Goal: Contribute content: Add original content to the website for others to see

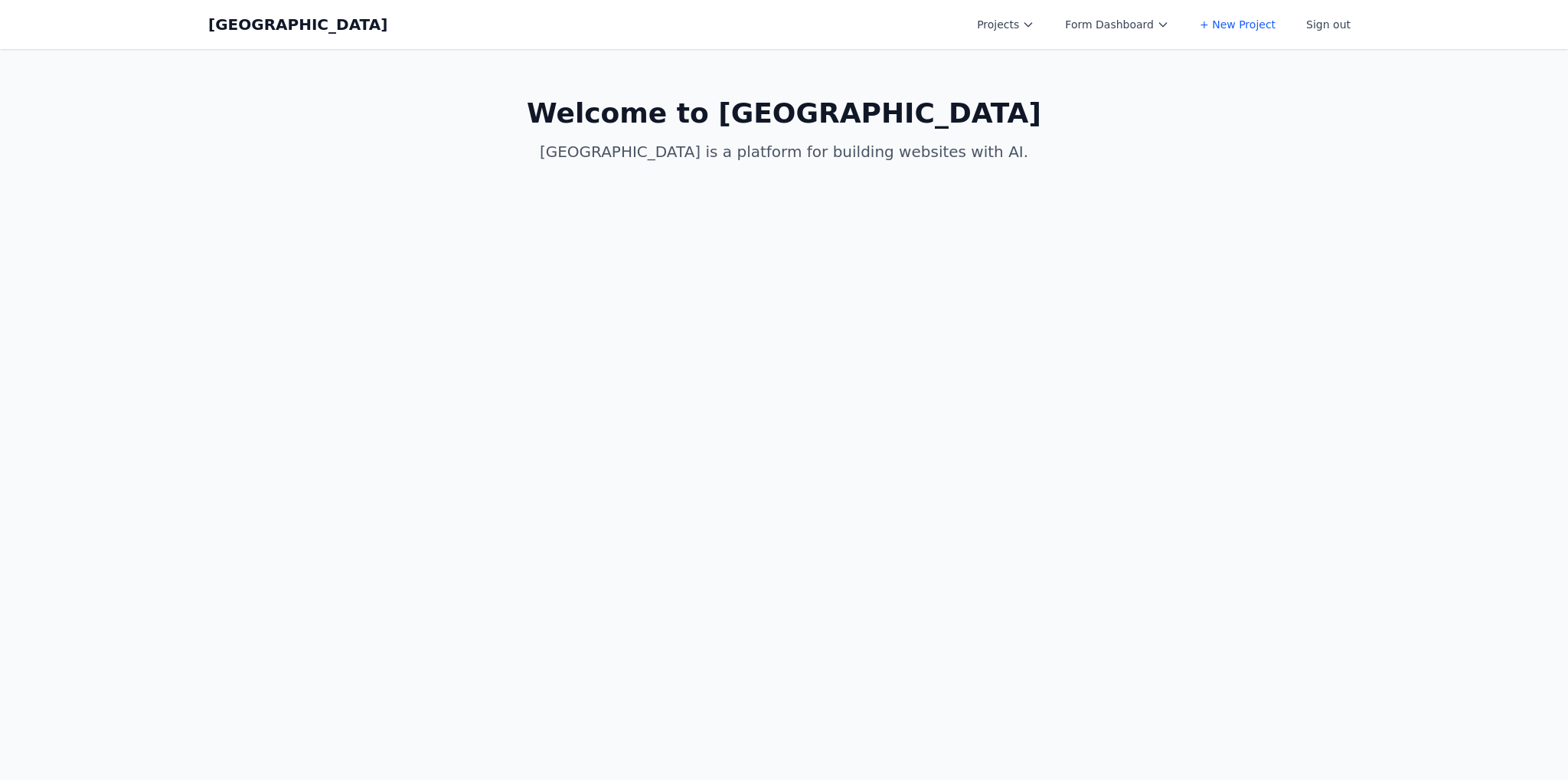
click at [1021, 16] on button "Projects" at bounding box center [1005, 24] width 76 height 27
click at [1023, 207] on link "Coal Creek AI" at bounding box center [1053, 214] width 171 height 27
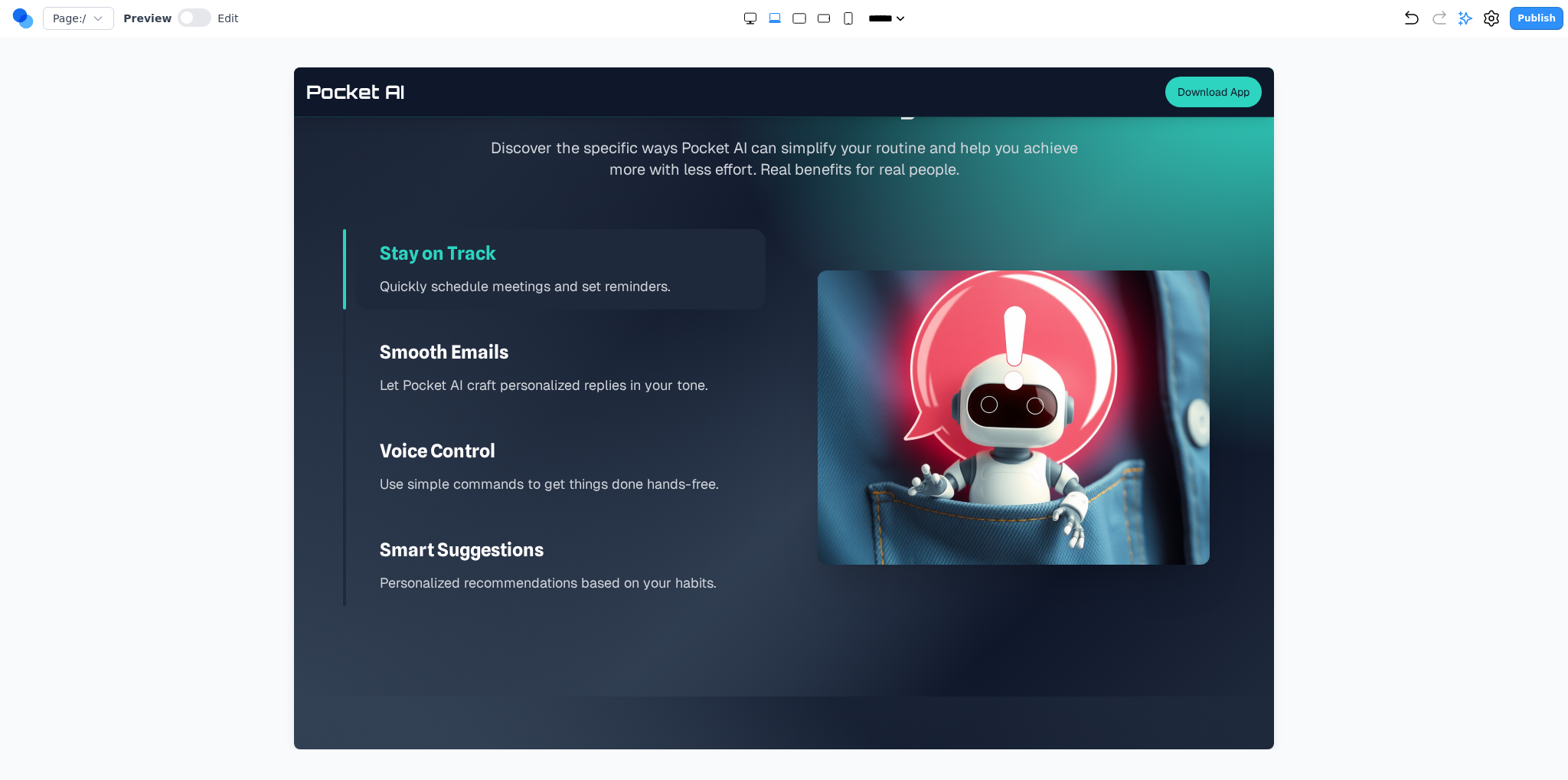
scroll to position [2144, 0]
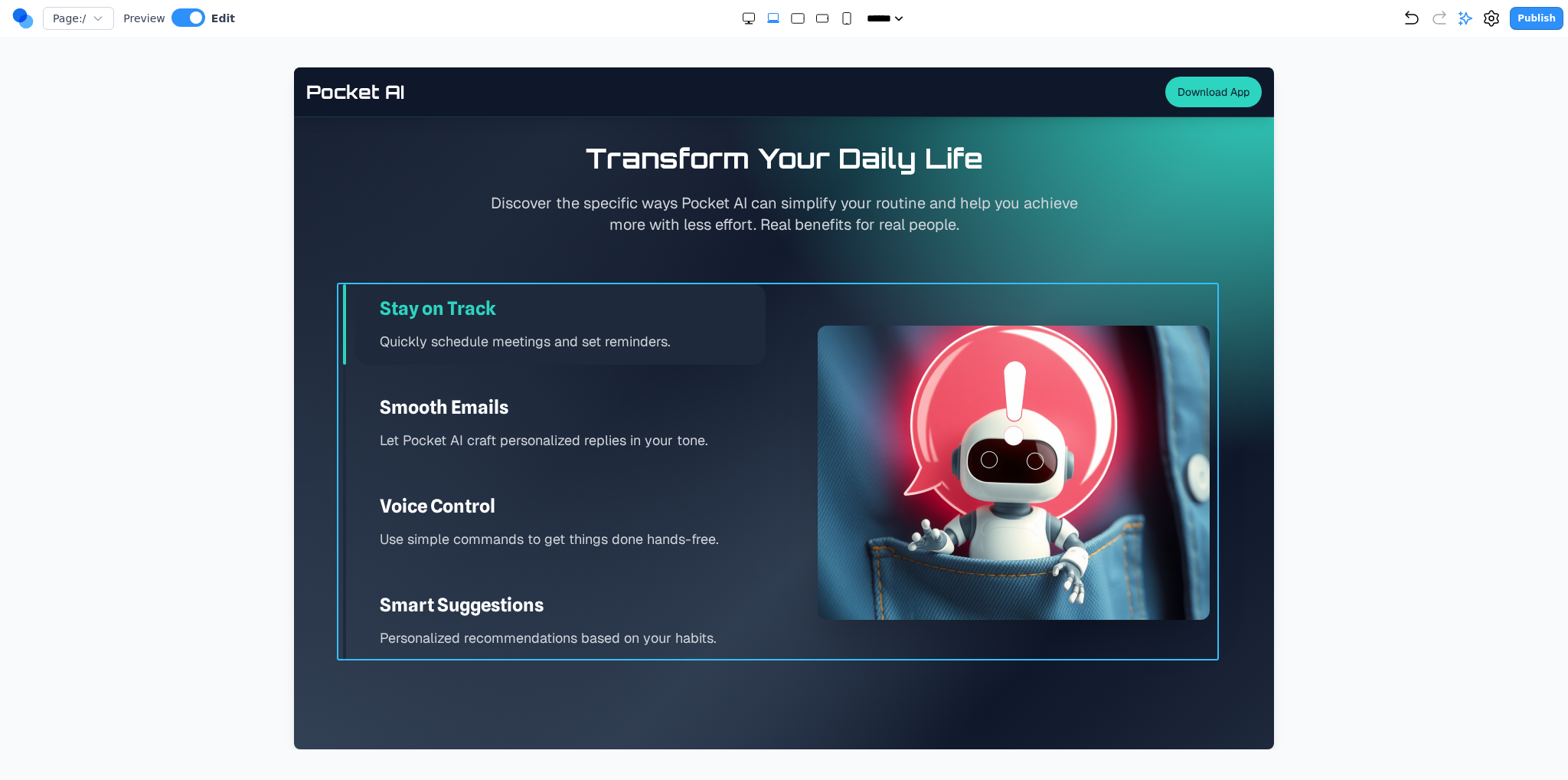
click at [769, 654] on div "Stay on Track Quickly schedule meetings and set reminders. Smooth Emails Let Po…" at bounding box center [784, 473] width 882 height 378
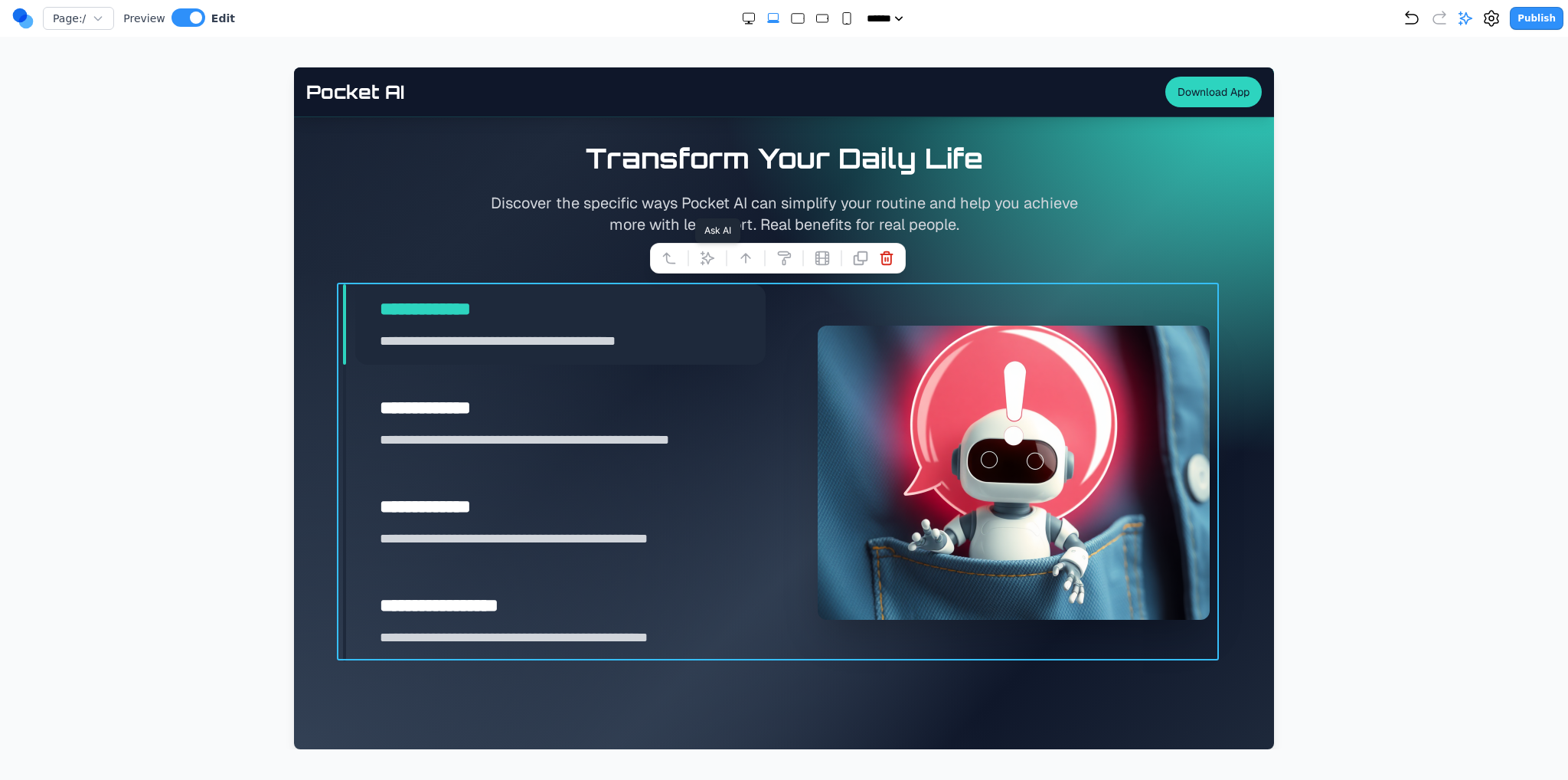
click at [708, 260] on icon at bounding box center [707, 258] width 13 height 13
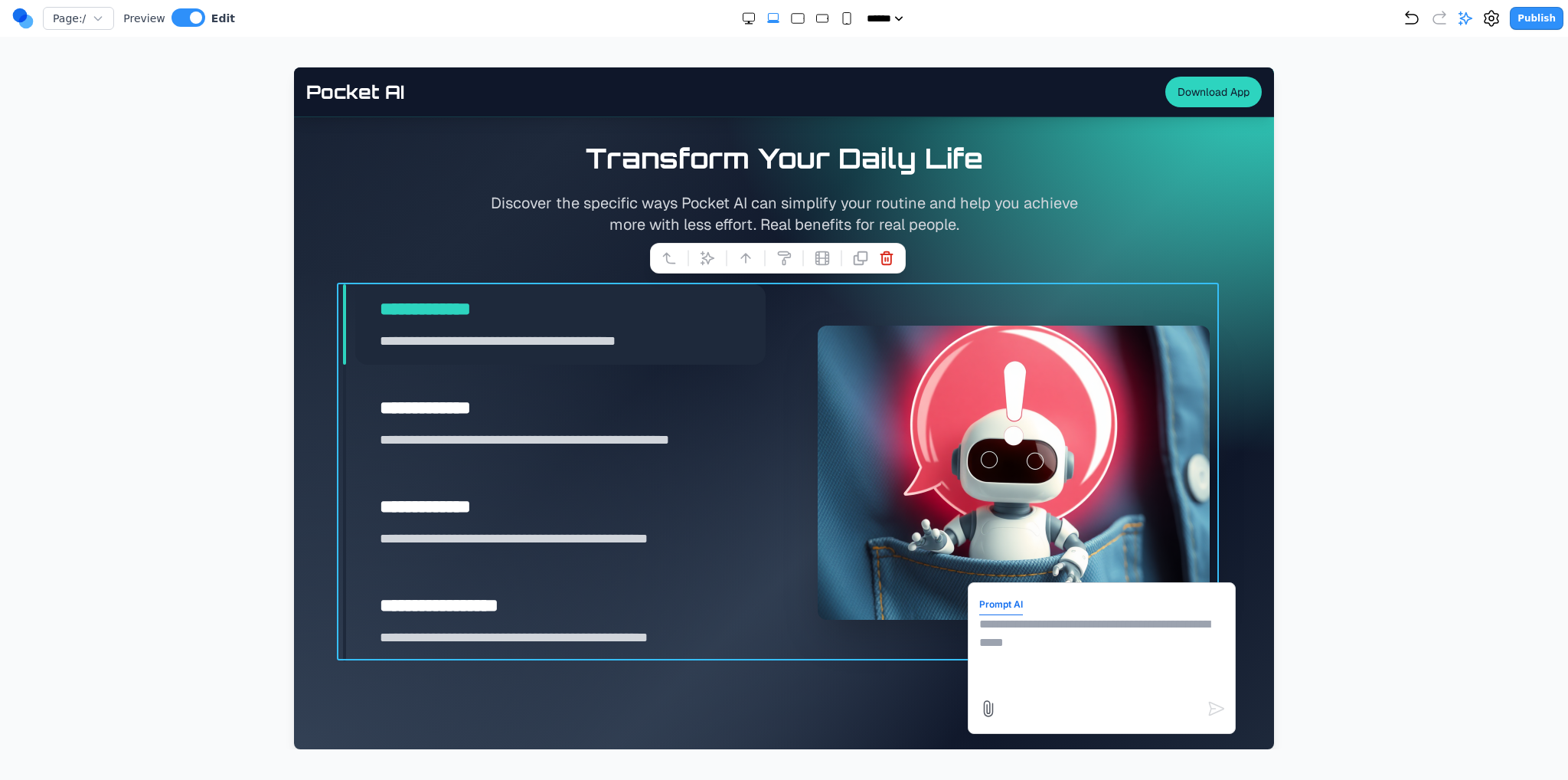
click at [1013, 637] on textarea at bounding box center [1102, 653] width 245 height 77
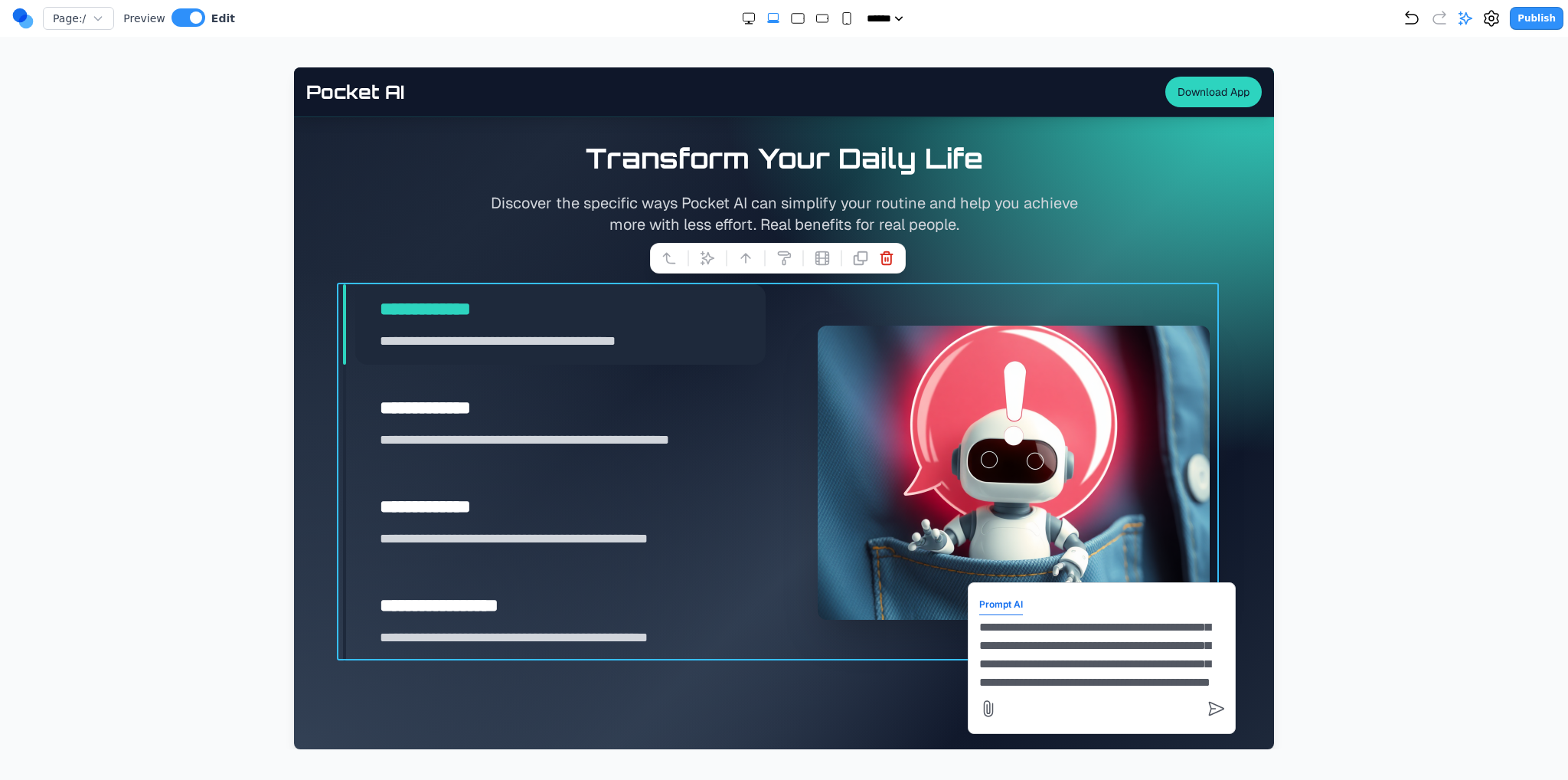
type textarea "**********"
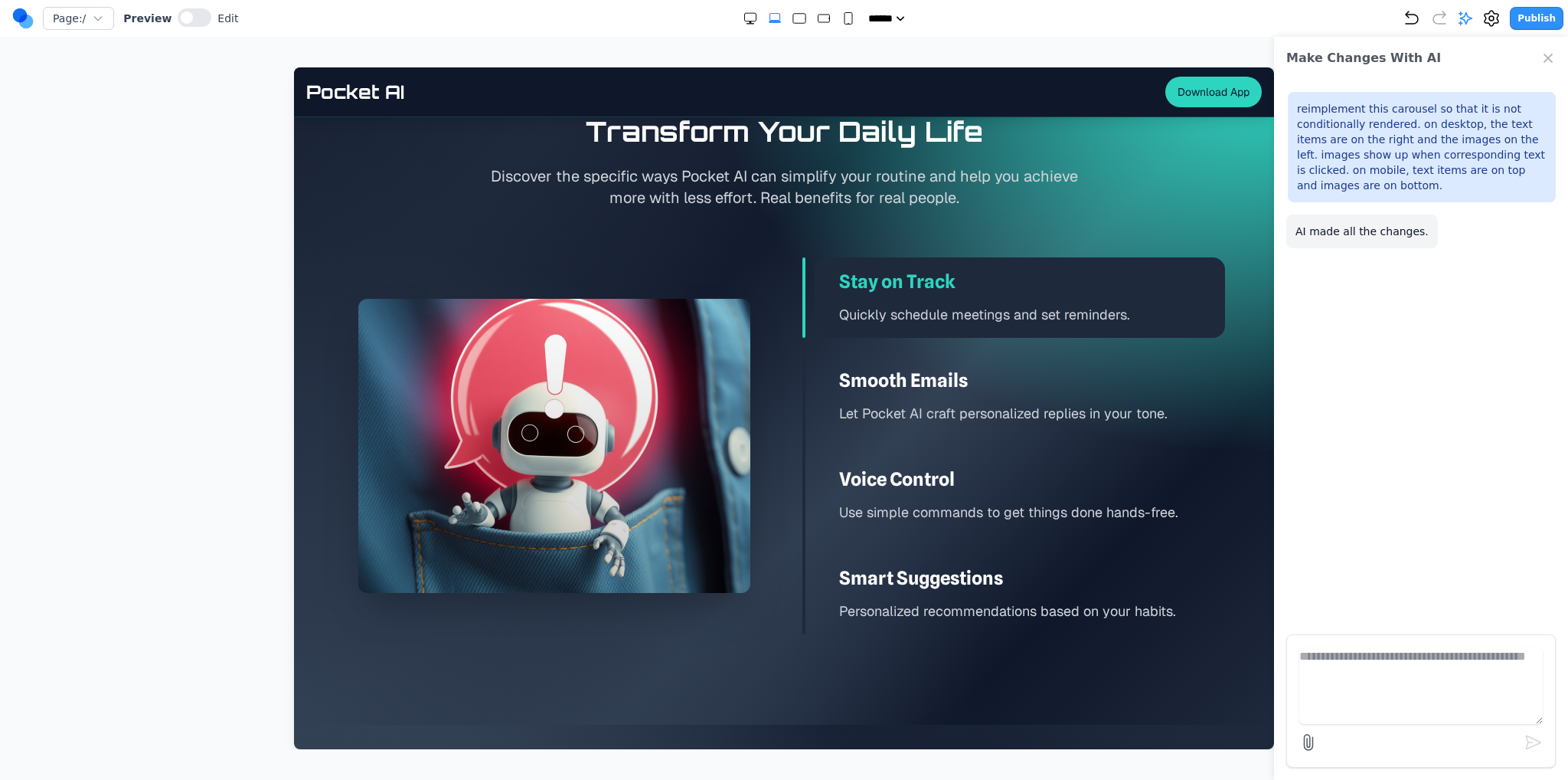
scroll to position [2144, 0]
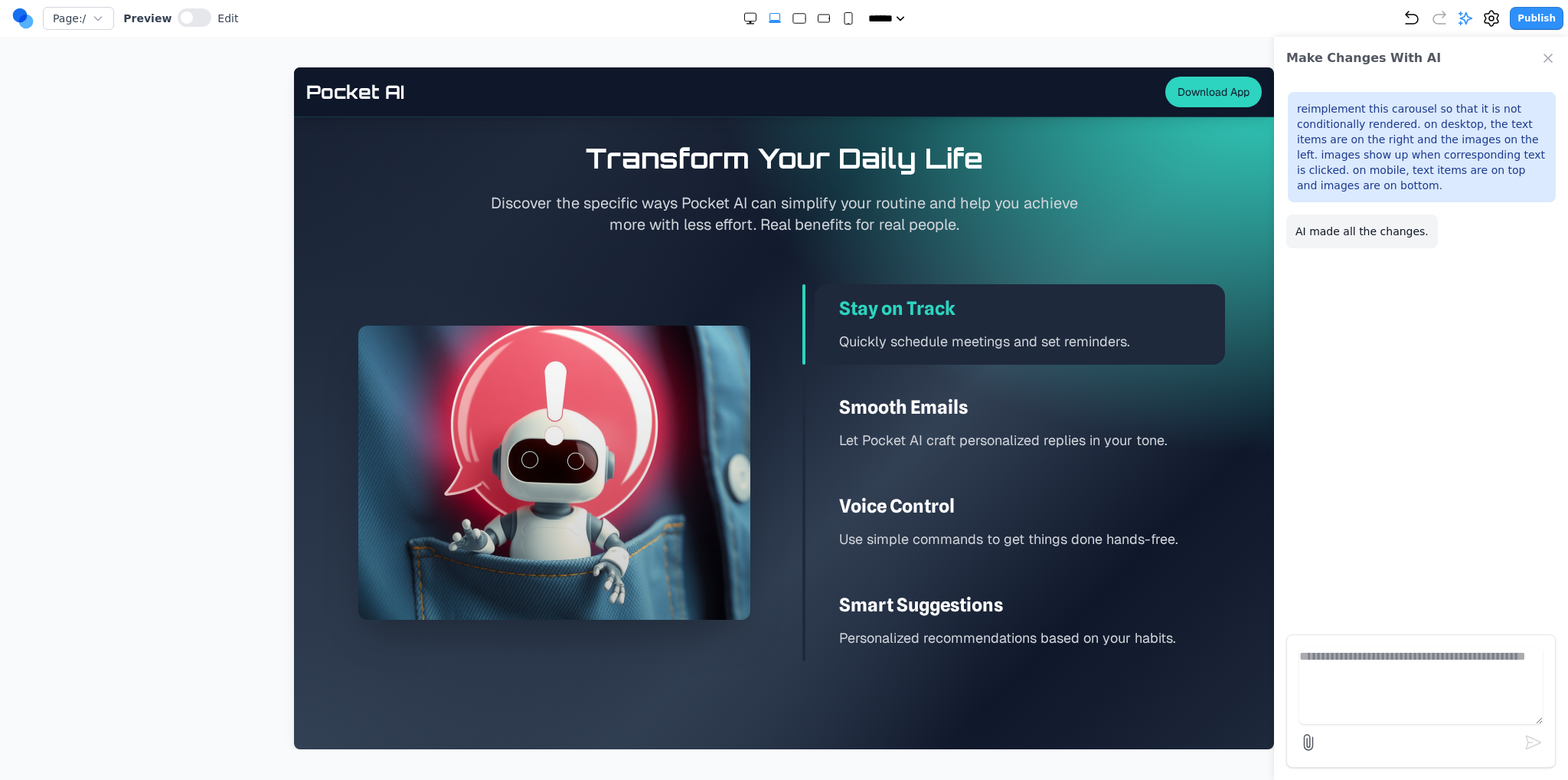
click at [1020, 383] on div "Smooth Emails Let Pocket AI craft personalized replies in your tone." at bounding box center [1020, 423] width 411 height 81
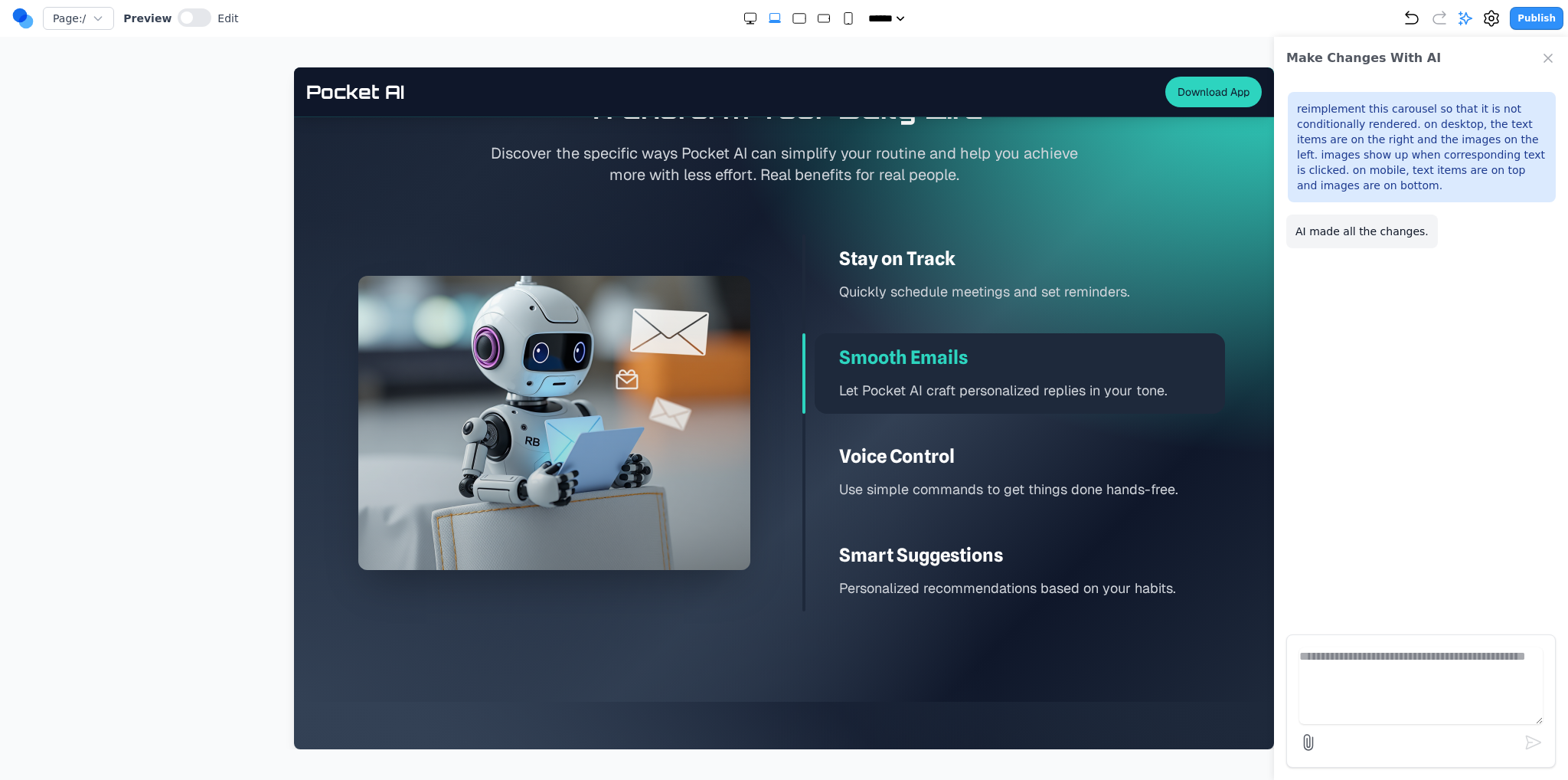
scroll to position [2221, 0]
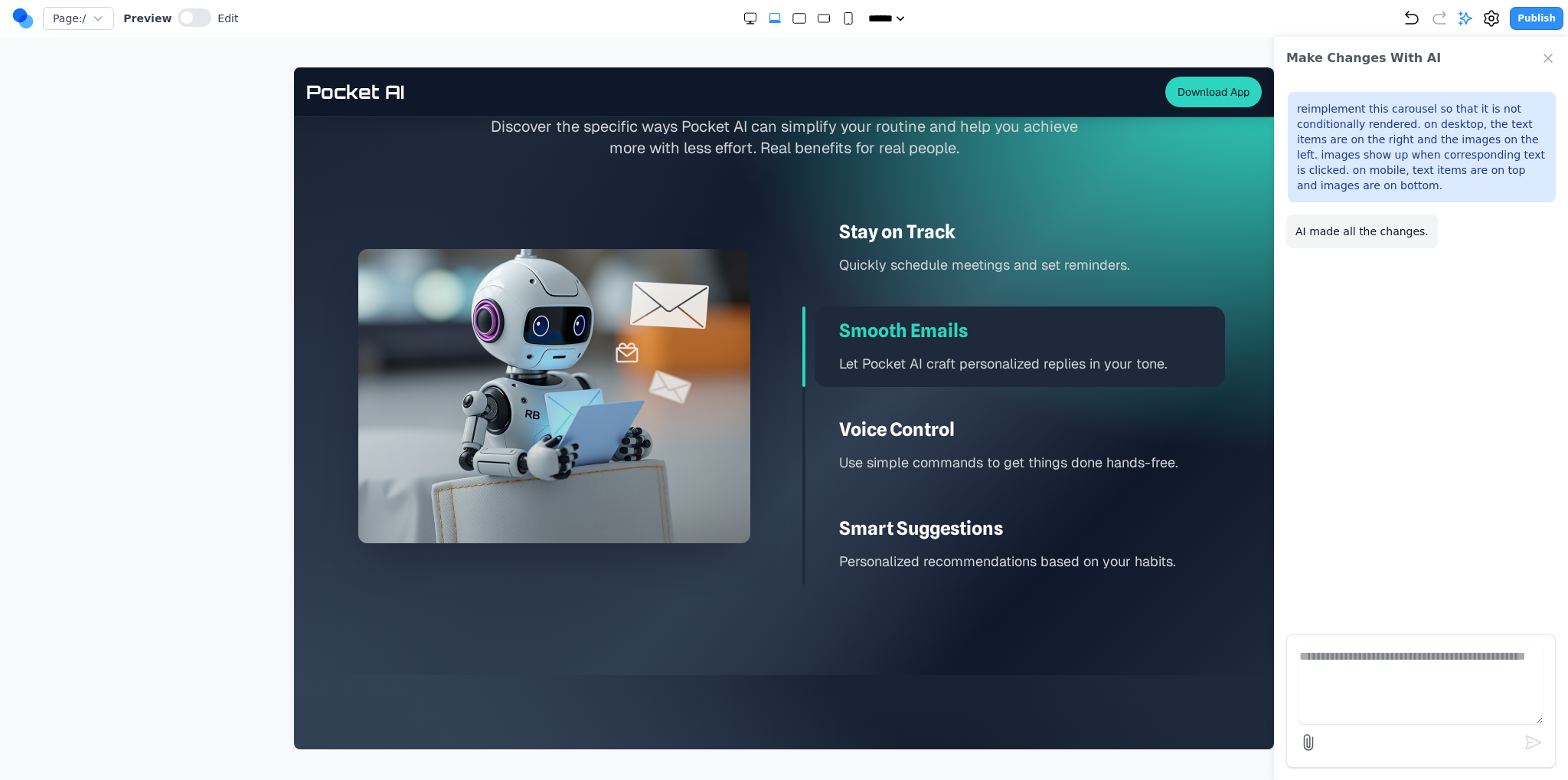
click at [1010, 439] on h3 "Voice Control" at bounding box center [1032, 429] width 385 height 24
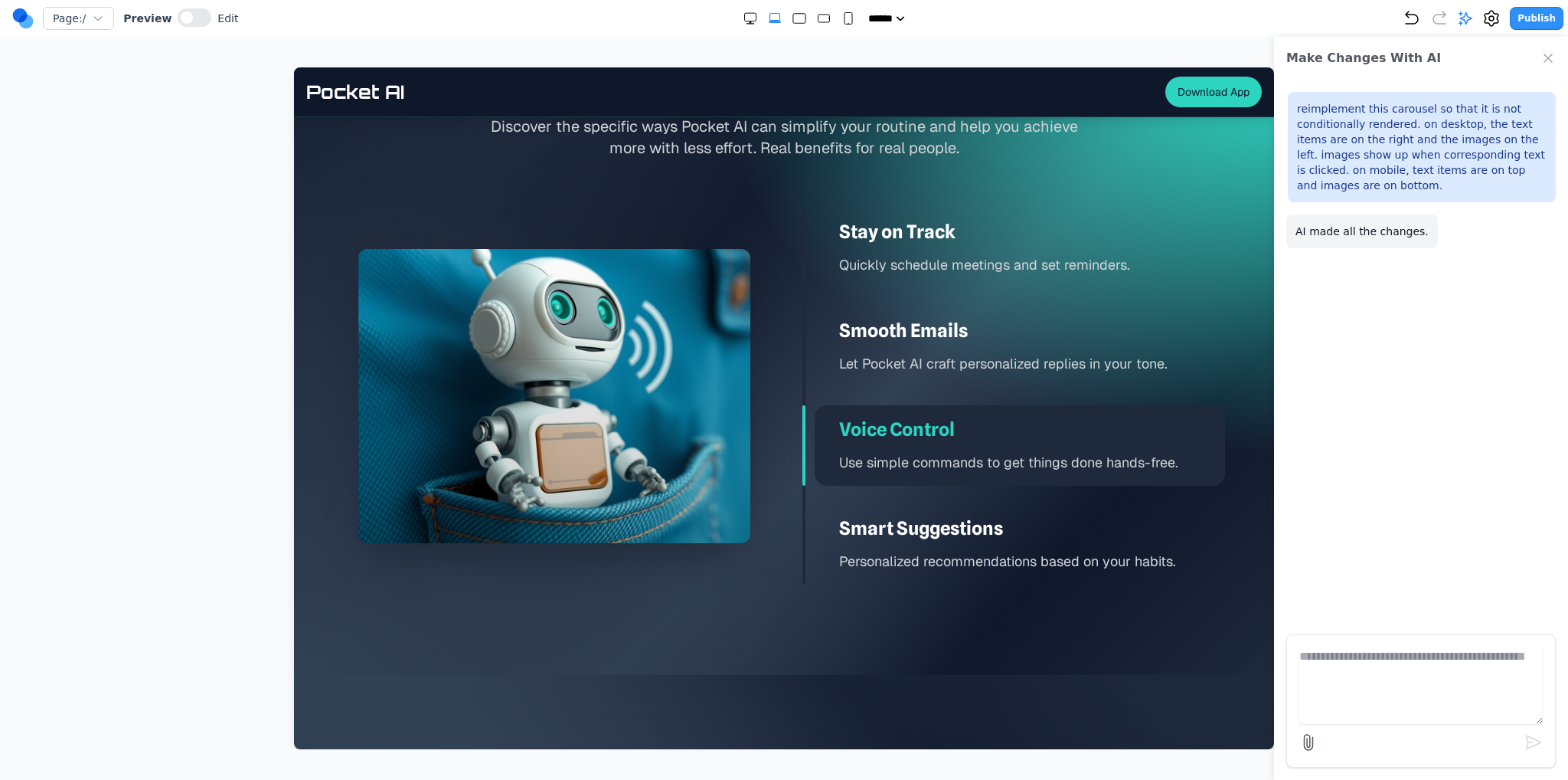
click at [989, 515] on div "Smart Suggestions Personalized recommendations based on your habits." at bounding box center [1020, 543] width 411 height 81
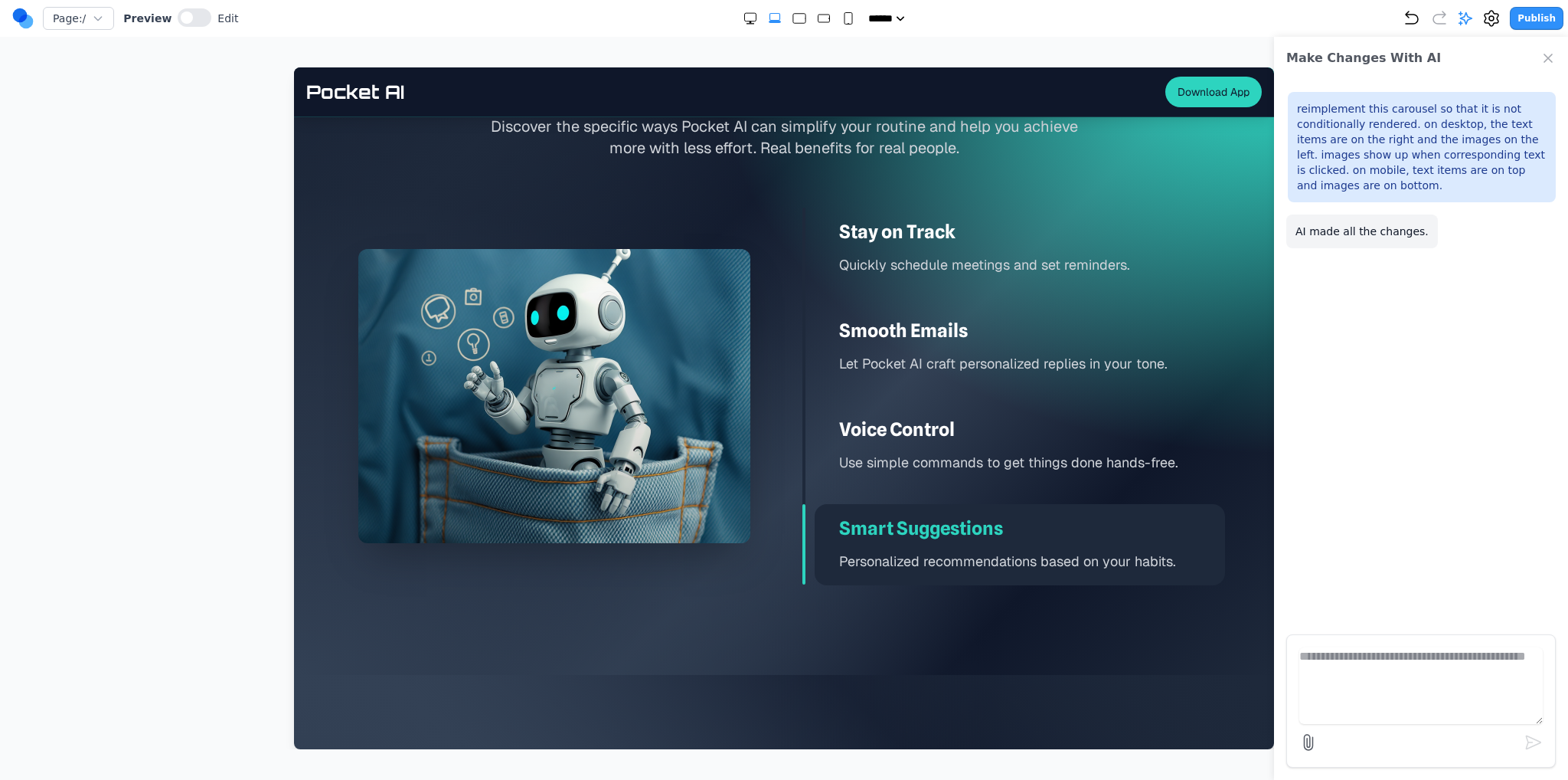
click at [793, 22] on rect "Large" at bounding box center [799, 19] width 13 height 10
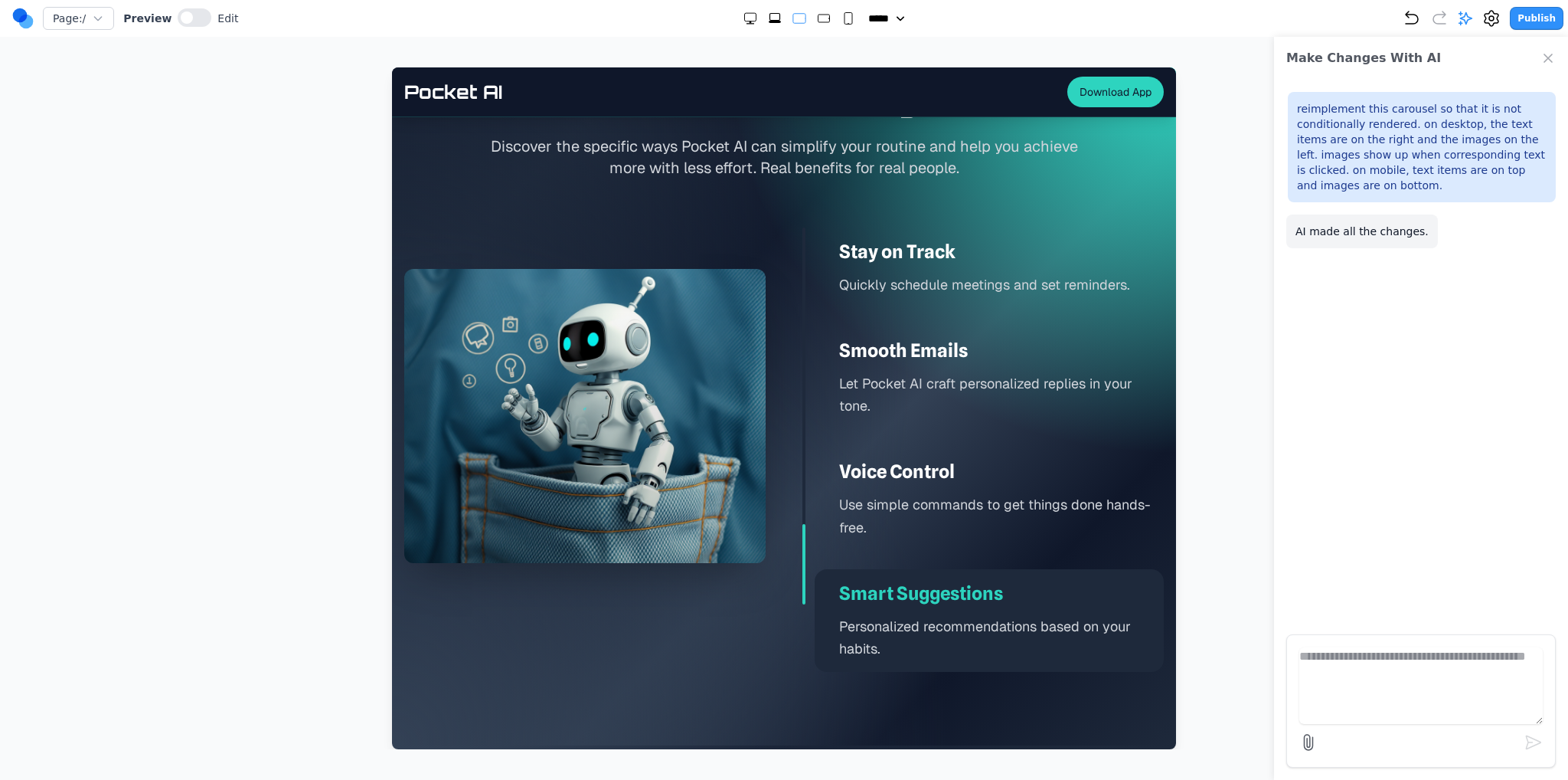
scroll to position [2280, 0]
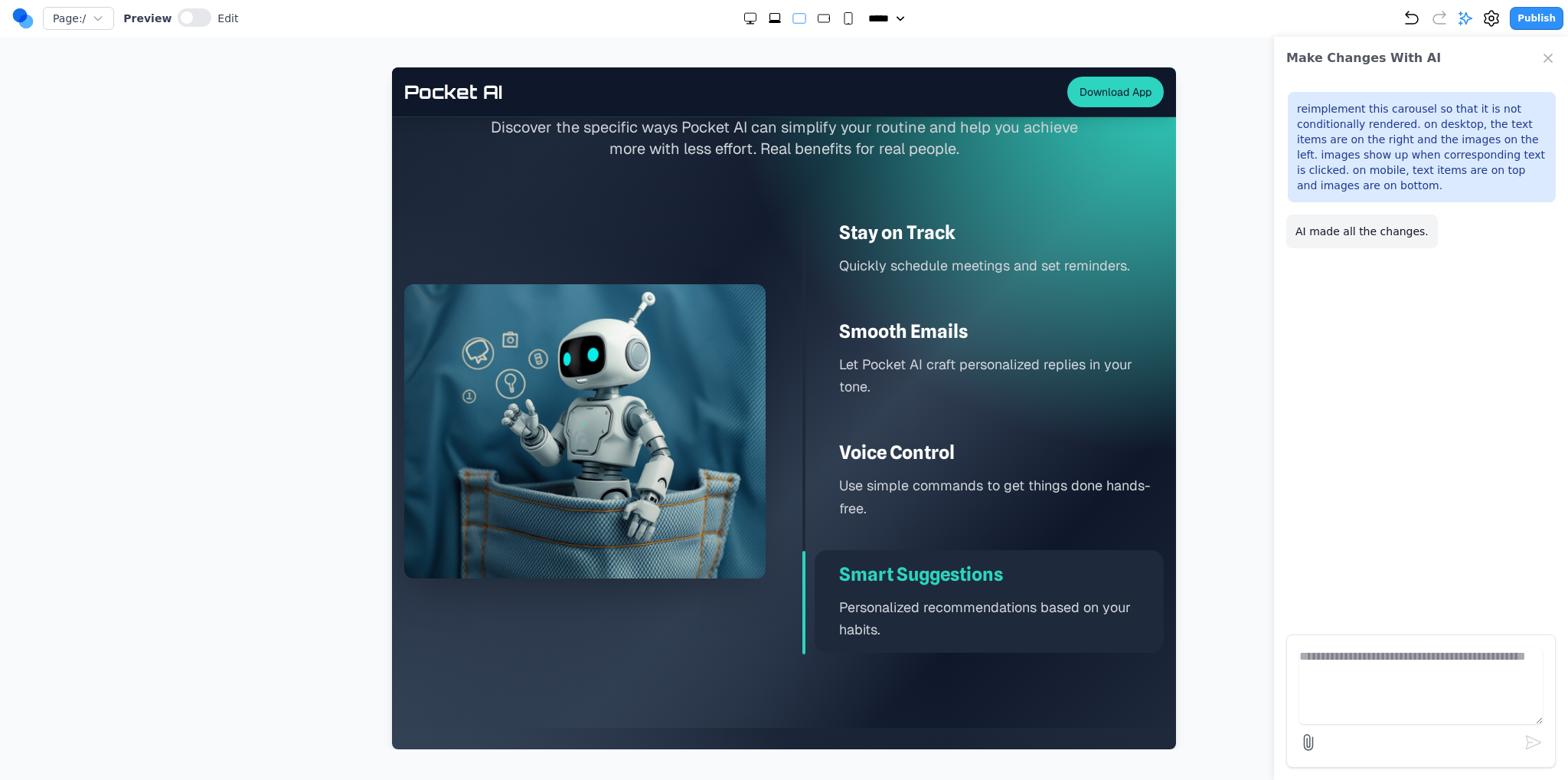
click at [818, 19] on rect "Medium" at bounding box center [823, 19] width 12 height 8
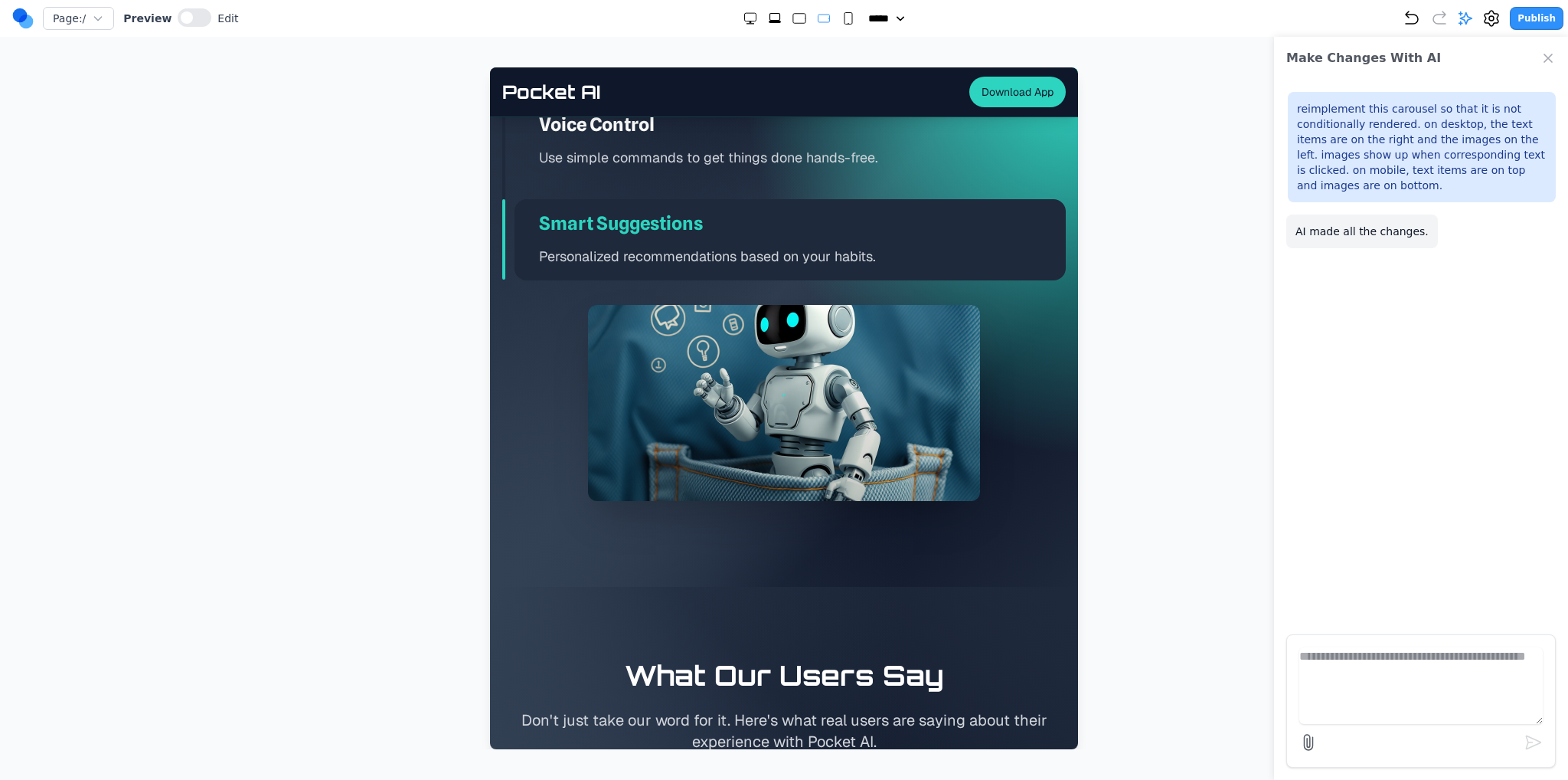
scroll to position [2816, 0]
click at [841, 16] on icon "Small" at bounding box center [849, 19] width 16 height 16
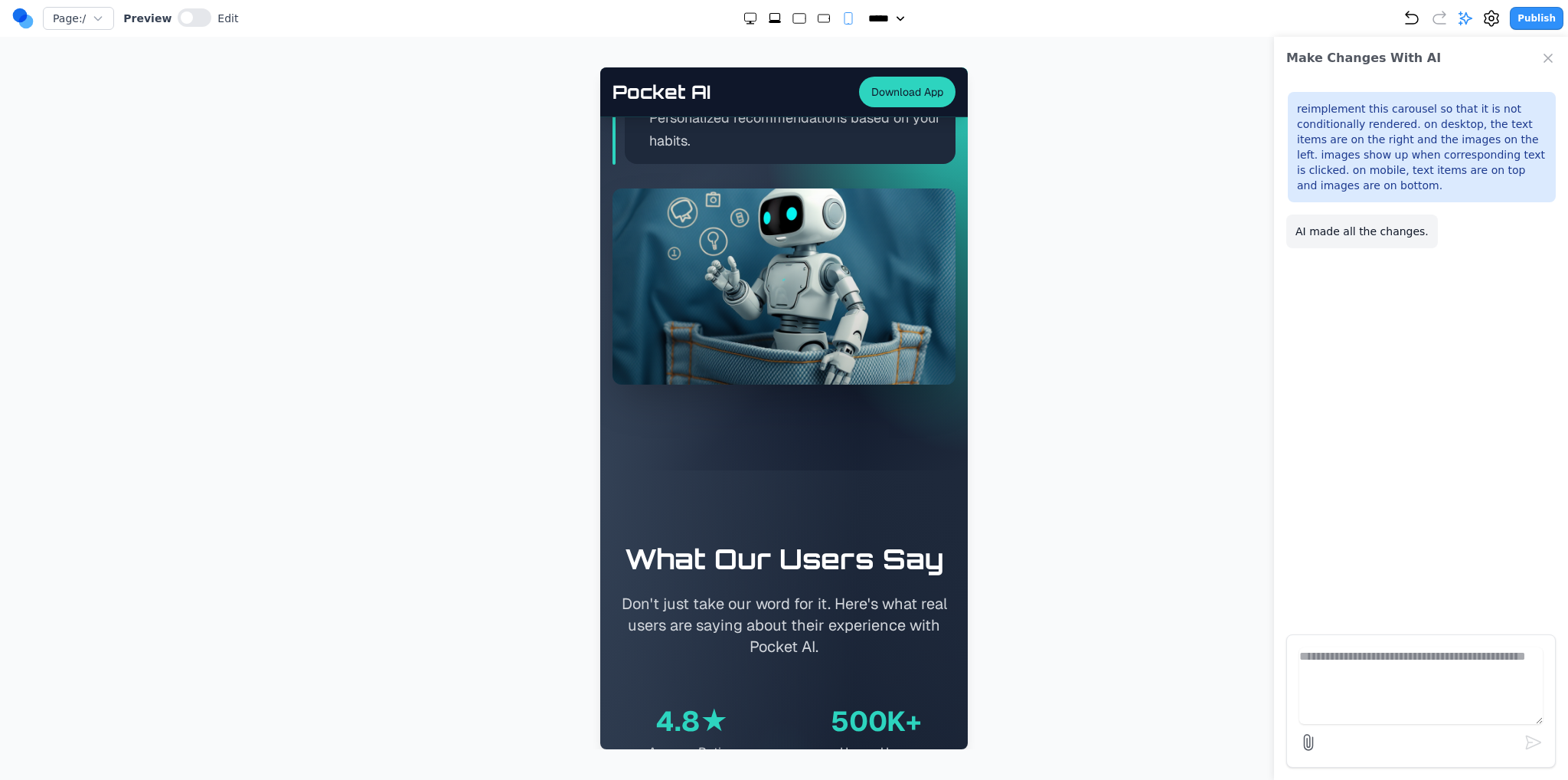
scroll to position [4041, 0]
click at [762, 25] on div "Page: / Preview Edit ***** ***** ****** ****** ****** Publish" at bounding box center [787, 18] width 1550 height 24
click at [768, 19] on icon "Extra Large" at bounding box center [775, 19] width 16 height 16
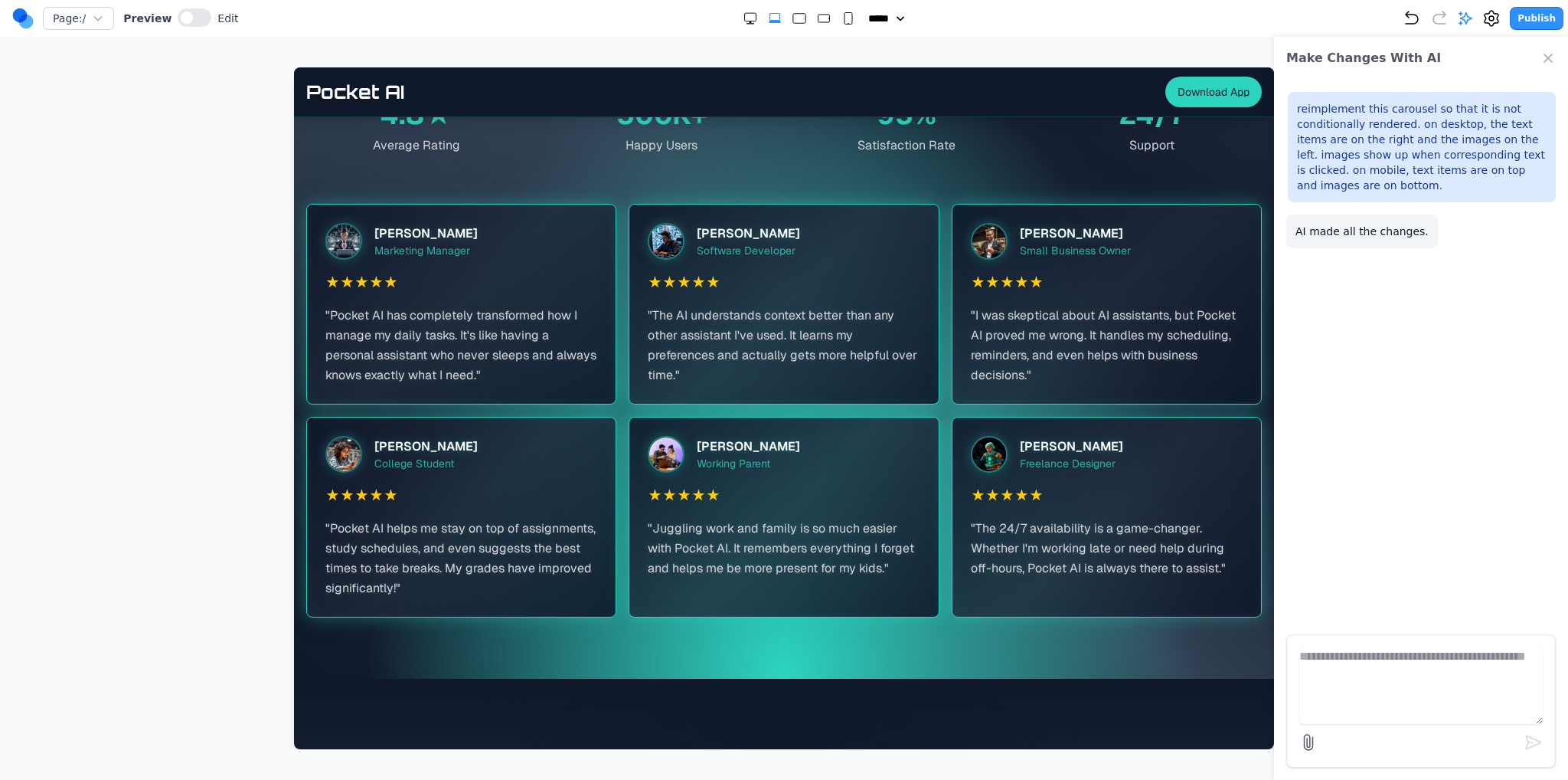
scroll to position [2818, 0]
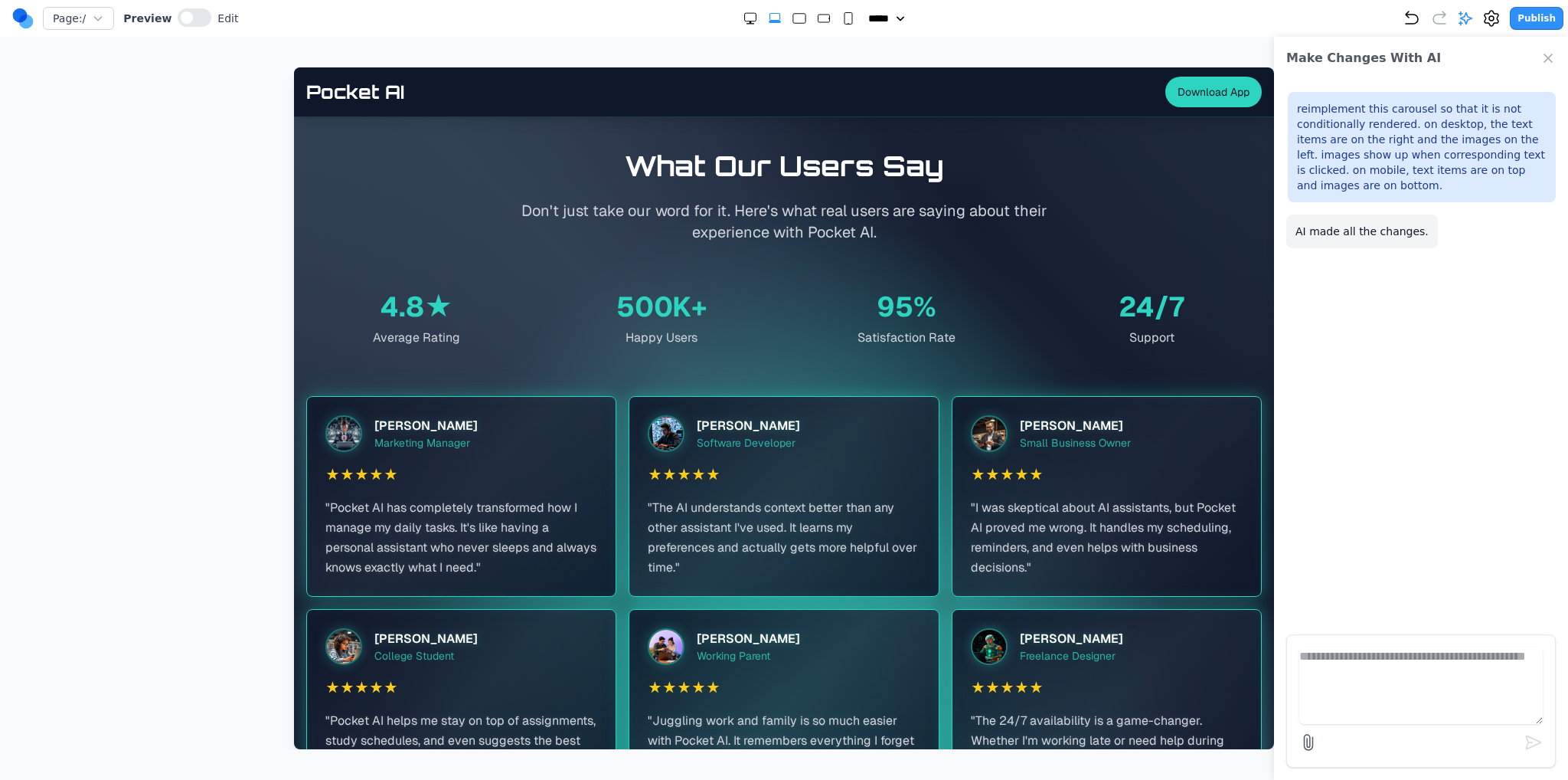
drag, startPoint x: 732, startPoint y: 22, endPoint x: 742, endPoint y: 25, distance: 10.4
click at [732, 21] on div "***** ***** ****** ****** ******" at bounding box center [820, 19] width 1164 height 16
click at [743, 25] on icon "Double Extra Large" at bounding box center [750, 19] width 16 height 16
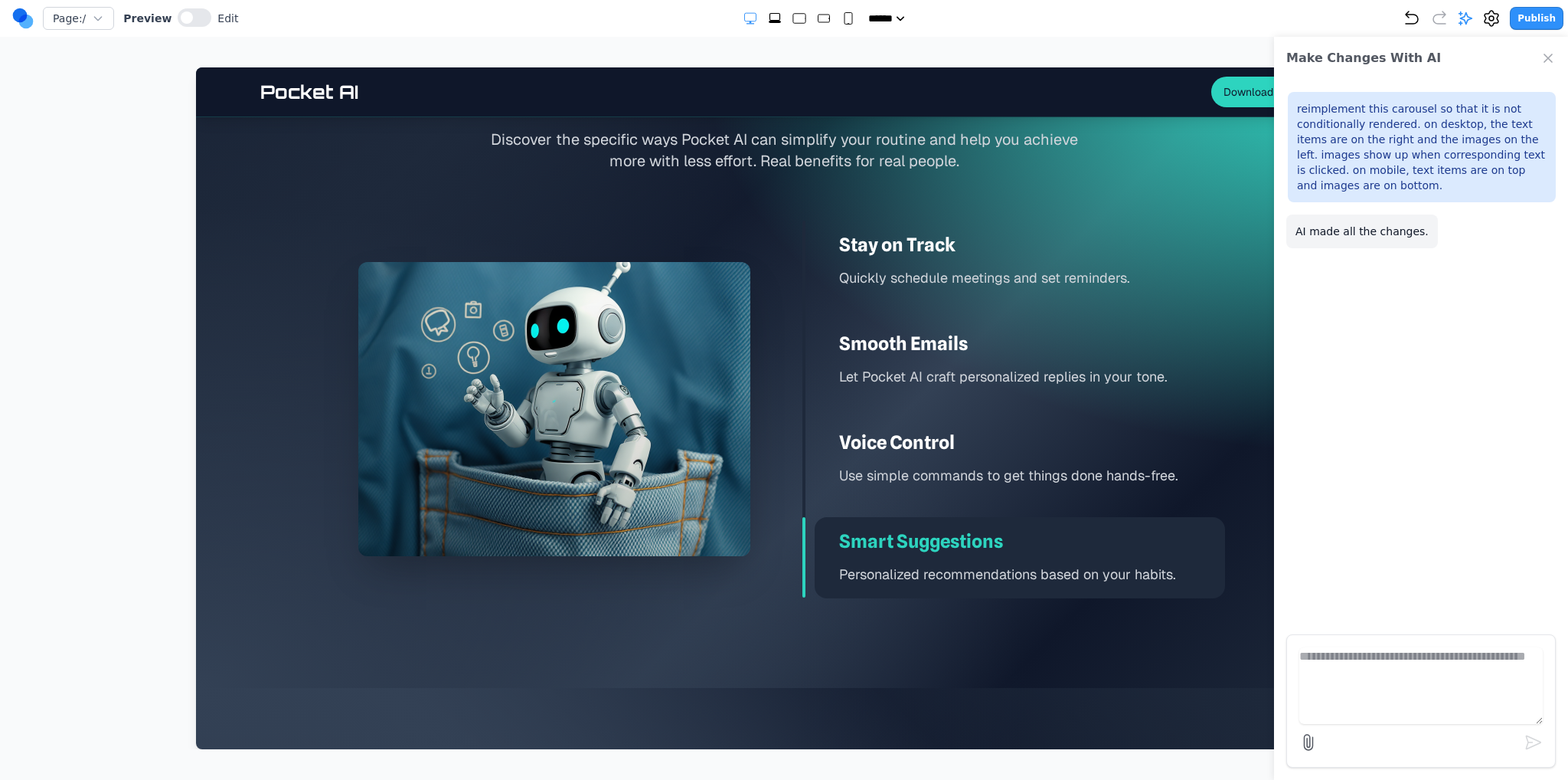
scroll to position [2206, 0]
click at [793, 19] on rect "Large" at bounding box center [799, 19] width 13 height 10
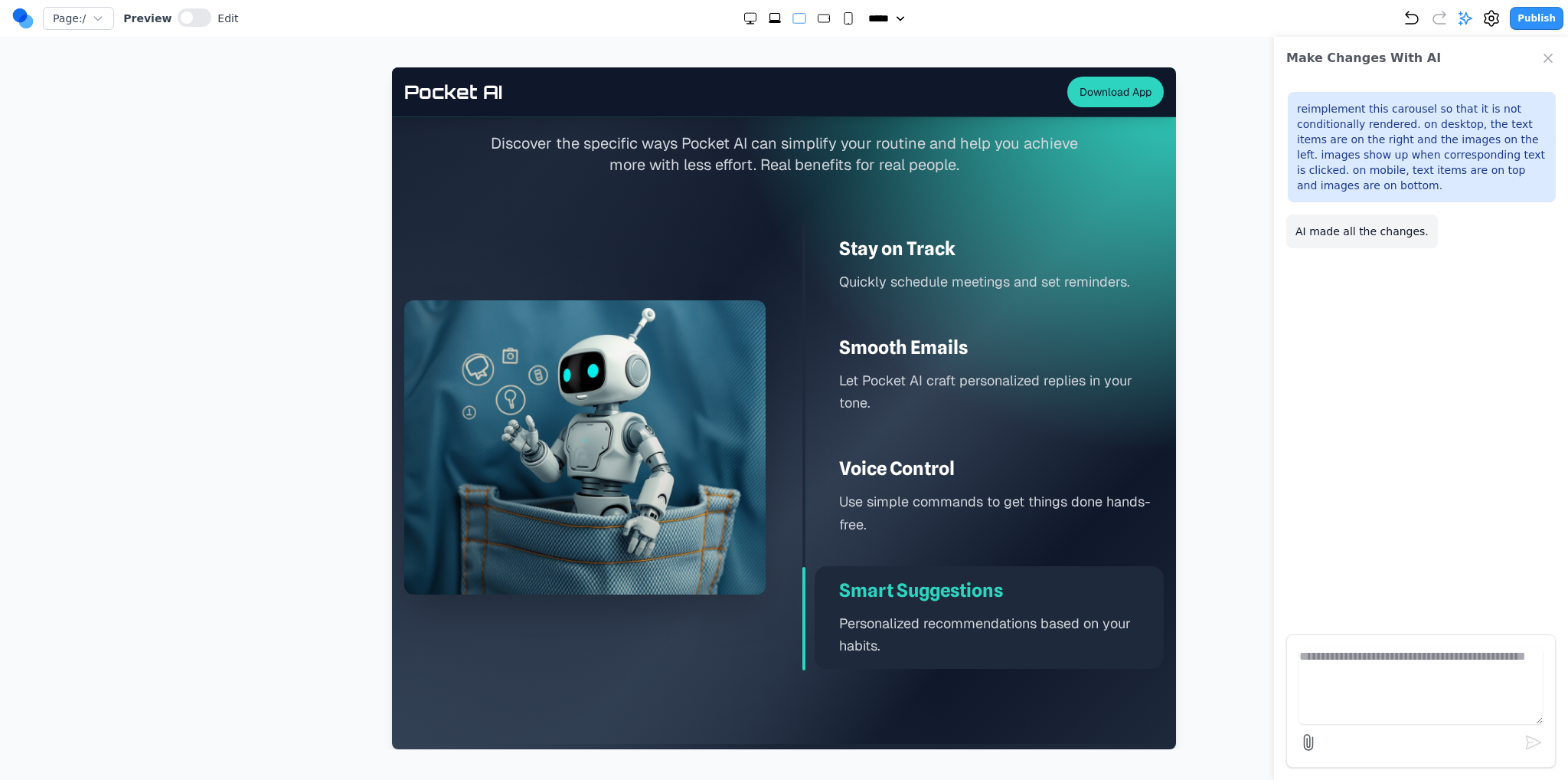
click at [770, 20] on icon "Extra Large" at bounding box center [775, 21] width 13 height 2
select select "**"
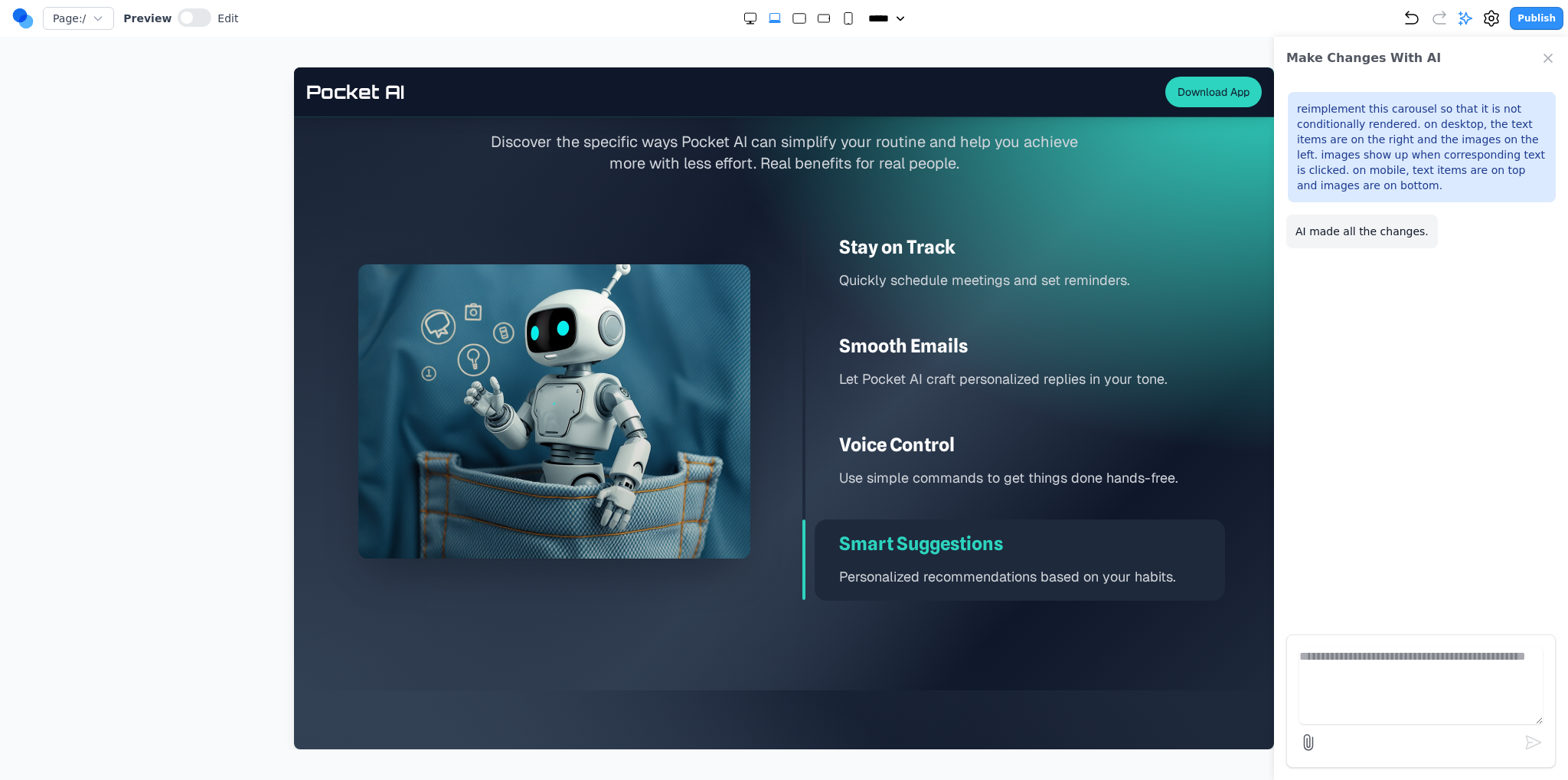
click at [1350, 669] on textarea at bounding box center [1421, 686] width 243 height 77
type textarea "**********"
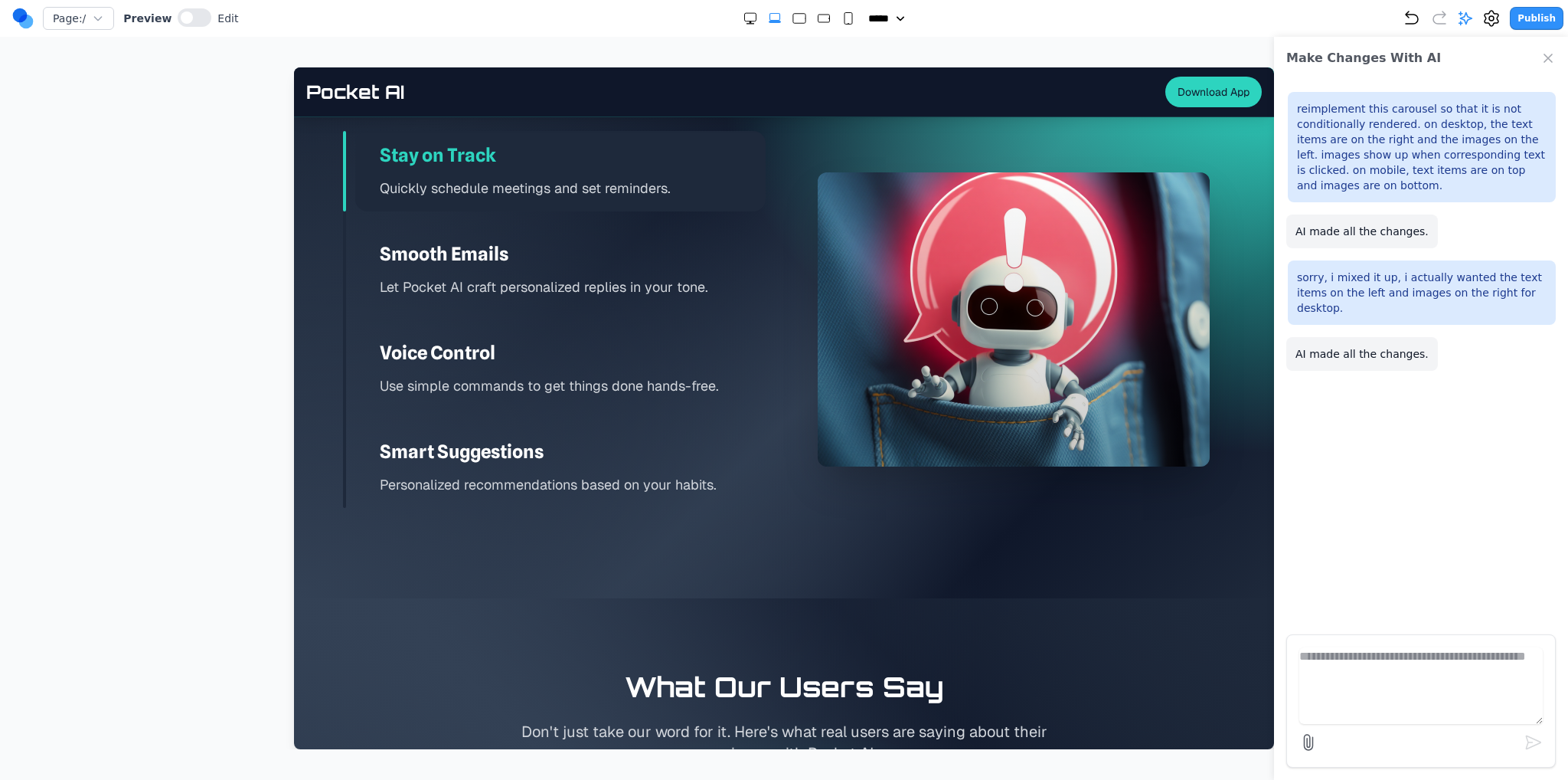
scroll to position [2221, 0]
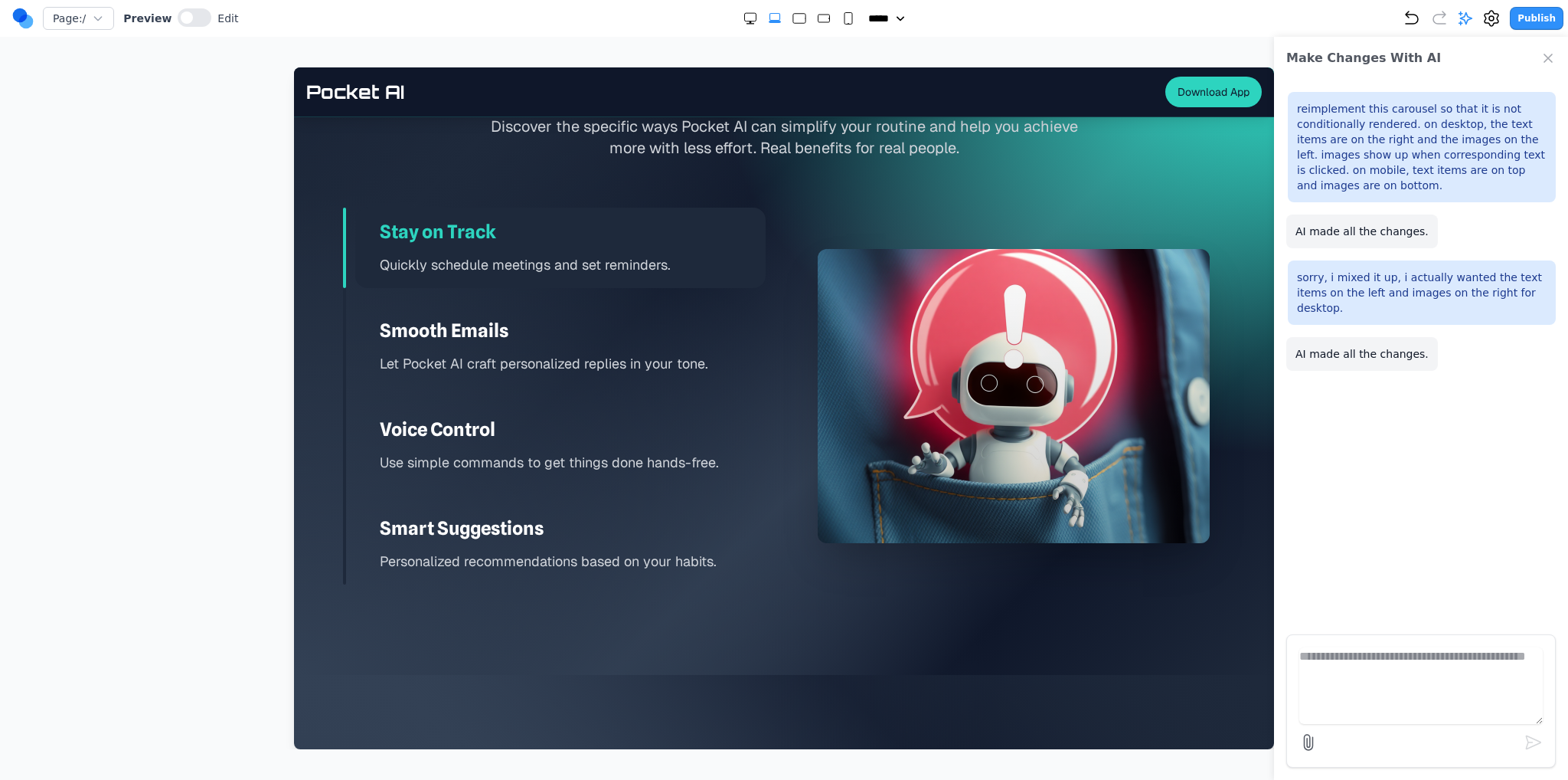
click at [648, 378] on div "Smooth Emails Let Pocket AI craft personalized replies in your tone." at bounding box center [561, 347] width 411 height 81
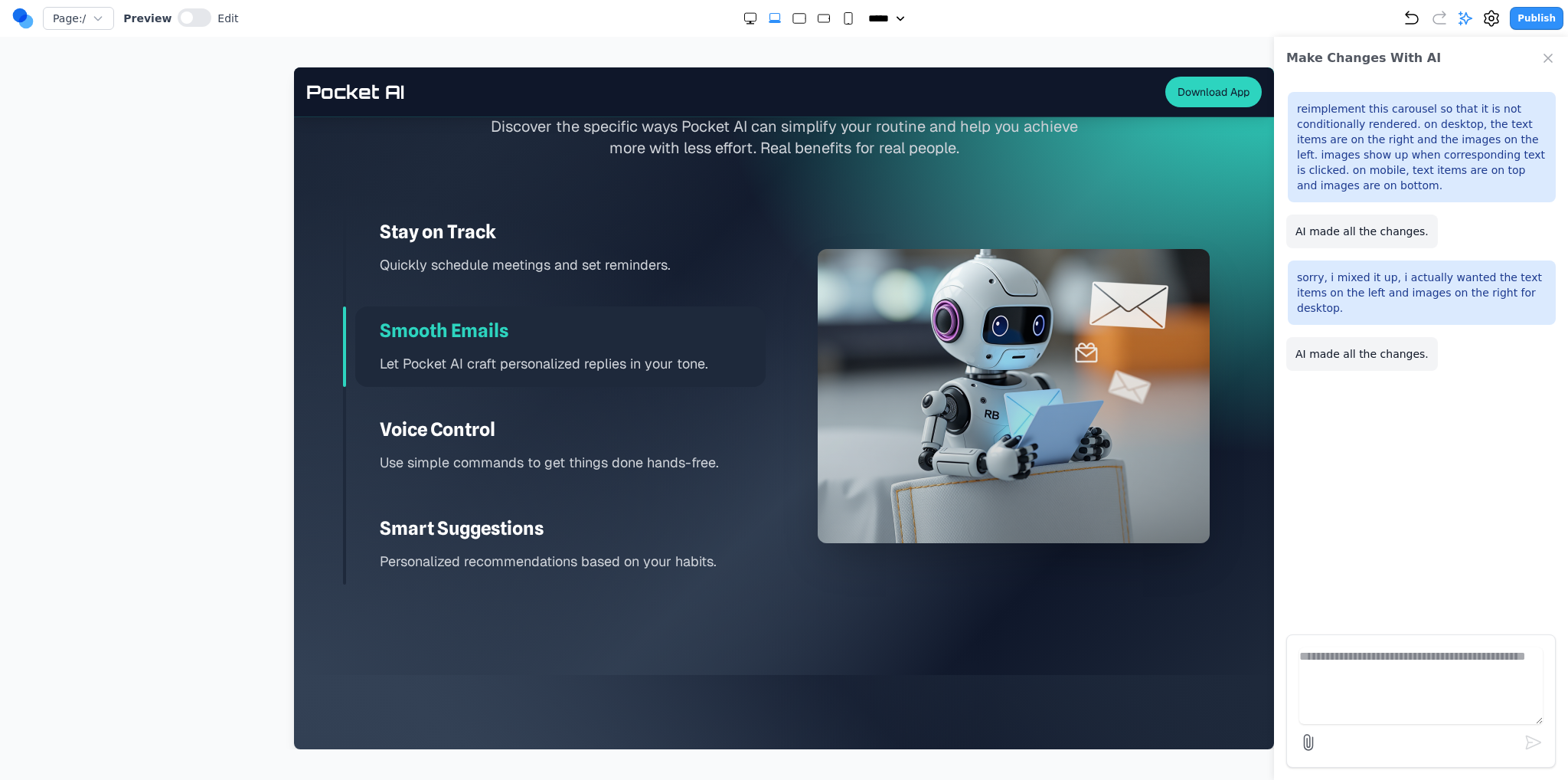
click at [643, 427] on h3 "Voice Control" at bounding box center [572, 429] width 385 height 24
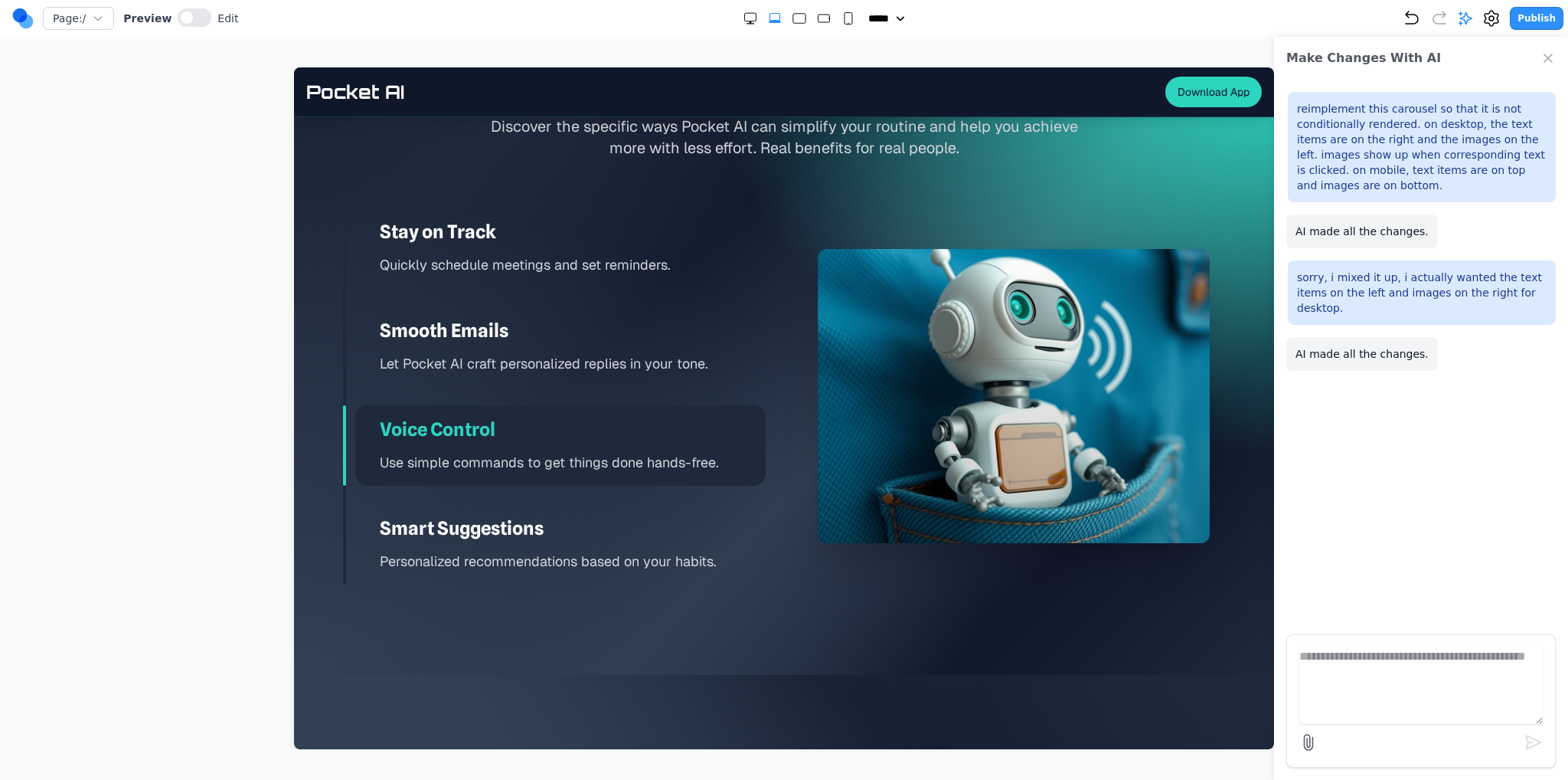
click at [646, 514] on div "Smart Suggestions Personalized recommendations based on your habits." at bounding box center [561, 543] width 411 height 81
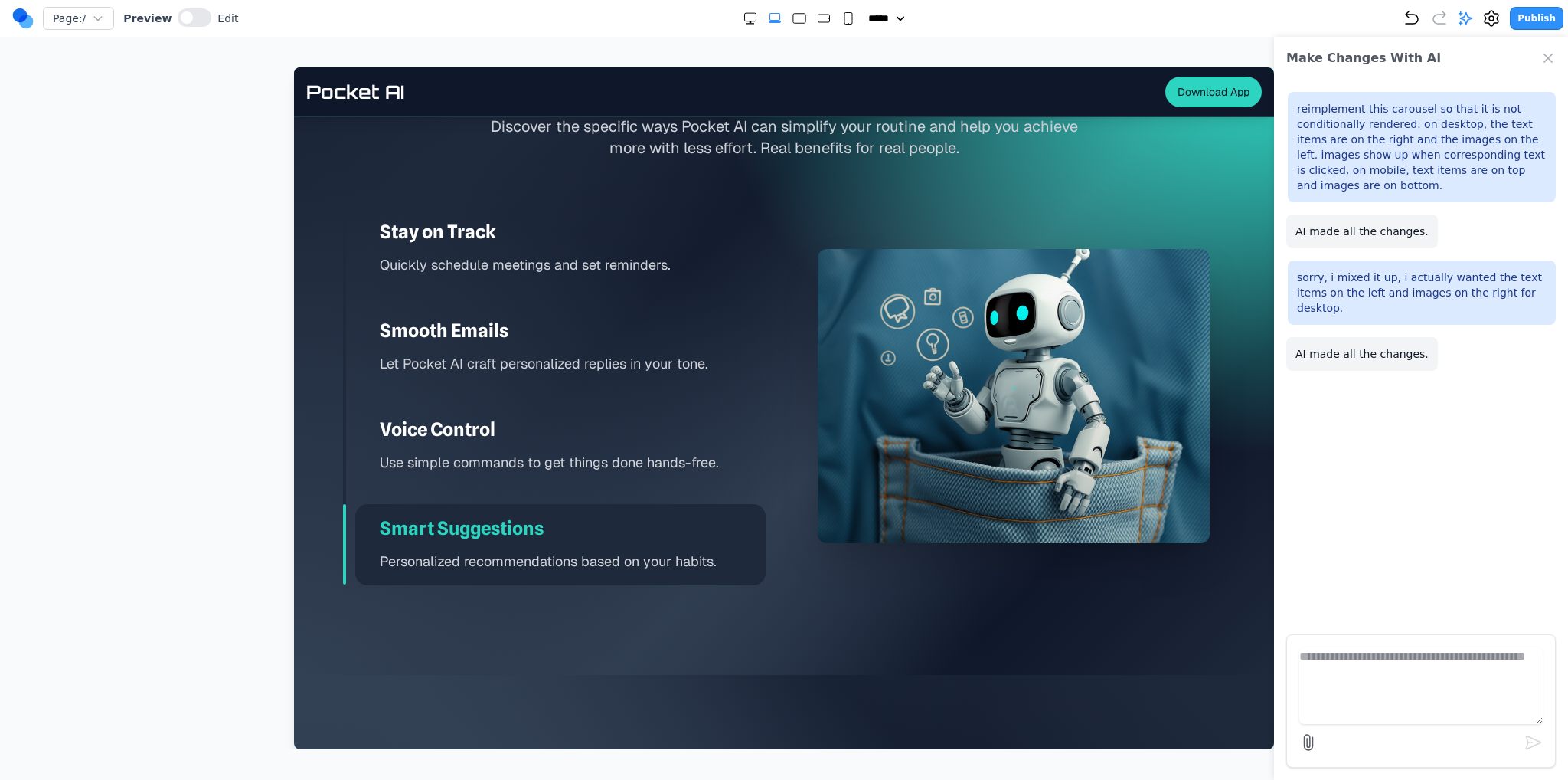
click at [654, 466] on p "Use simple commands to get things done hands-free." at bounding box center [572, 462] width 385 height 22
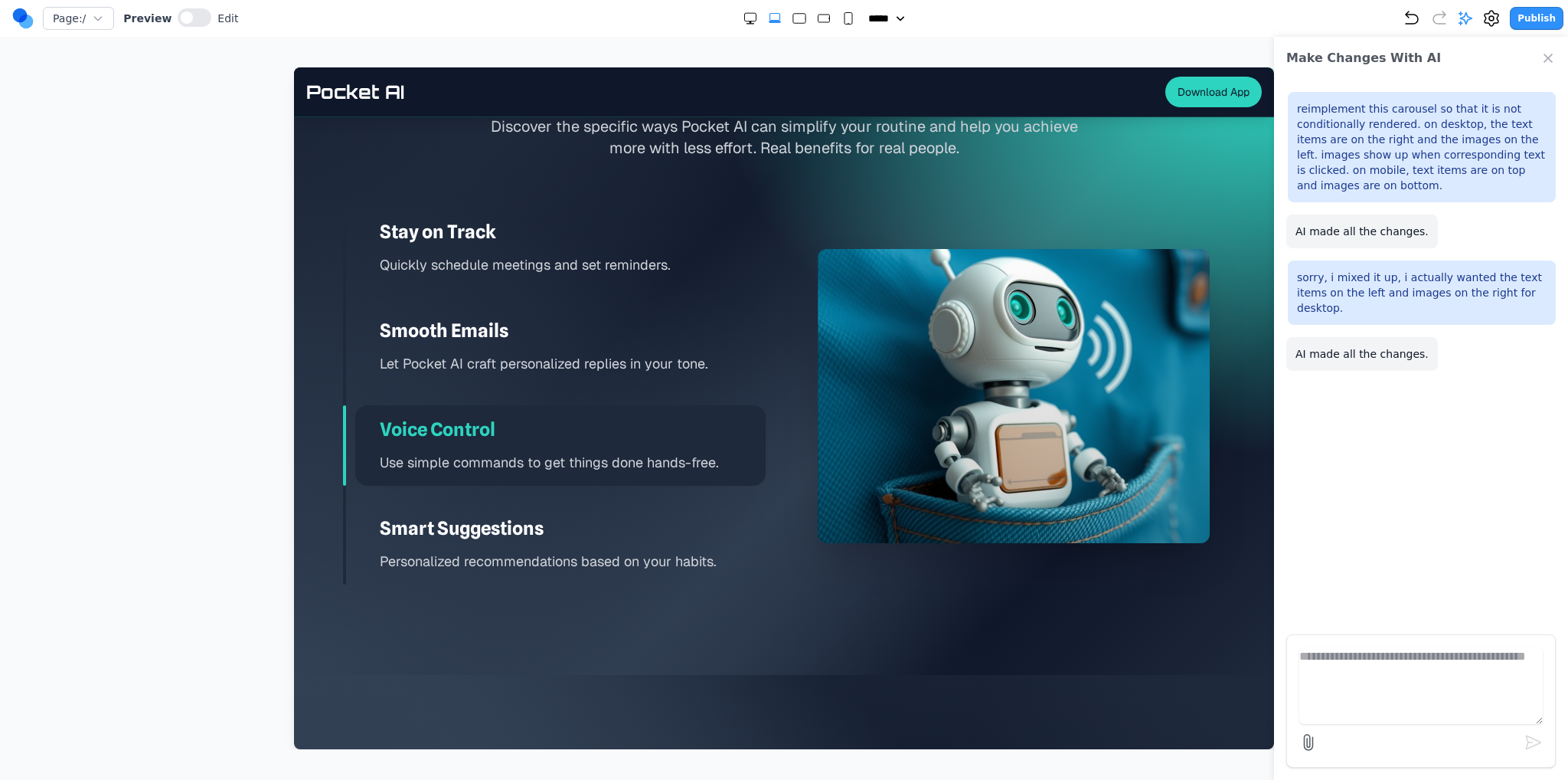
click at [711, 347] on div "Smooth Emails Let Pocket AI craft personalized replies in your tone." at bounding box center [561, 347] width 411 height 81
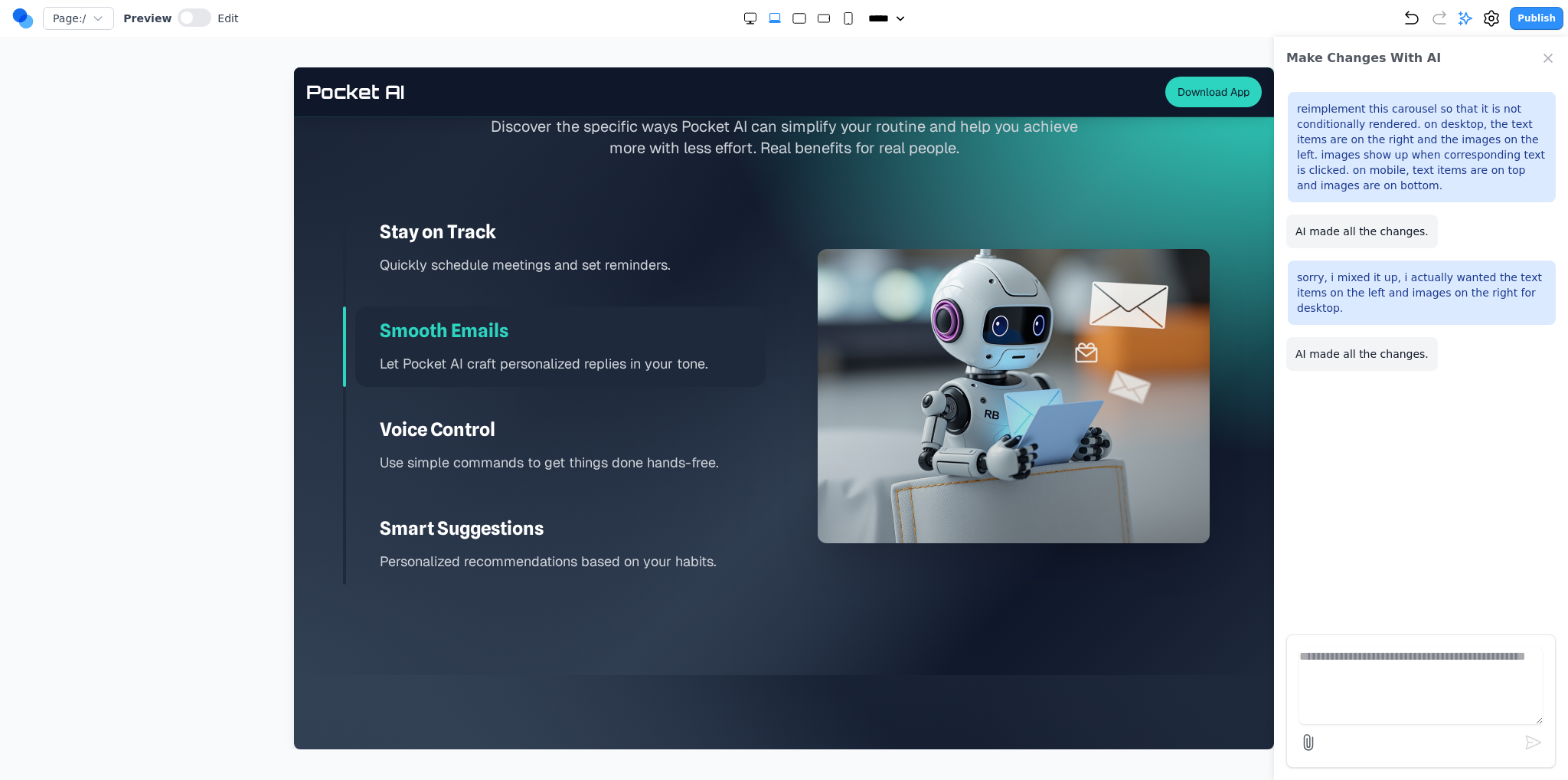
click at [729, 457] on p "Use simple commands to get things done hands-free." at bounding box center [572, 462] width 385 height 22
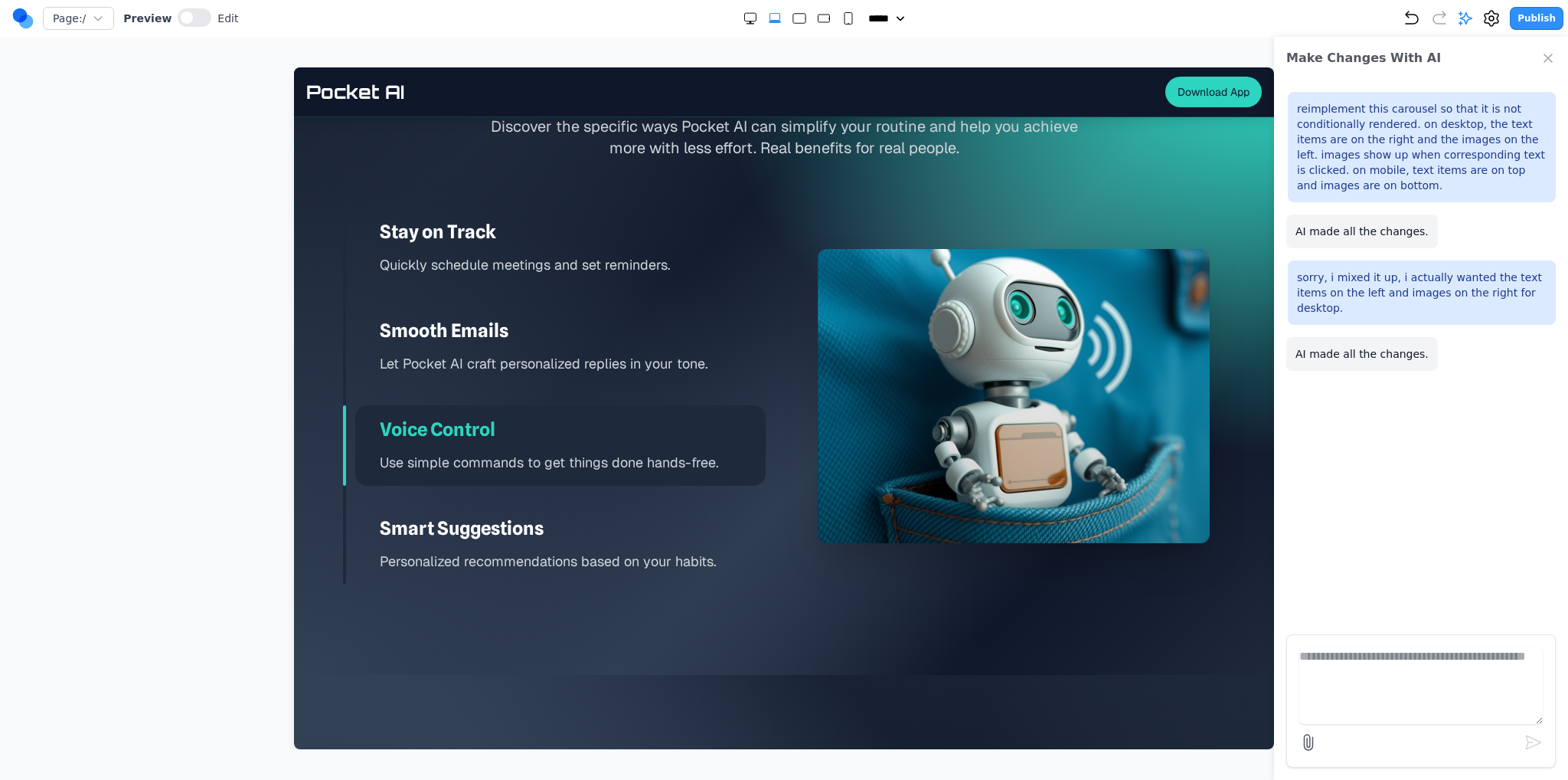
click at [977, 366] on div at bounding box center [1013, 396] width 392 height 294
click at [744, 19] on icon "Double Extra Large" at bounding box center [750, 19] width 16 height 16
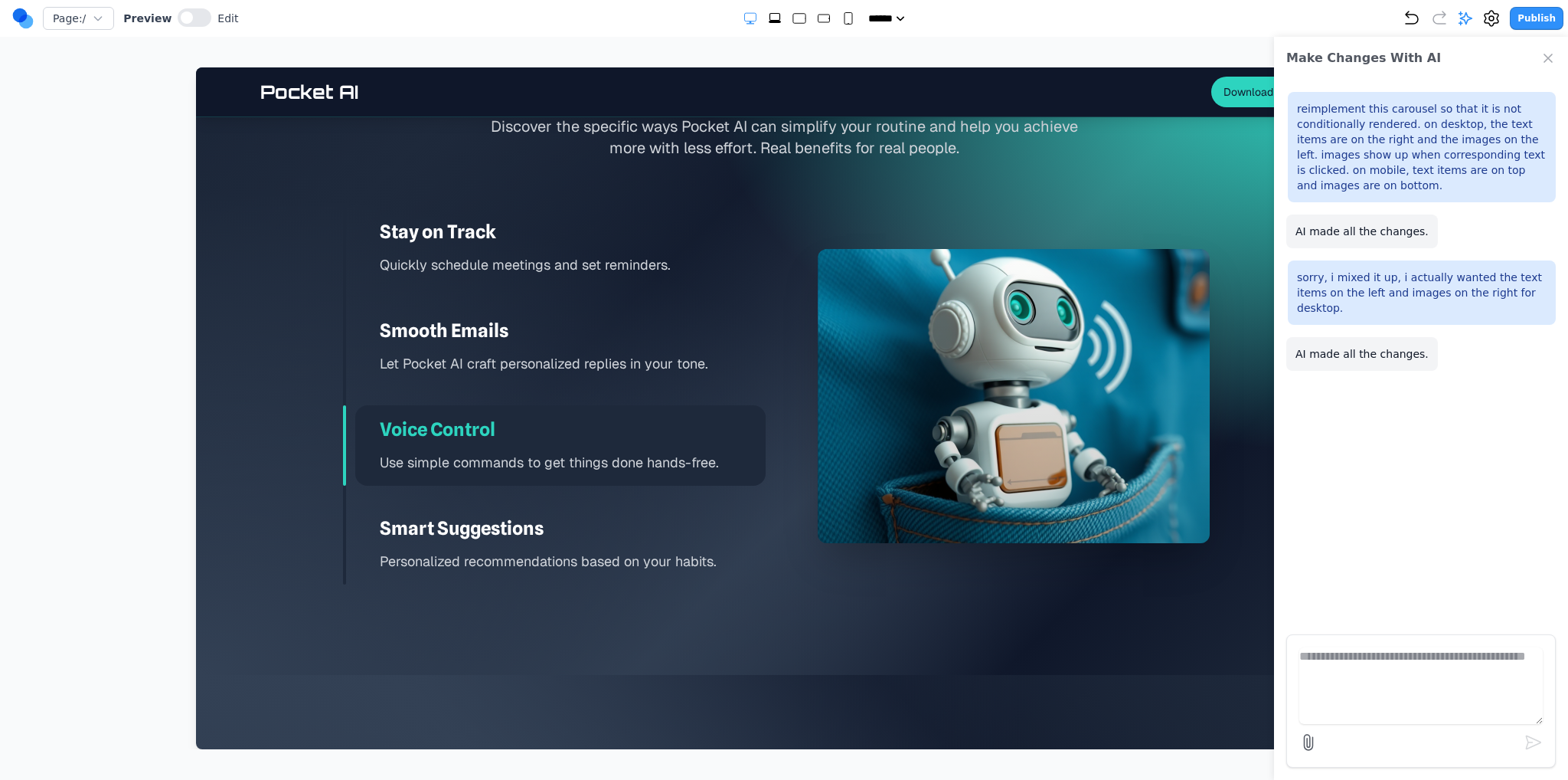
click at [793, 17] on rect "Large" at bounding box center [799, 19] width 13 height 10
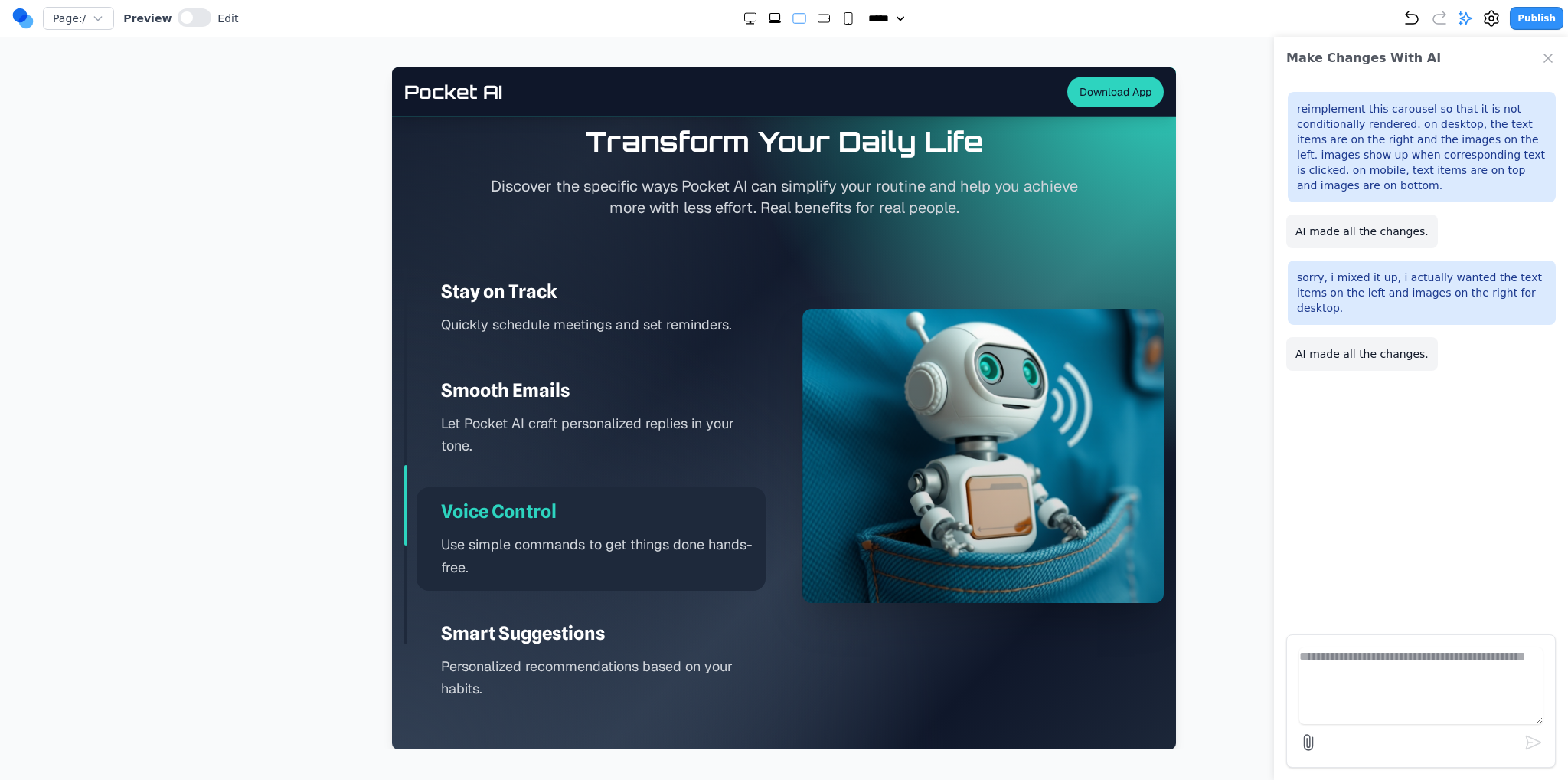
scroll to position [2280, 0]
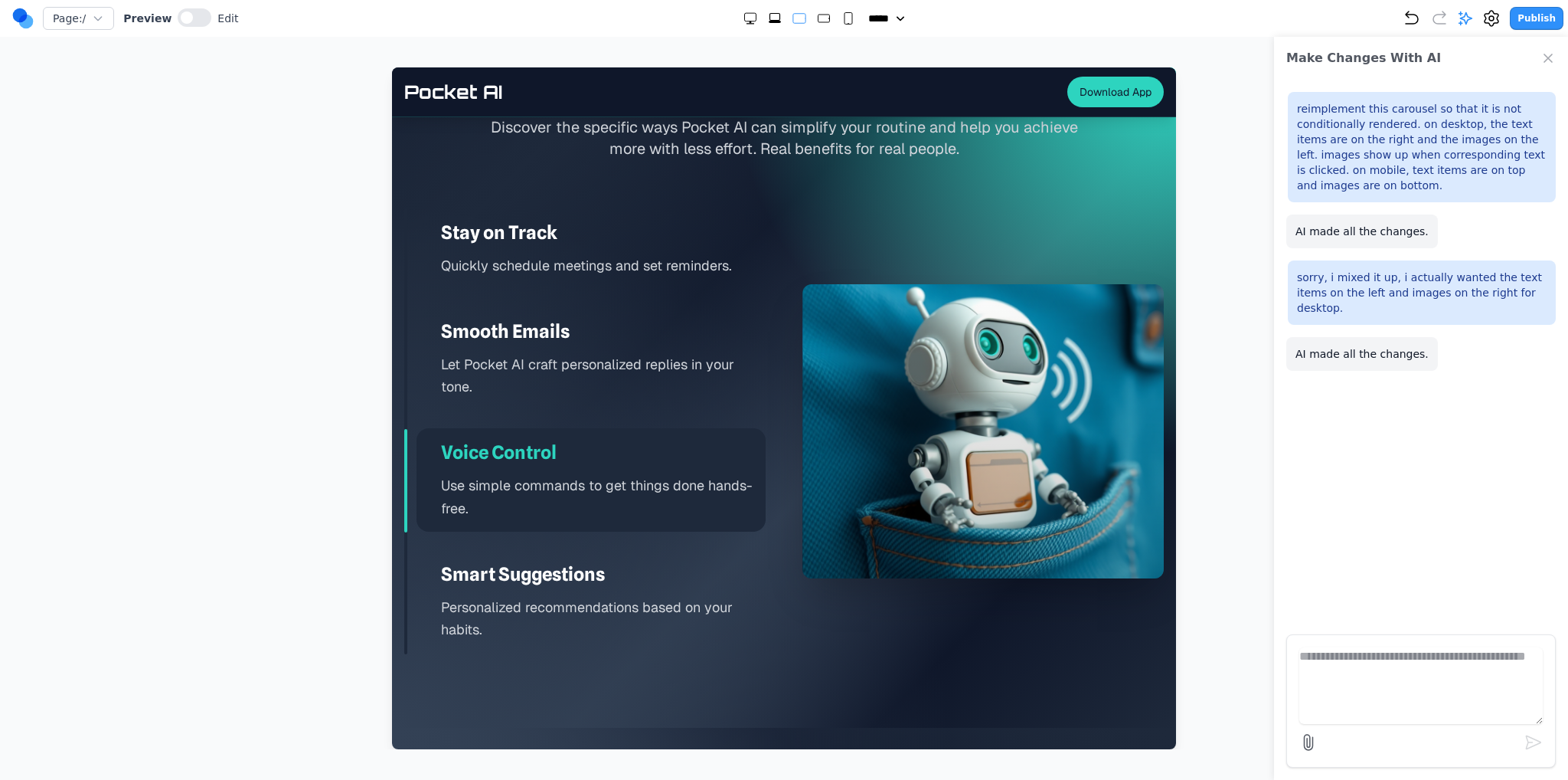
click at [818, 21] on rect "Medium" at bounding box center [823, 19] width 12 height 8
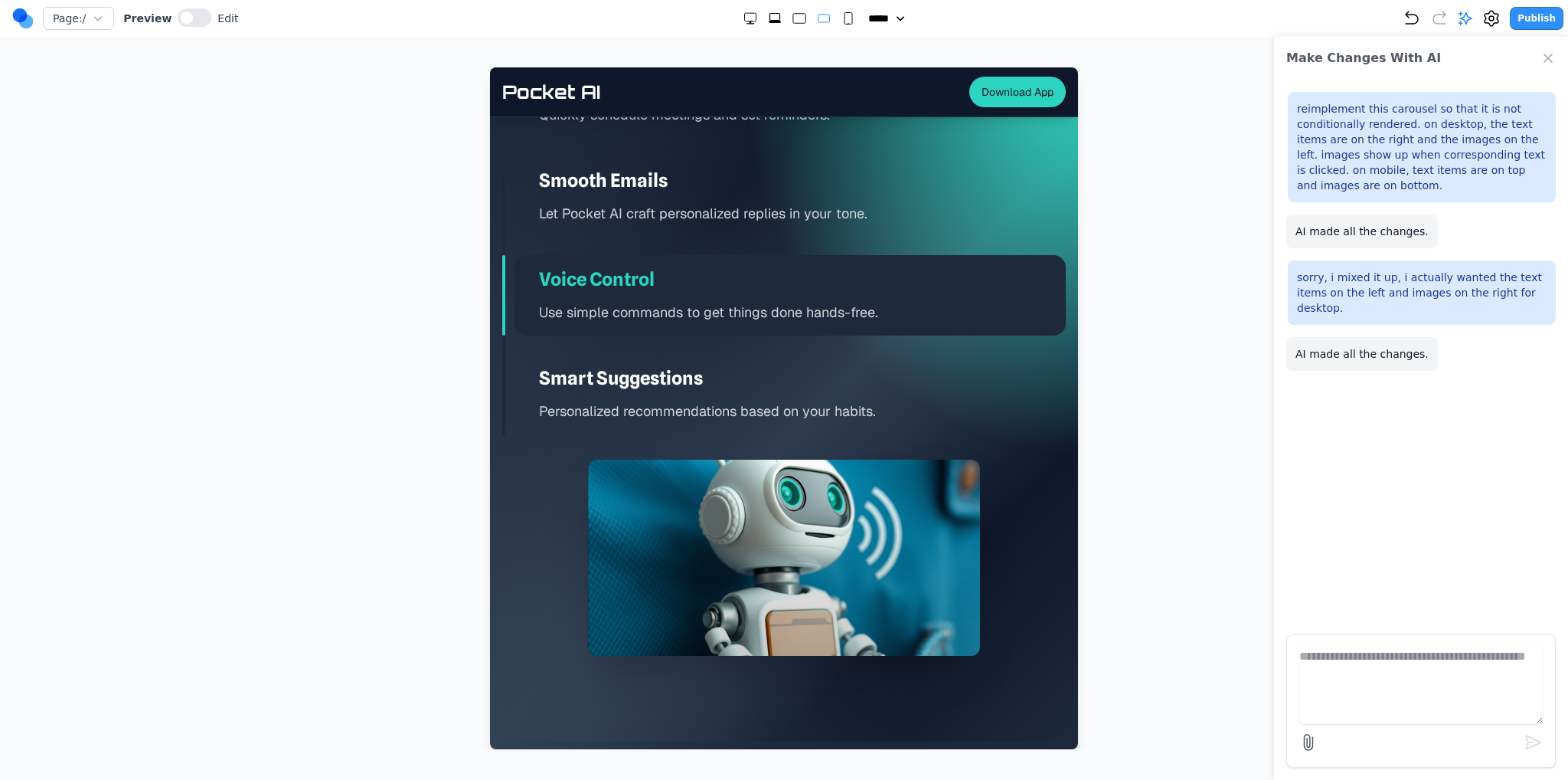
scroll to position [2662, 0]
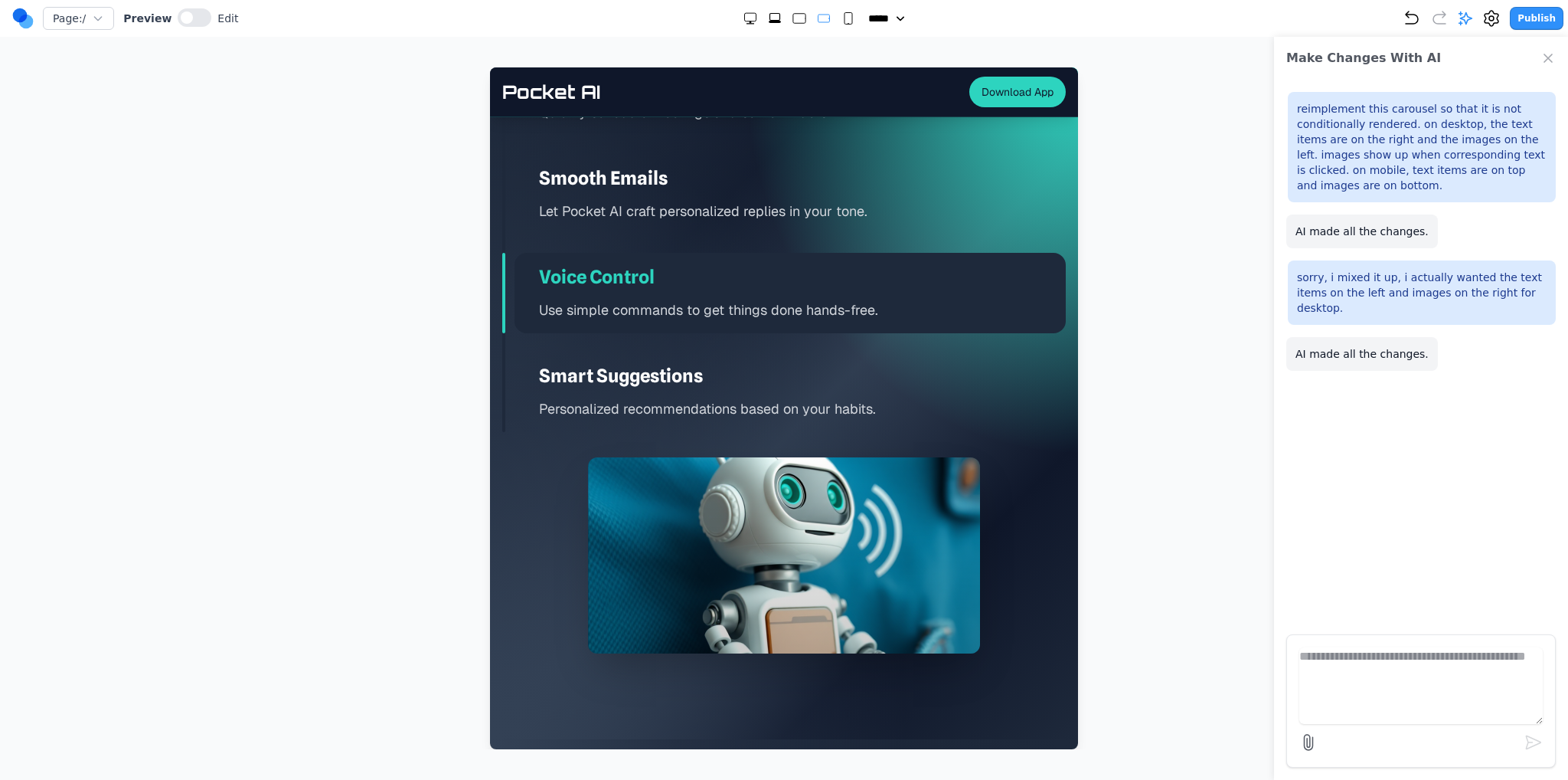
click at [841, 23] on icon "Small" at bounding box center [849, 19] width 16 height 16
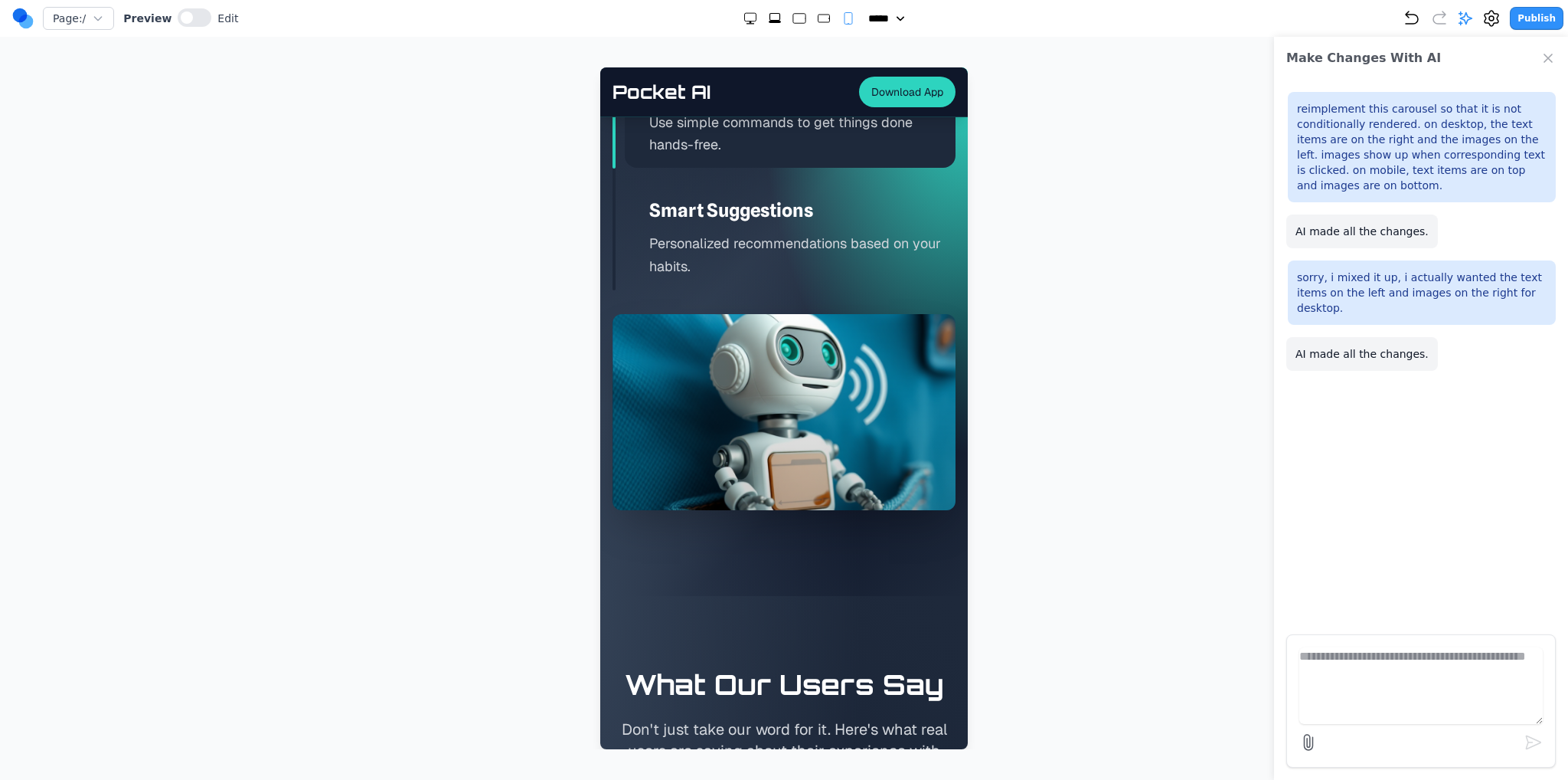
scroll to position [3888, 0]
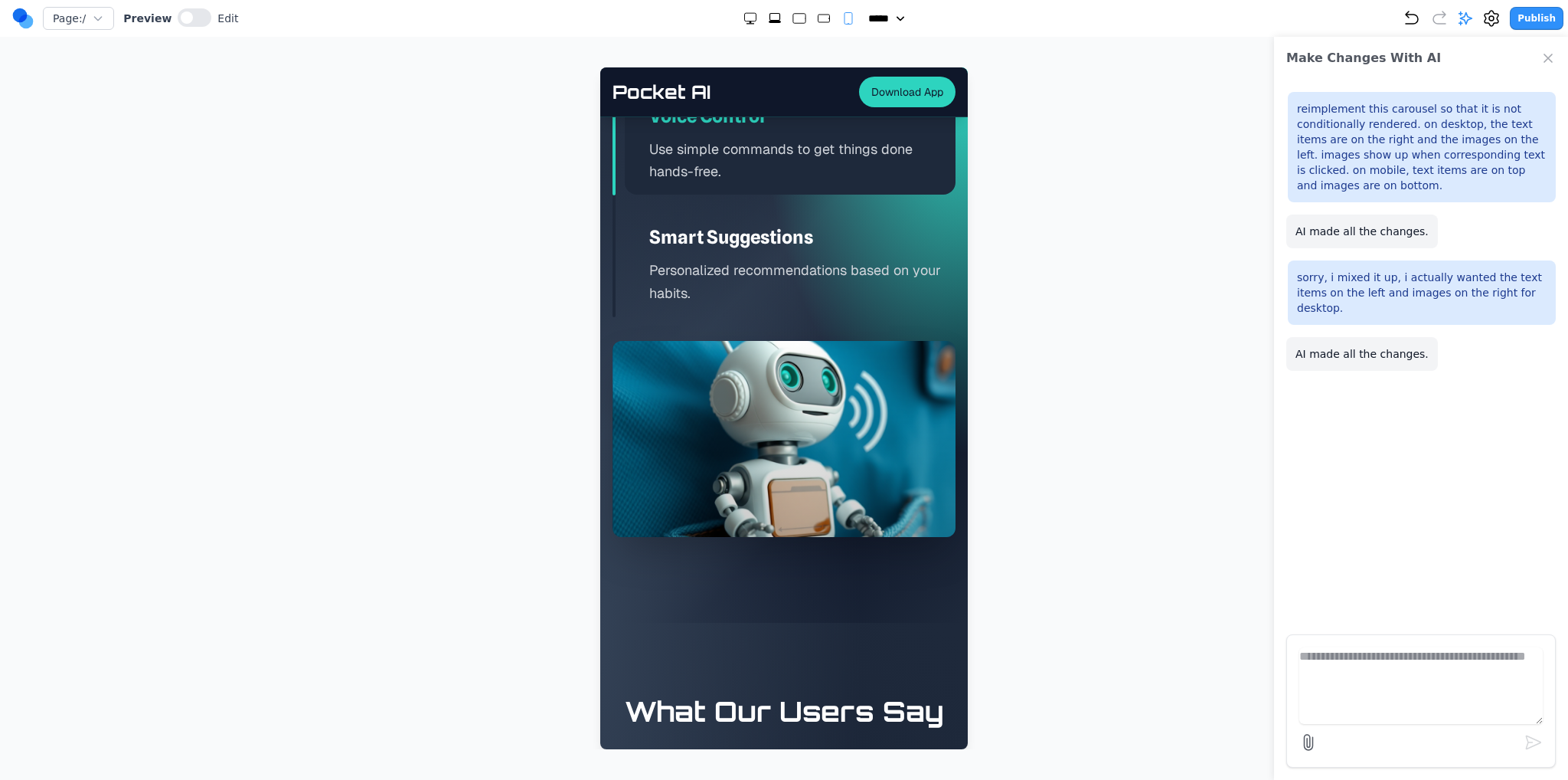
click at [774, 20] on icon "Extra Large" at bounding box center [775, 19] width 16 height 16
select select "**"
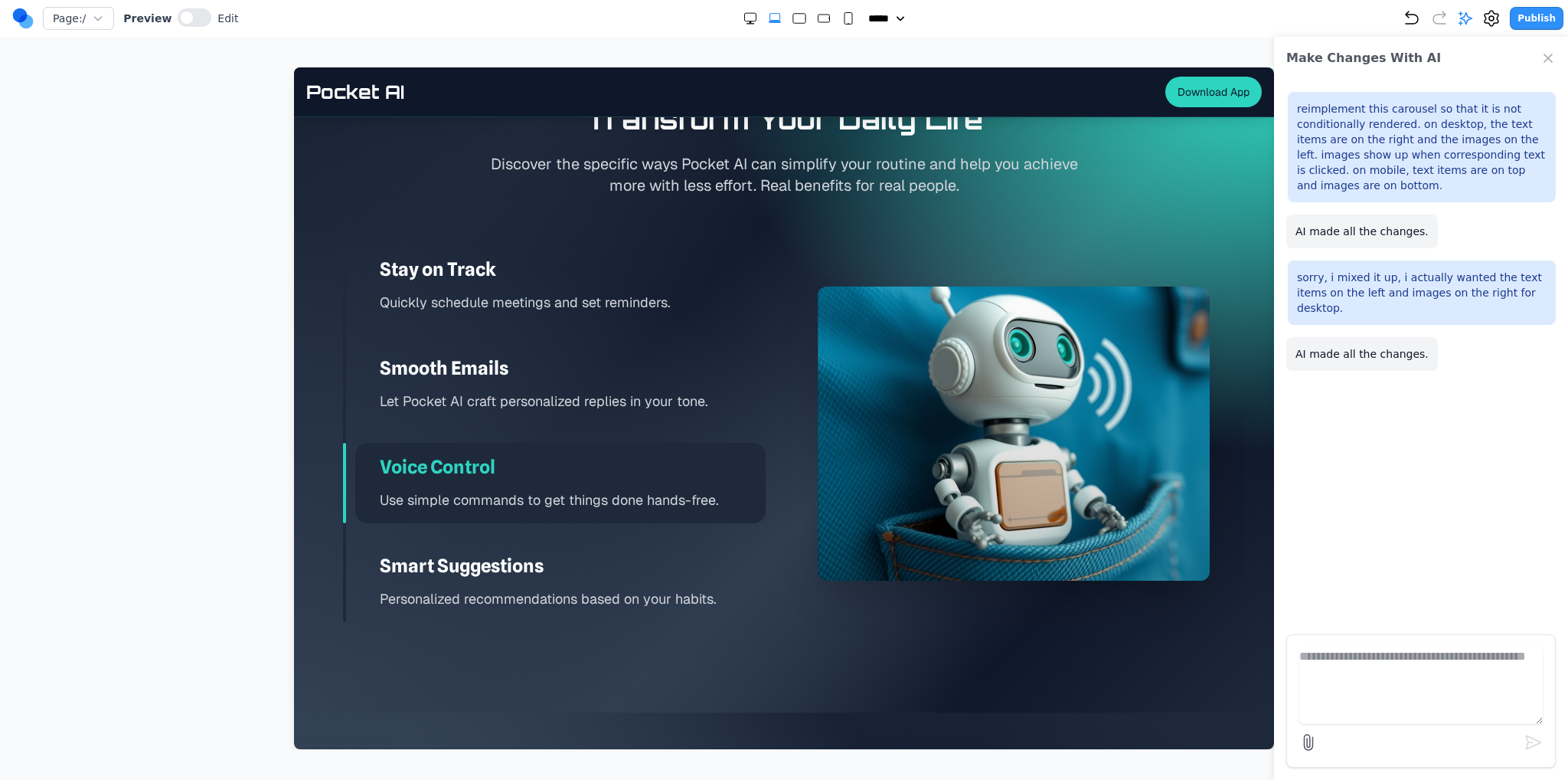
scroll to position [2047, 0]
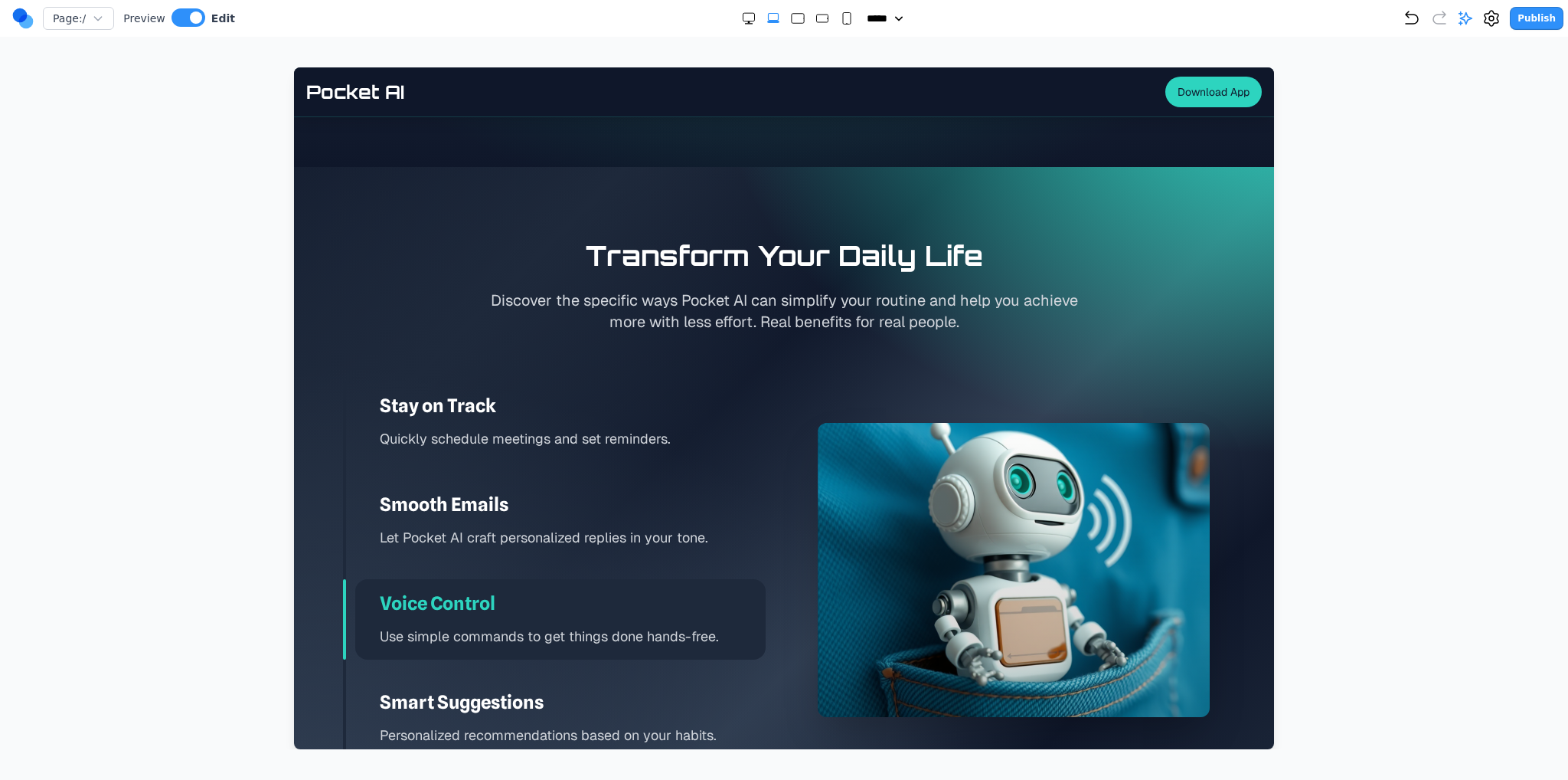
click at [909, 483] on div at bounding box center [1013, 570] width 392 height 294
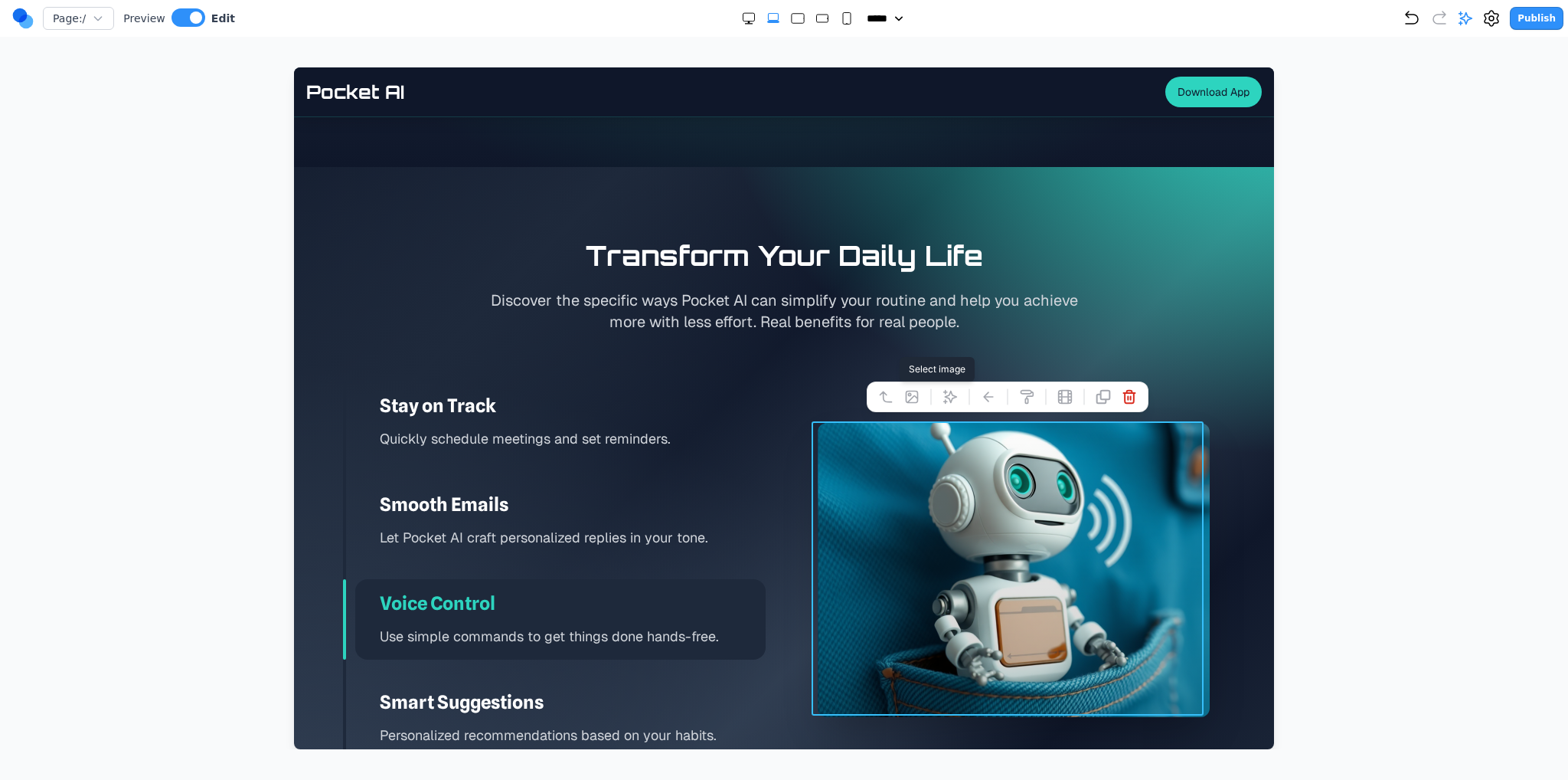
click at [919, 394] on icon at bounding box center [912, 397] width 16 height 16
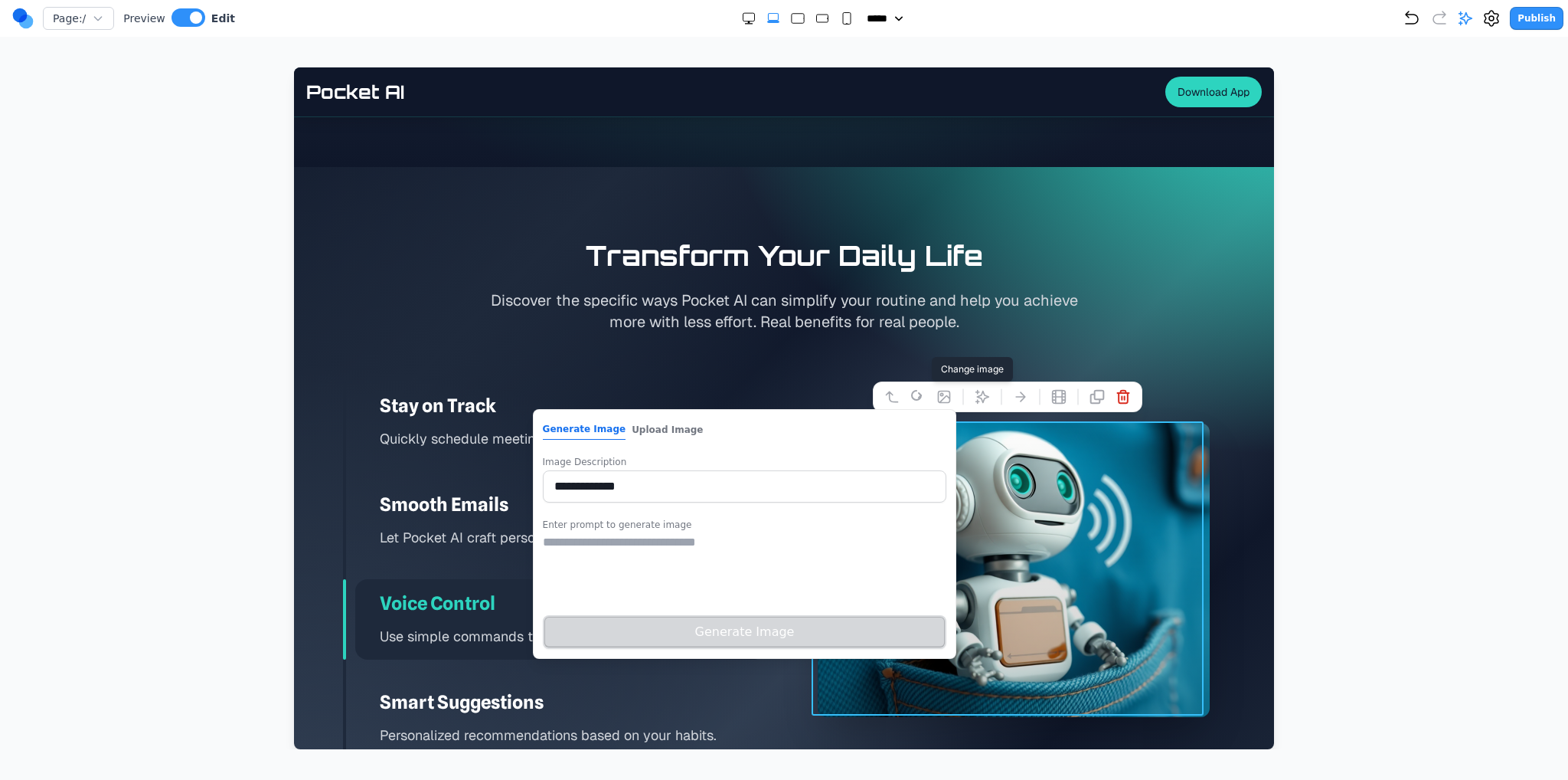
drag, startPoint x: 718, startPoint y: 427, endPoint x: 707, endPoint y: 426, distance: 11.0
click at [714, 426] on div "**********" at bounding box center [745, 534] width 424 height 249
click at [674, 429] on button "Upload Image" at bounding box center [667, 429] width 71 height 19
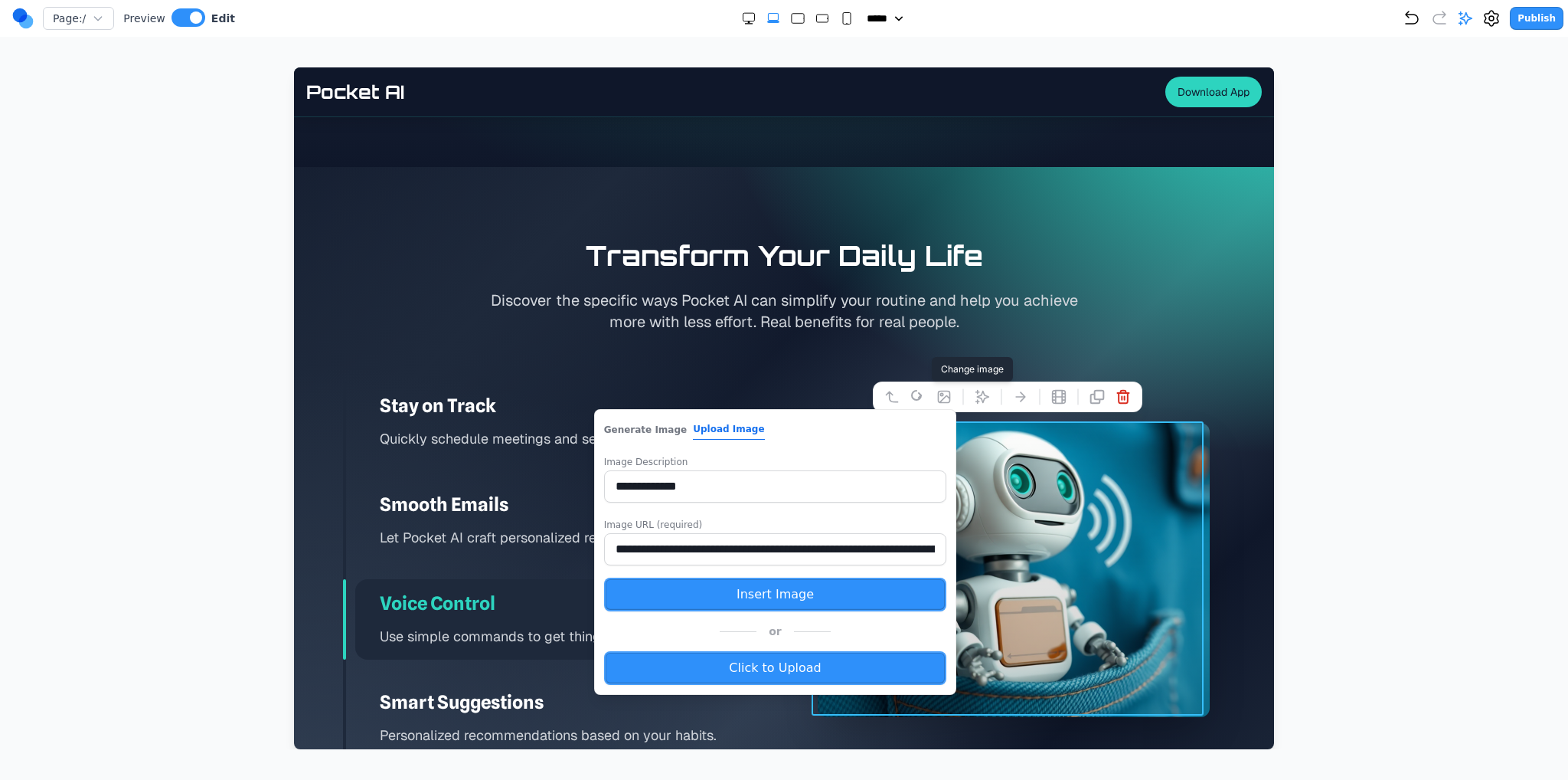
click at [698, 565] on div "**********" at bounding box center [776, 562] width 343 height 96
click at [704, 553] on input "**********" at bounding box center [776, 548] width 343 height 32
click at [1000, 538] on div at bounding box center [1013, 570] width 392 height 294
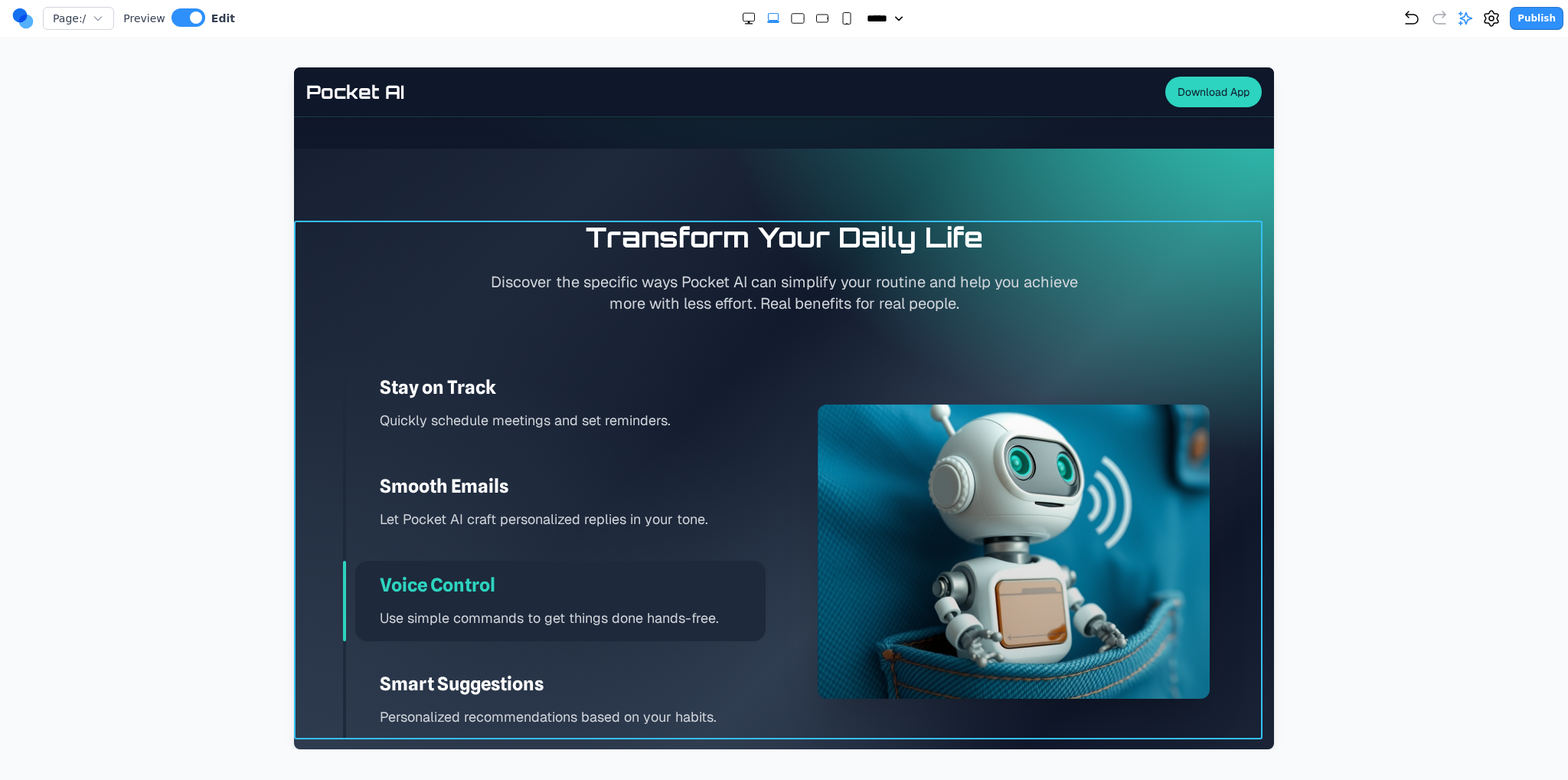
scroll to position [2200, 0]
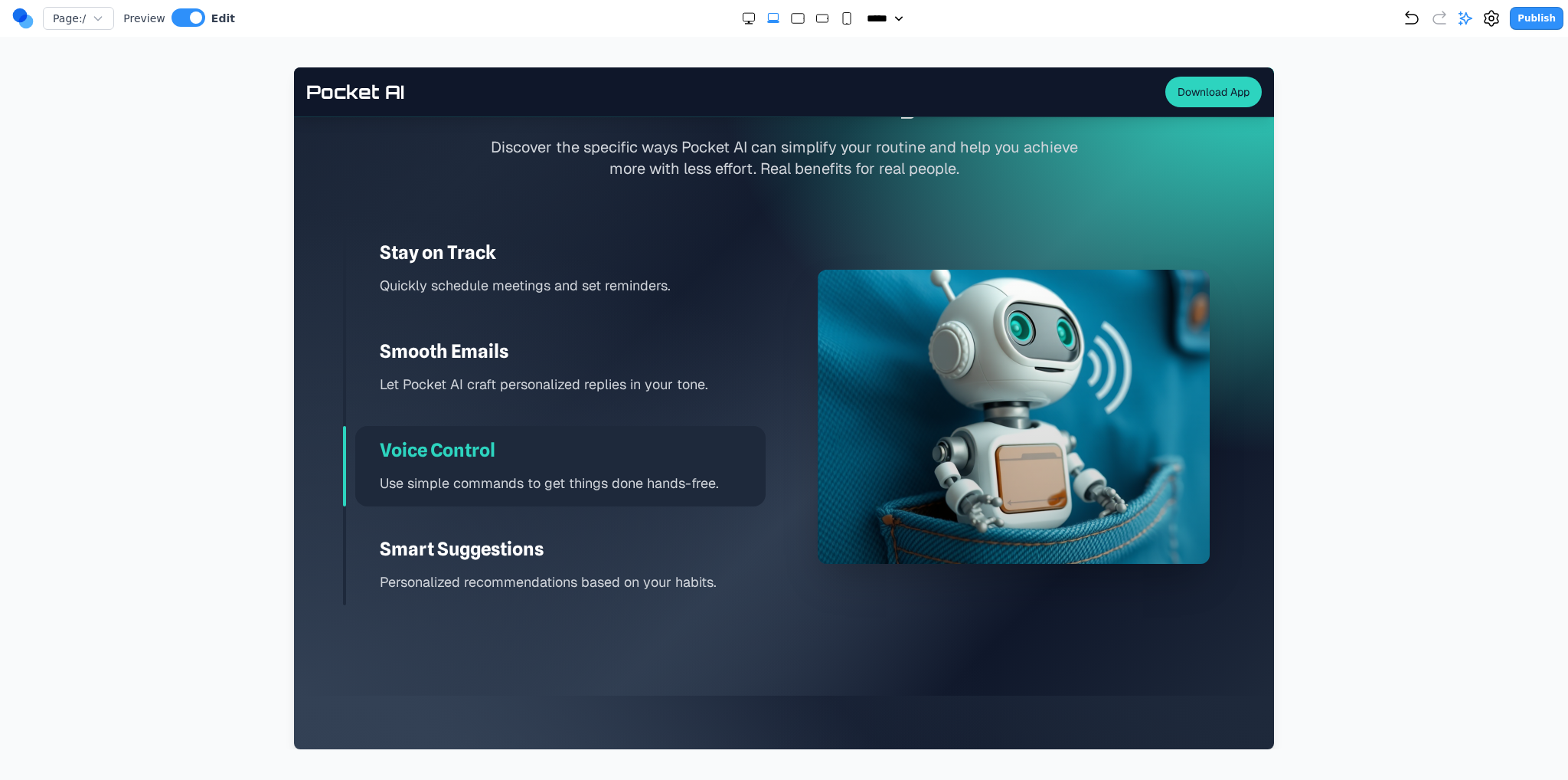
click at [876, 374] on div at bounding box center [1013, 417] width 392 height 294
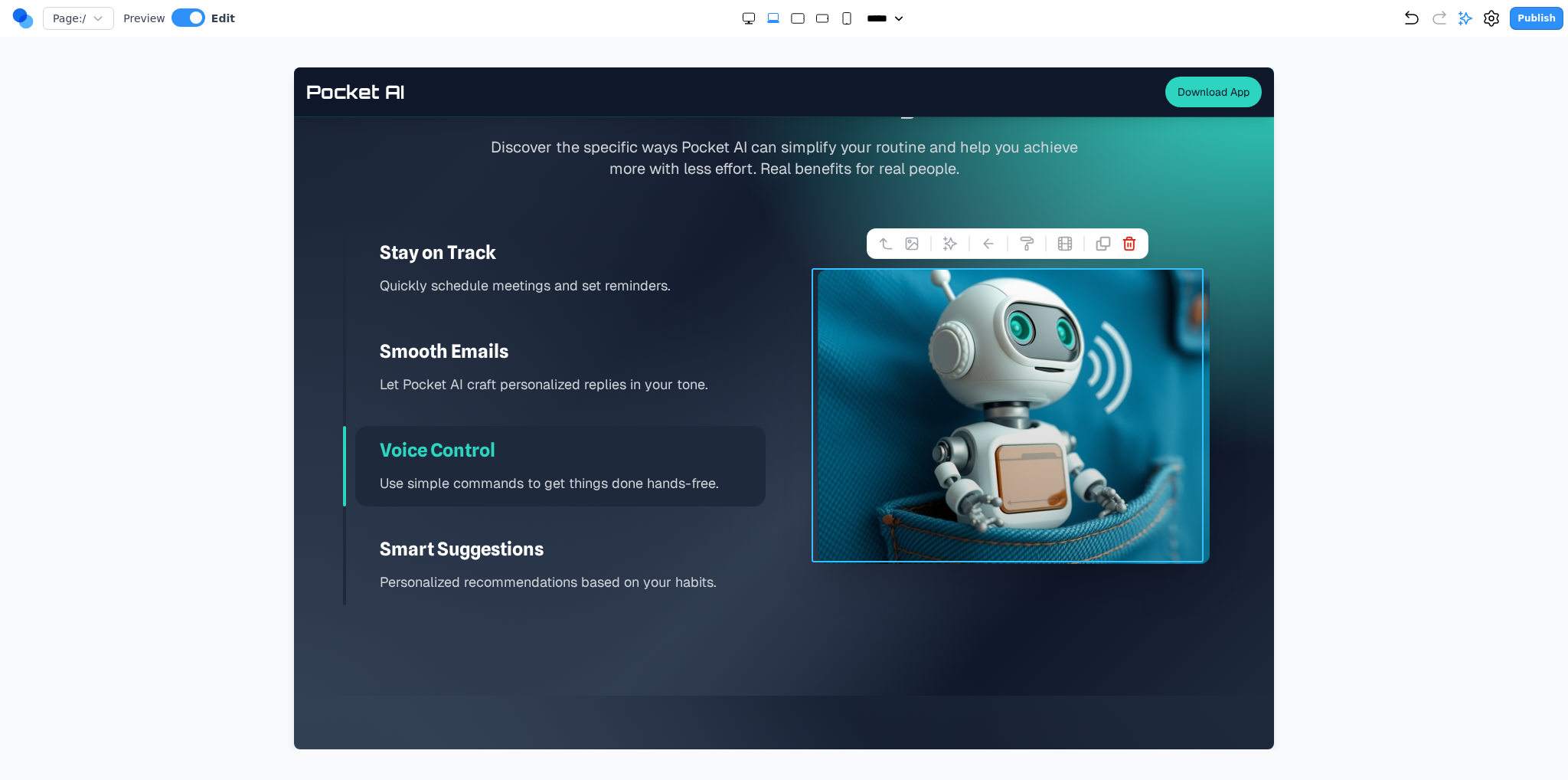
click at [694, 411] on div "Stay on Track Quickly schedule meetings and set reminders. Smooth Emails Let Po…" at bounding box center [554, 417] width 422 height 378
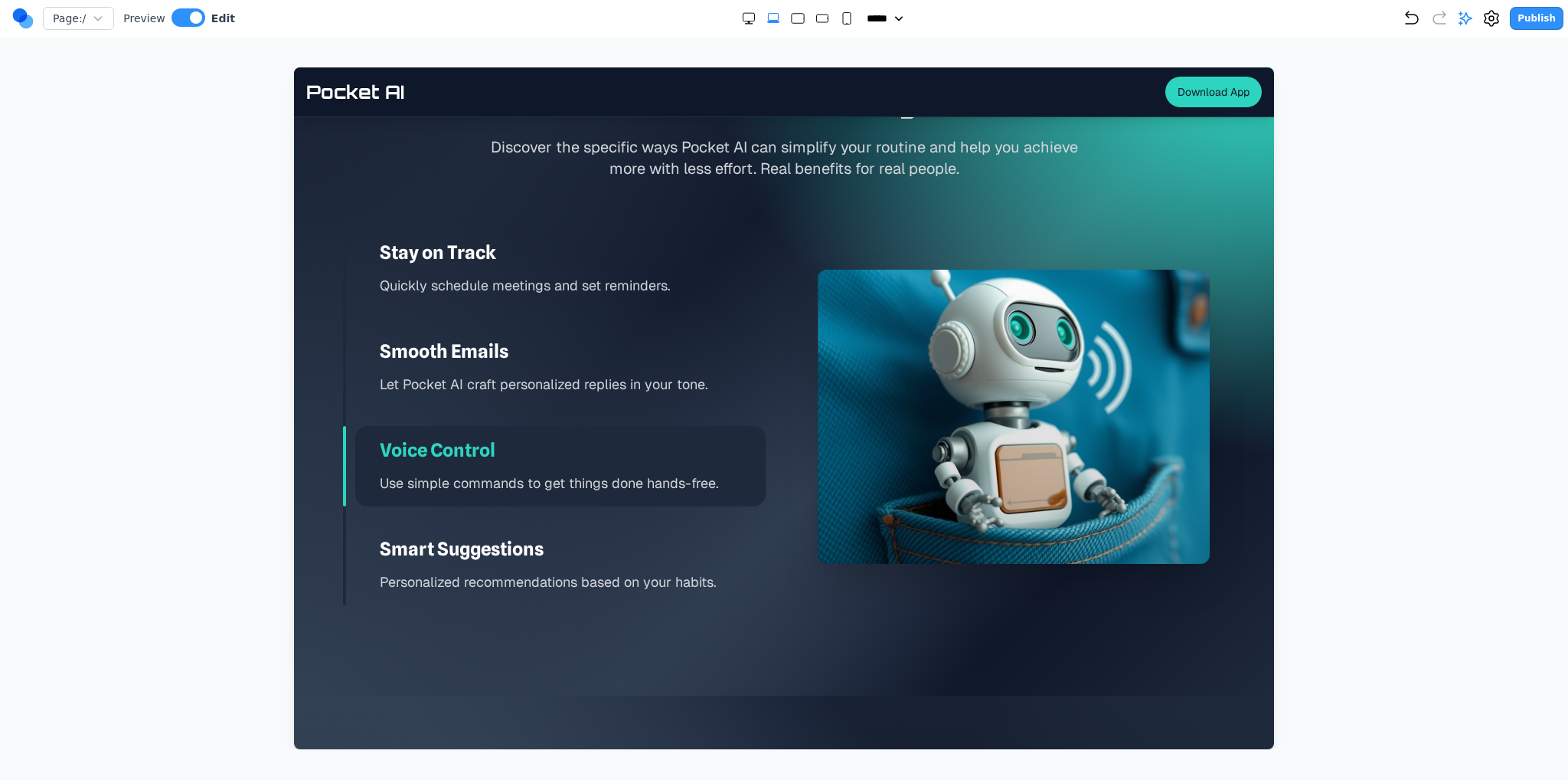
click at [694, 401] on div "Smooth Emails Let Pocket AI craft personalized replies in your tone." at bounding box center [561, 367] width 411 height 81
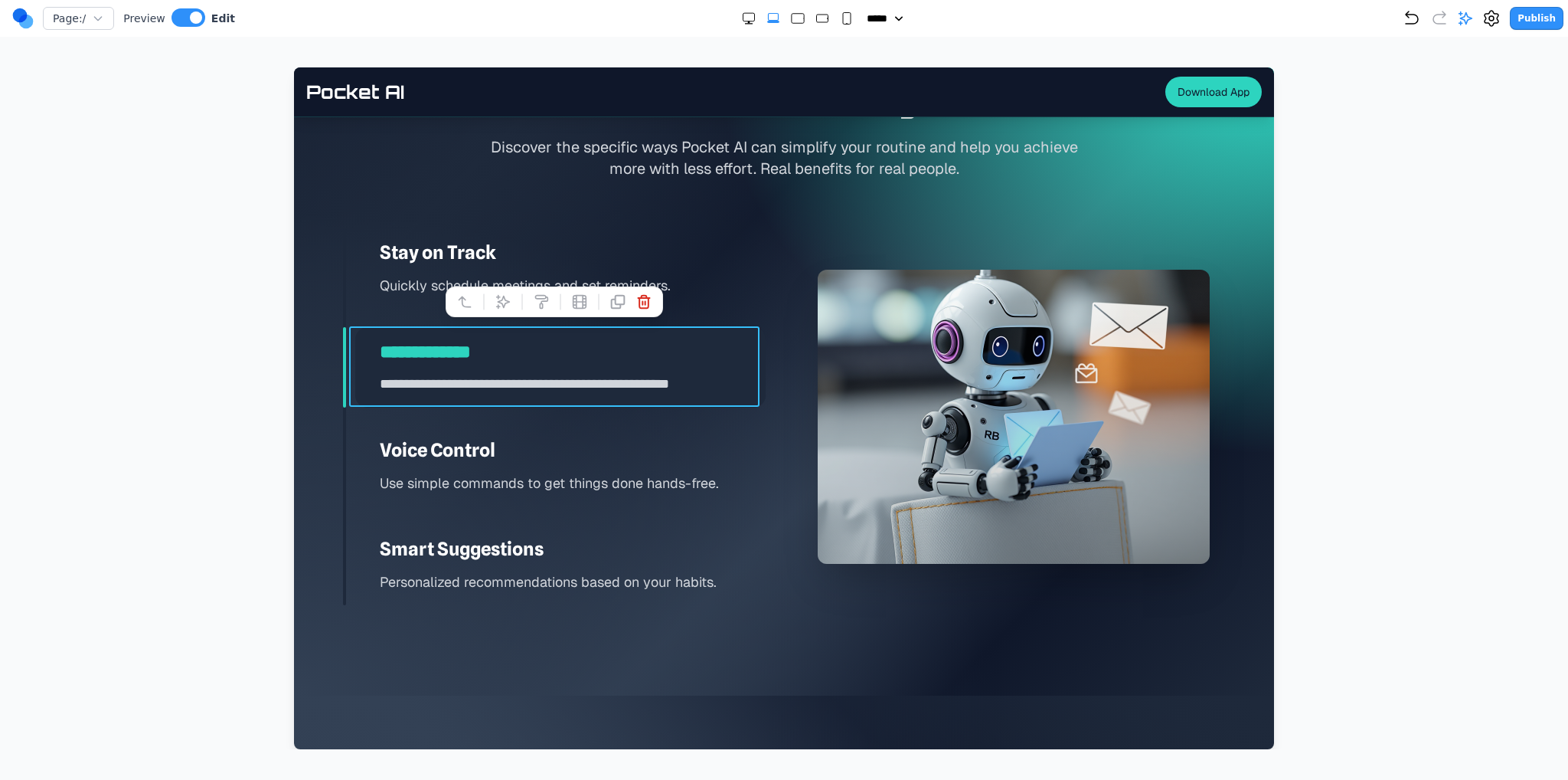
click at [691, 442] on h3 "Voice Control" at bounding box center [572, 450] width 385 height 24
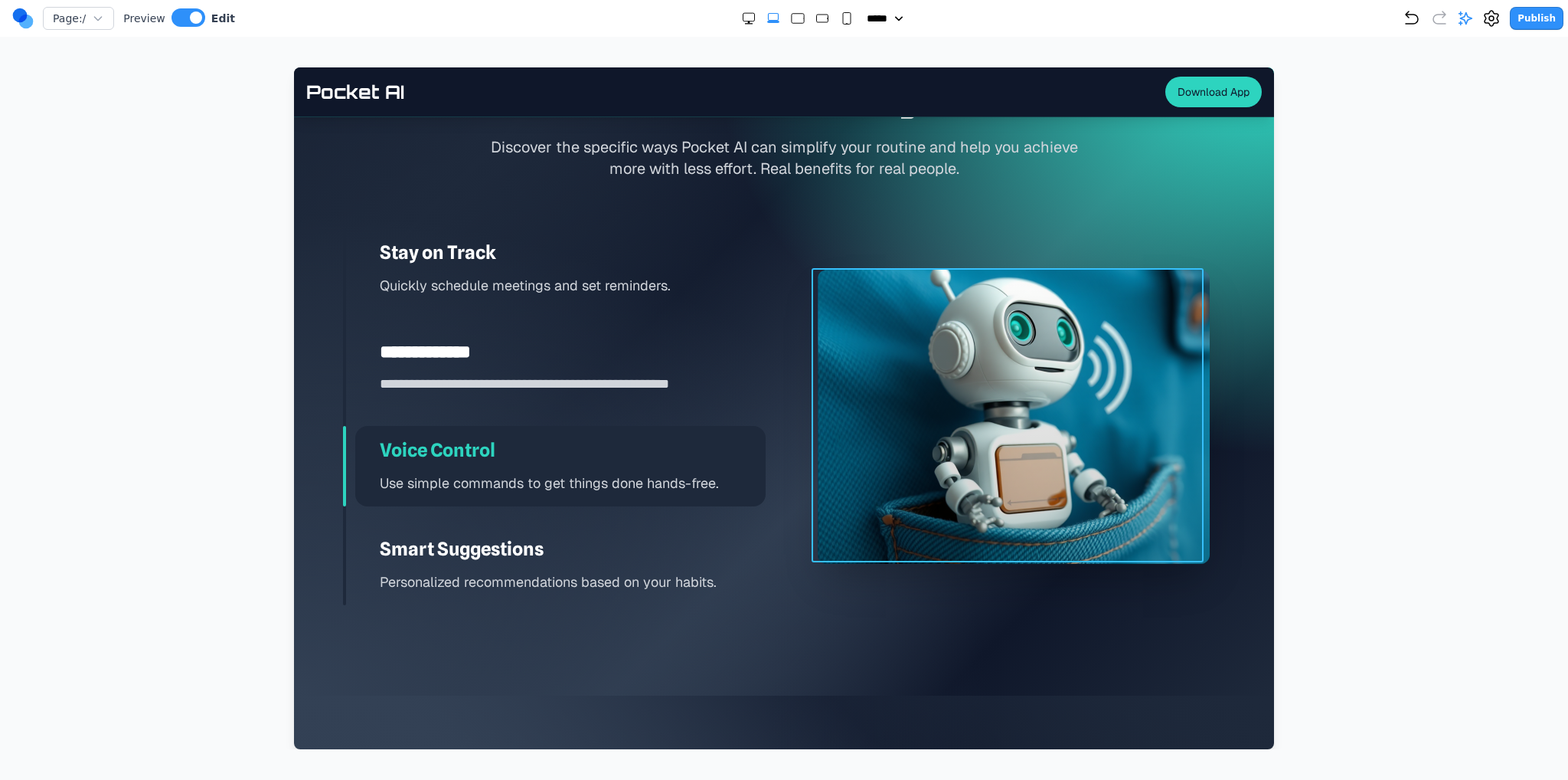
click at [885, 303] on div at bounding box center [1013, 417] width 392 height 294
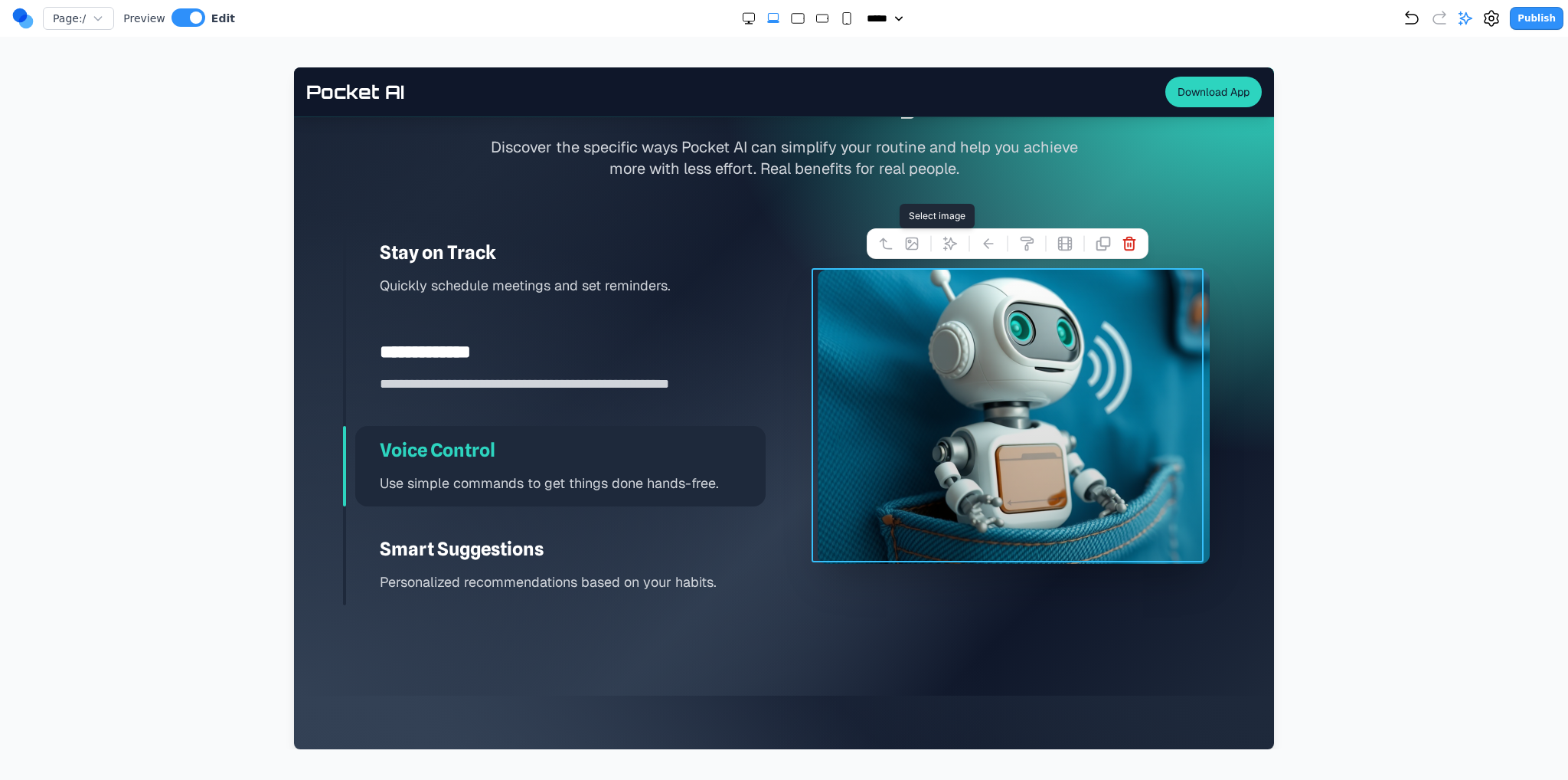
click at [908, 245] on icon at bounding box center [912, 243] width 16 height 16
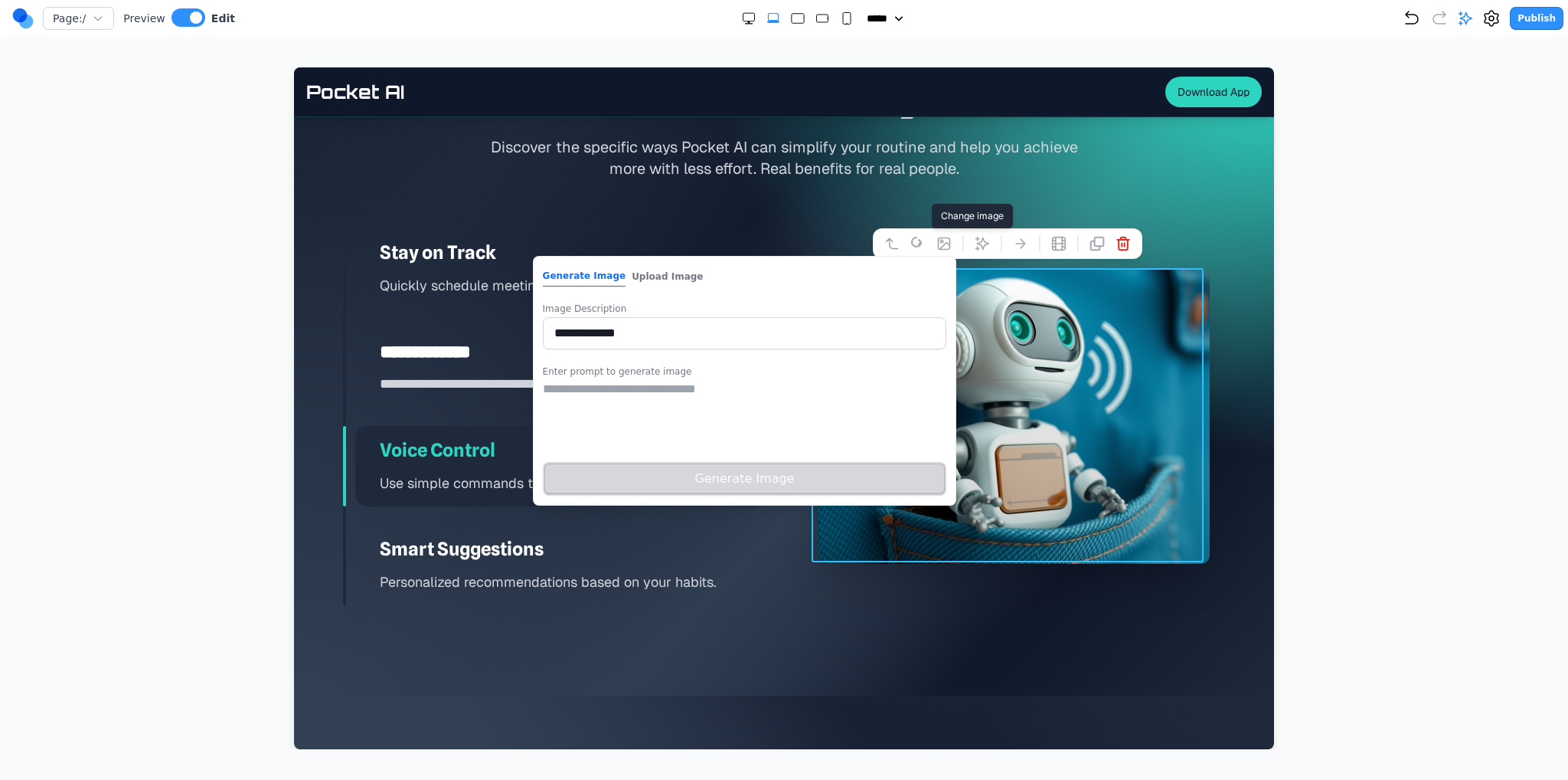
click at [668, 279] on button "Upload Image" at bounding box center [667, 277] width 71 height 19
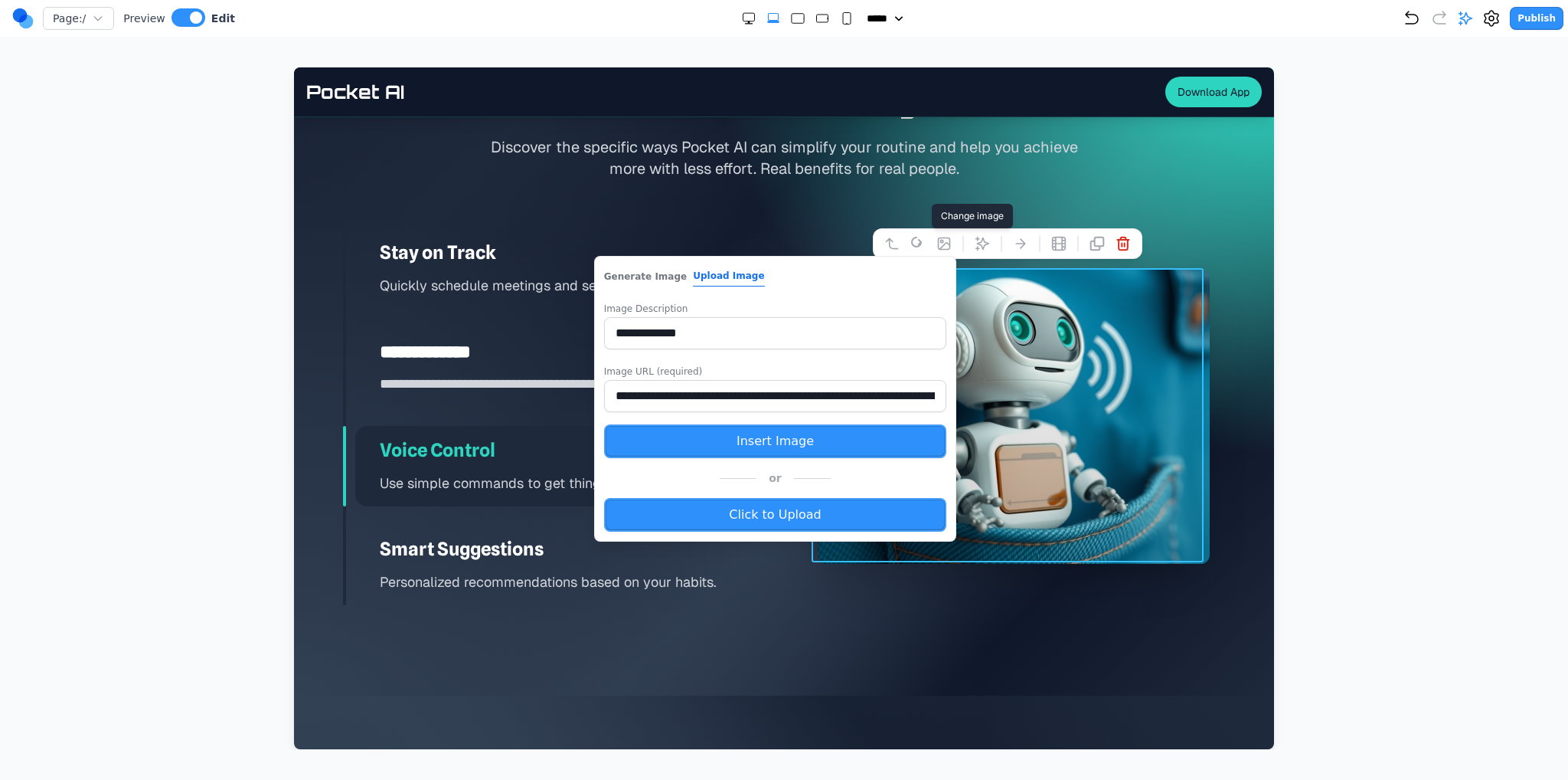
click at [703, 391] on input "**********" at bounding box center [776, 395] width 343 height 32
click at [524, 539] on h3 "Smart Suggestions" at bounding box center [572, 548] width 385 height 24
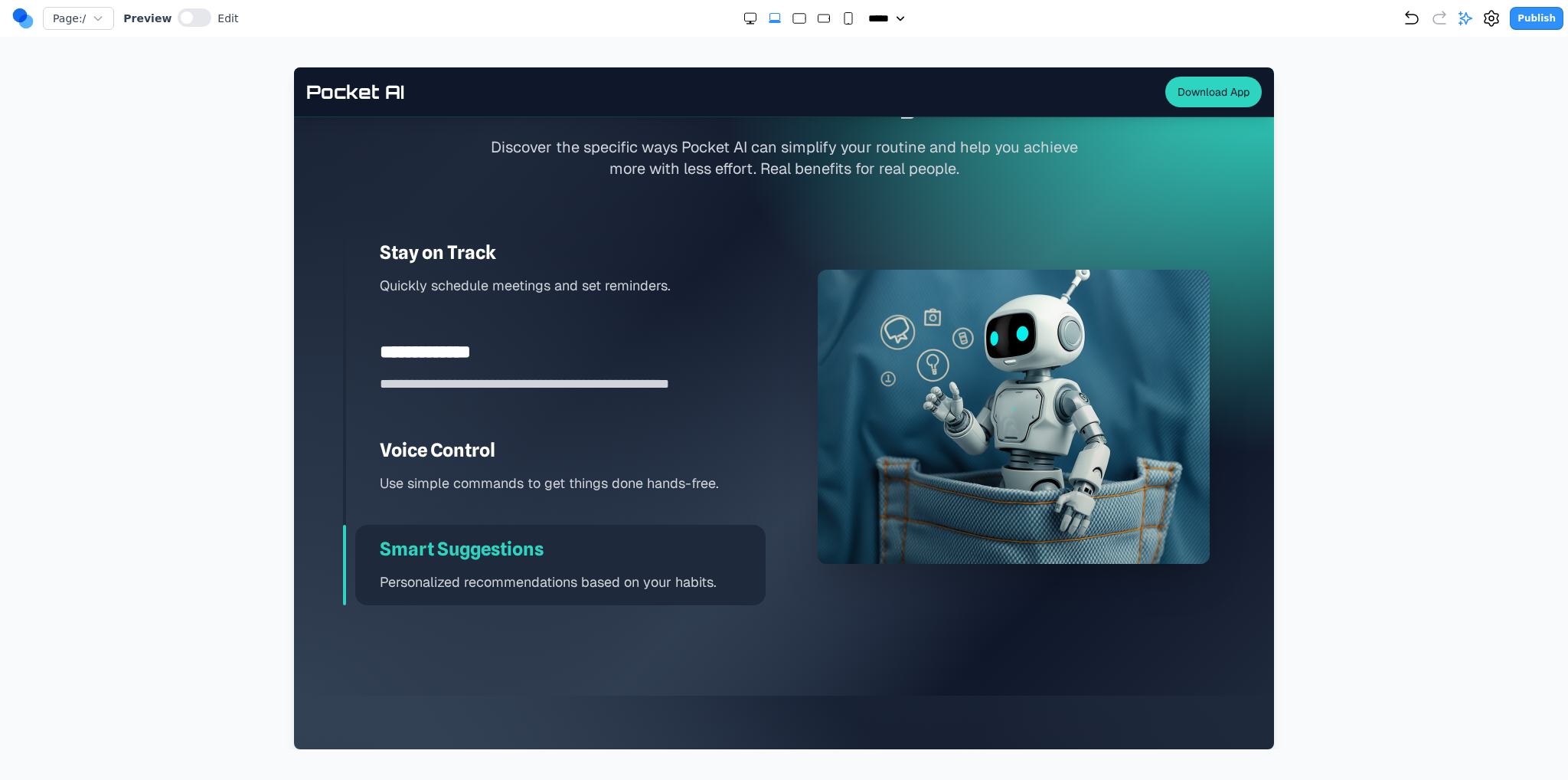
click at [872, 396] on div at bounding box center [1013, 417] width 392 height 294
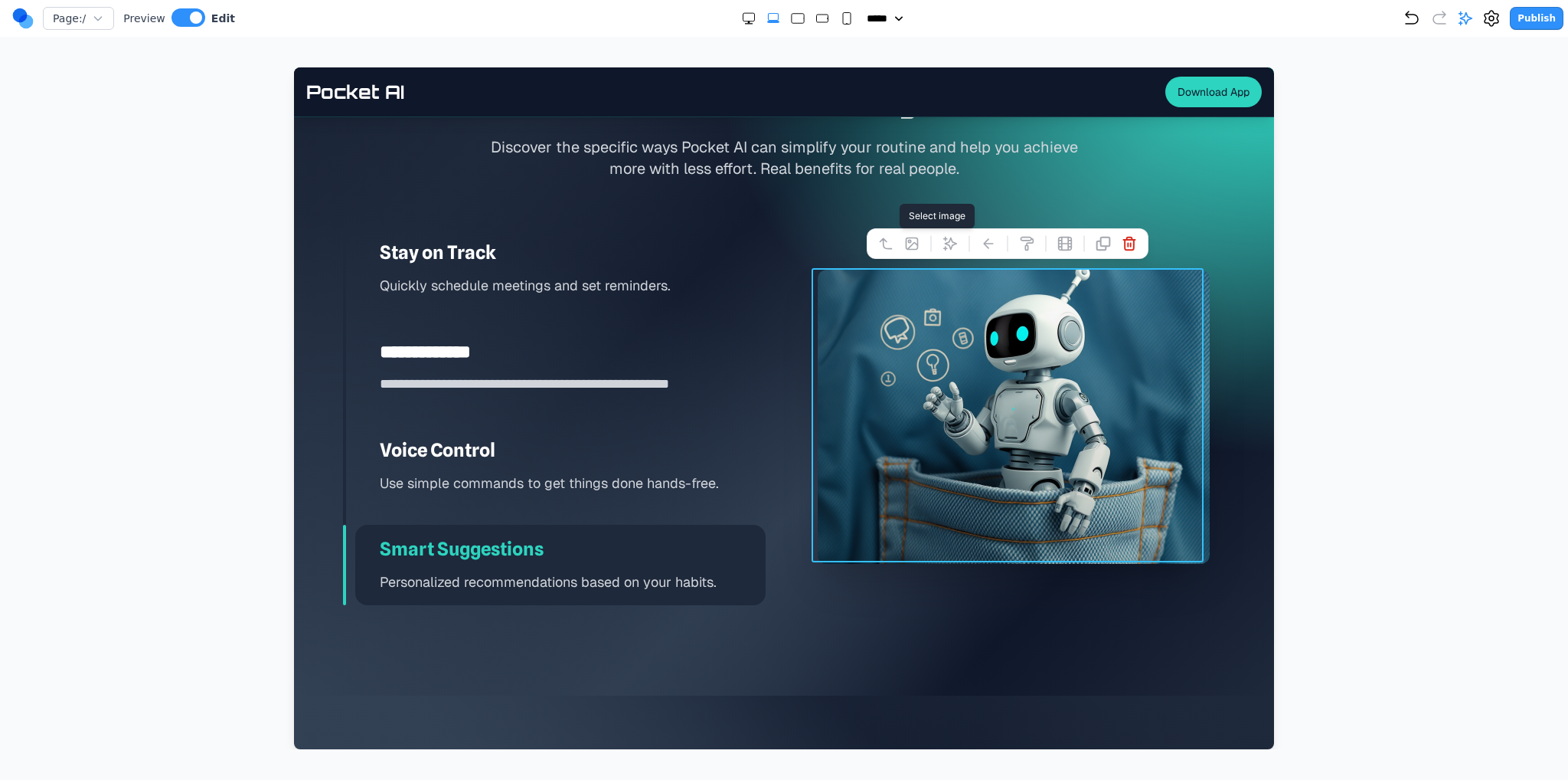
click at [900, 242] on button at bounding box center [911, 243] width 24 height 24
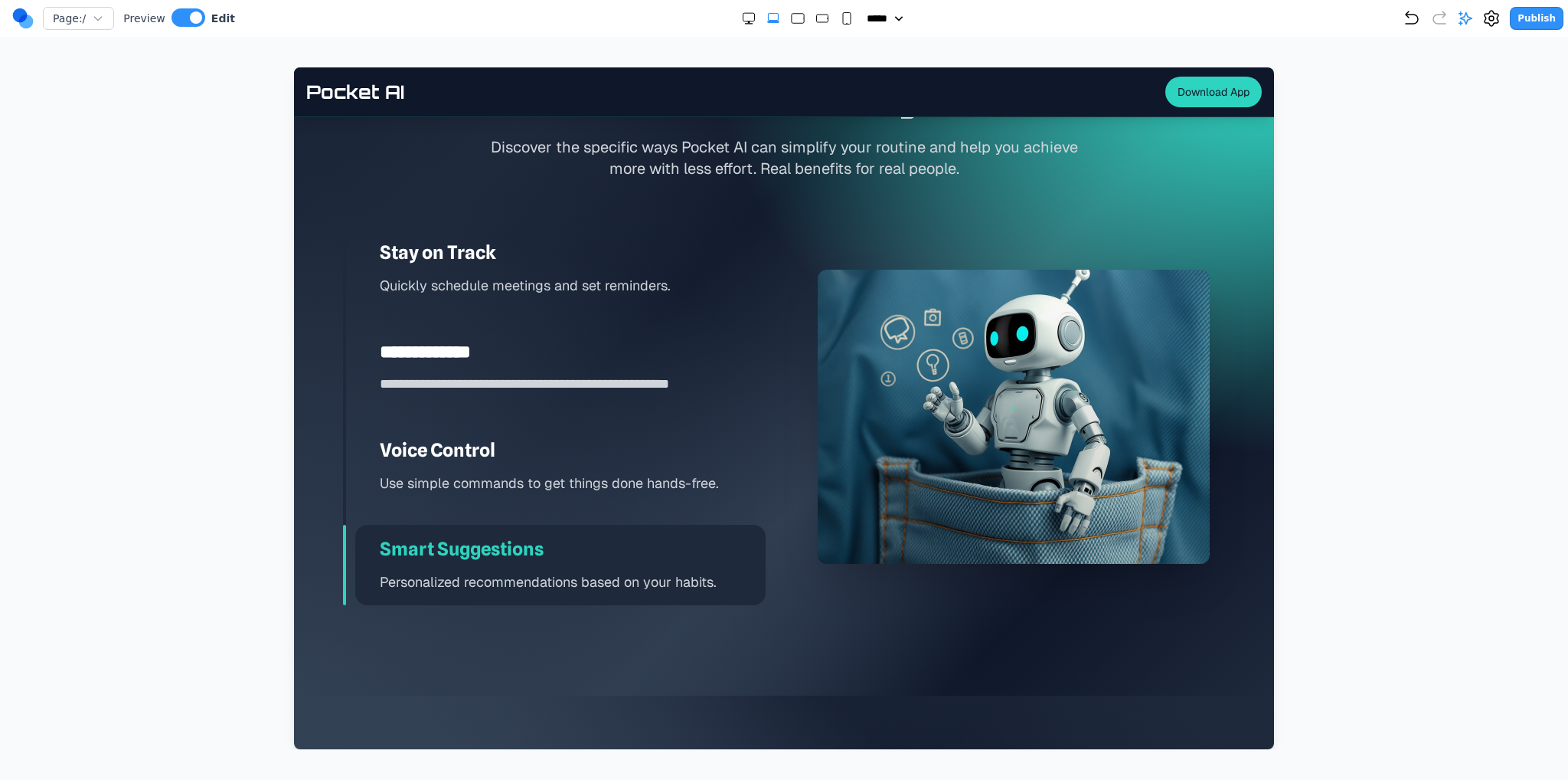
click at [983, 335] on div at bounding box center [1013, 417] width 392 height 294
click at [708, 373] on p "**********" at bounding box center [572, 384] width 385 height 22
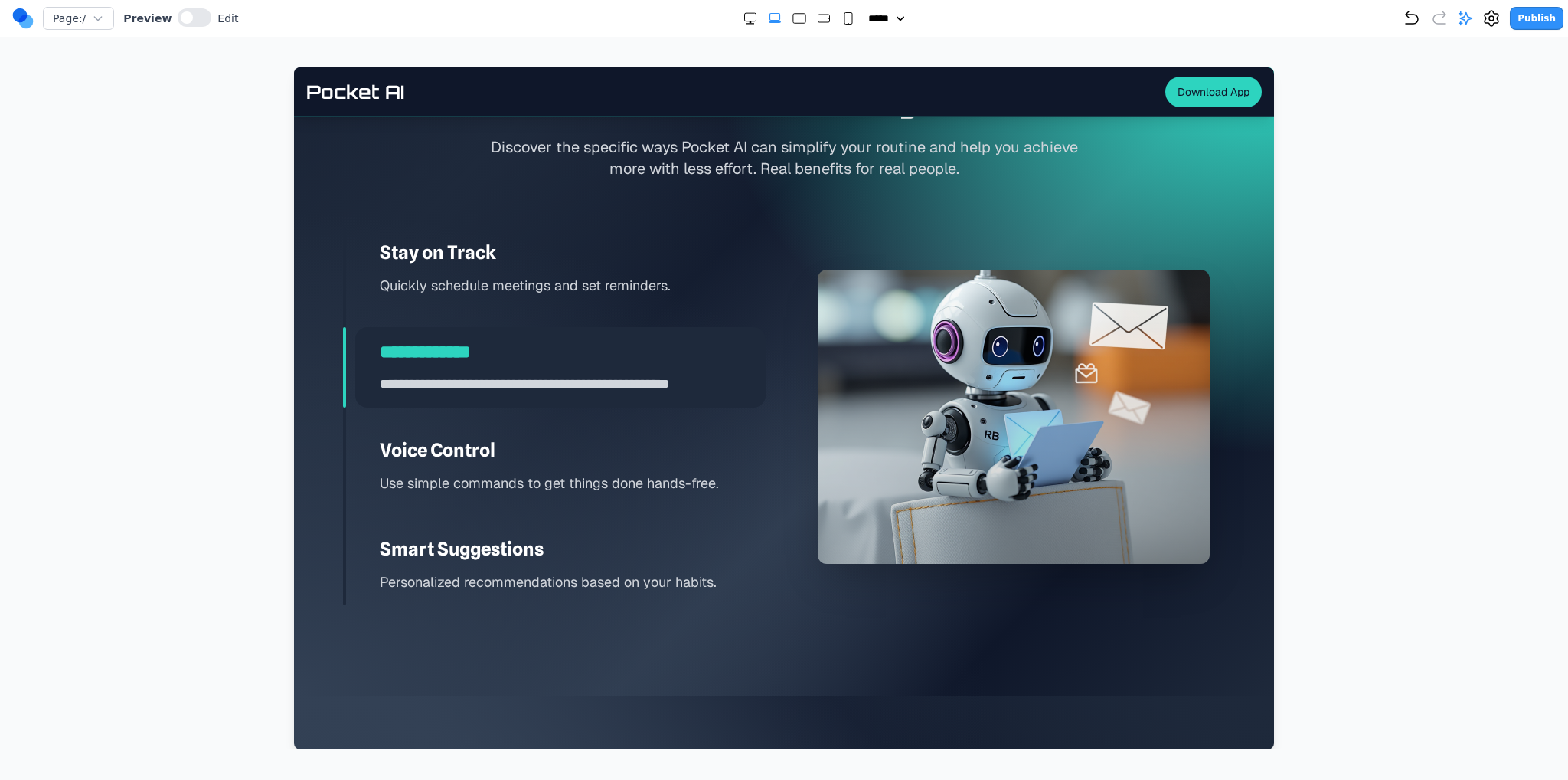
click at [702, 446] on h3 "Voice Control" at bounding box center [572, 450] width 385 height 24
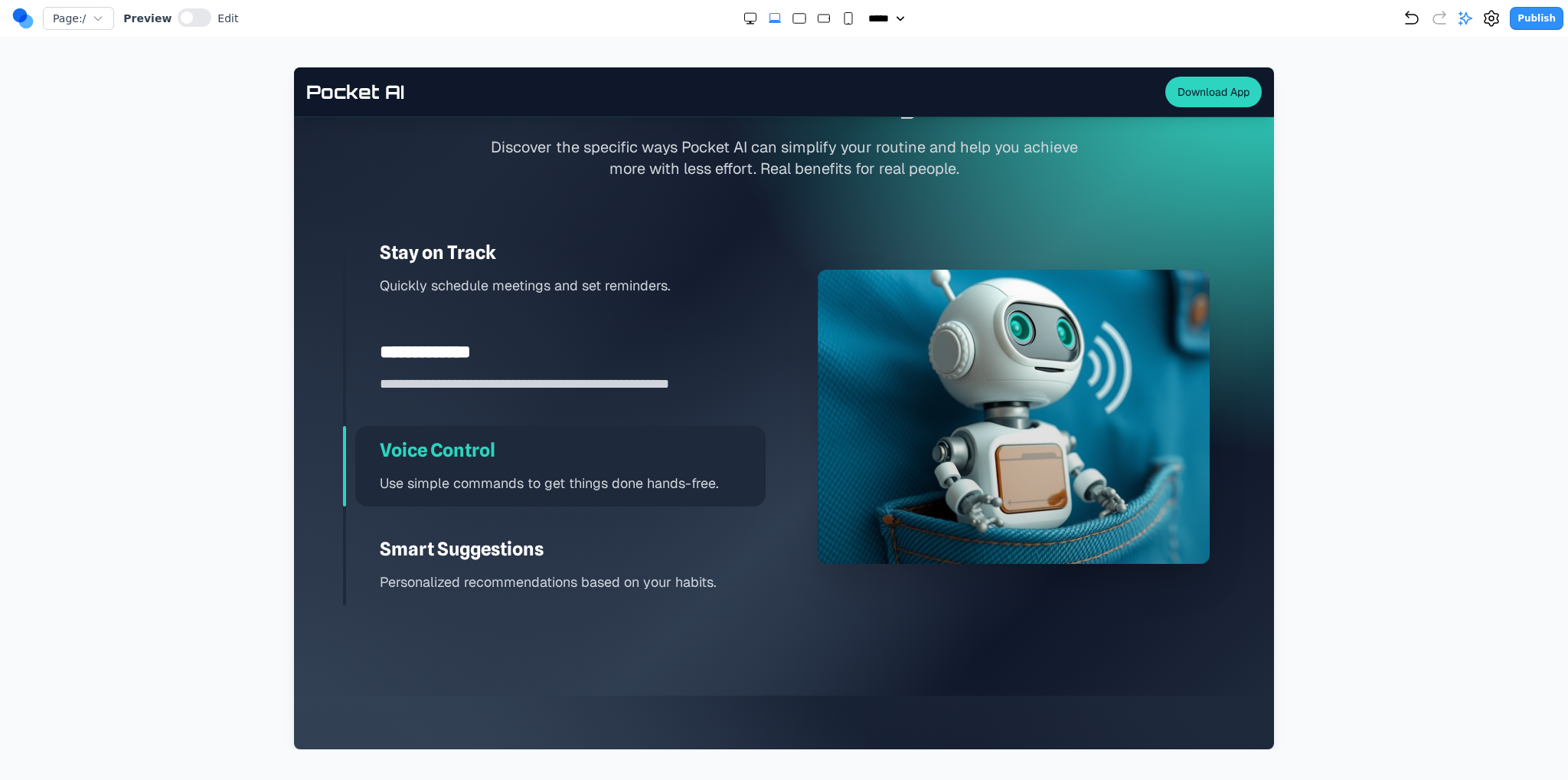
click at [669, 550] on h3 "Smart Suggestions" at bounding box center [572, 548] width 385 height 24
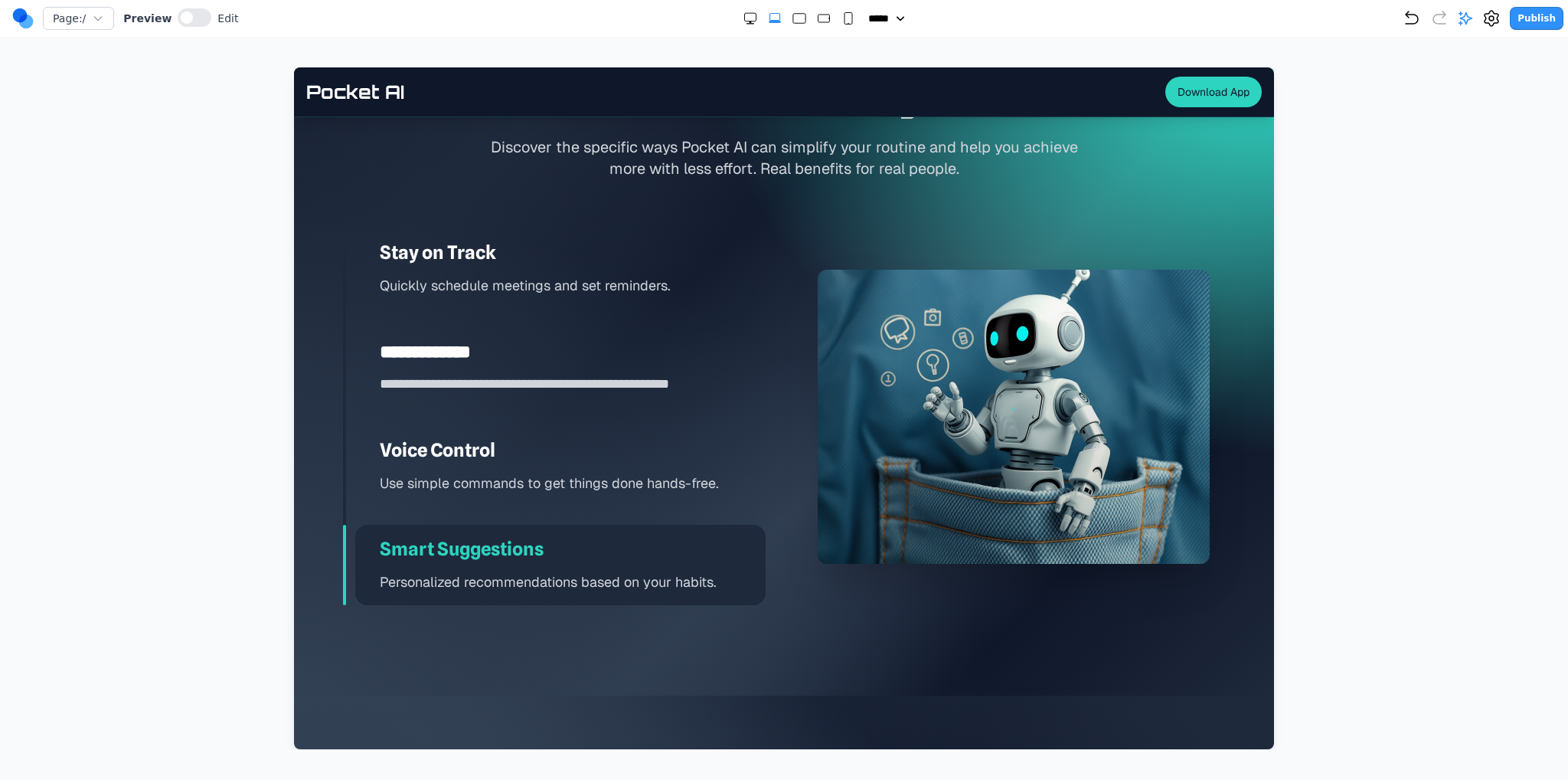
click at [677, 501] on div "Voice Control Use simple commands to get things done hands-free." at bounding box center [561, 465] width 411 height 81
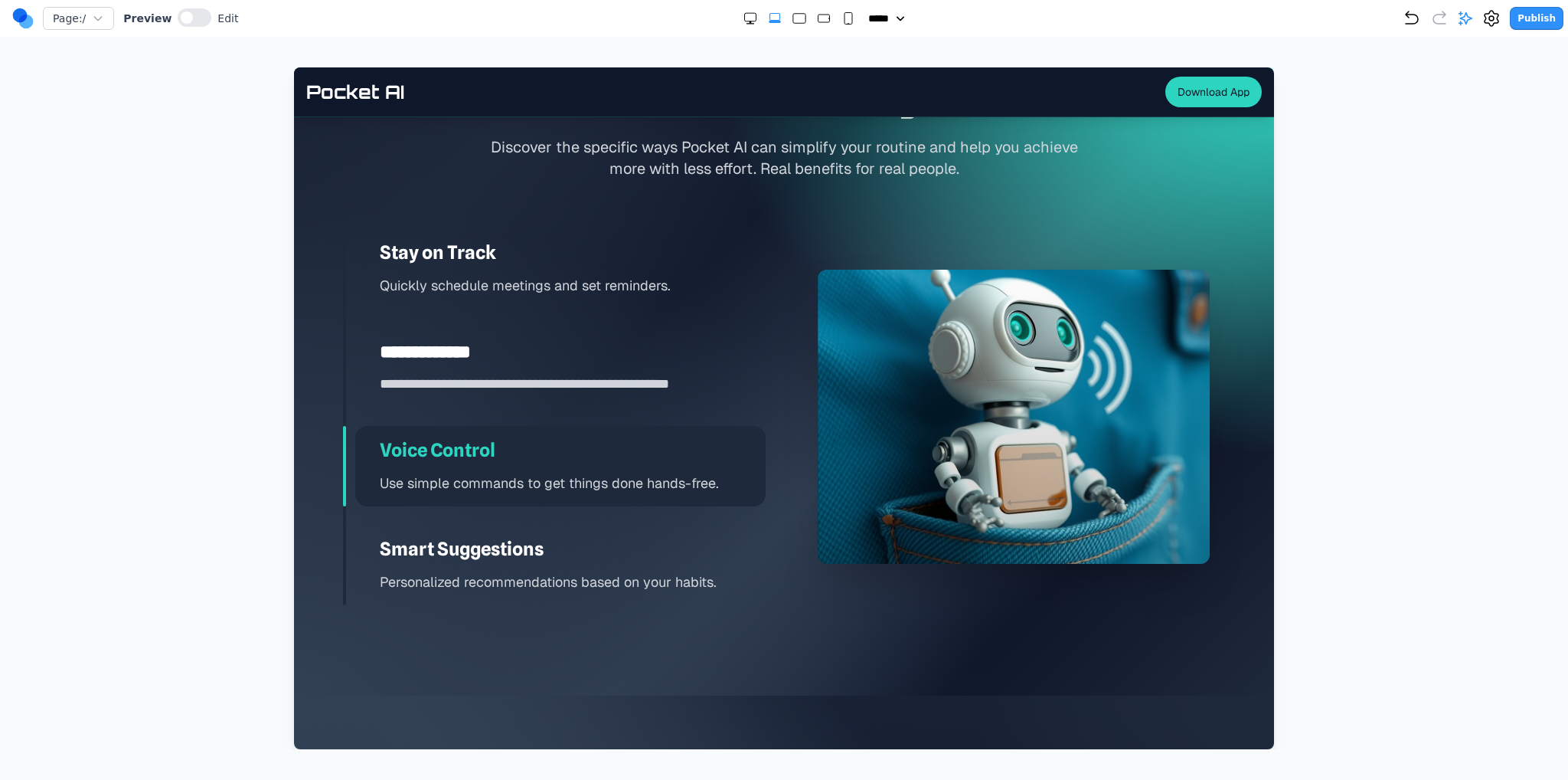
click at [565, 367] on div "**********" at bounding box center [561, 367] width 411 height 81
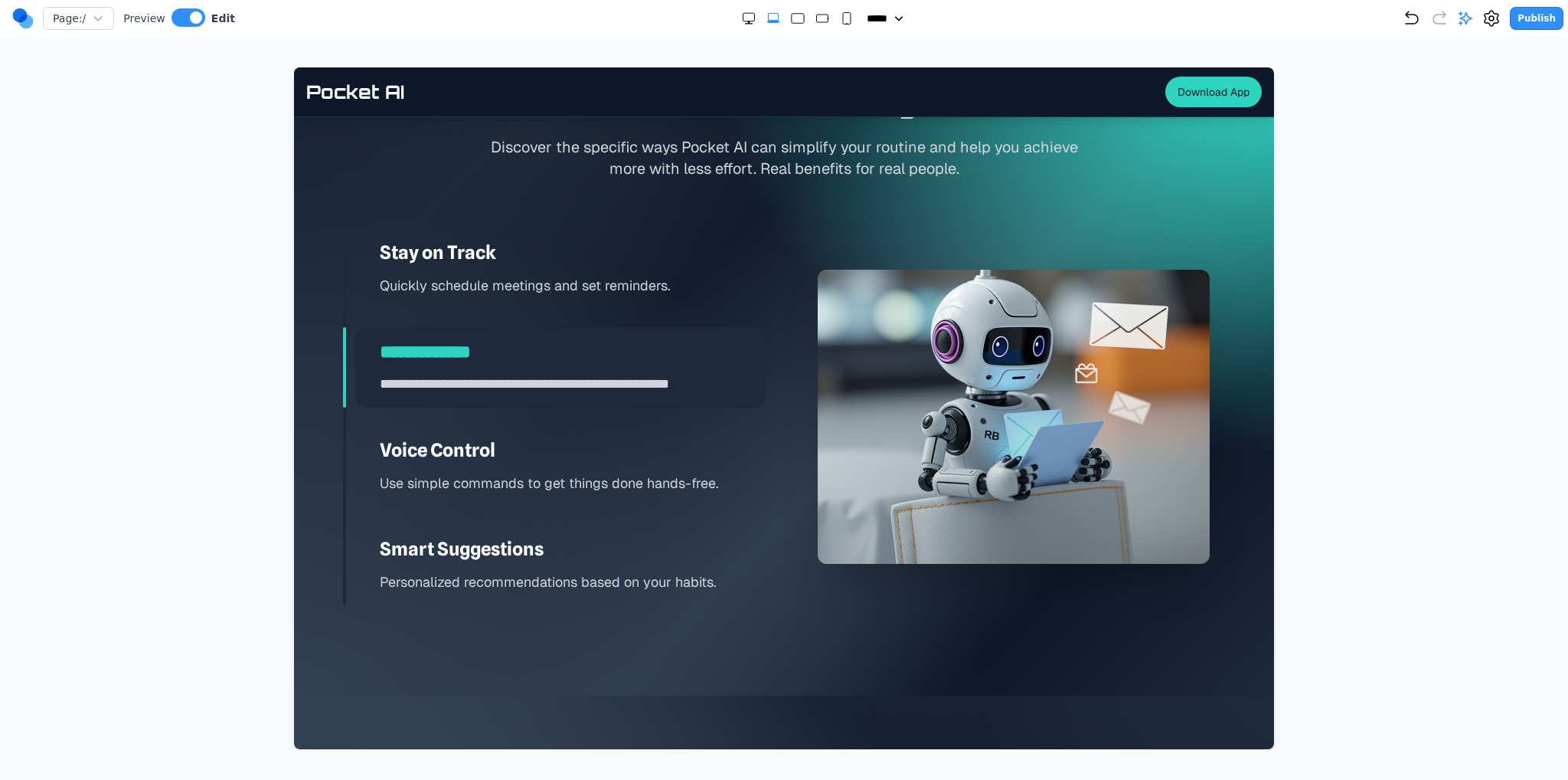
click at [872, 387] on div at bounding box center [1013, 417] width 392 height 294
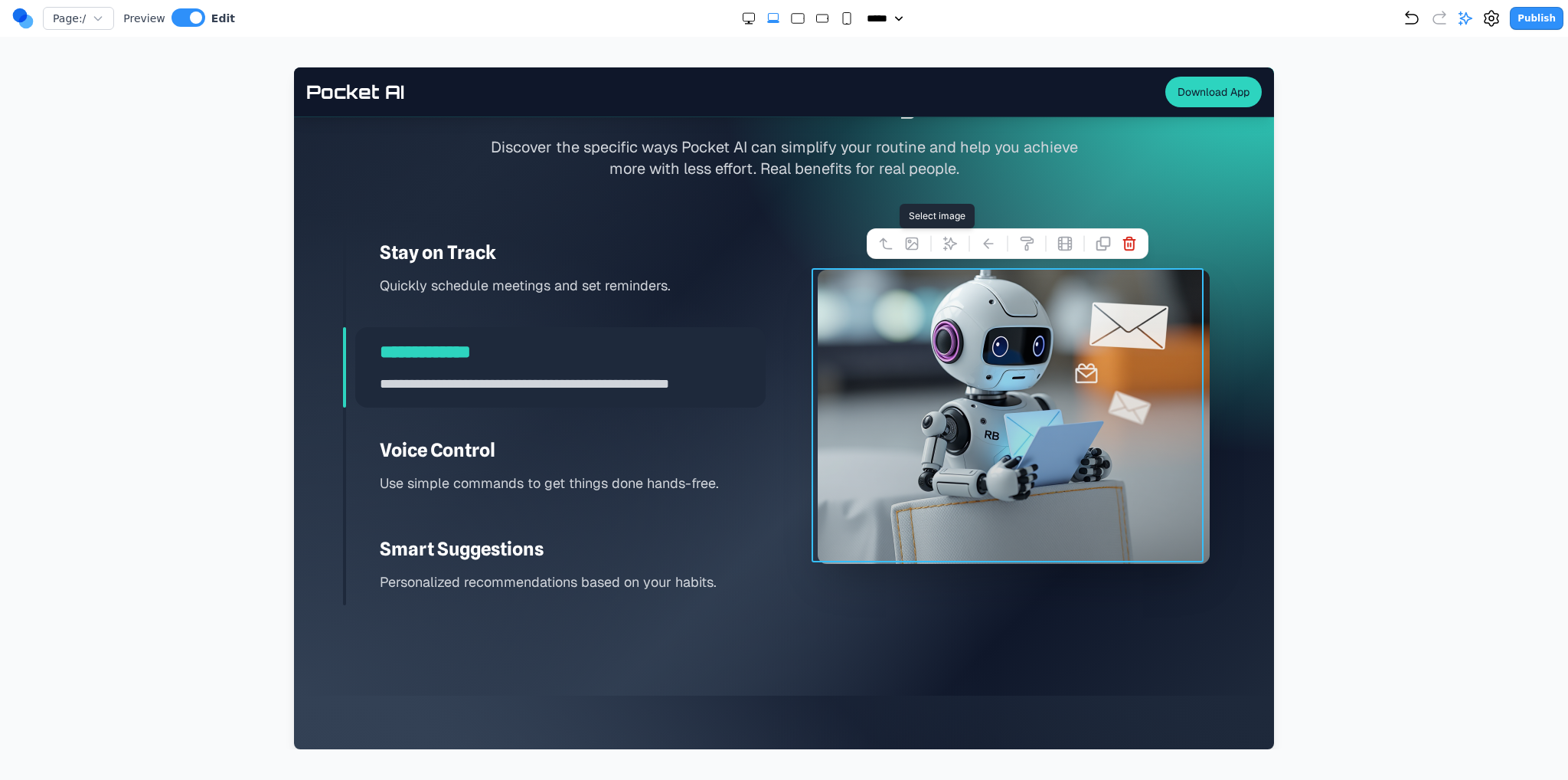
click at [914, 235] on button at bounding box center [911, 243] width 24 height 24
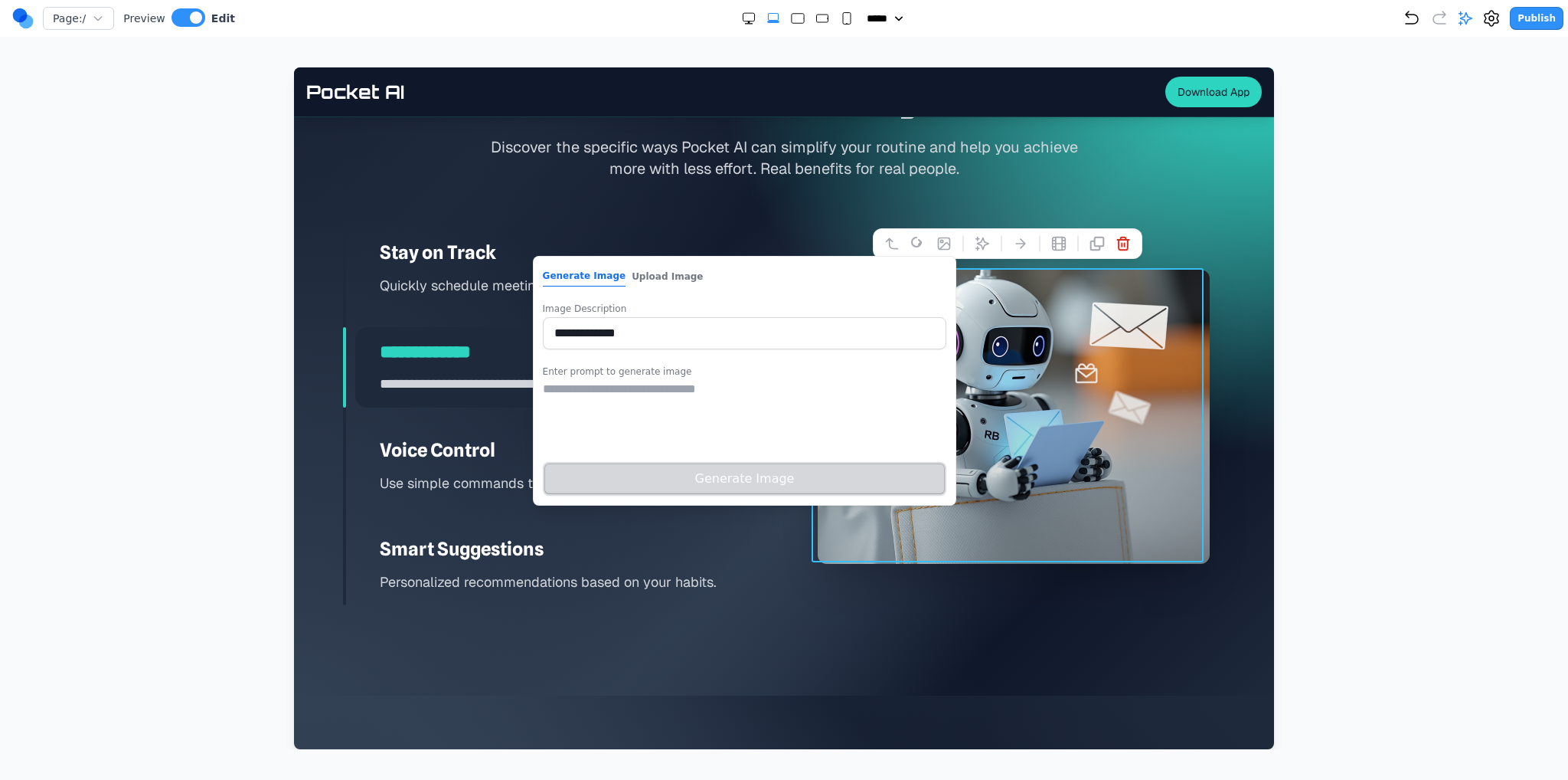
click at [1013, 321] on div at bounding box center [1013, 417] width 392 height 294
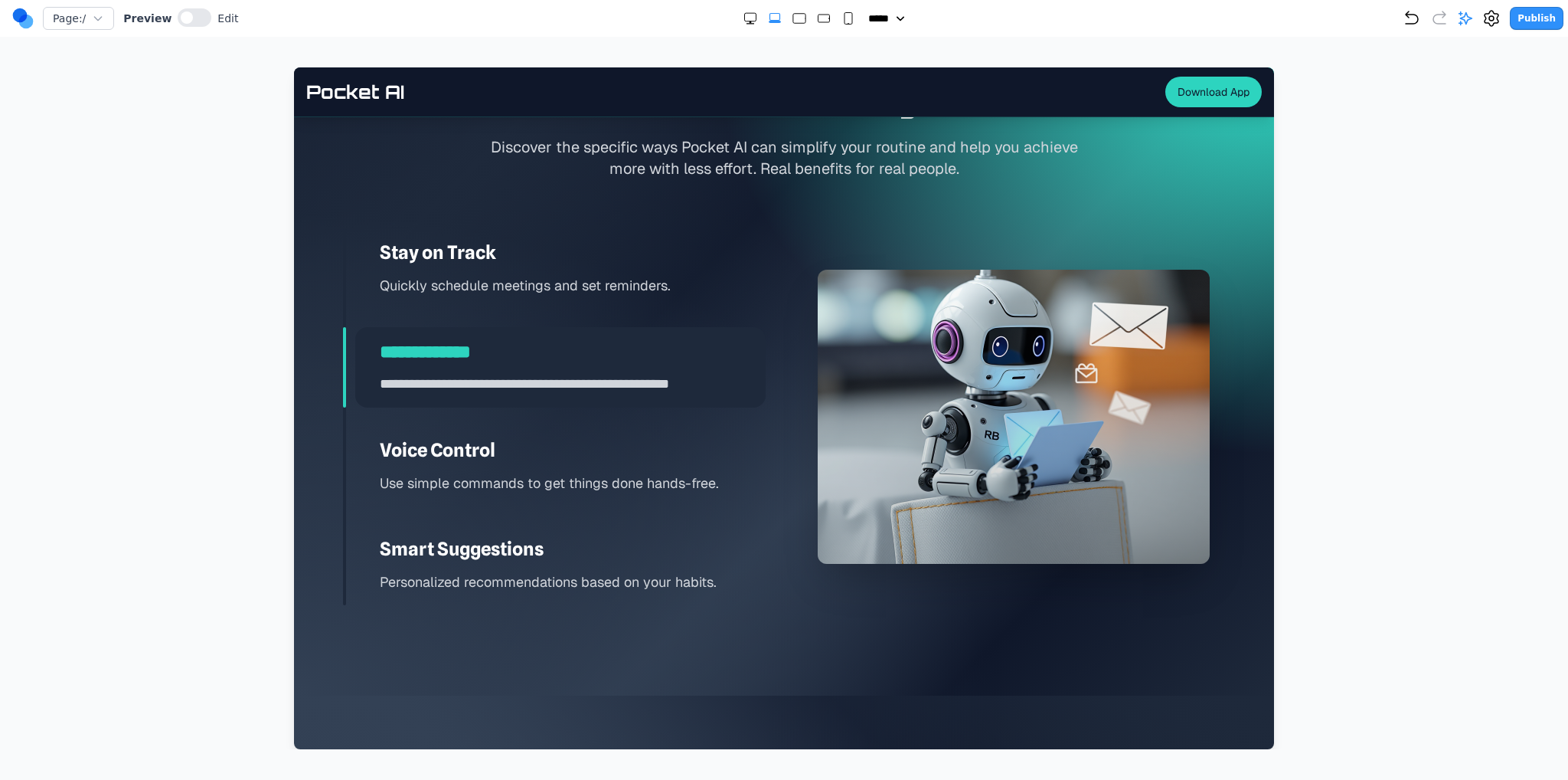
click at [782, 418] on div "**********" at bounding box center [784, 417] width 882 height 378
click at [786, 408] on div "**********" at bounding box center [784, 417] width 882 height 378
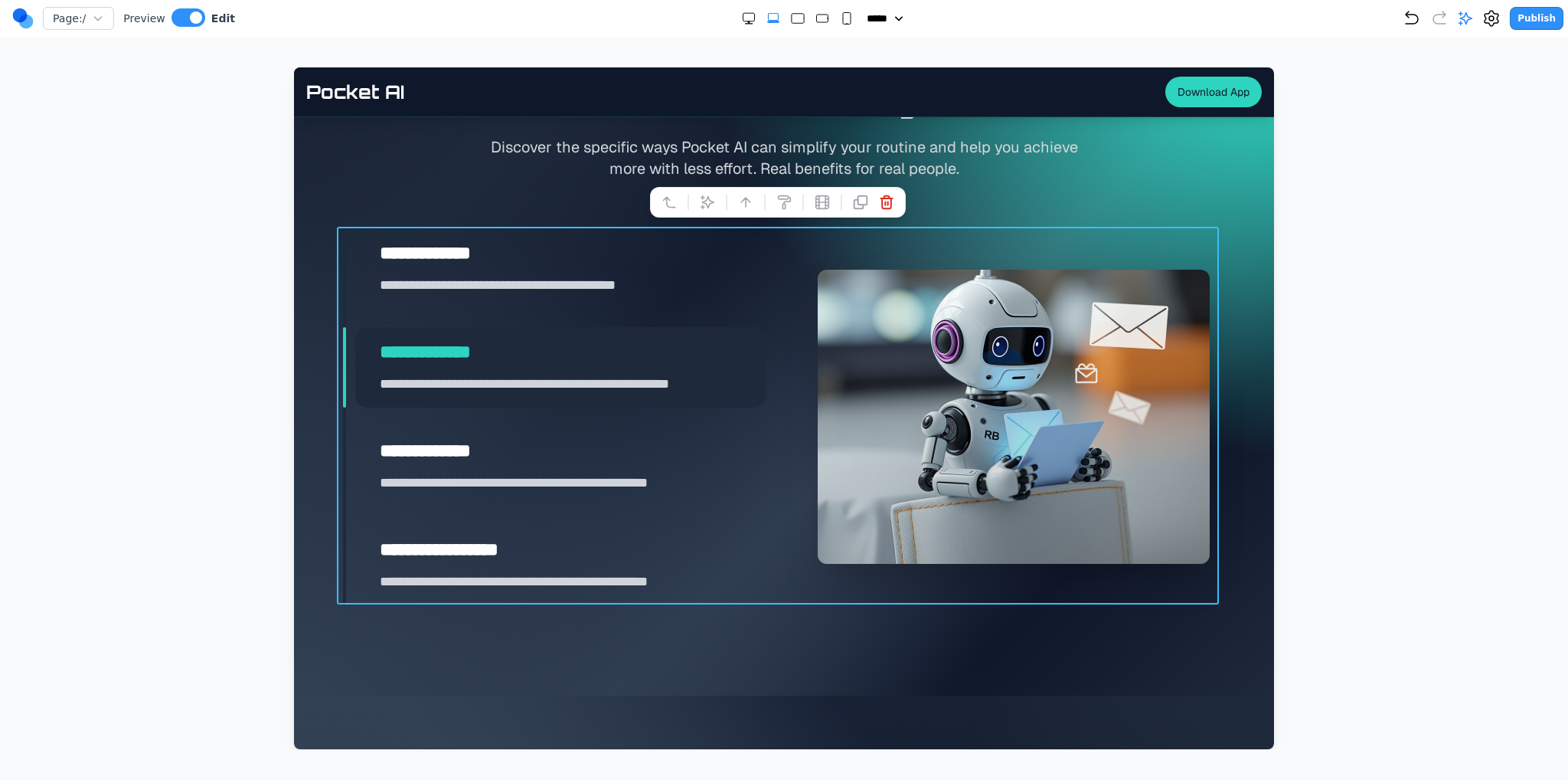
click at [705, 205] on icon at bounding box center [708, 203] width 16 height 16
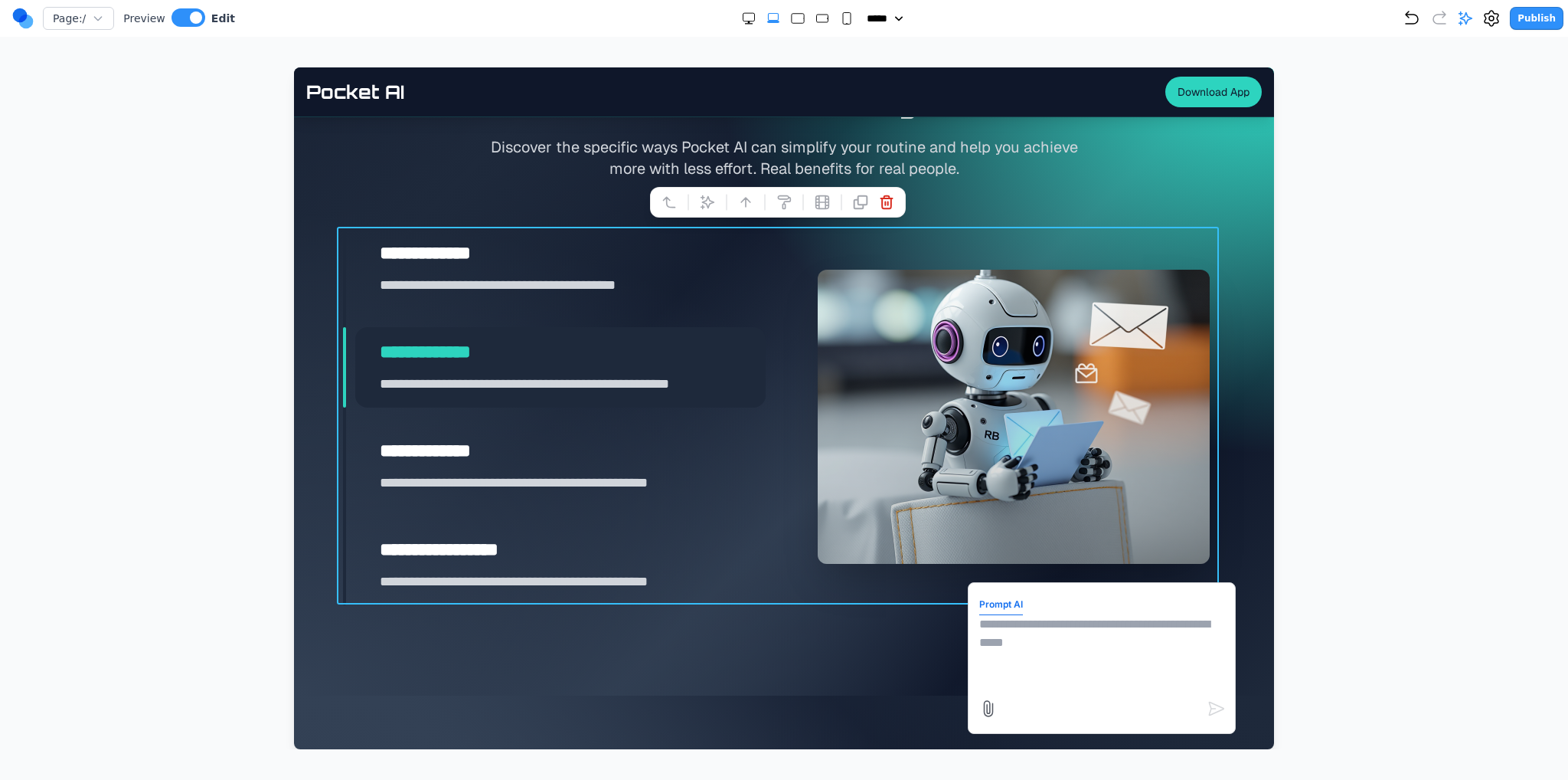
click at [1013, 621] on textarea at bounding box center [1102, 653] width 245 height 77
type textarea "**********"
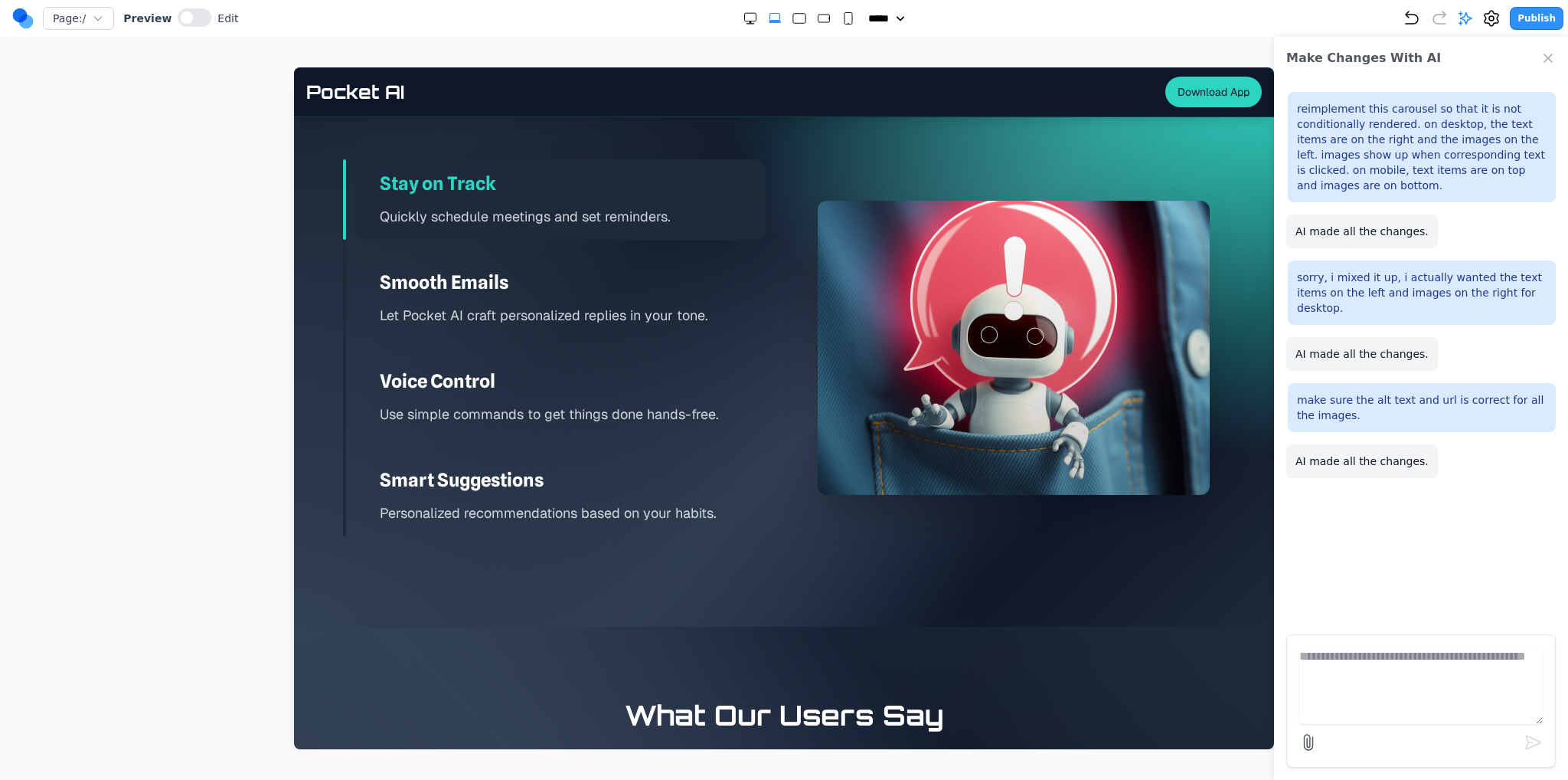
scroll to position [2221, 0]
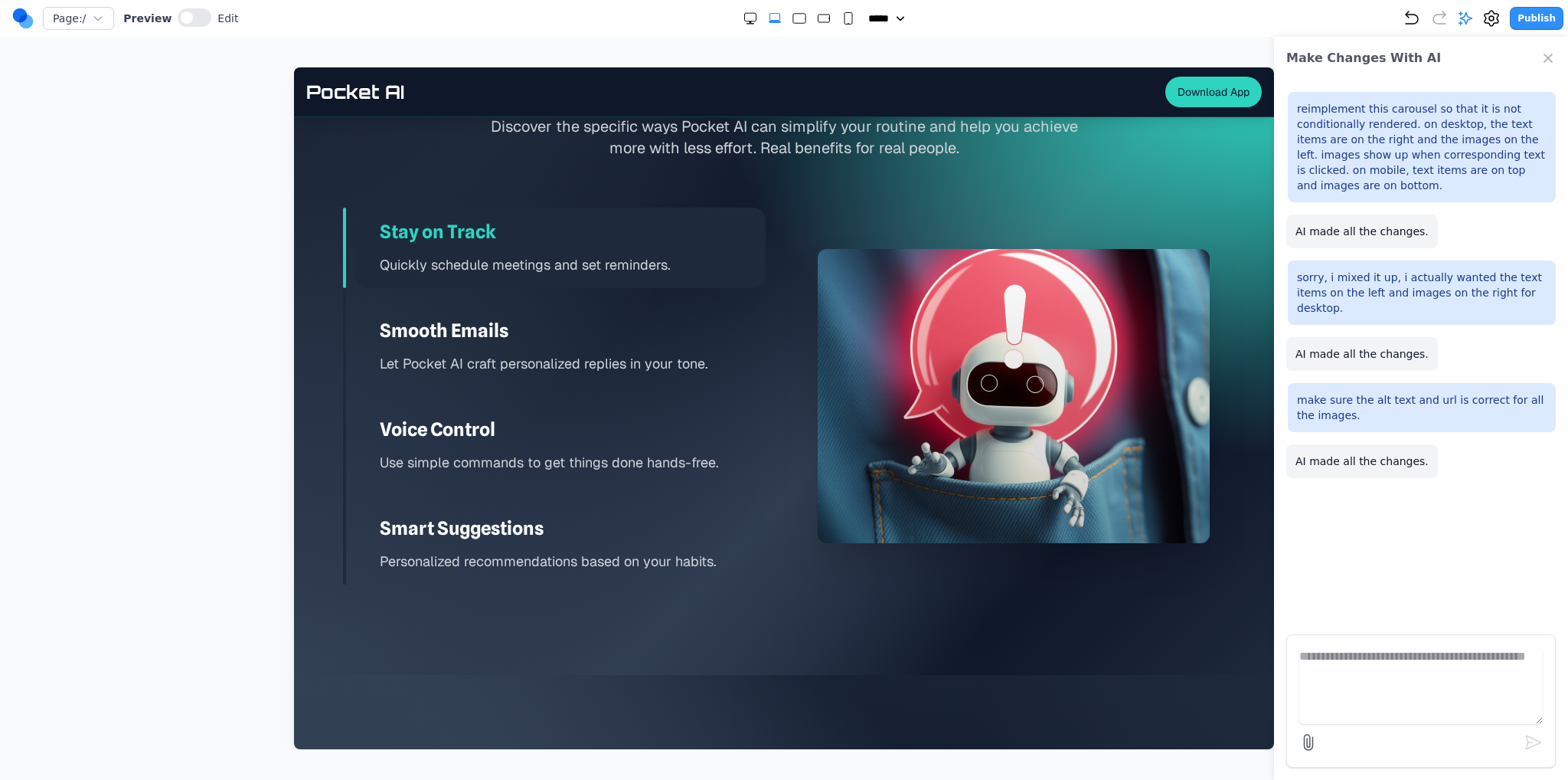
click at [686, 343] on div "Smooth Emails Let Pocket AI craft personalized replies in your tone." at bounding box center [561, 347] width 411 height 81
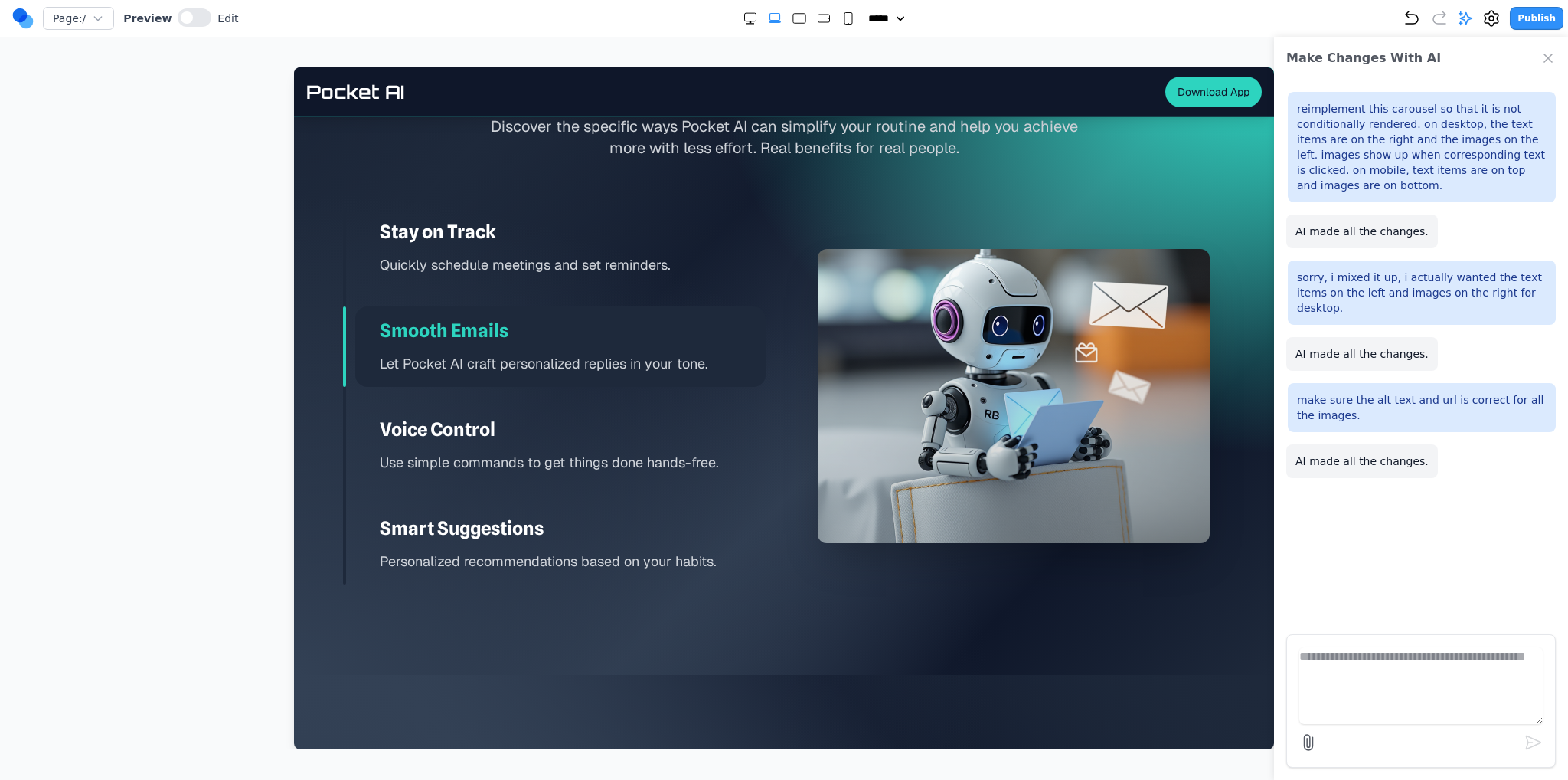
click at [650, 453] on p "Use simple commands to get things done hands-free." at bounding box center [572, 462] width 385 height 22
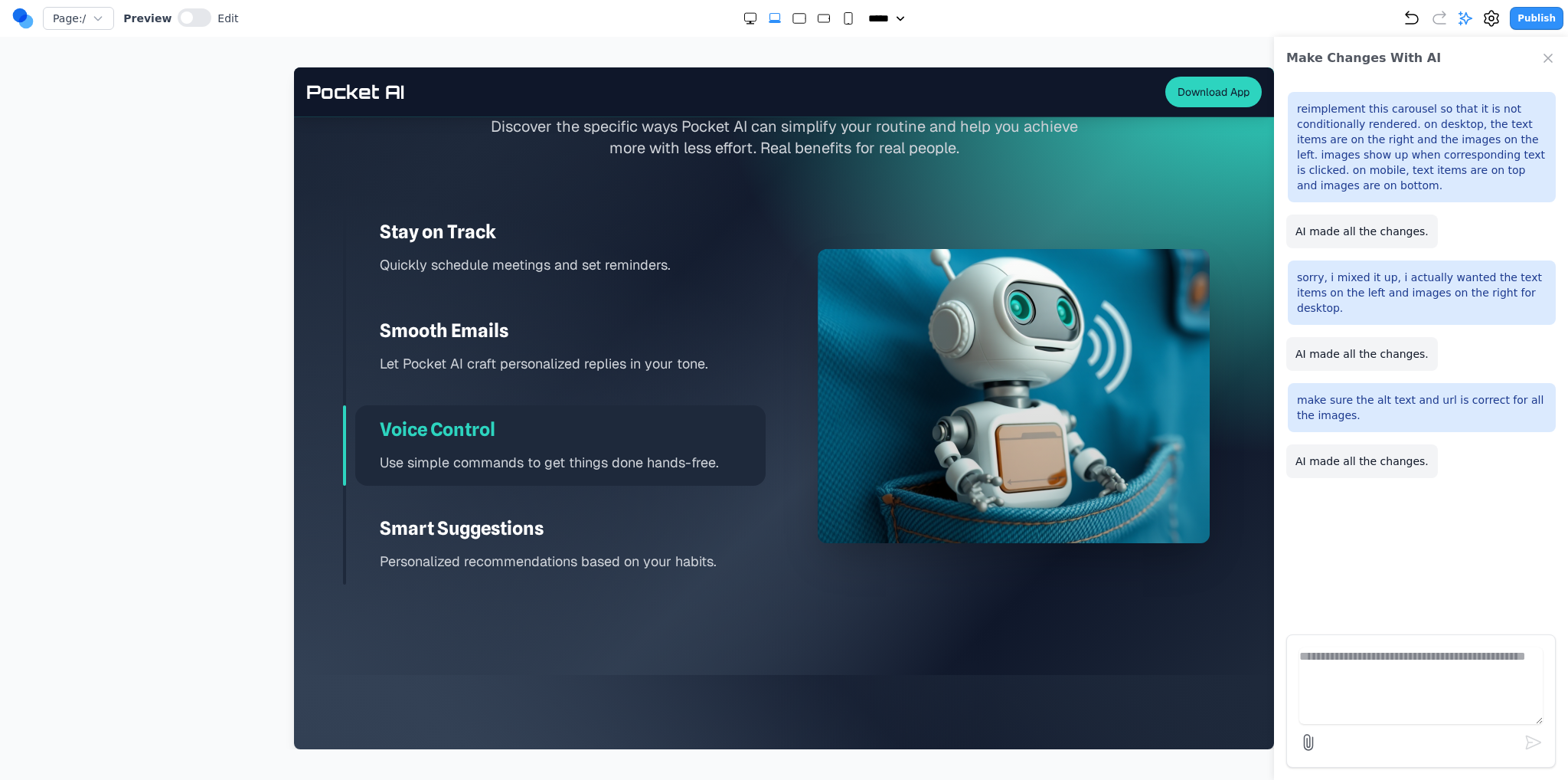
click at [632, 524] on h3 "Smart Suggestions" at bounding box center [572, 528] width 385 height 24
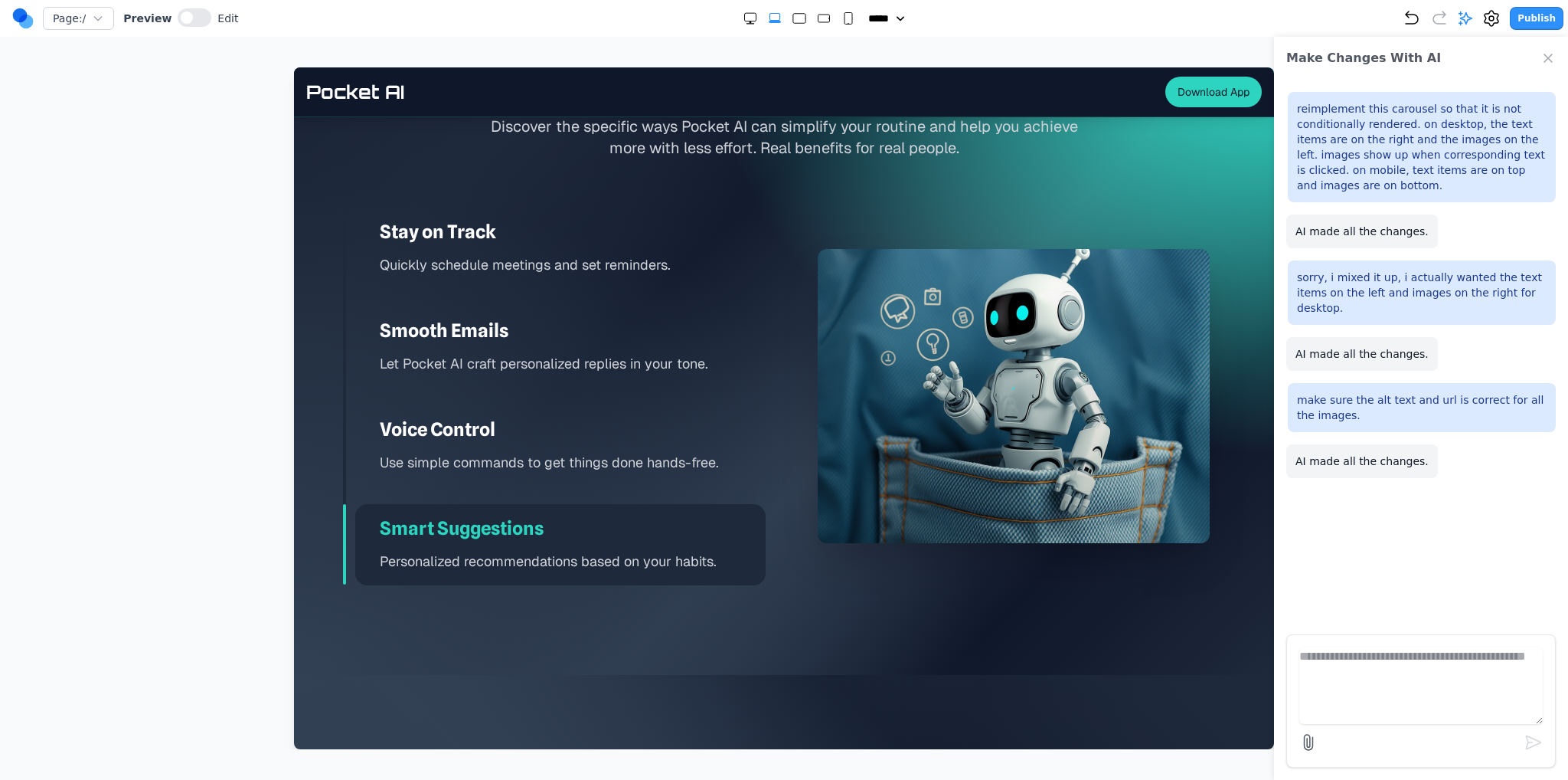
click at [626, 452] on p "Use simple commands to get things done hands-free." at bounding box center [572, 462] width 385 height 22
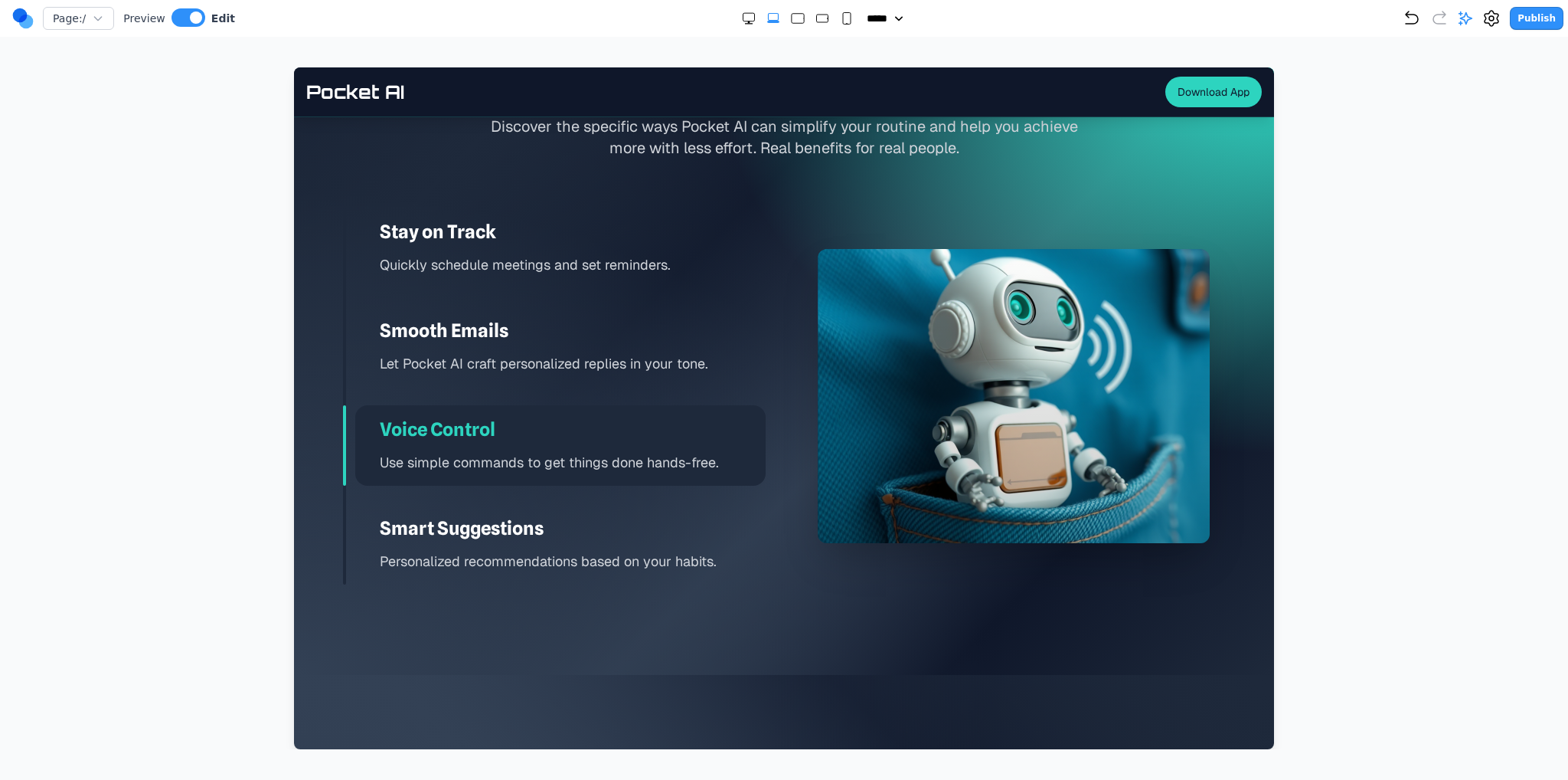
click at [908, 293] on div at bounding box center [1013, 396] width 392 height 294
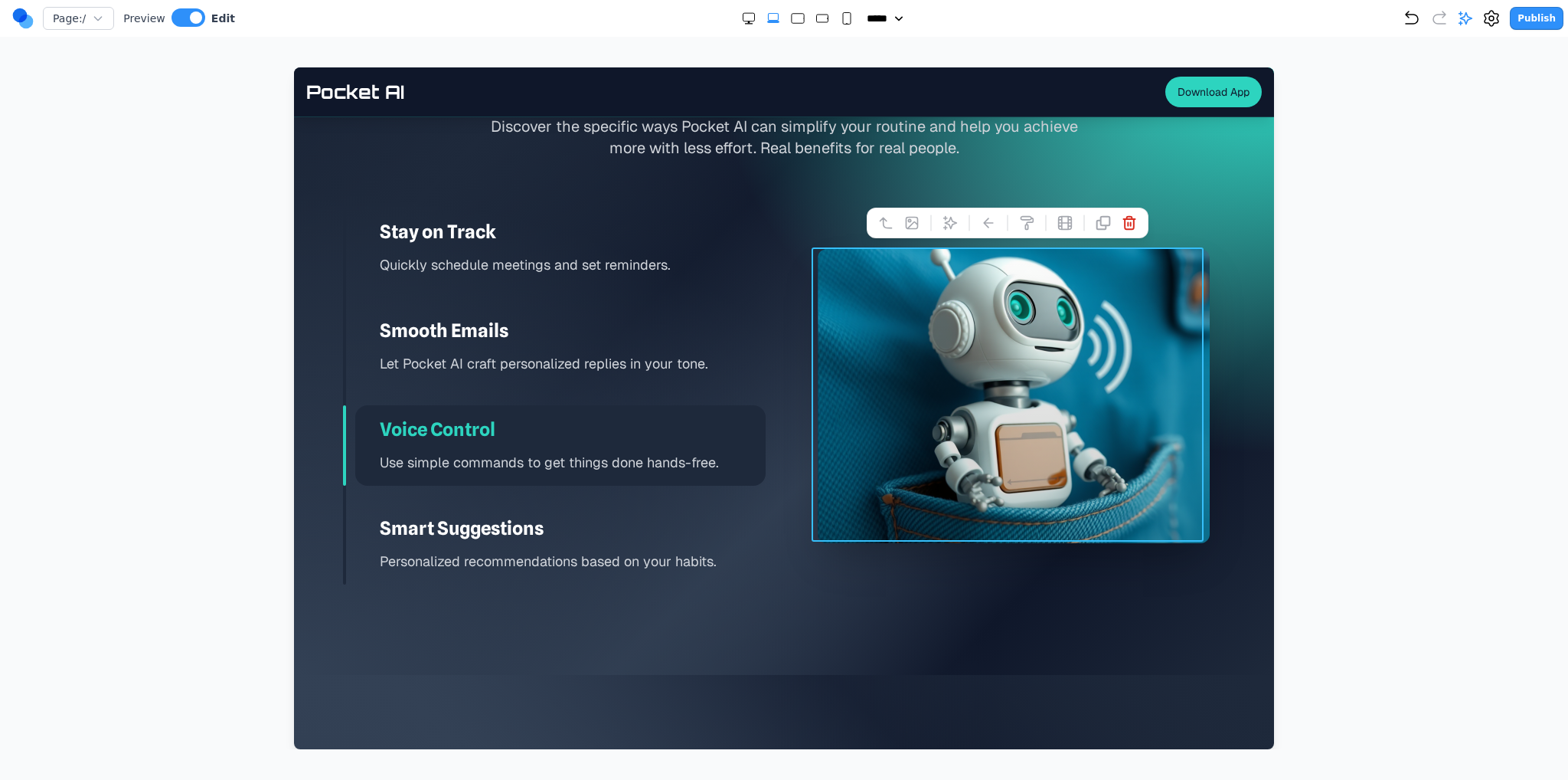
click at [921, 221] on button at bounding box center [911, 222] width 24 height 24
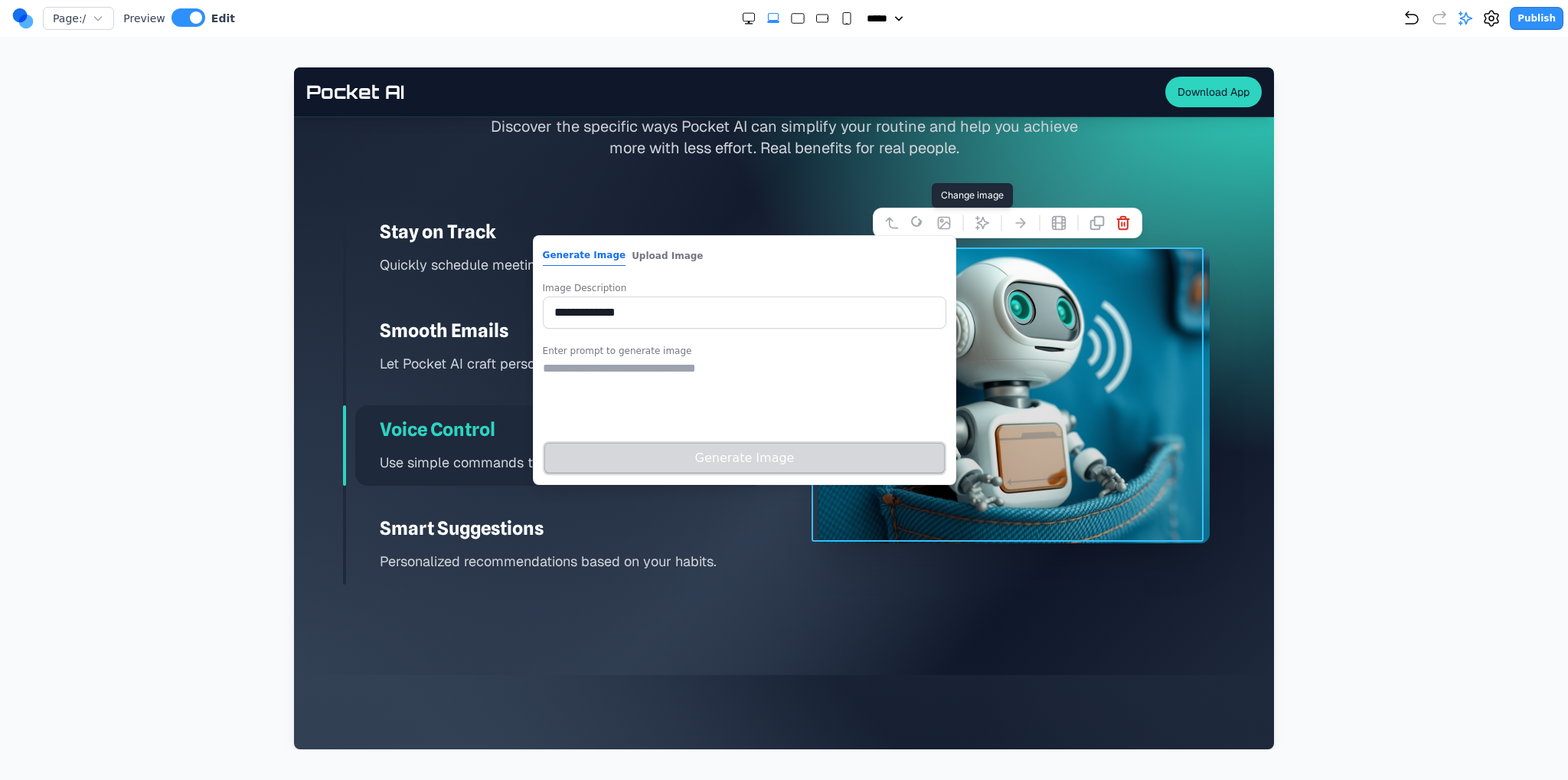
click at [697, 256] on button "Upload Image" at bounding box center [667, 255] width 71 height 19
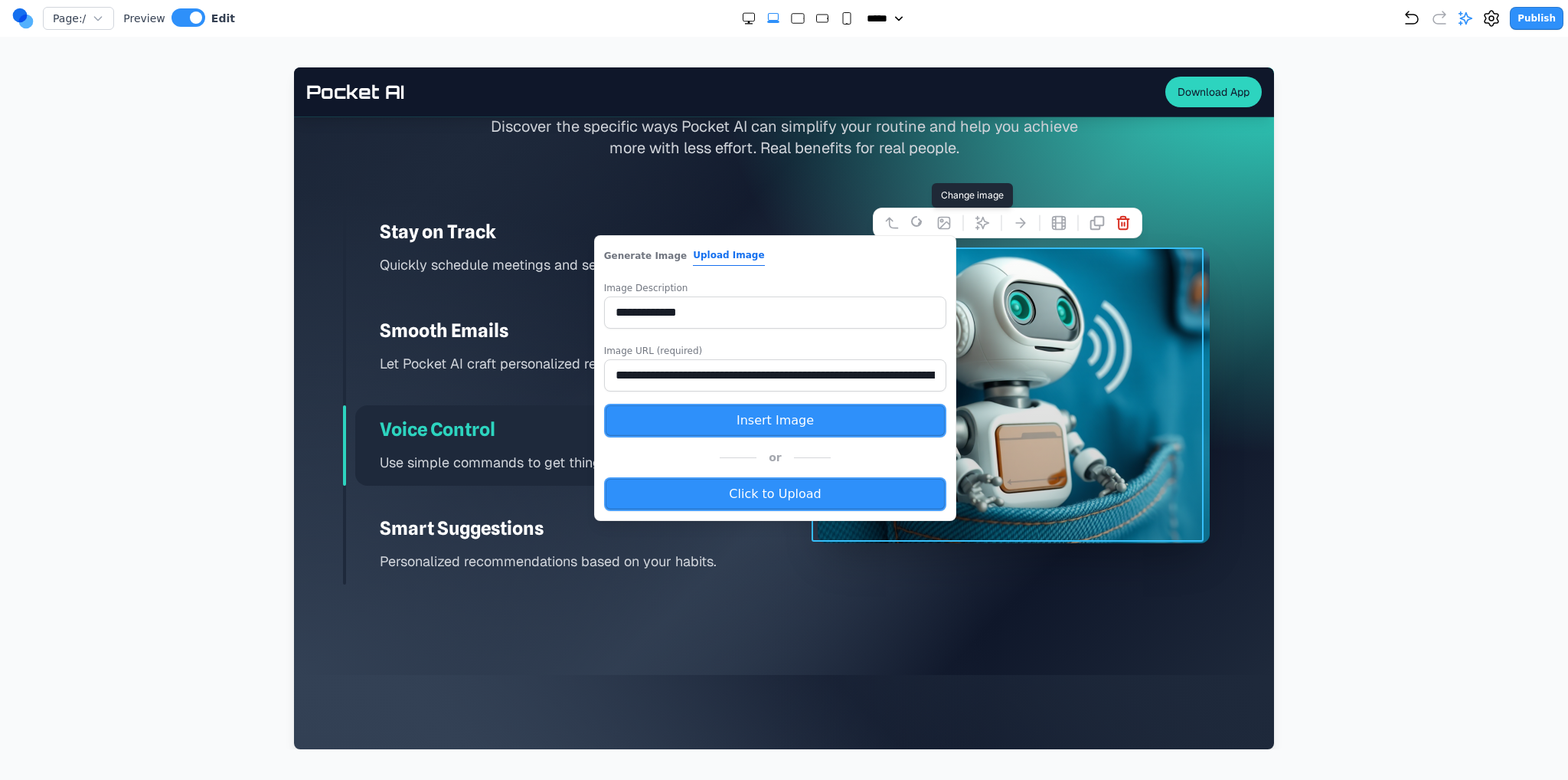
click at [729, 377] on input "**********" at bounding box center [776, 375] width 343 height 32
click at [1144, 337] on div at bounding box center [1013, 396] width 392 height 294
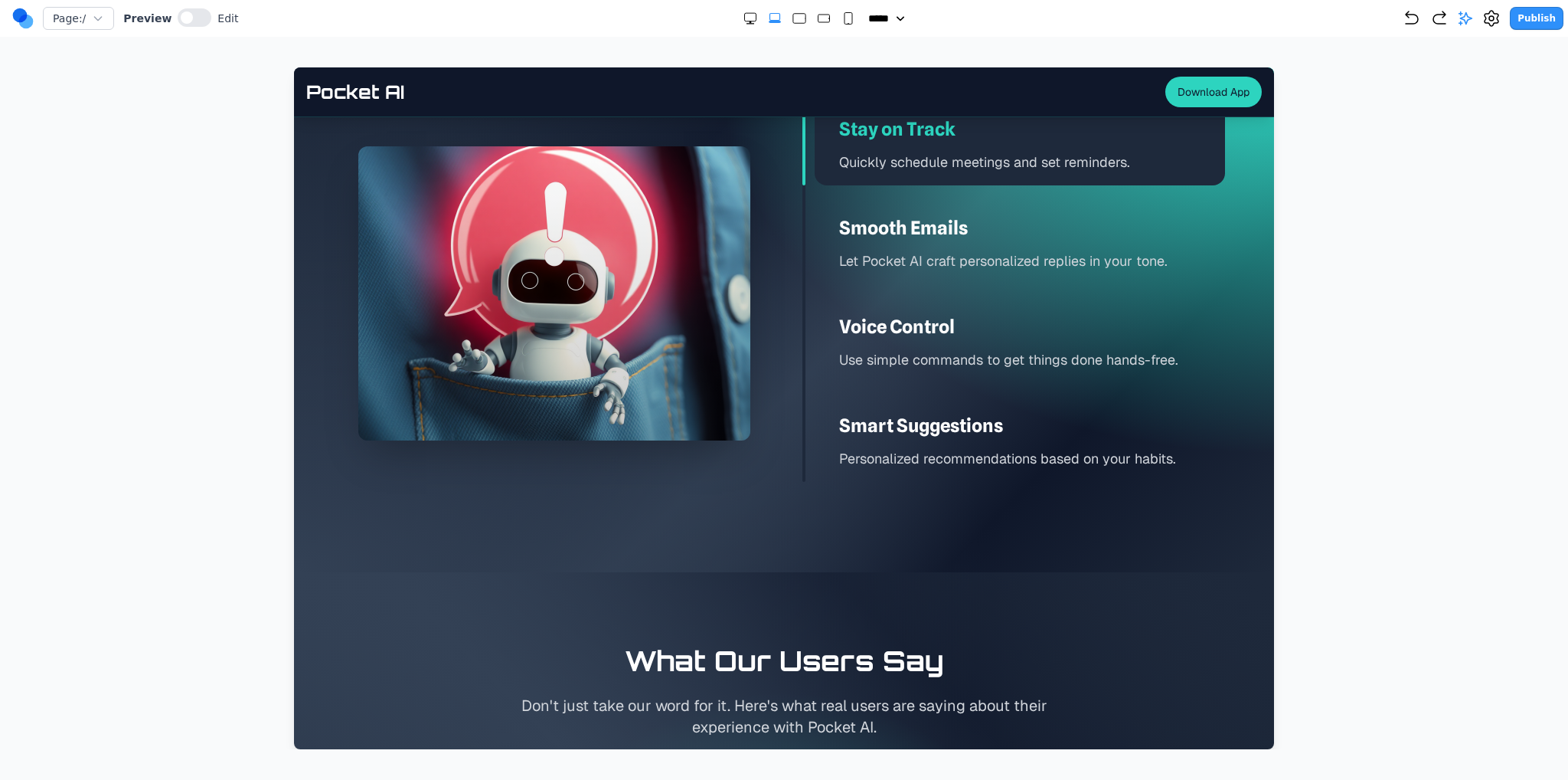
scroll to position [2297, 0]
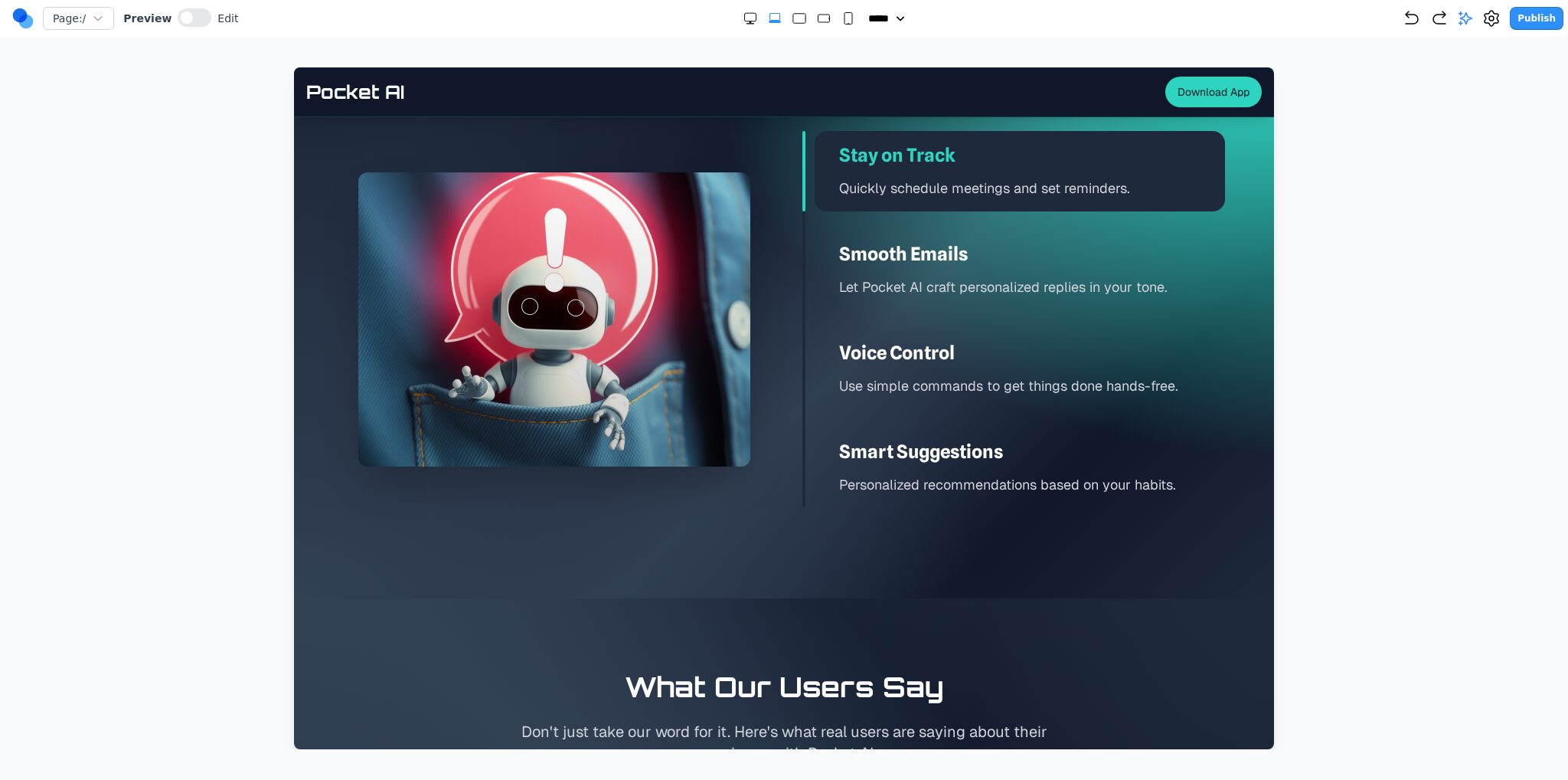
click at [1543, 13] on button "Publish" at bounding box center [1536, 19] width 54 height 23
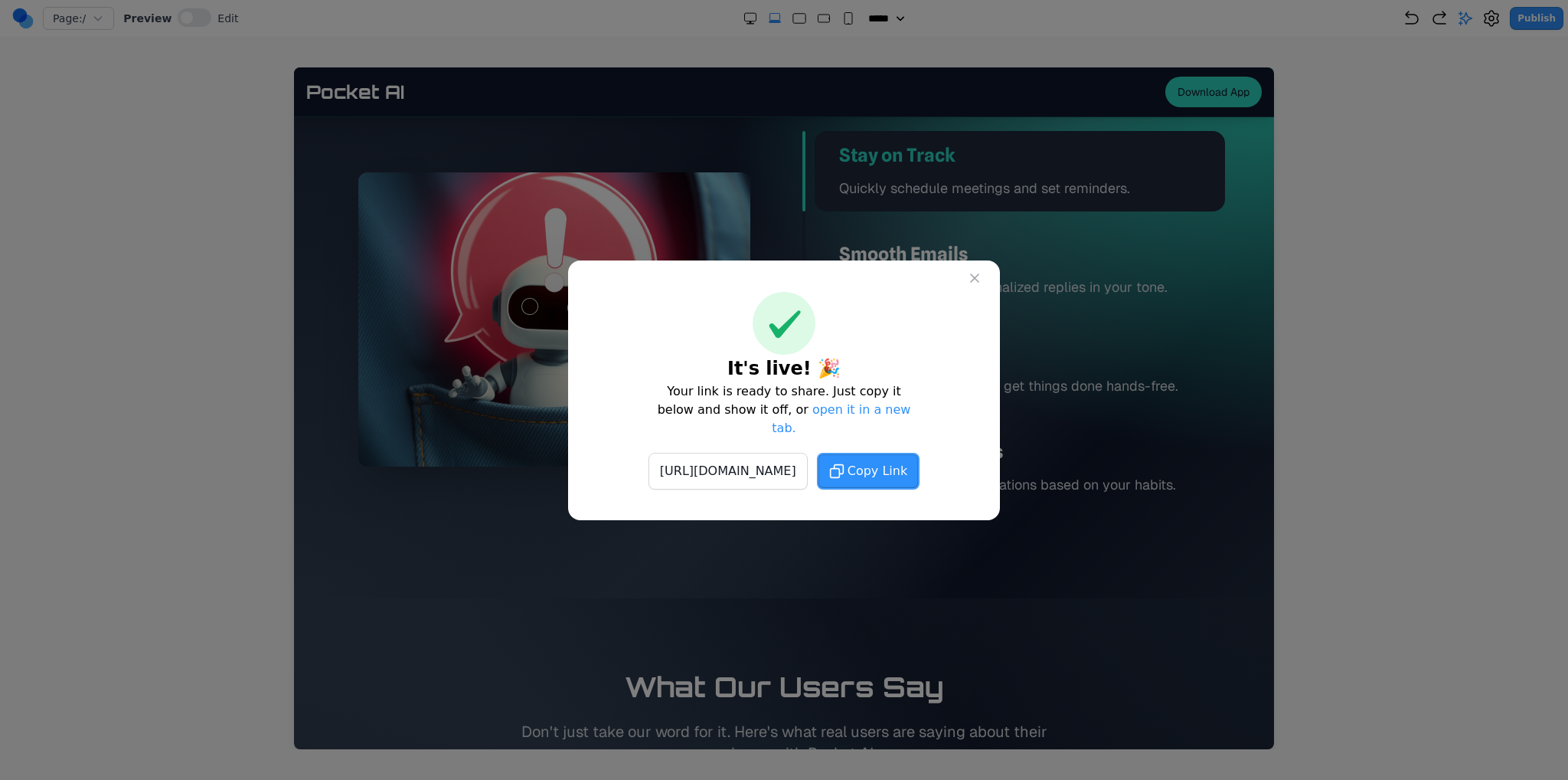
click at [907, 469] on span "Copy Link" at bounding box center [877, 470] width 59 height 19
click at [974, 281] on icon at bounding box center [974, 279] width 8 height 8
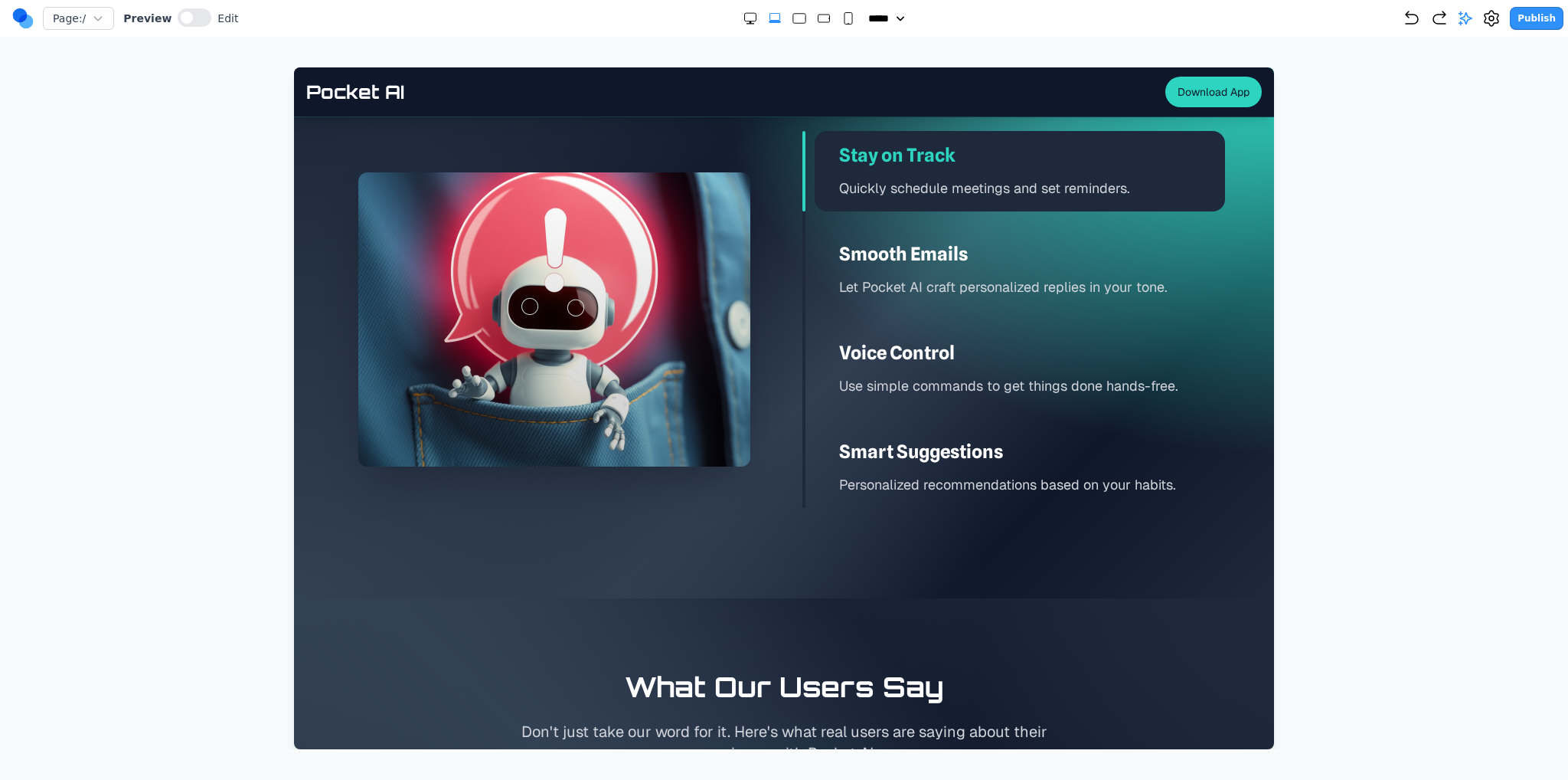
click at [1421, 17] on icon "Undo" at bounding box center [1411, 18] width 18 height 19
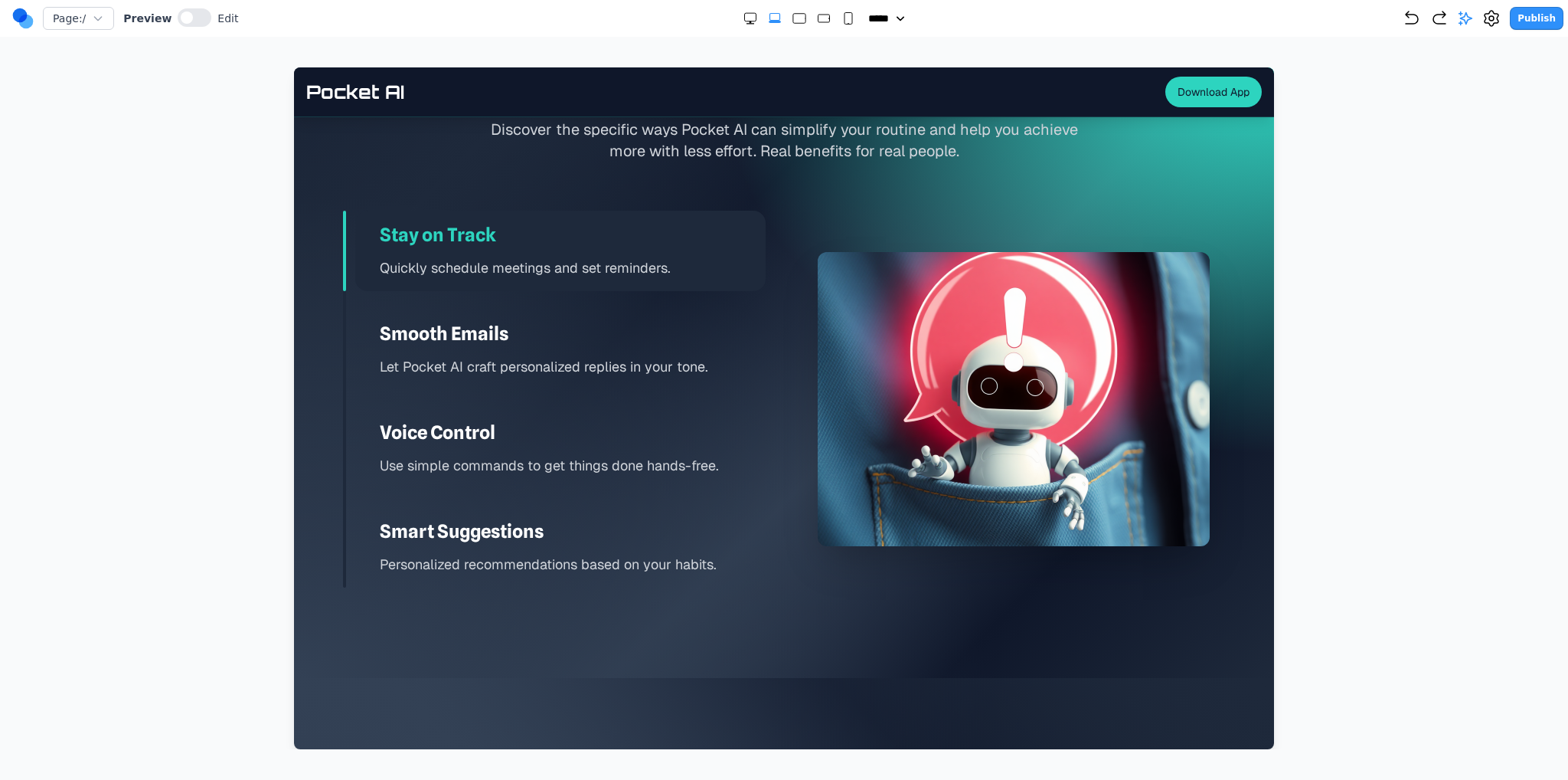
scroll to position [2221, 0]
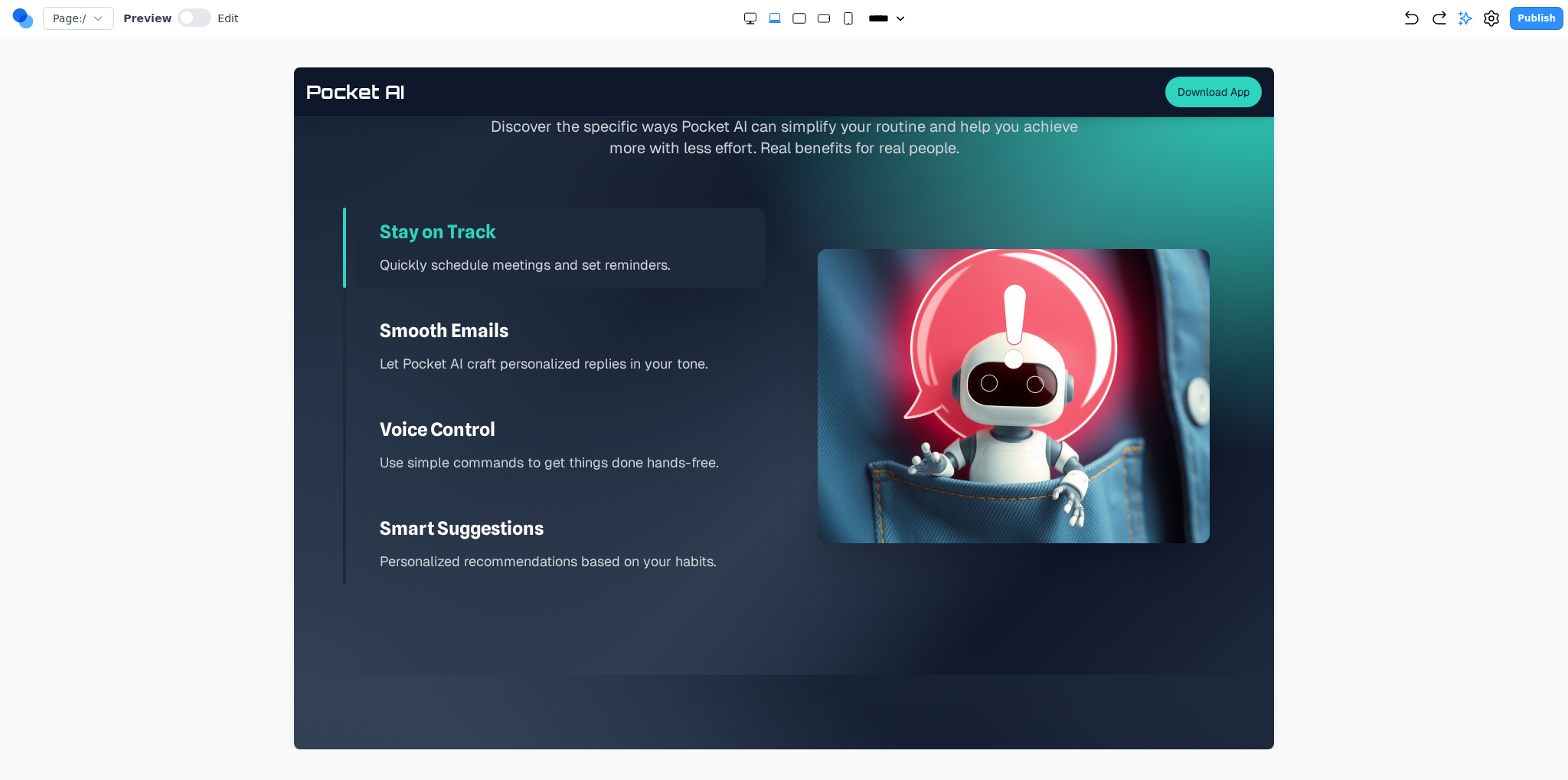
click at [743, 18] on icon "Double Extra Large" at bounding box center [750, 19] width 16 height 16
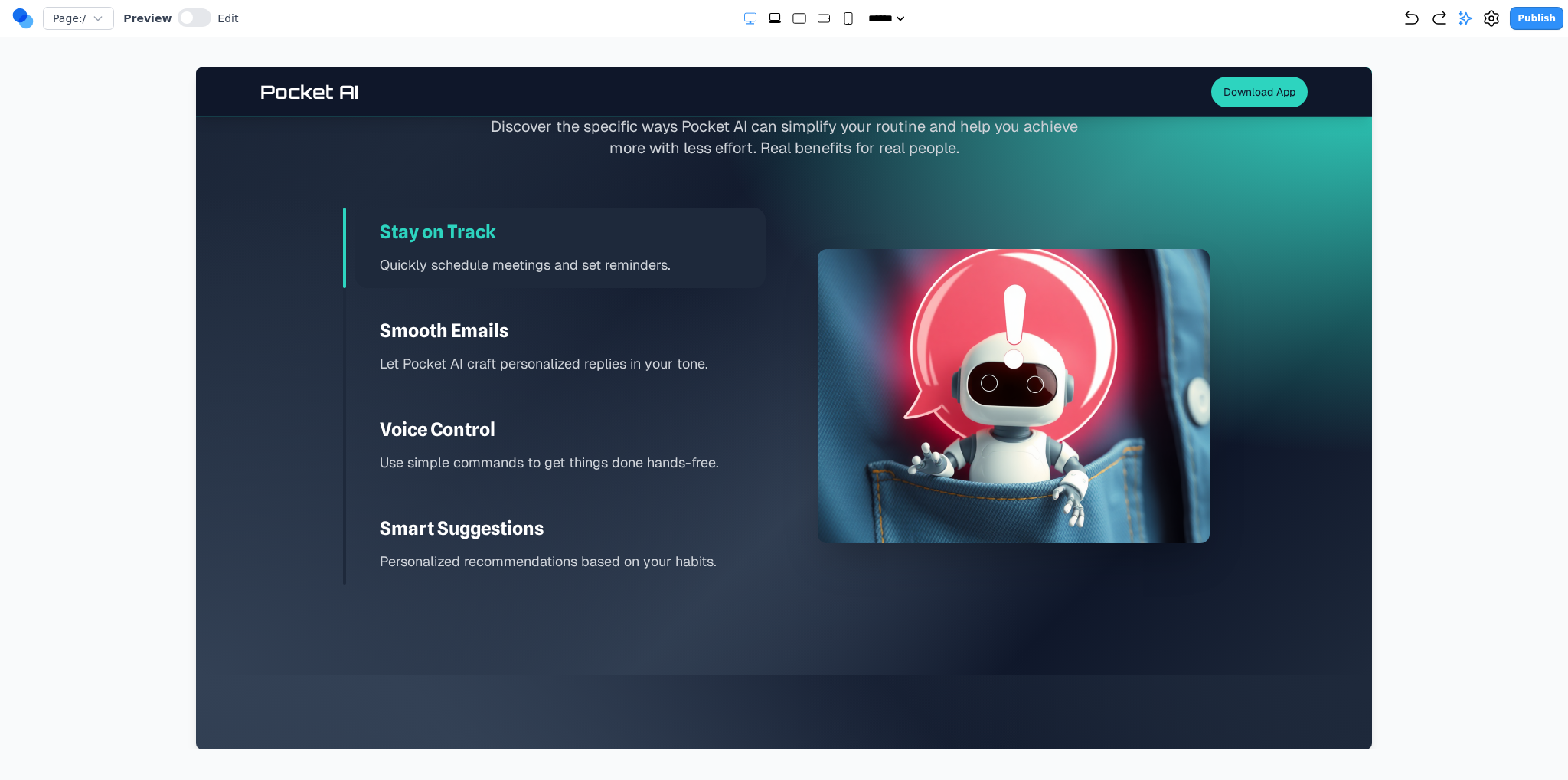
click at [771, 18] on icon "Extra Large" at bounding box center [775, 19] width 16 height 16
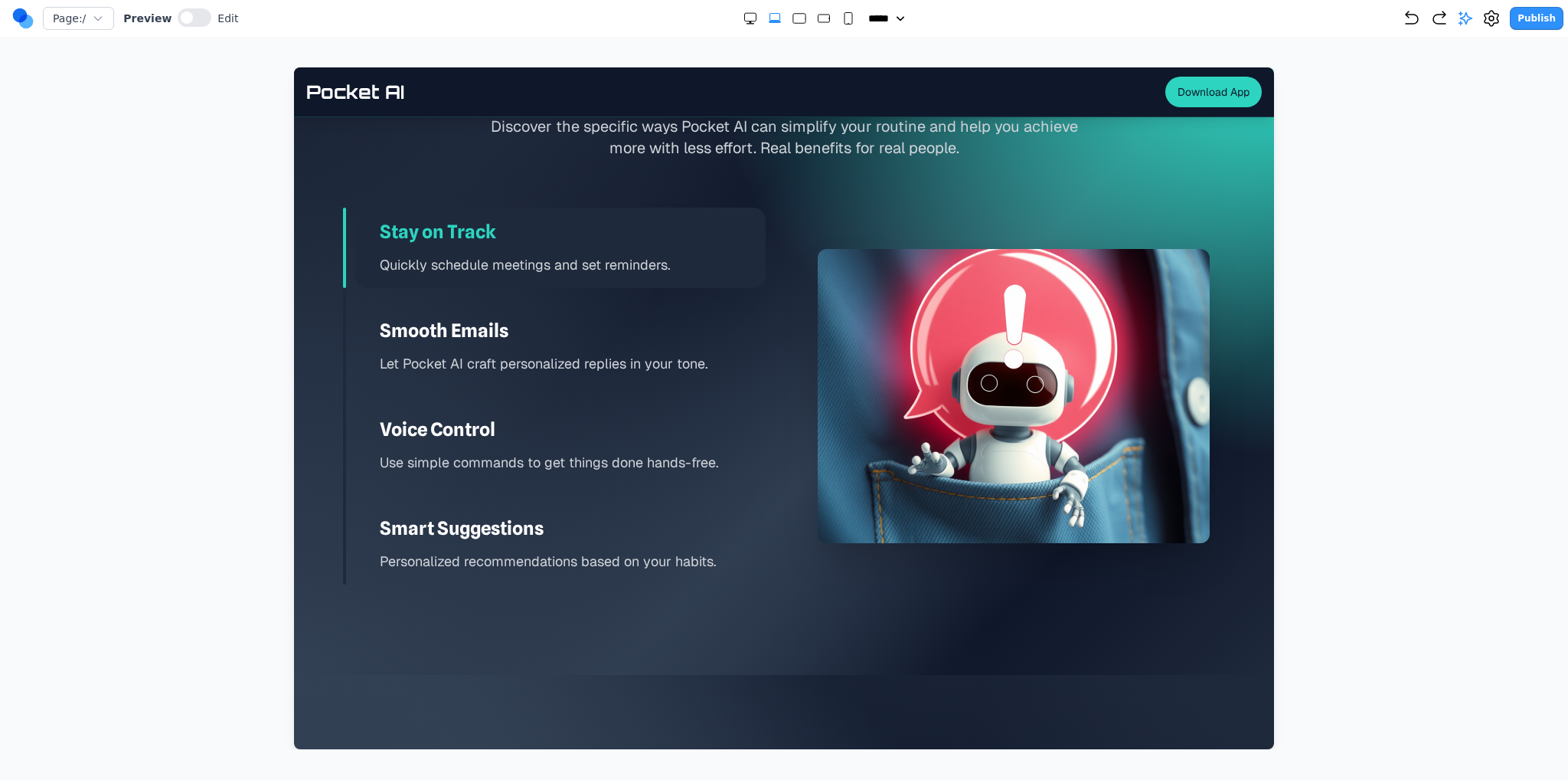
click at [793, 19] on rect "Large" at bounding box center [799, 19] width 13 height 10
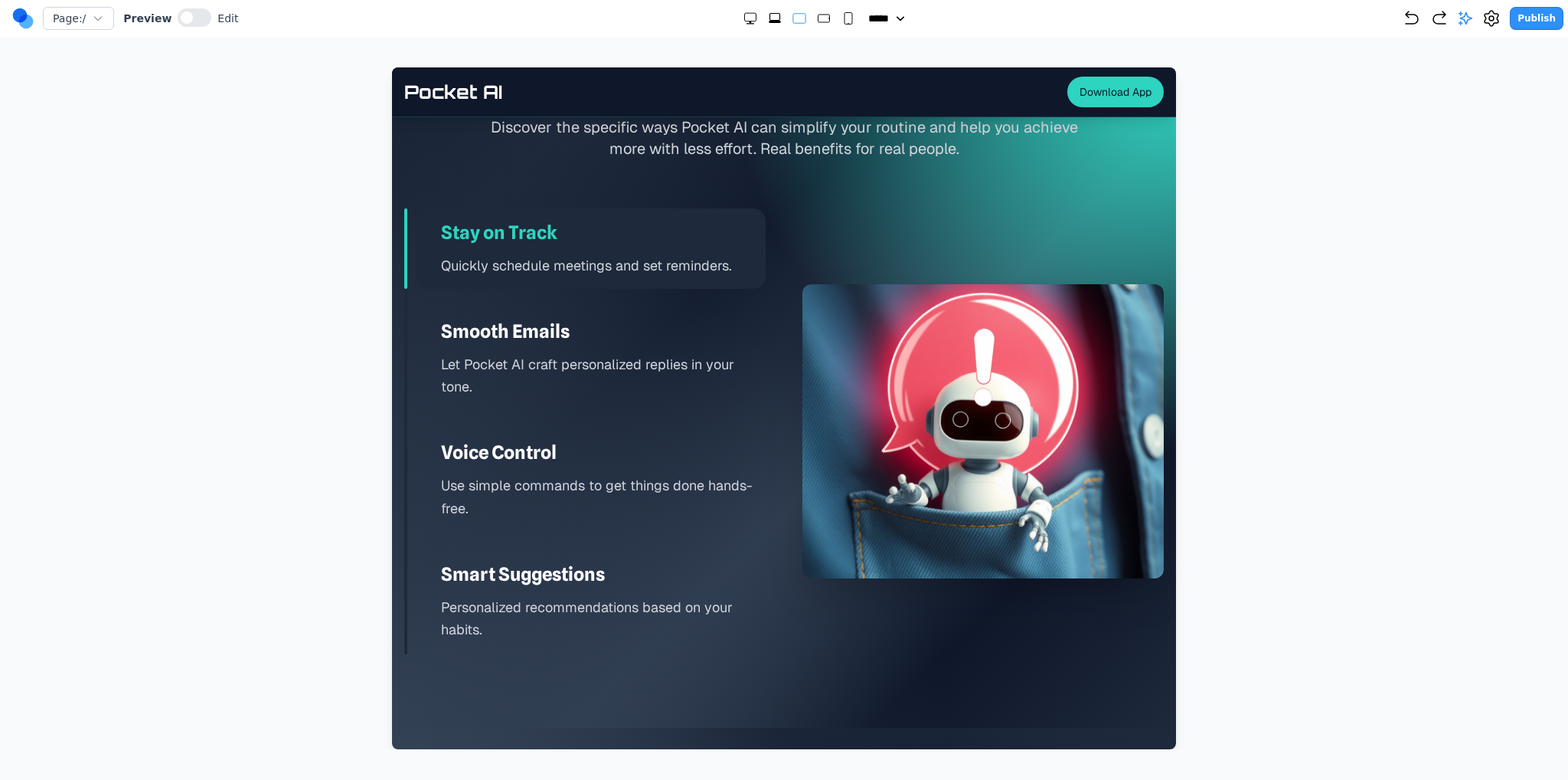
click at [816, 21] on icon "Medium" at bounding box center [823, 19] width 16 height 16
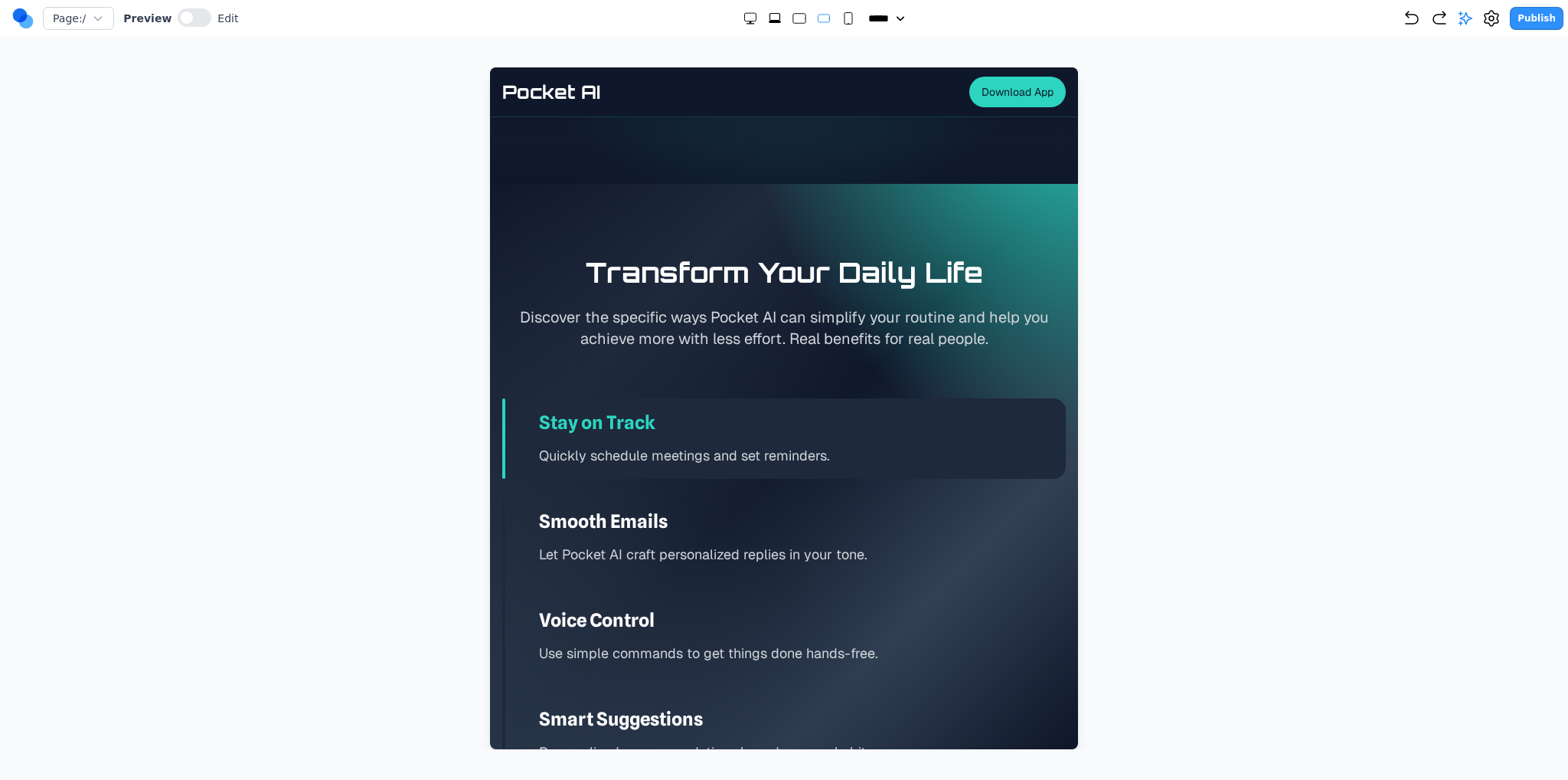
click at [841, 25] on icon "Small" at bounding box center [849, 19] width 16 height 16
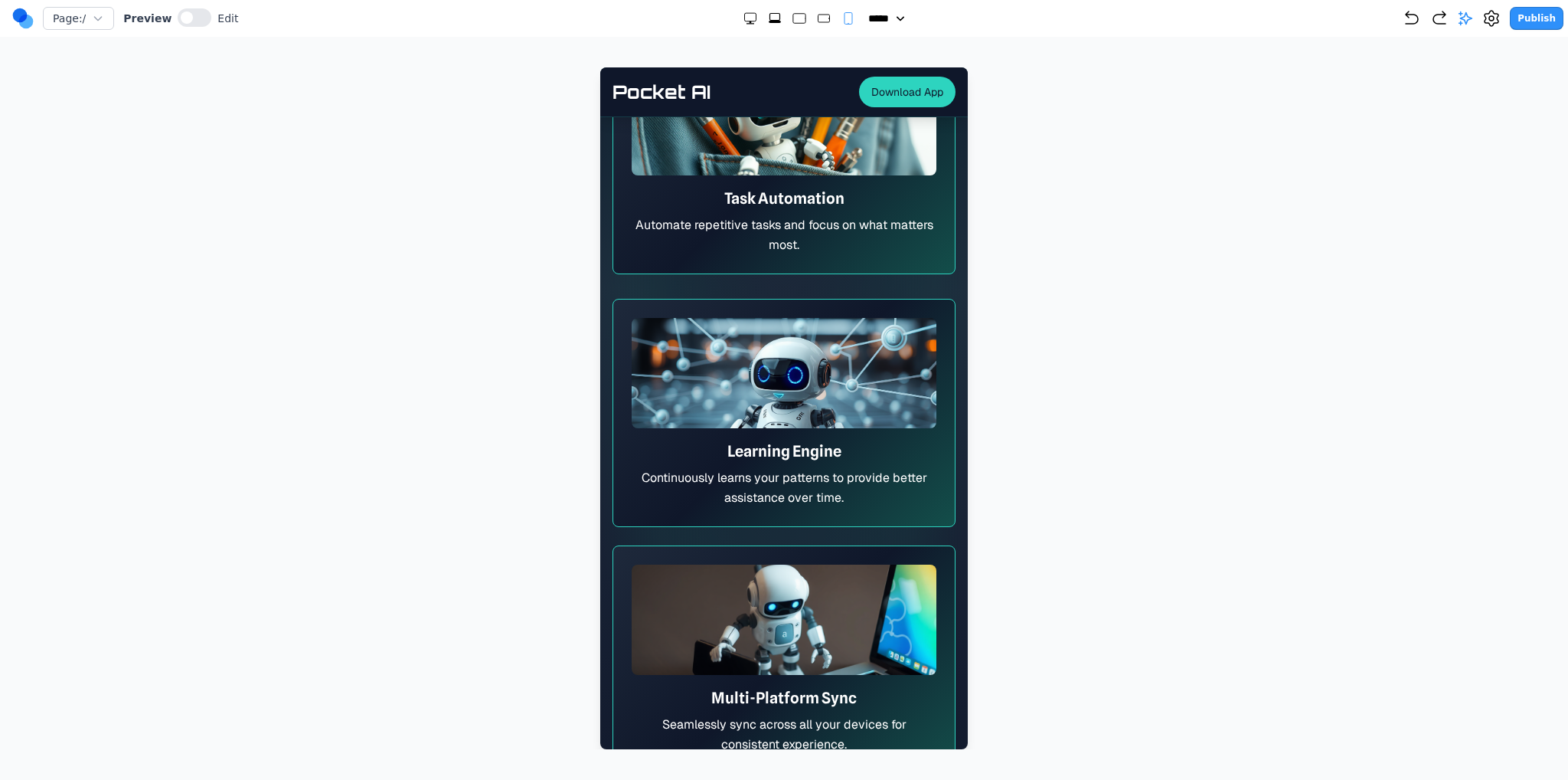
click at [818, 19] on rect "Medium" at bounding box center [823, 19] width 12 height 8
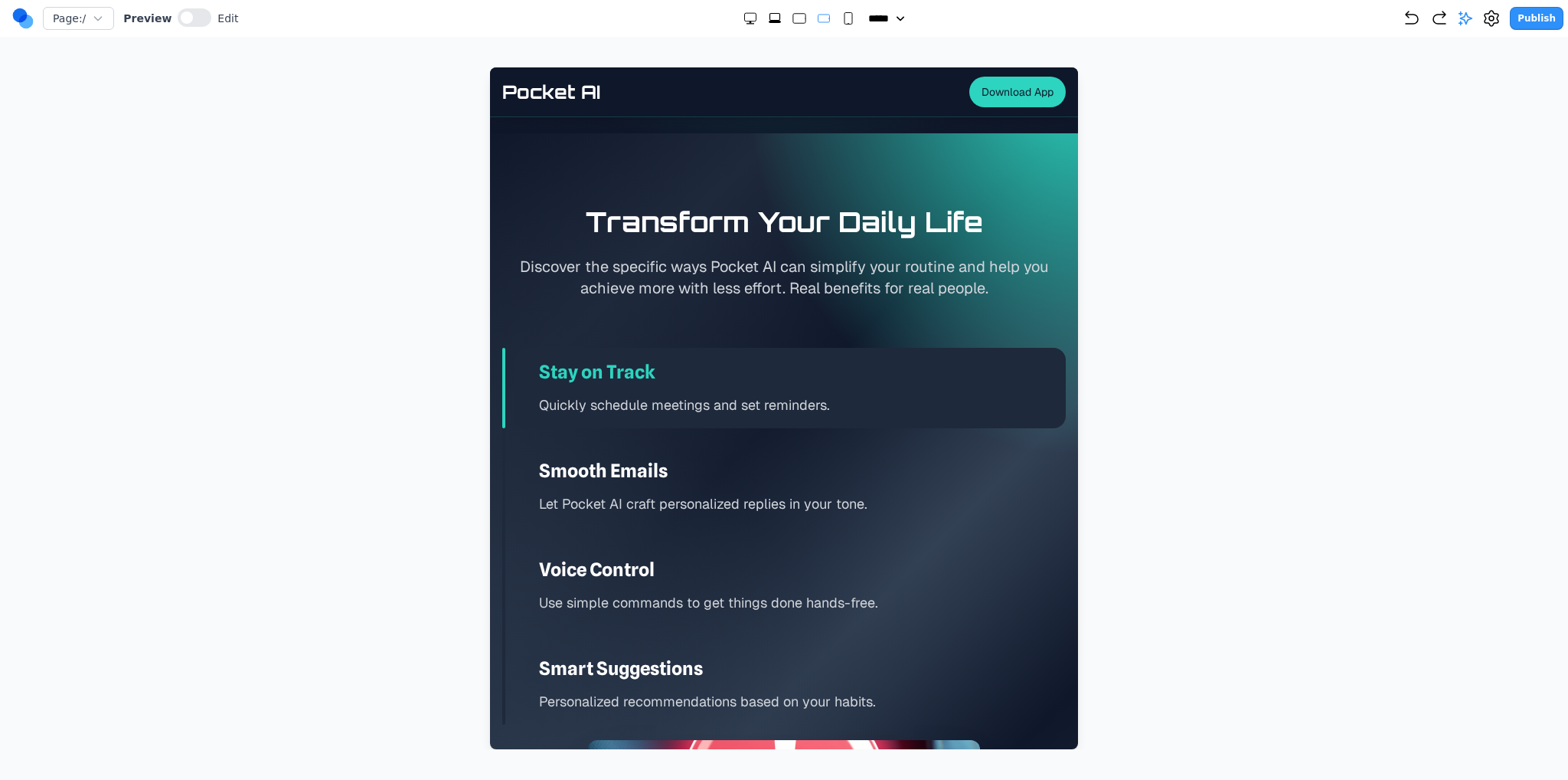
click at [793, 19] on rect "Large" at bounding box center [799, 19] width 13 height 10
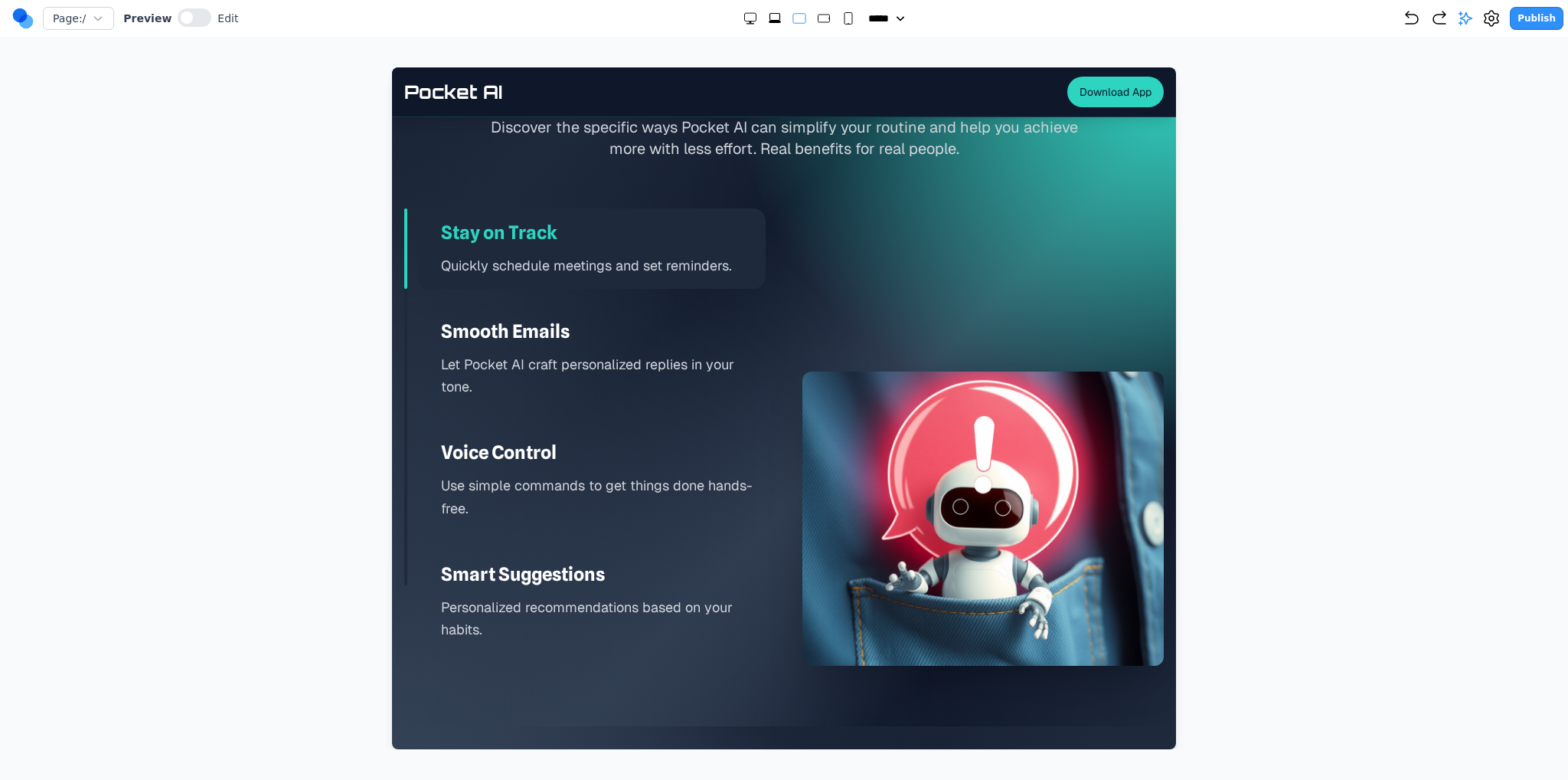
click at [769, 22] on icon "Extra Large" at bounding box center [775, 21] width 13 height 2
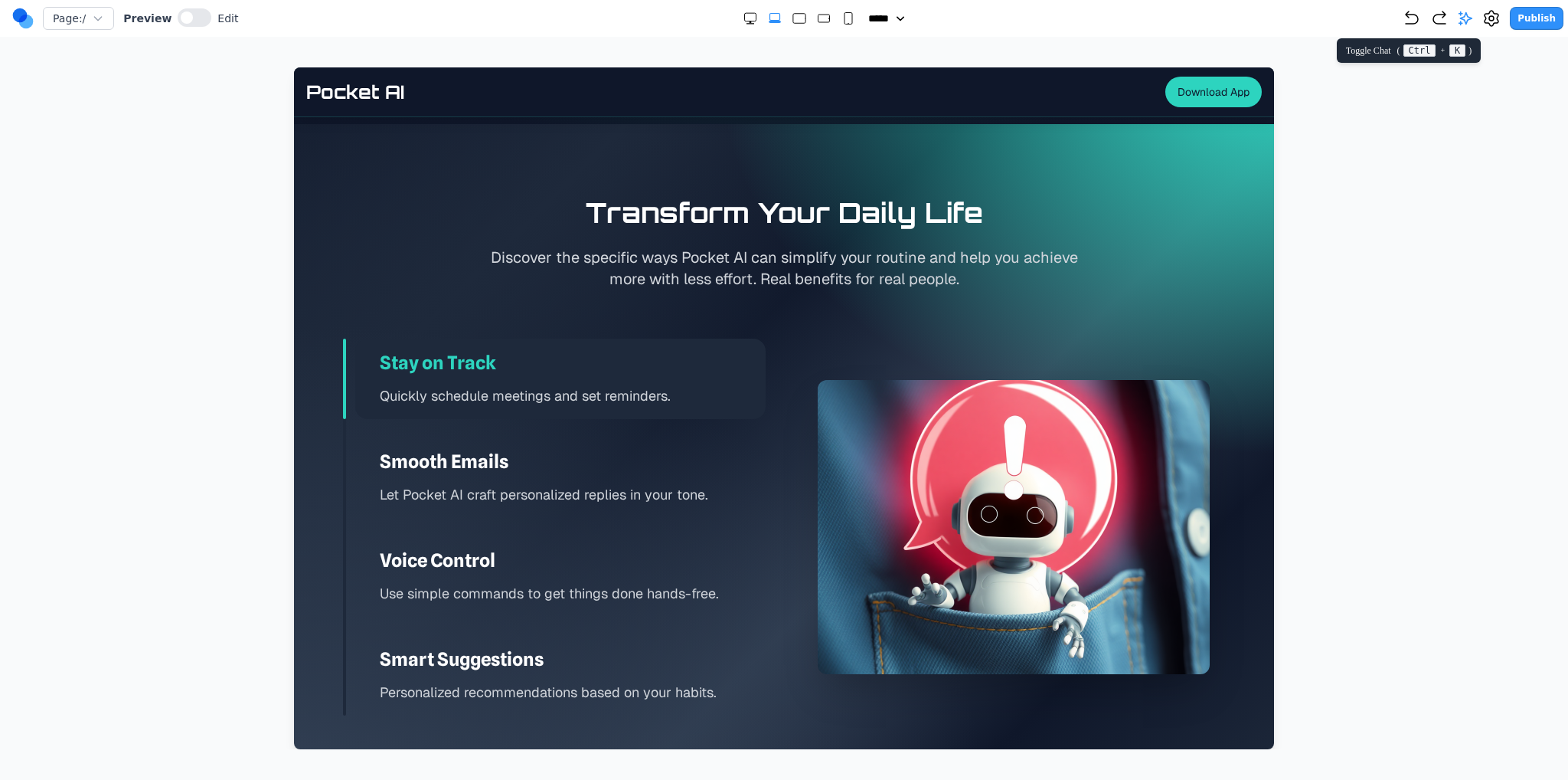
click at [1473, 19] on icon at bounding box center [1465, 19] width 16 height 16
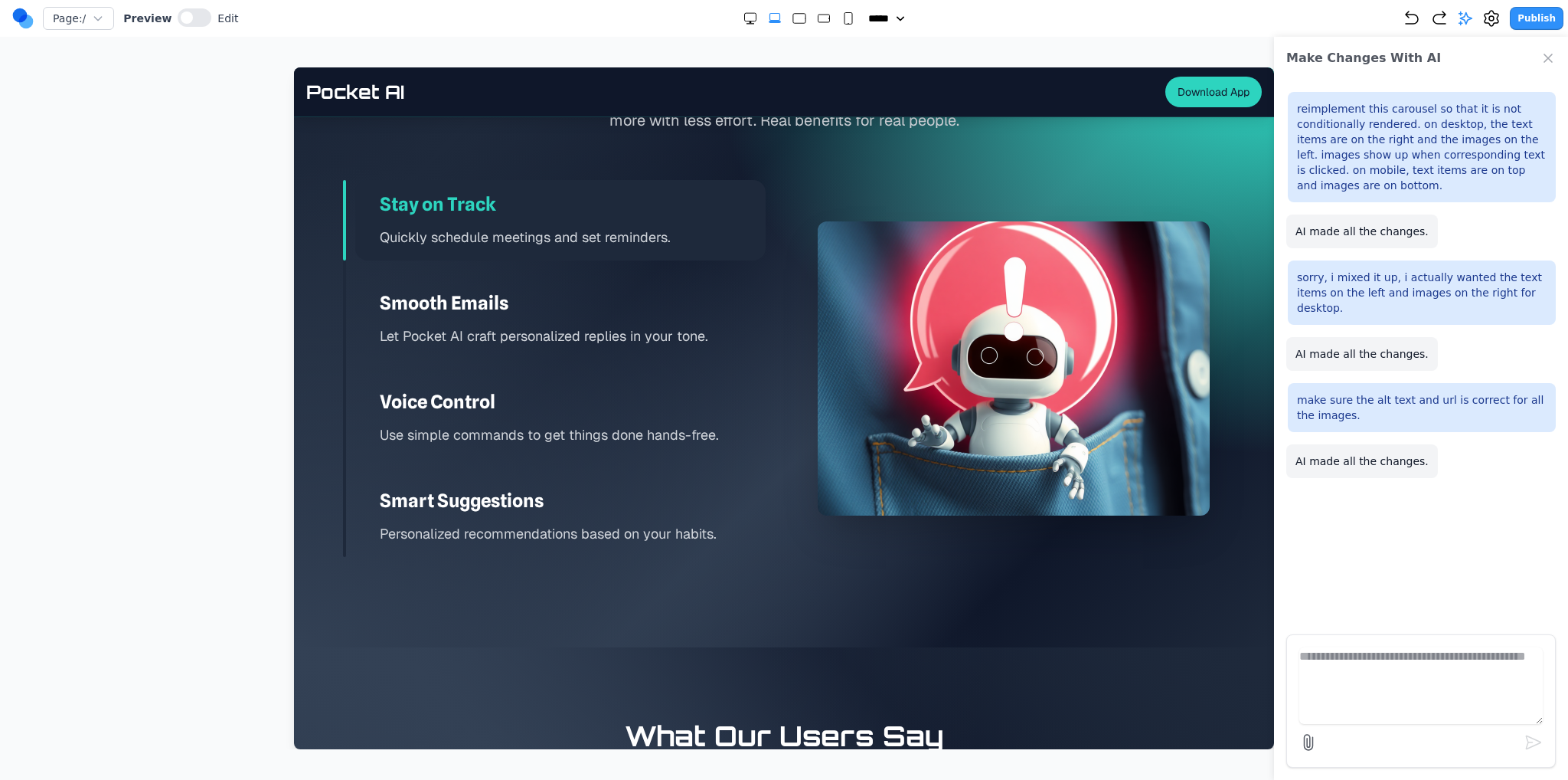
scroll to position [2244, 0]
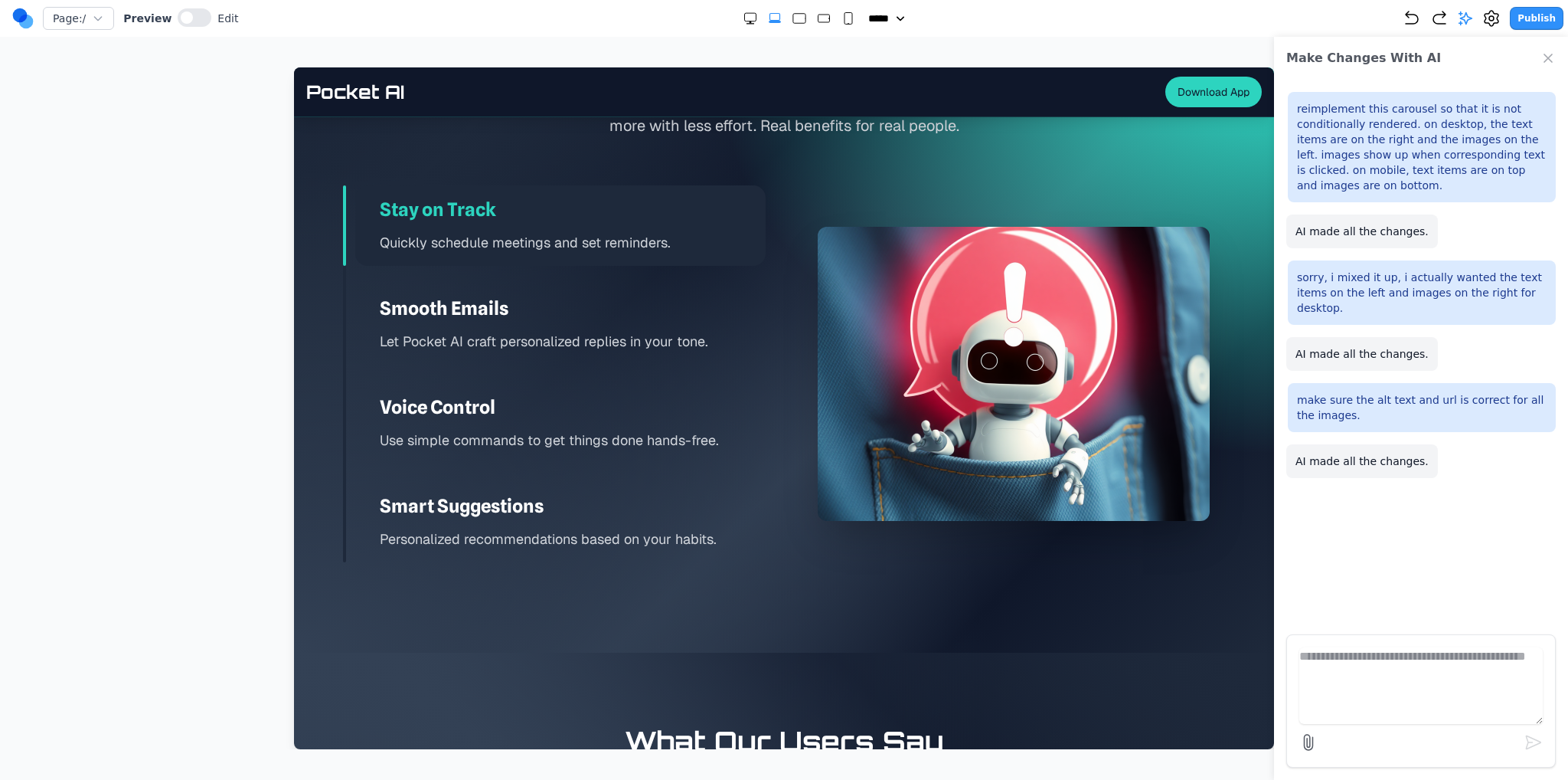
click at [746, 24] on icon "Double Extra Large" at bounding box center [750, 19] width 16 height 16
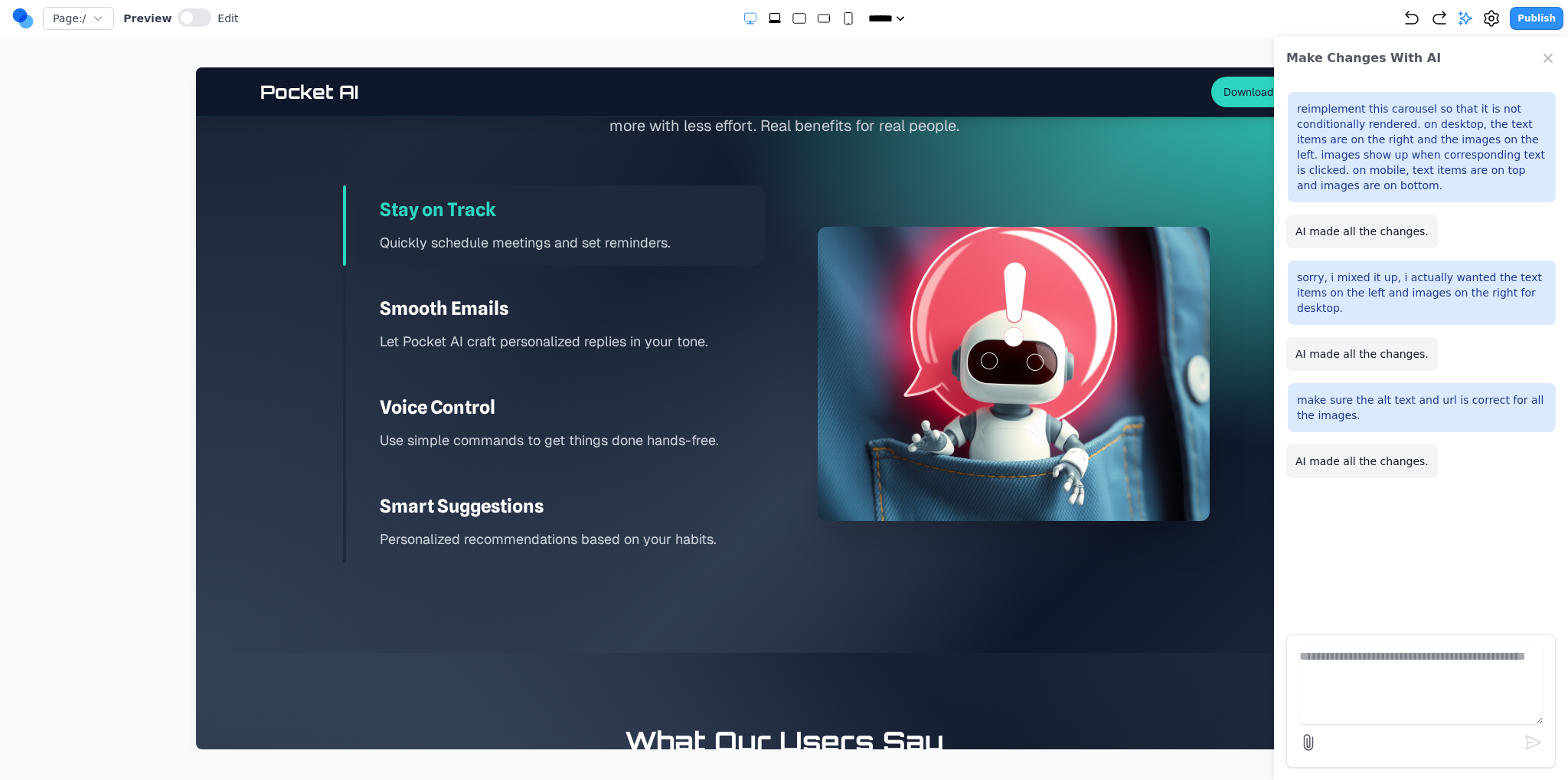
click at [769, 22] on icon "Extra Large" at bounding box center [775, 21] width 13 height 2
select select "**"
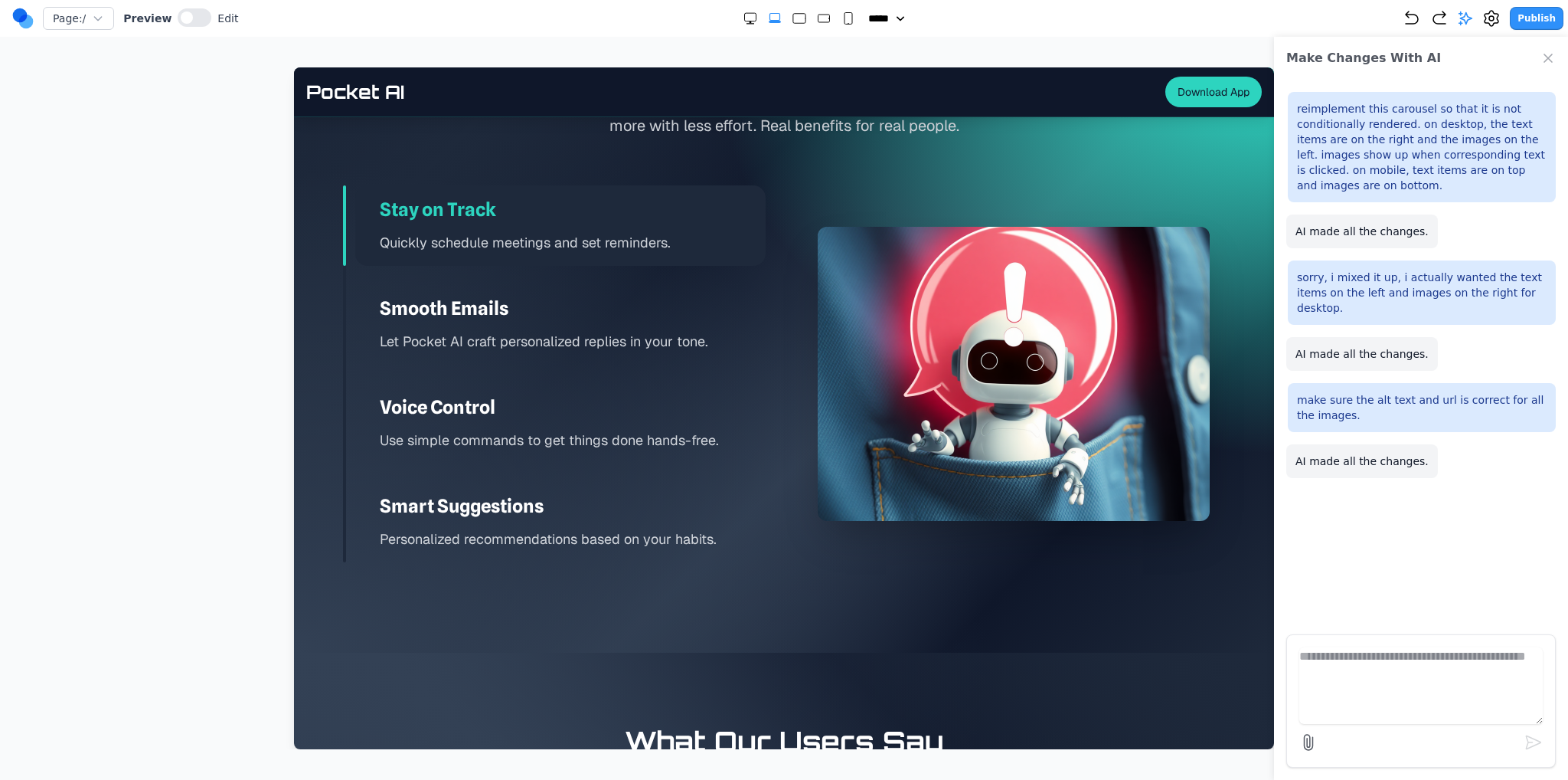
click at [1540, 27] on button "Publish" at bounding box center [1536, 19] width 54 height 23
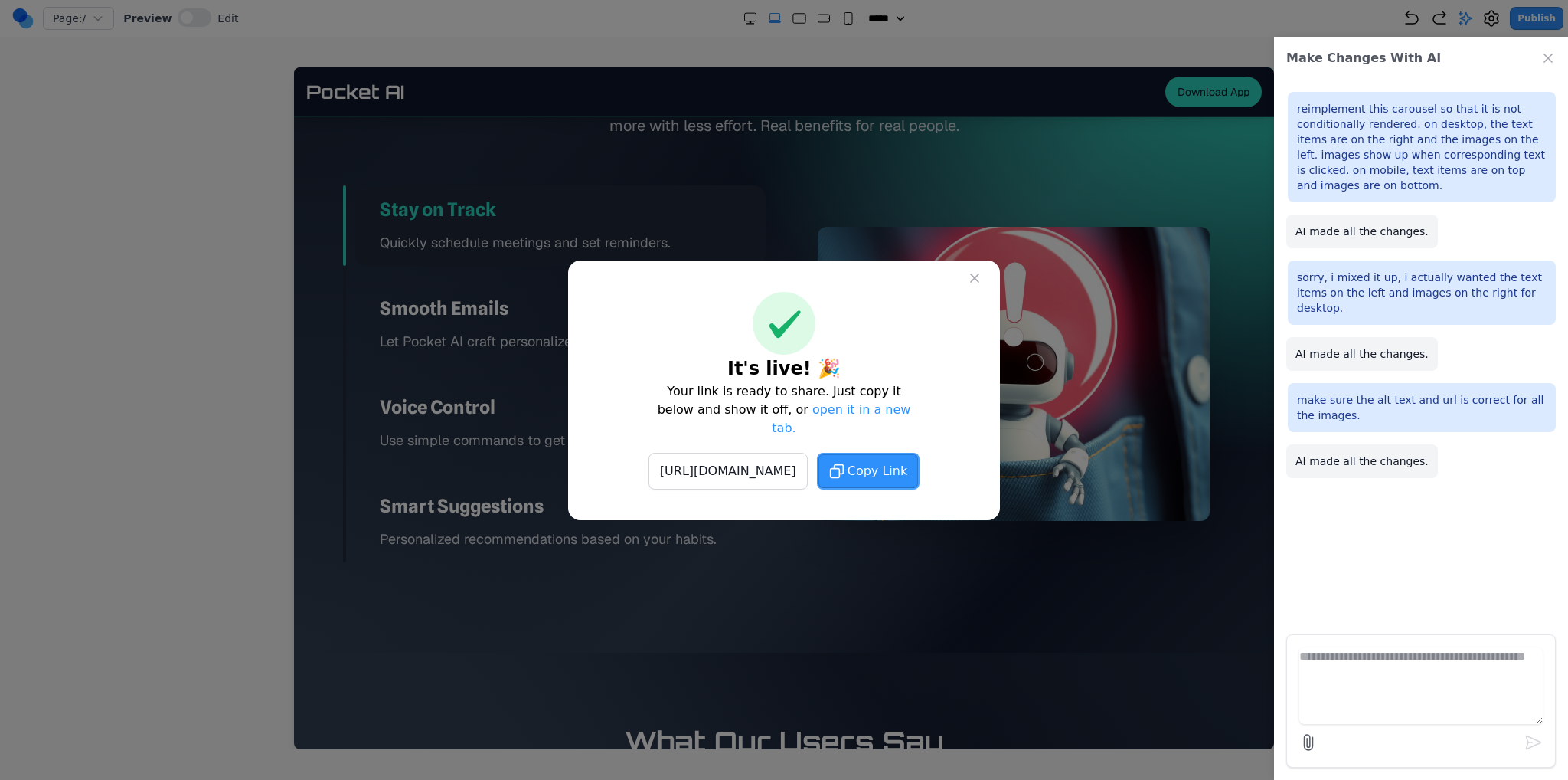
click at [975, 282] on icon at bounding box center [974, 279] width 16 height 16
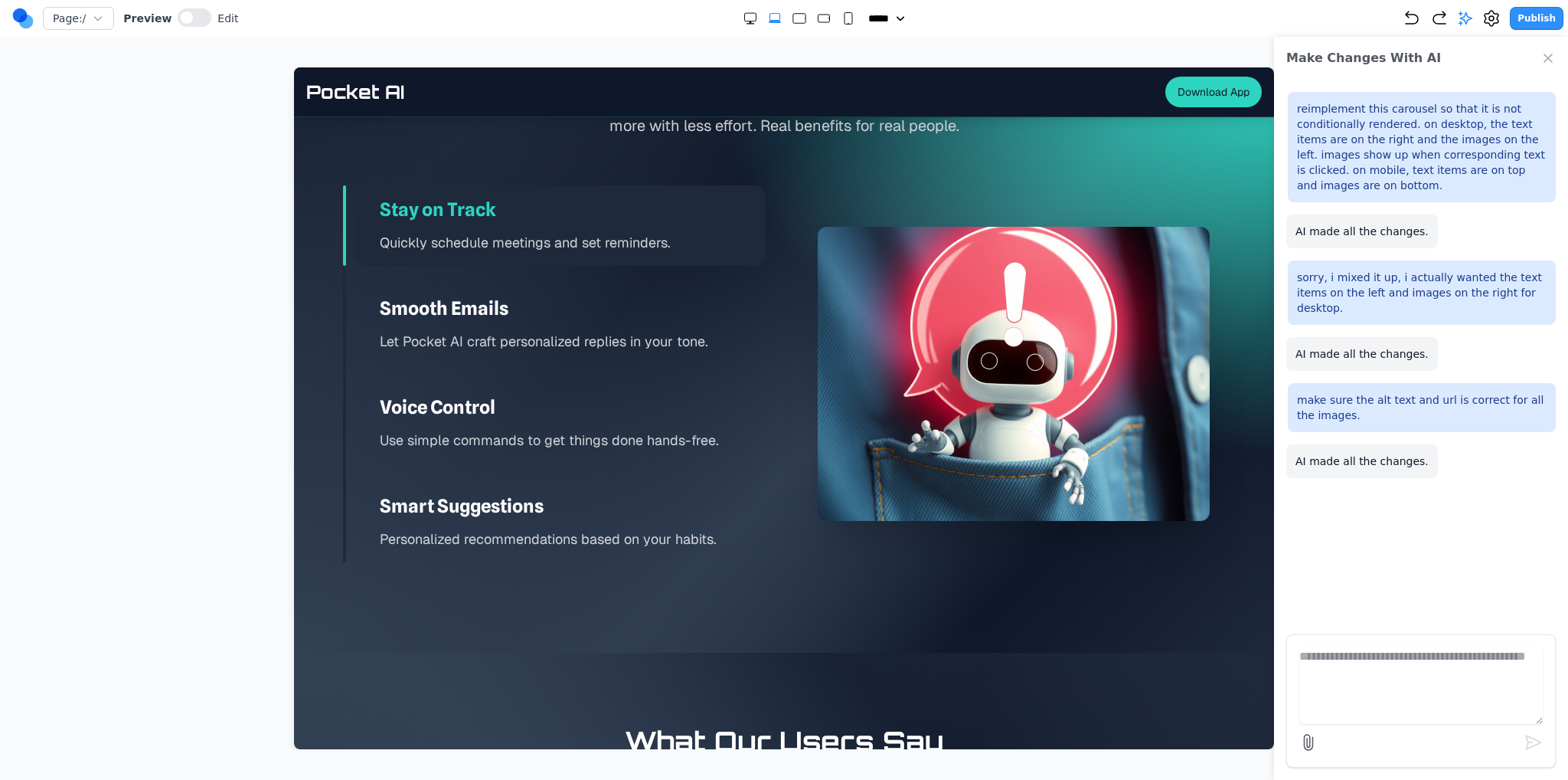
click at [1090, 250] on img at bounding box center [1013, 374] width 392 height 294
click at [1448, 20] on icon "button" at bounding box center [1439, 18] width 18 height 19
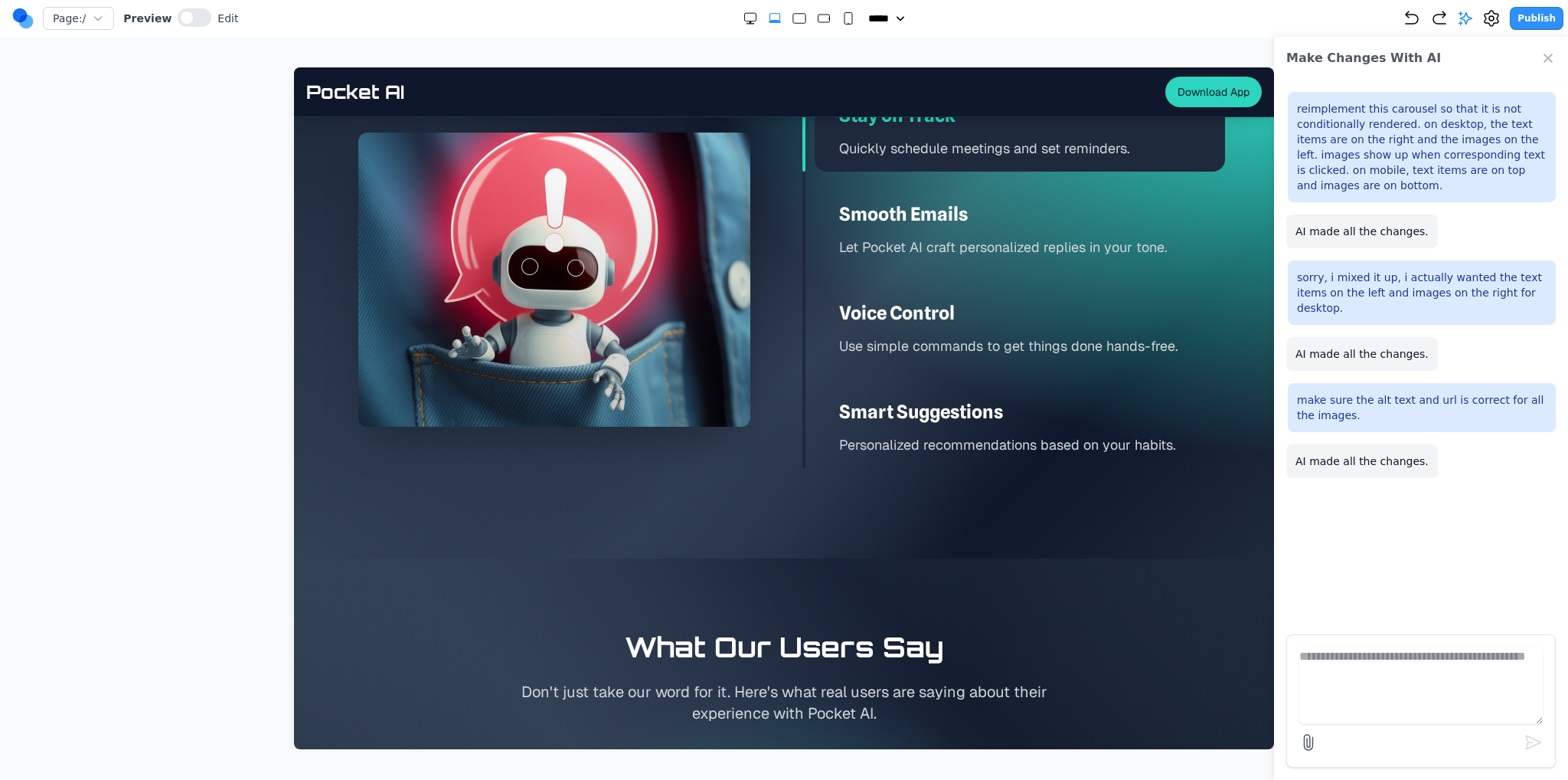
scroll to position [2221, 0]
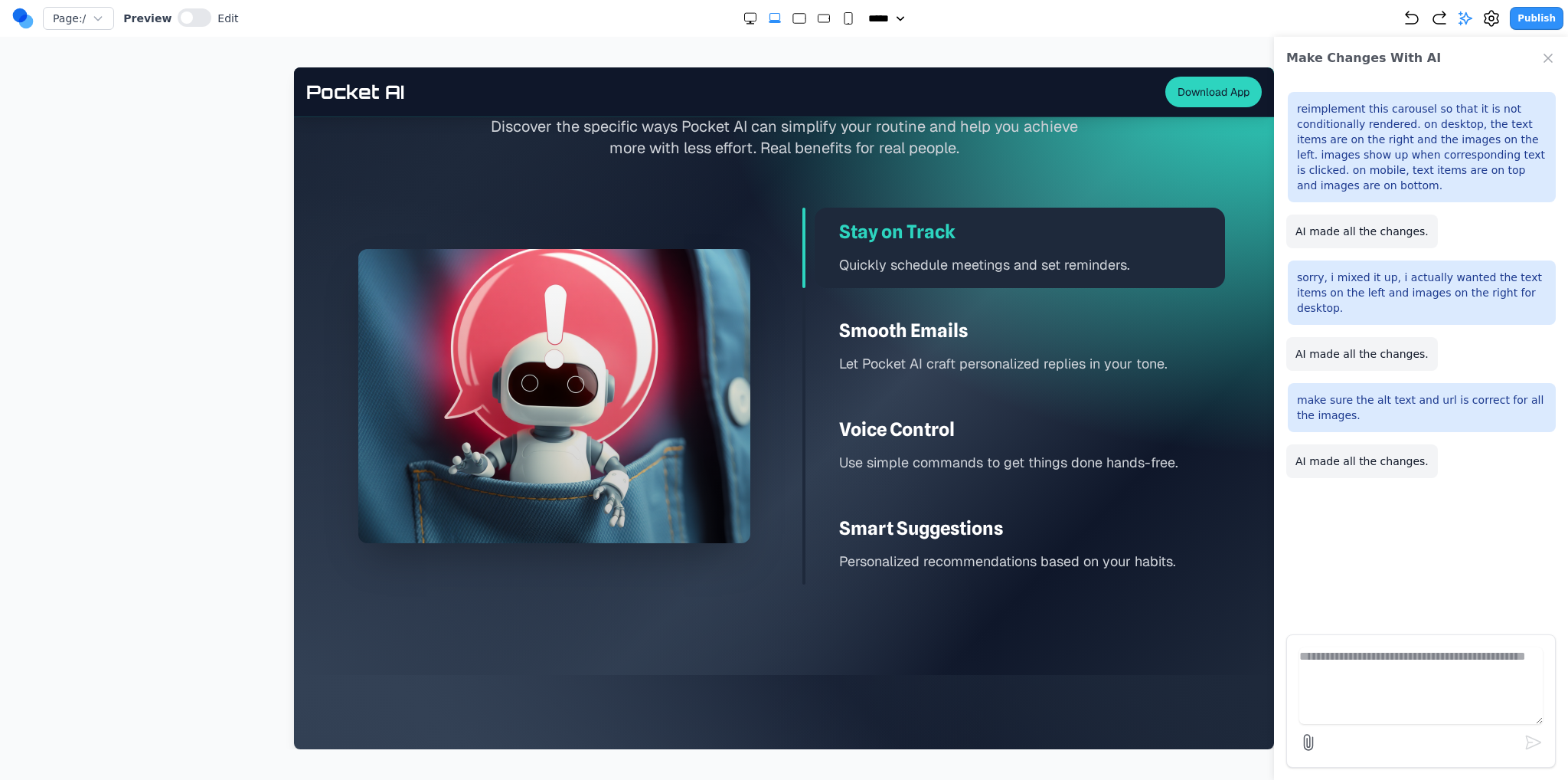
click at [841, 435] on h3 "Voice Control" at bounding box center [1032, 429] width 385 height 24
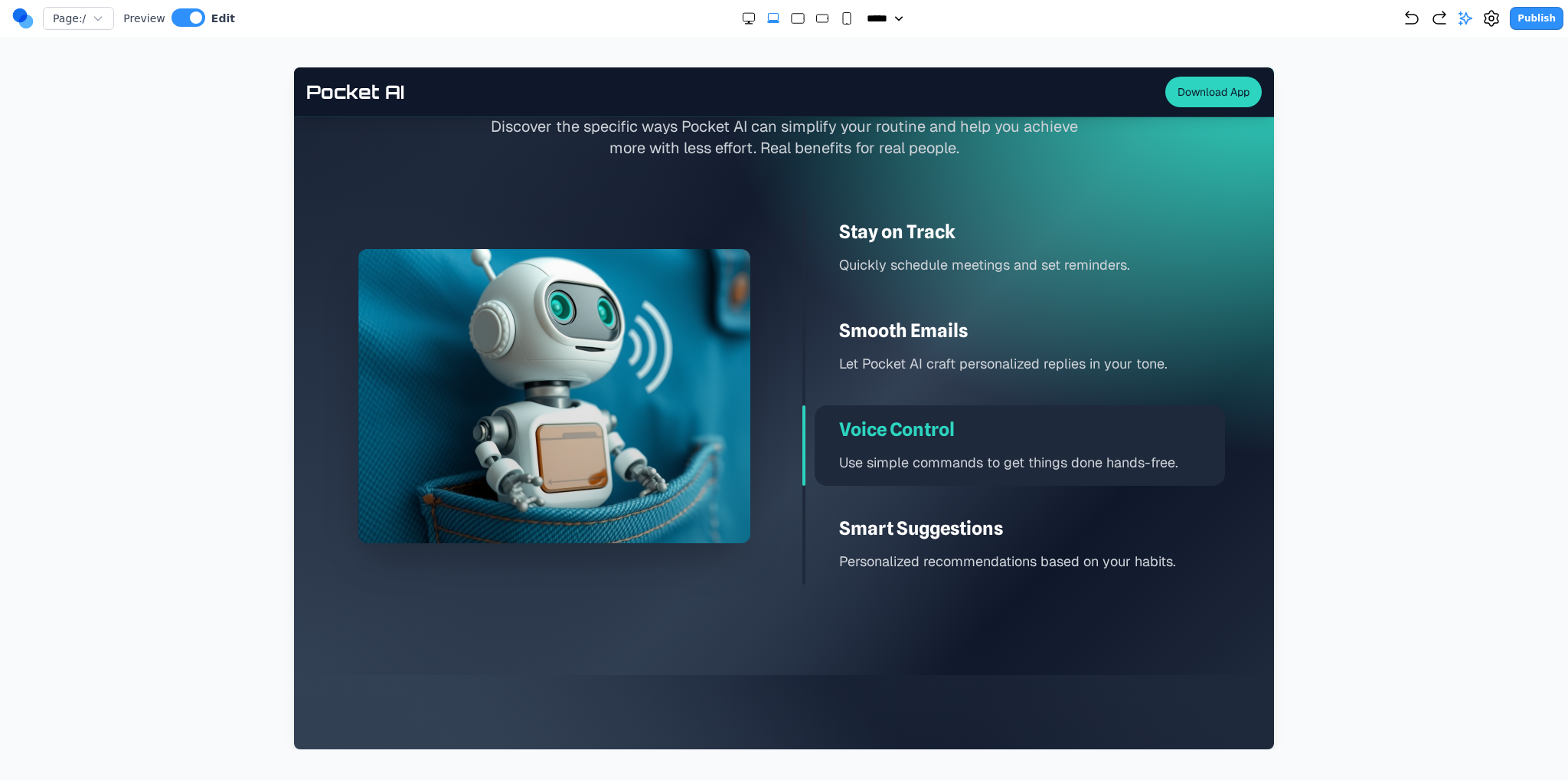
click at [695, 435] on div at bounding box center [554, 396] width 392 height 294
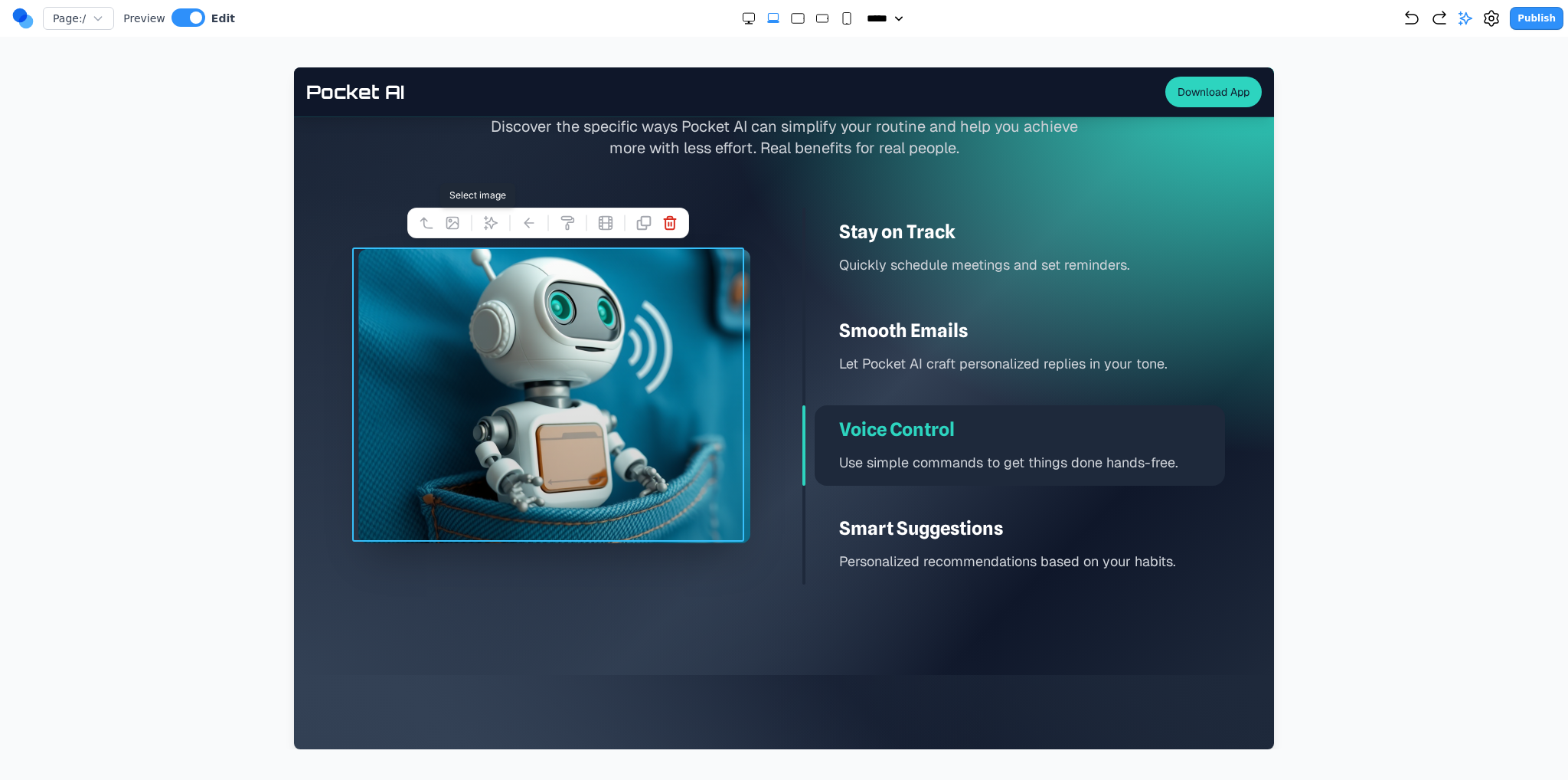
click at [459, 224] on icon at bounding box center [453, 223] width 16 height 16
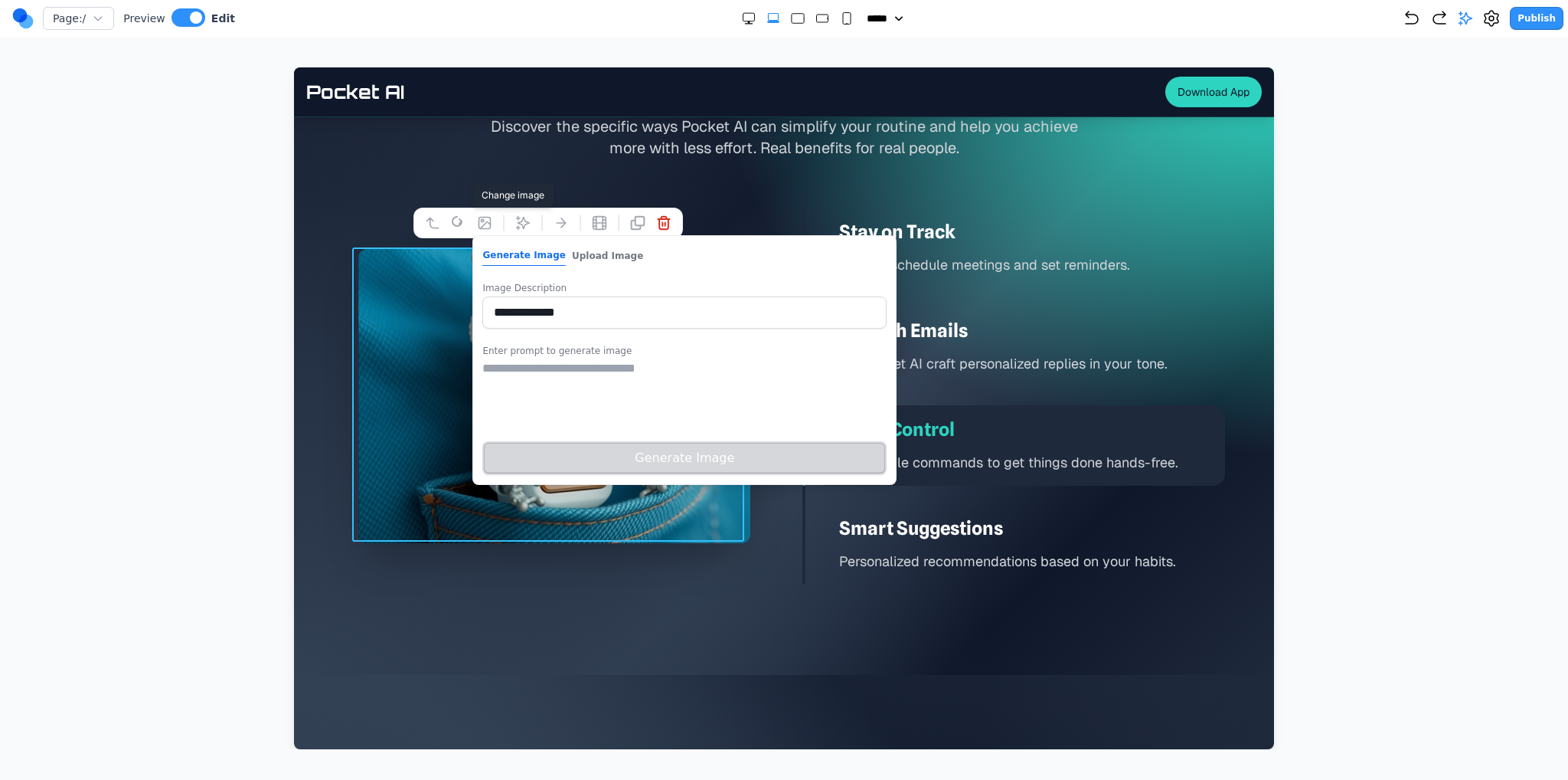
click at [583, 263] on button "Upload Image" at bounding box center [606, 255] width 71 height 19
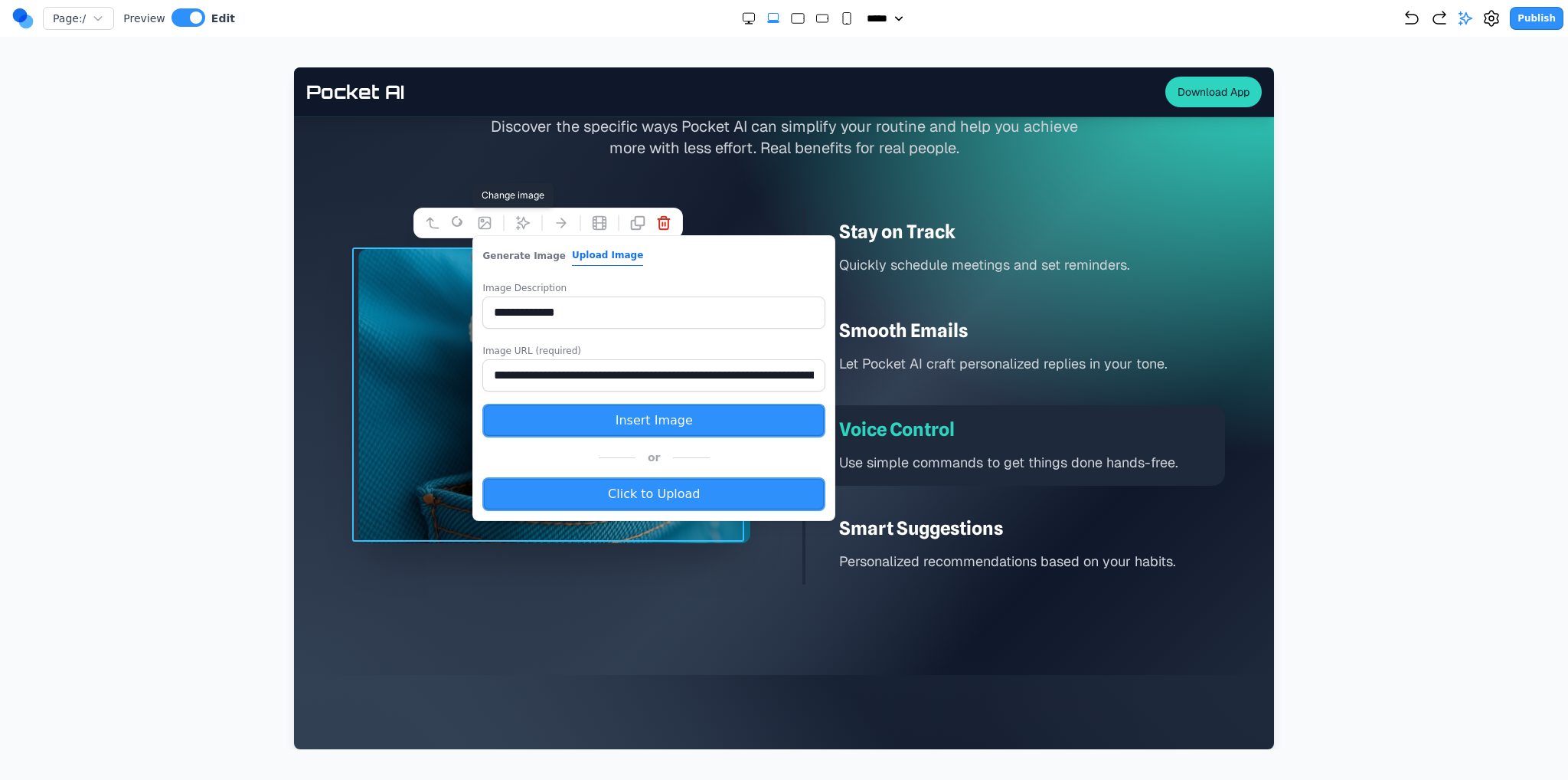
click at [609, 365] on input "**********" at bounding box center [653, 375] width 343 height 32
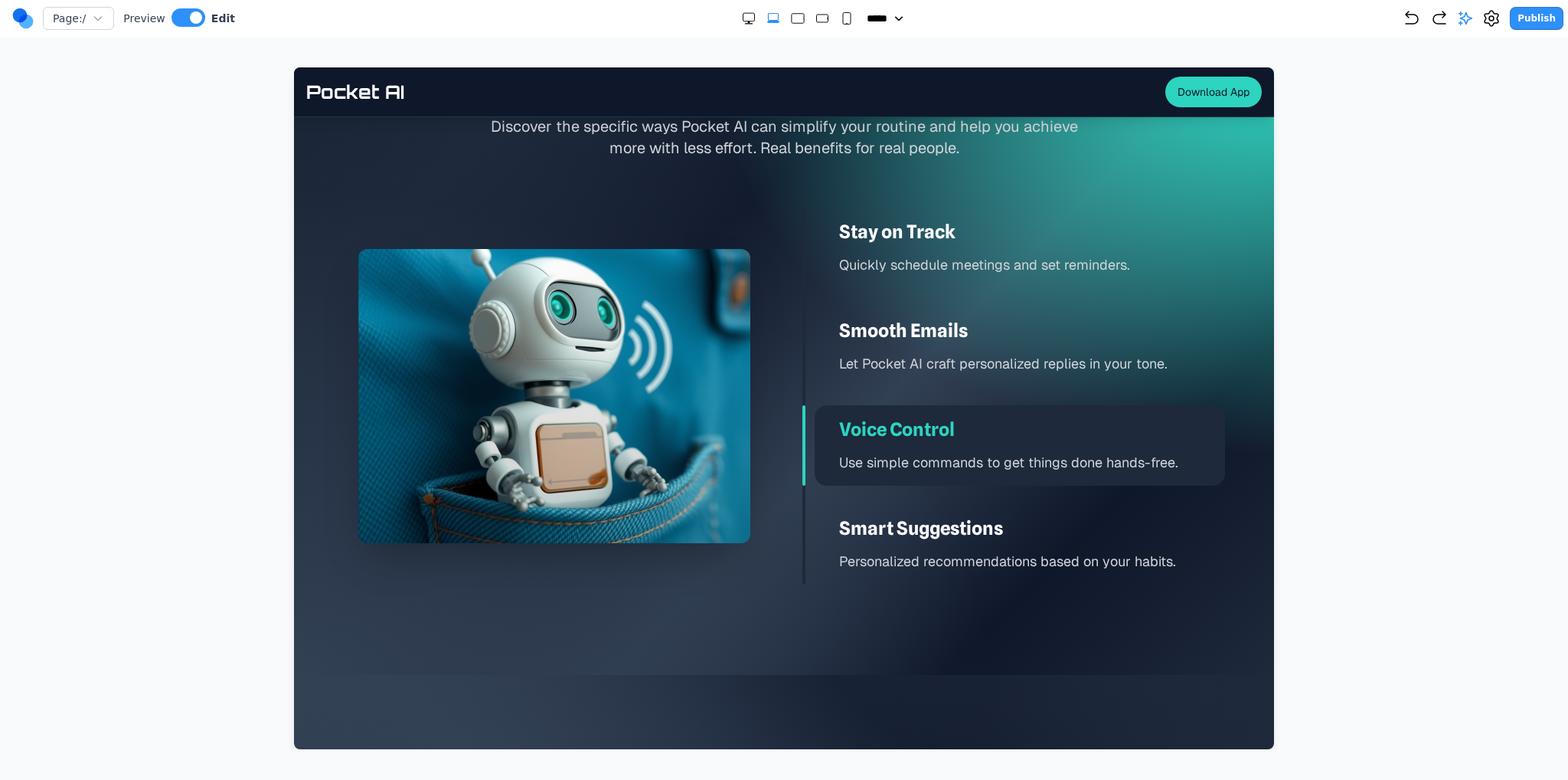
click at [645, 577] on div at bounding box center [554, 395] width 422 height 377
click at [1410, 24] on icon "Undo" at bounding box center [1411, 18] width 18 height 19
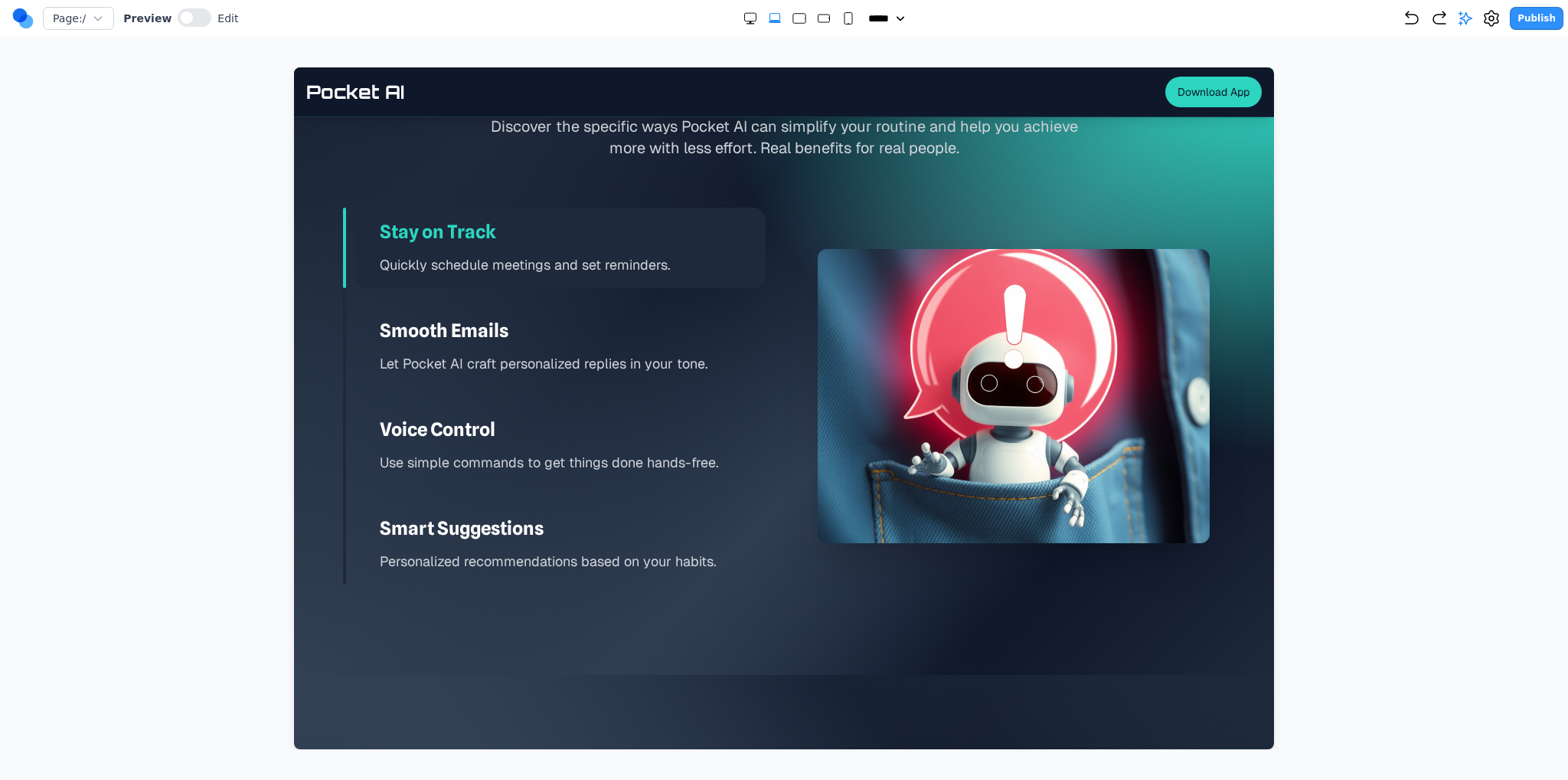
click at [669, 405] on div "Voice Control Use simple commands to get things done hands-free." at bounding box center [561, 445] width 411 height 81
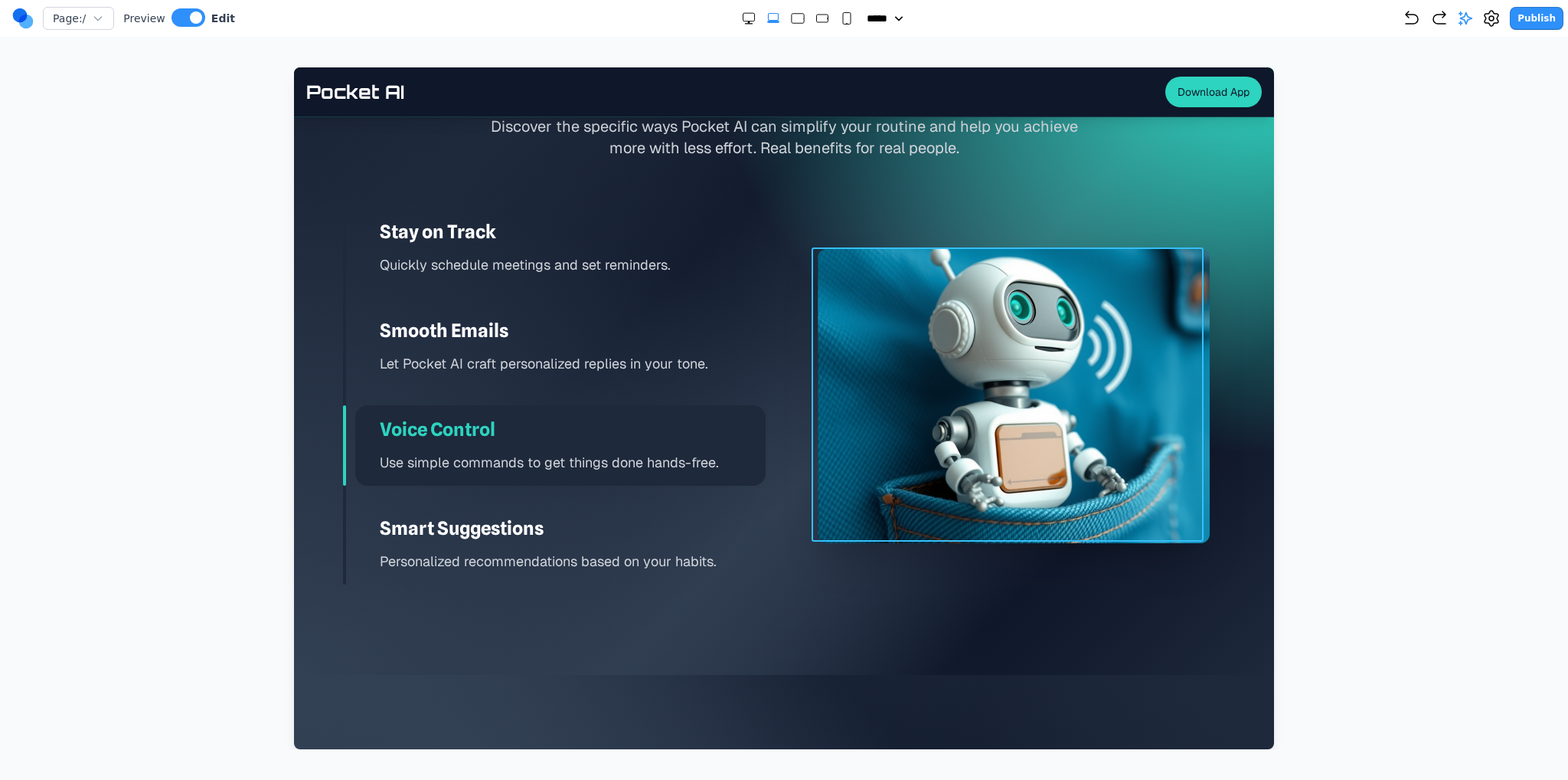
click at [962, 393] on img at bounding box center [1013, 396] width 392 height 294
click at [947, 225] on icon at bounding box center [944, 223] width 16 height 16
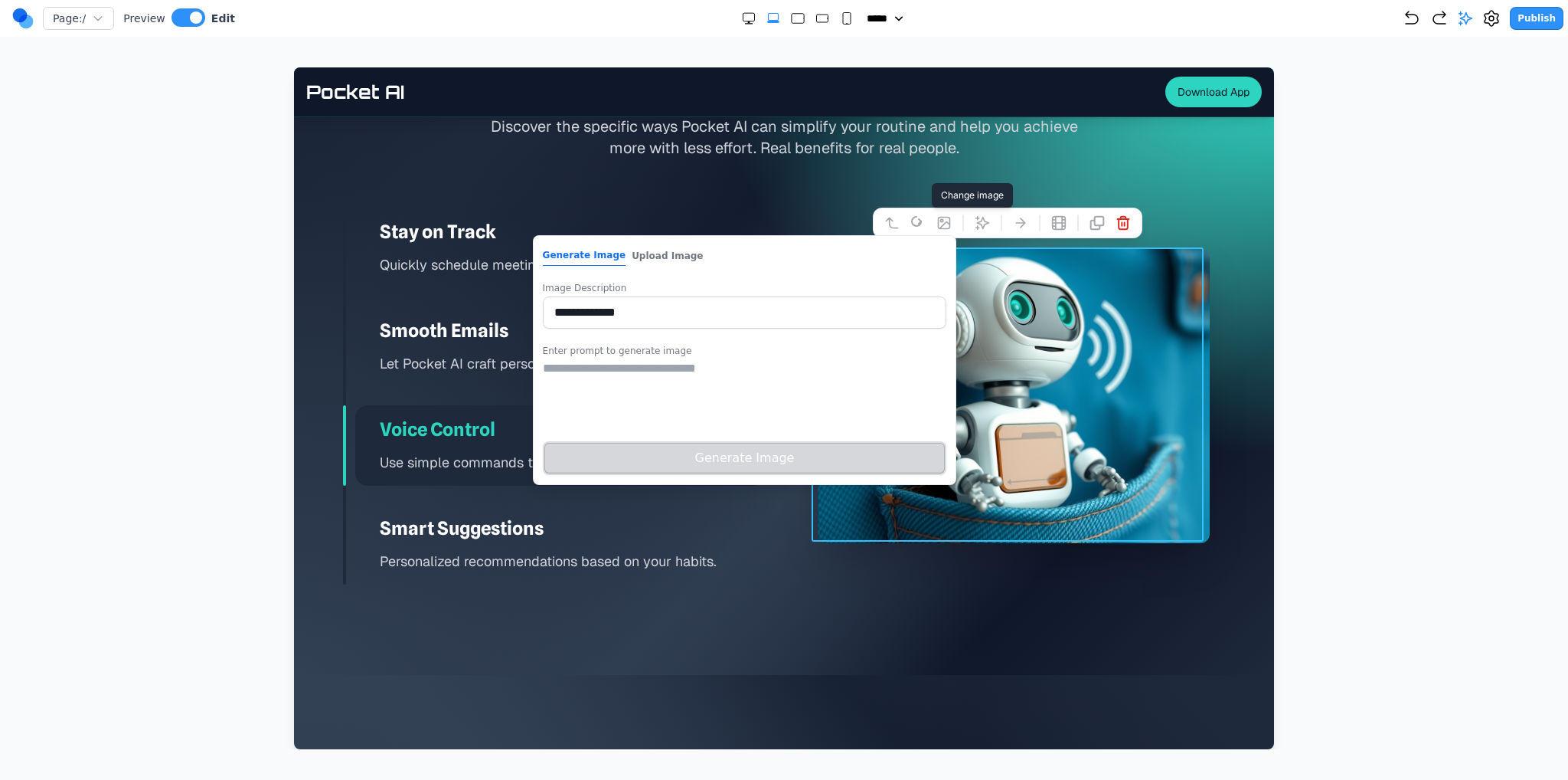
click at [699, 261] on button "Upload Image" at bounding box center [667, 255] width 71 height 19
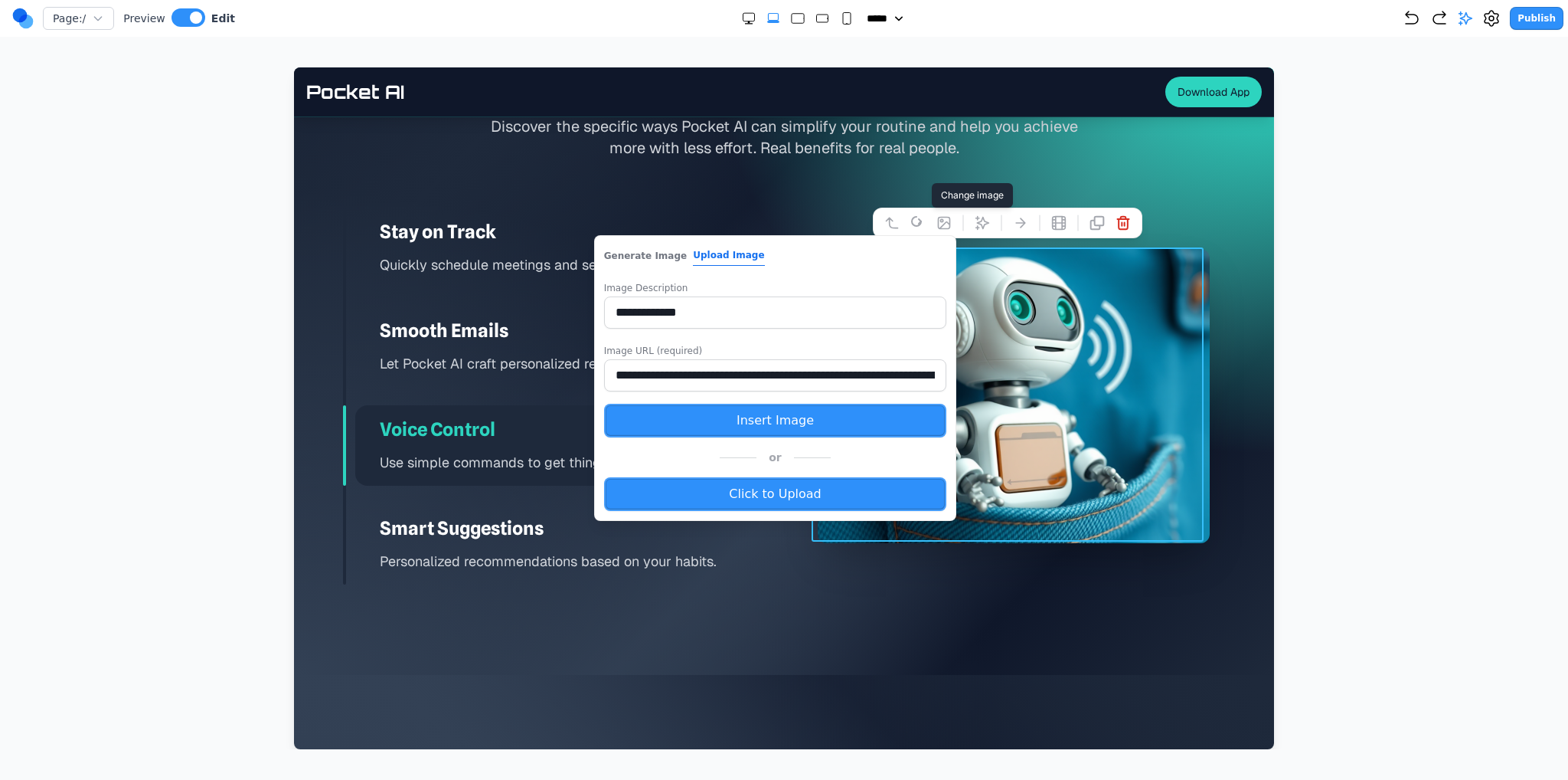
click at [726, 368] on input "**********" at bounding box center [776, 375] width 343 height 32
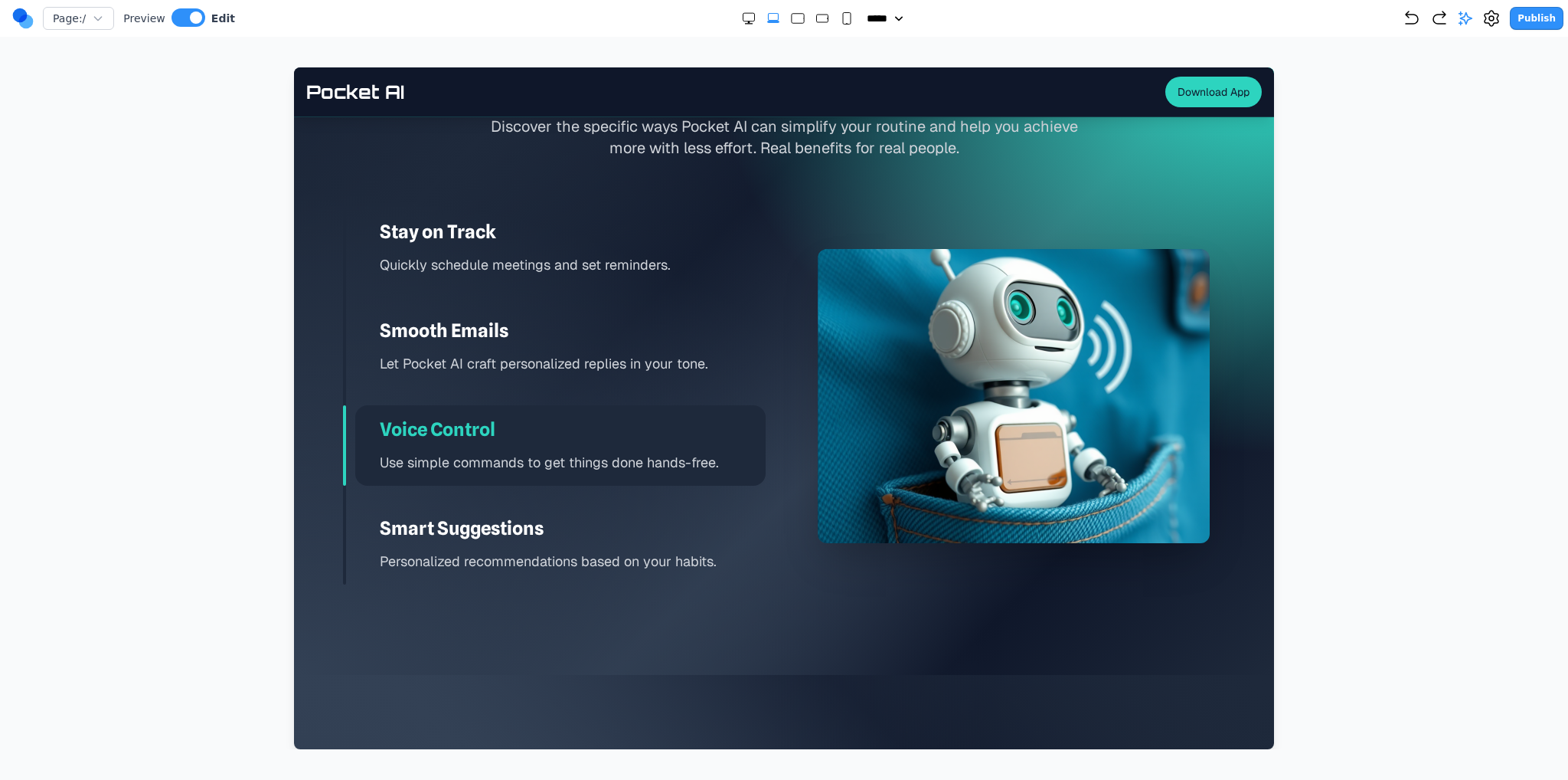
click at [857, 614] on section "Transform Your Daily Life Discover the specific ways Pocket AI can simplify you…" at bounding box center [784, 334] width 980 height 682
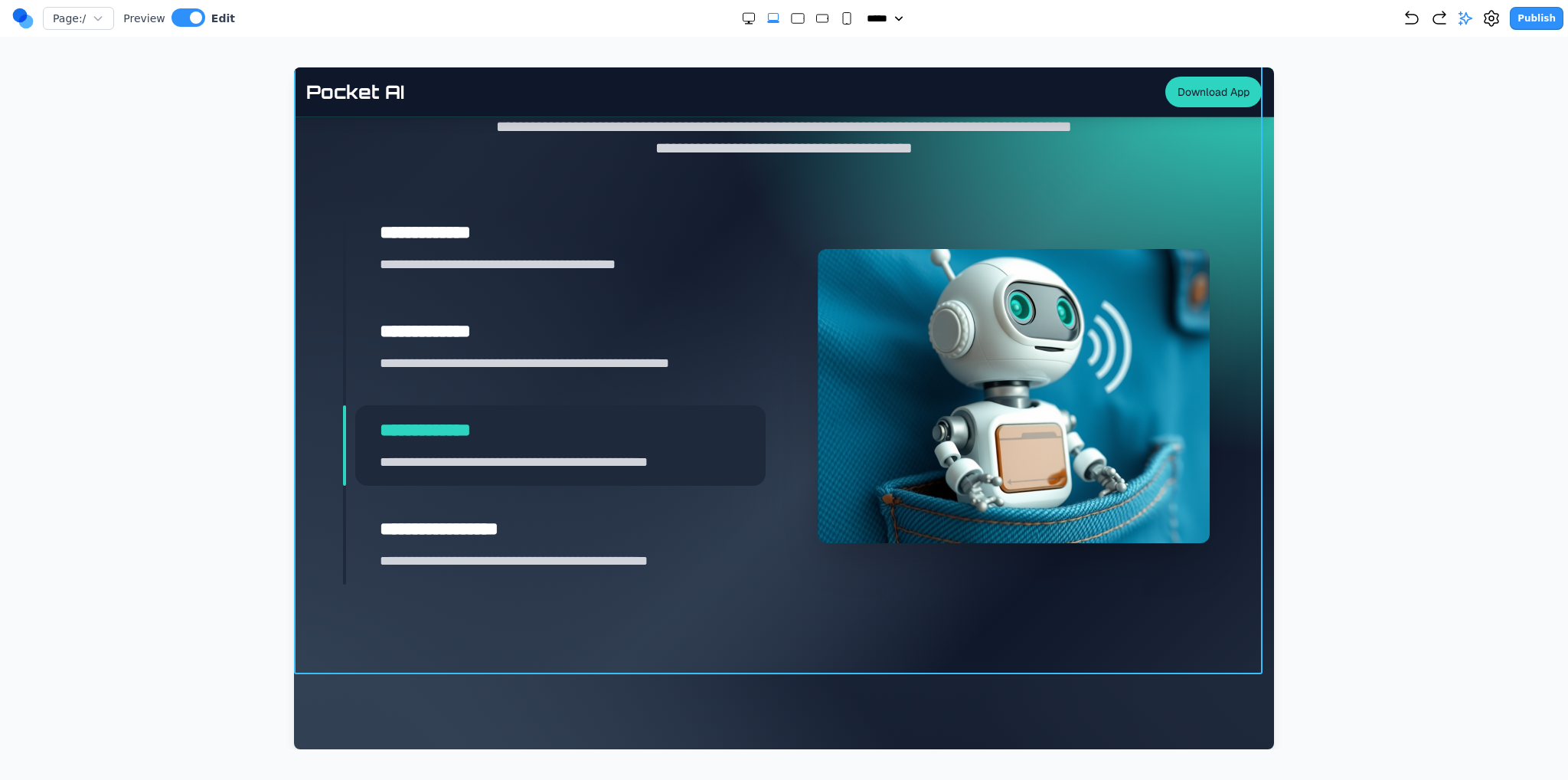
click at [857, 614] on section "**********" at bounding box center [784, 334] width 980 height 682
click at [1367, 364] on div at bounding box center [784, 408] width 1507 height 682
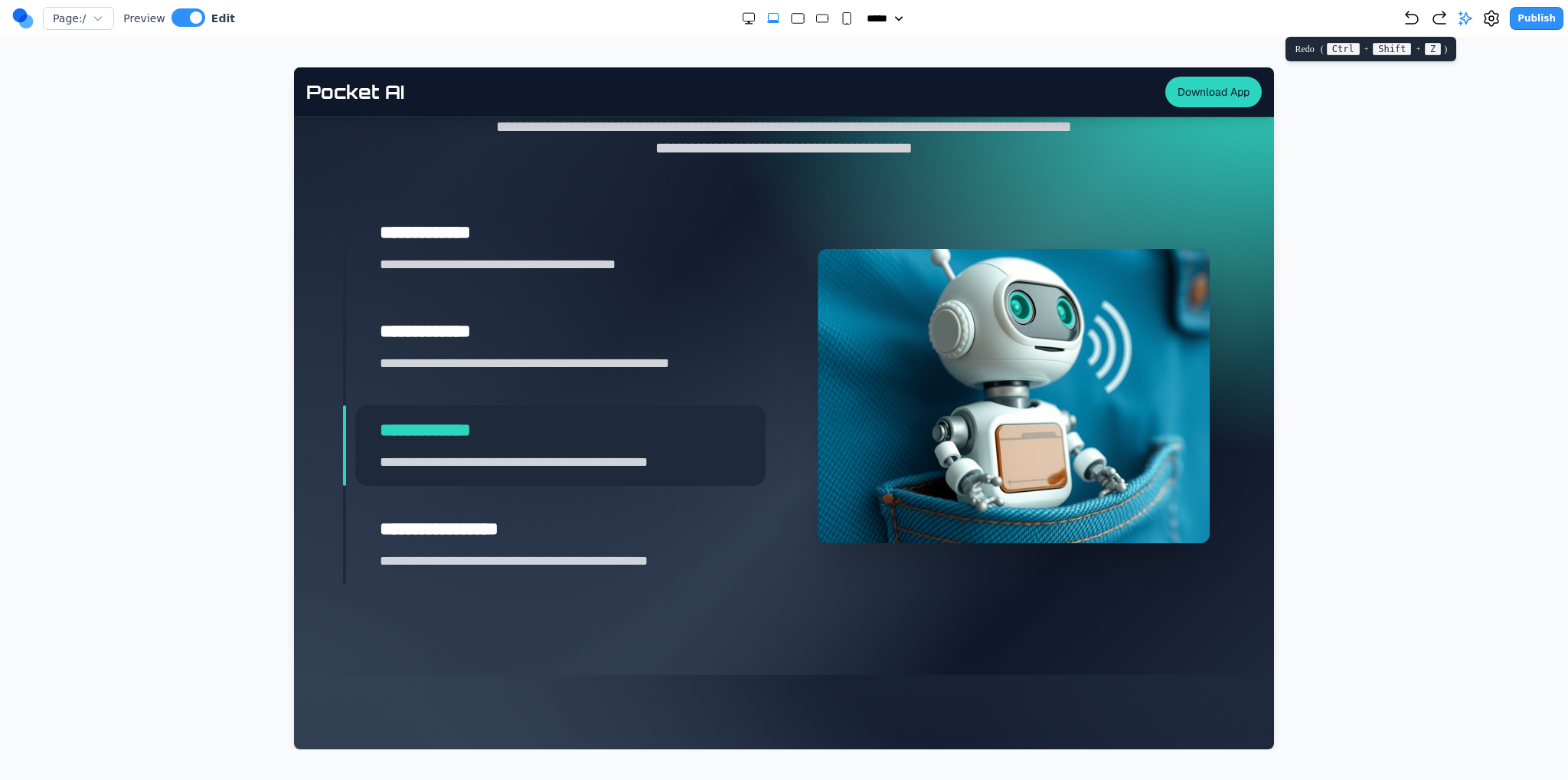
click at [1440, 19] on icon "button" at bounding box center [1439, 18] width 18 height 19
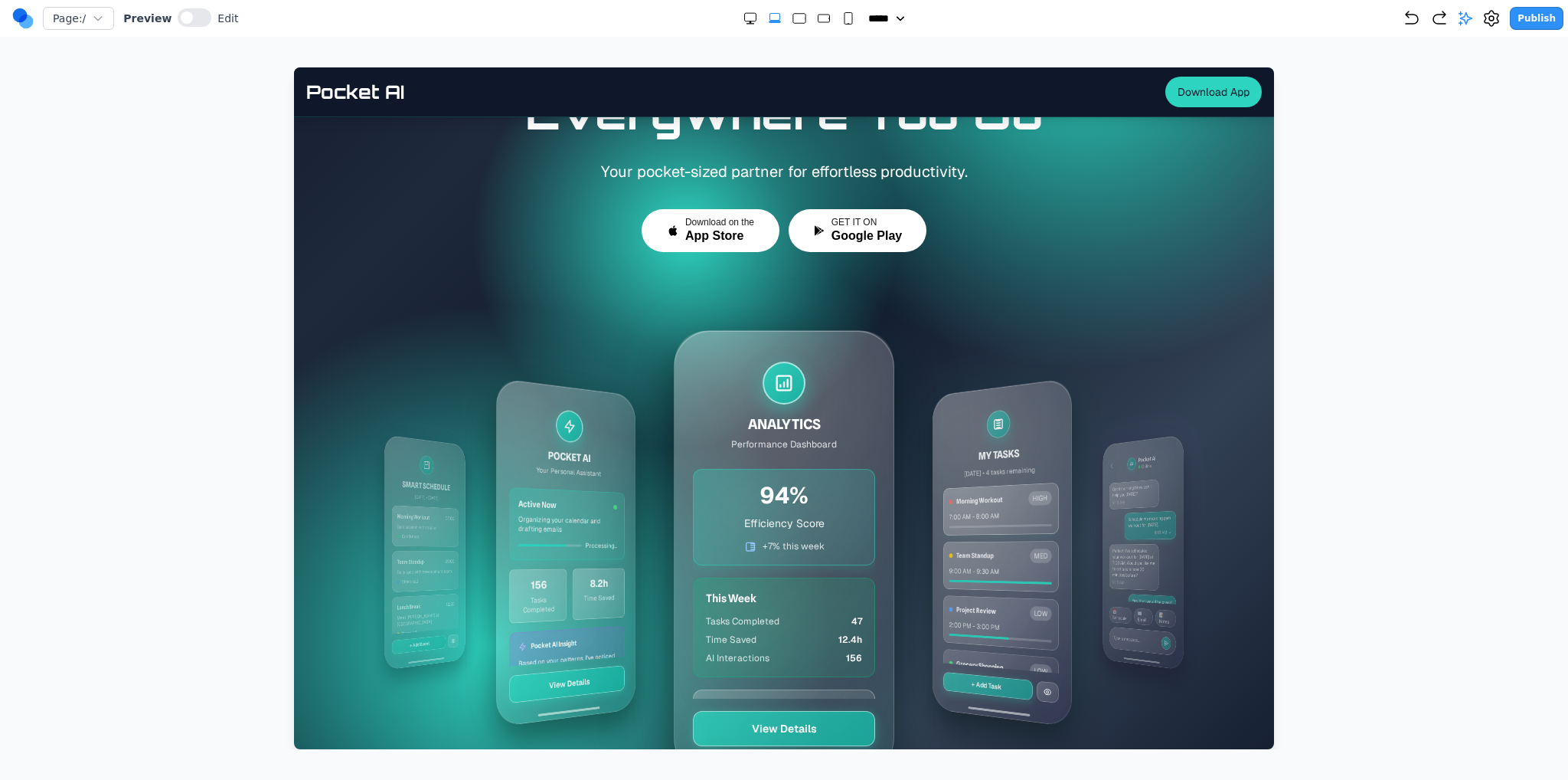
scroll to position [613, 0]
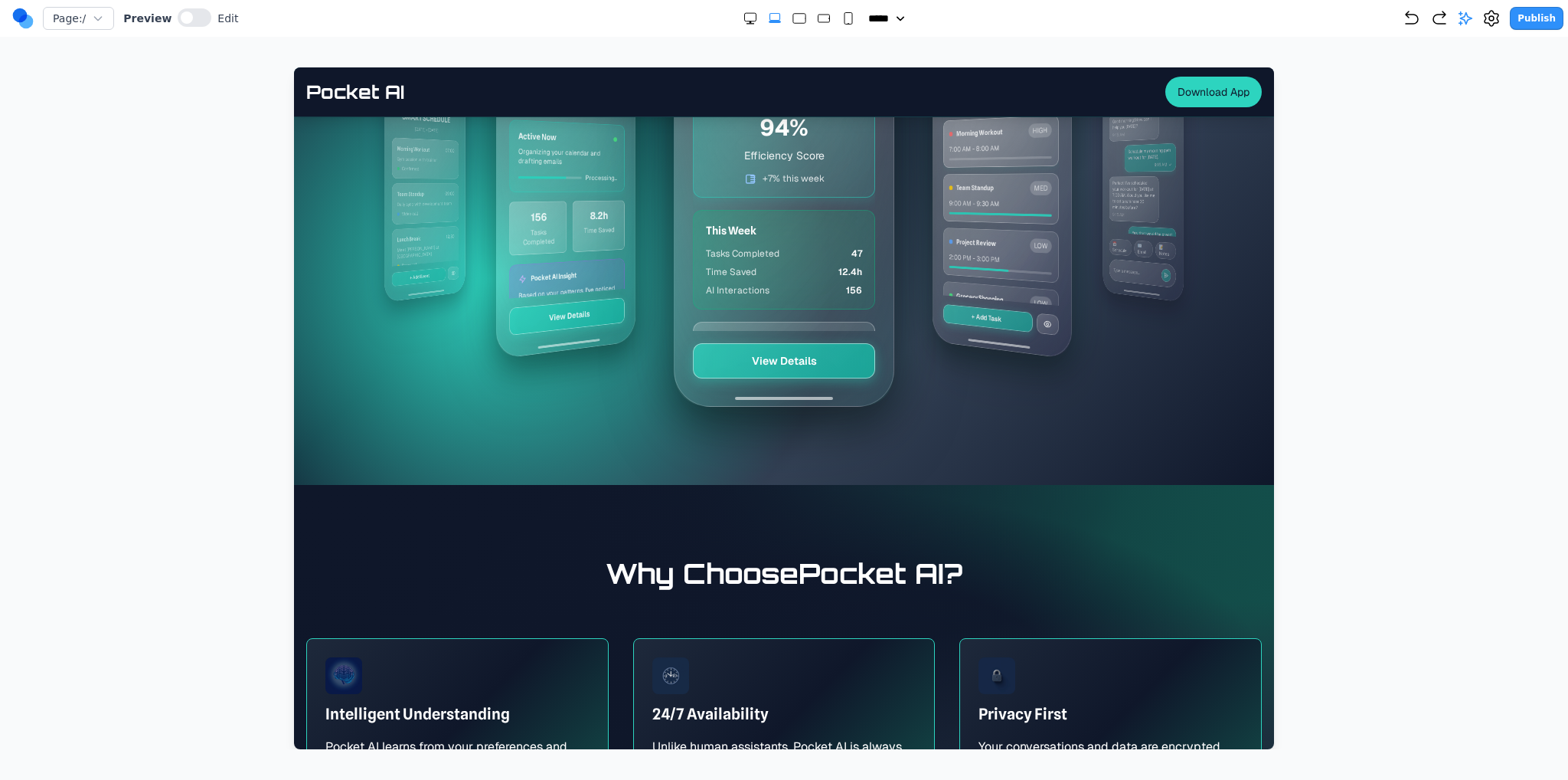
click at [1448, 19] on icon "button" at bounding box center [1439, 18] width 18 height 19
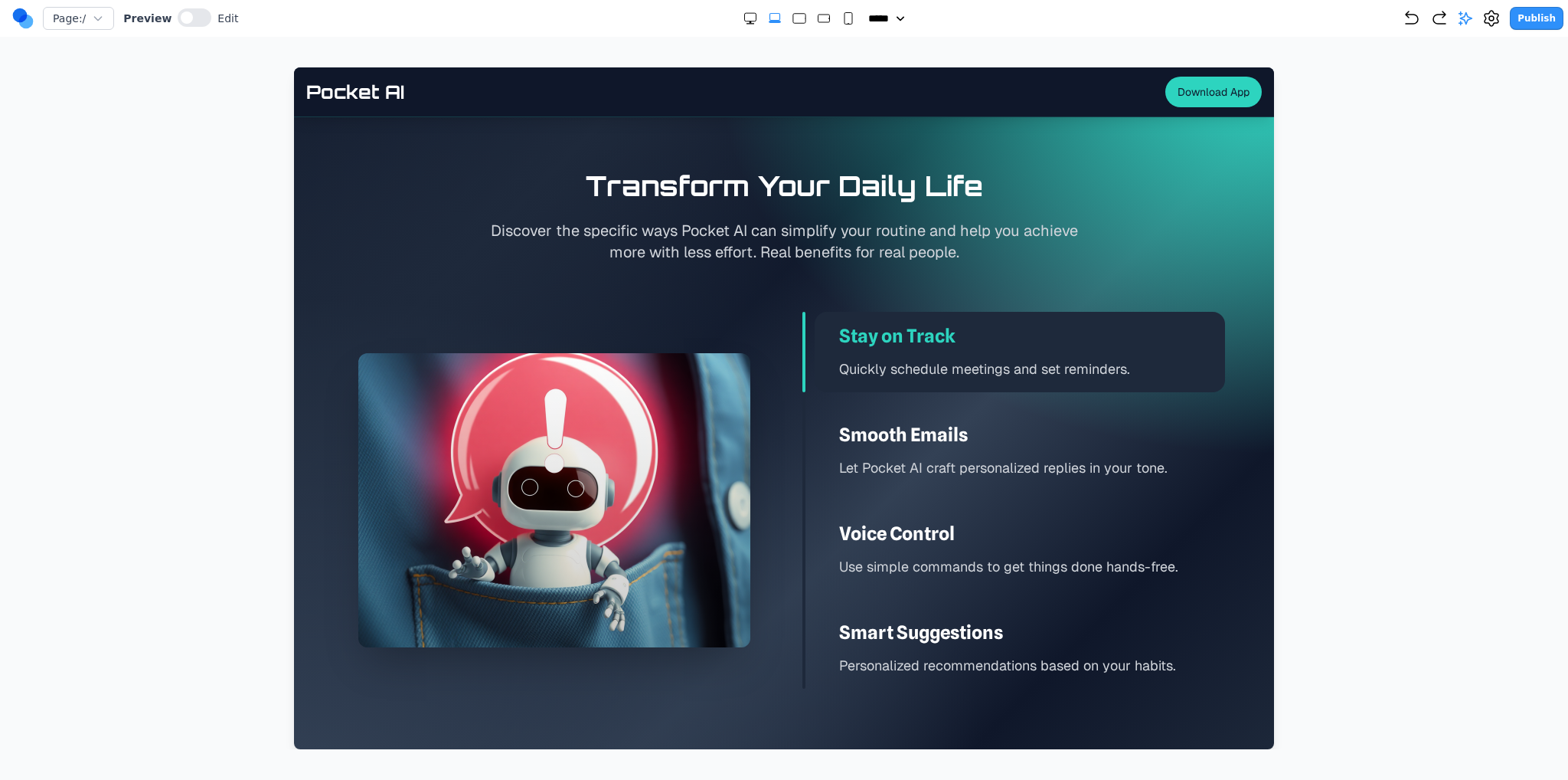
scroll to position [2067, 0]
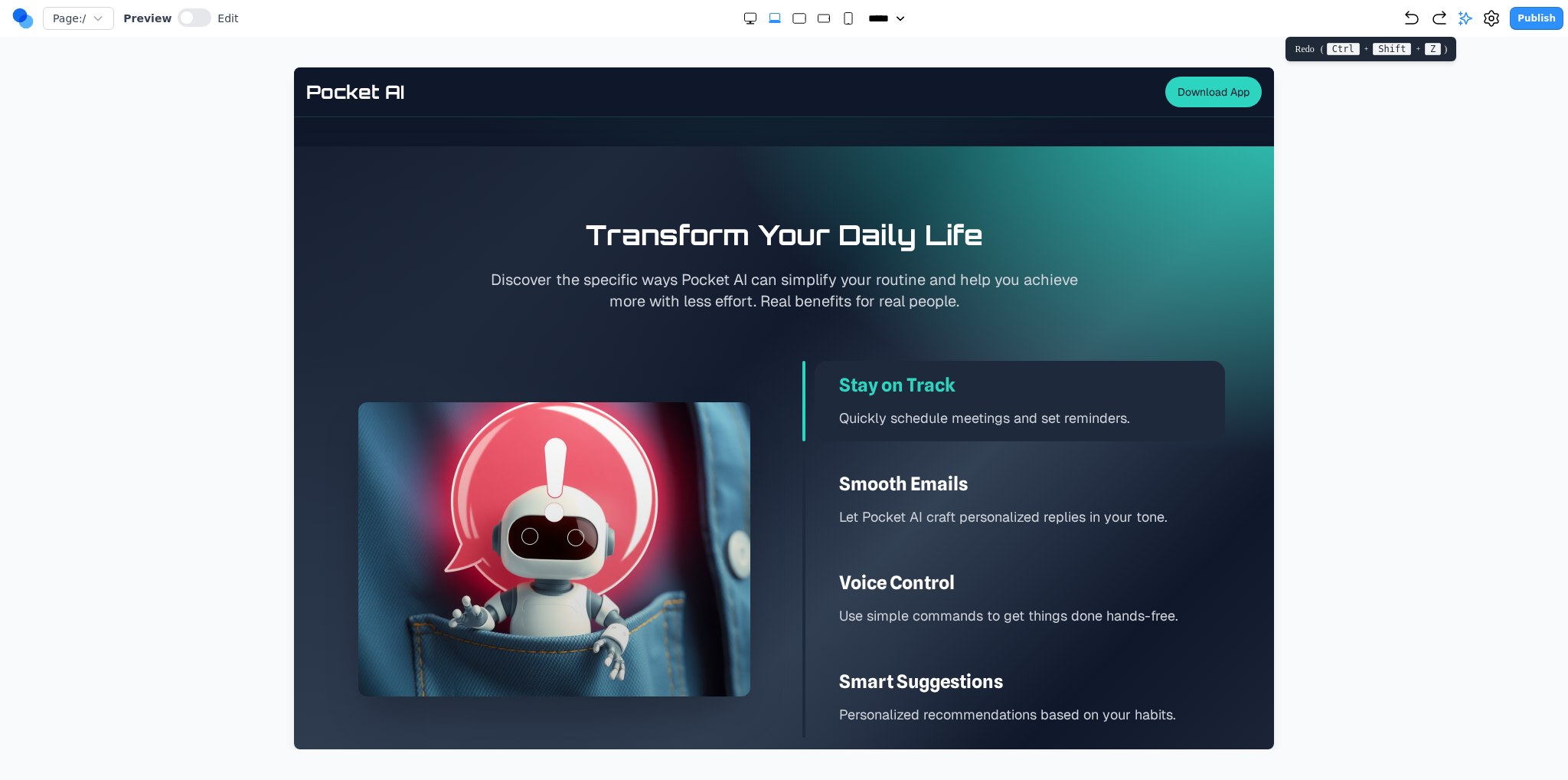
click at [1442, 22] on icon "button" at bounding box center [1439, 18] width 13 height 13
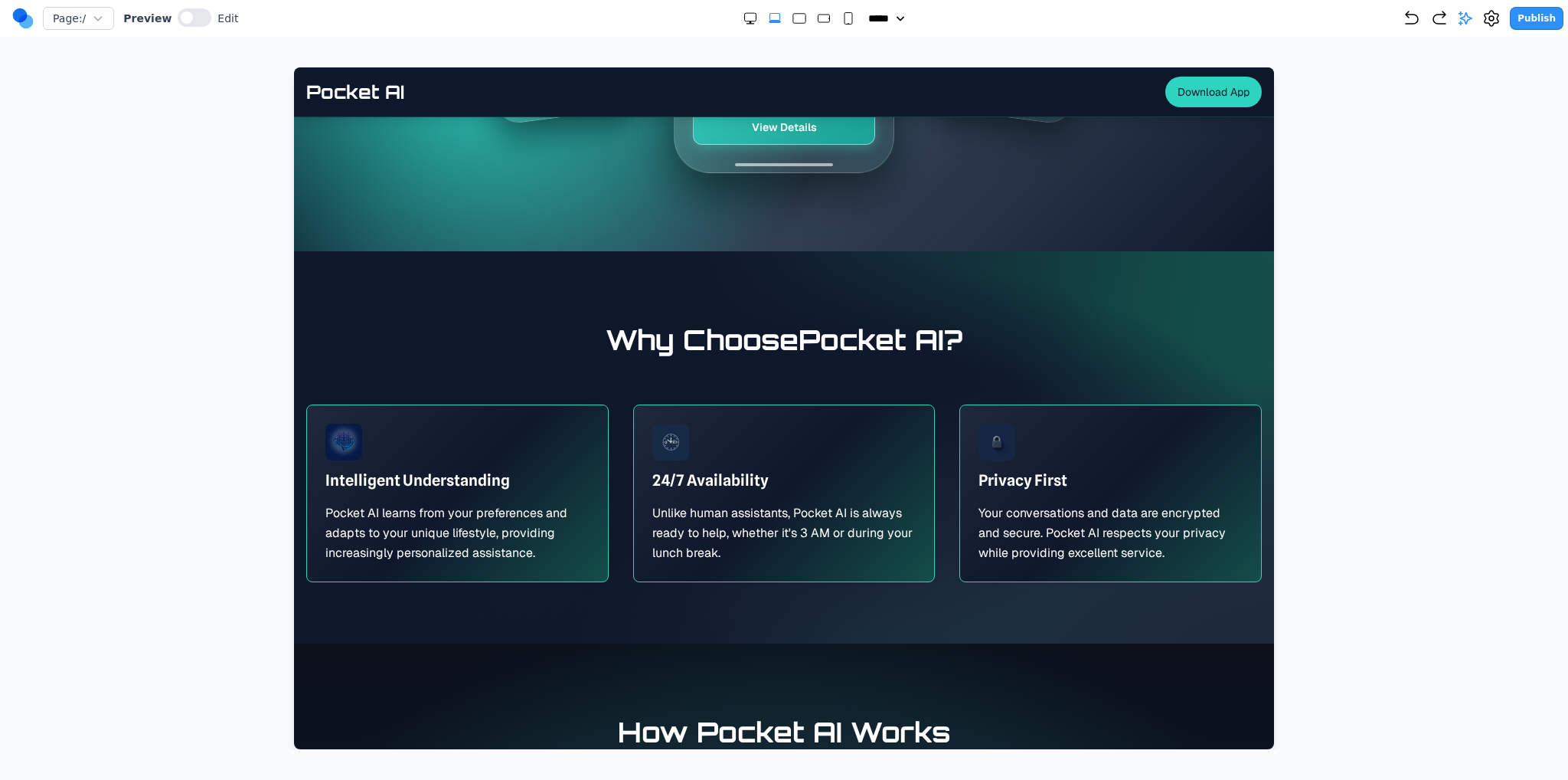
scroll to position [919, 0]
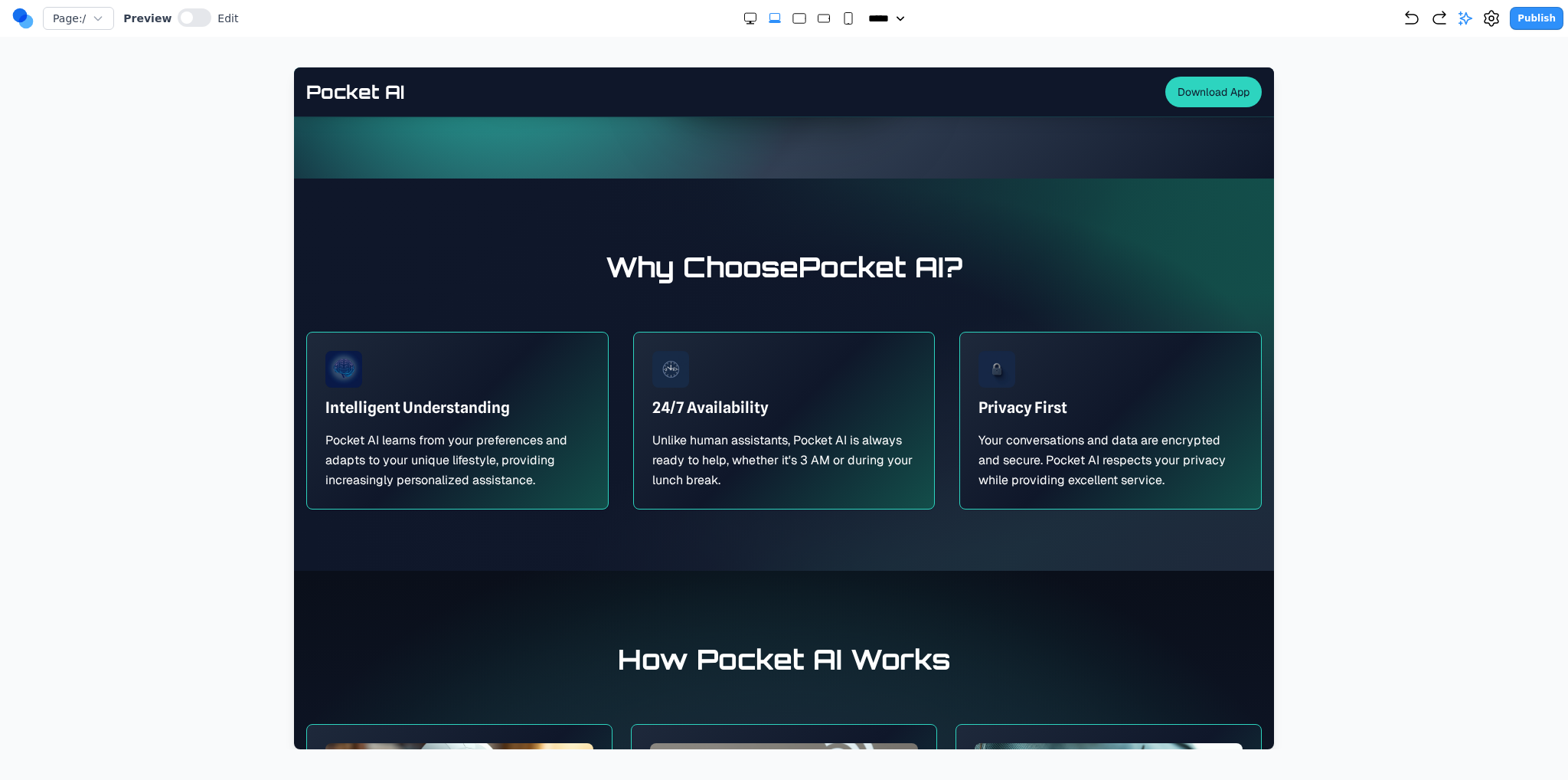
click at [1445, 22] on icon "button" at bounding box center [1439, 18] width 18 height 19
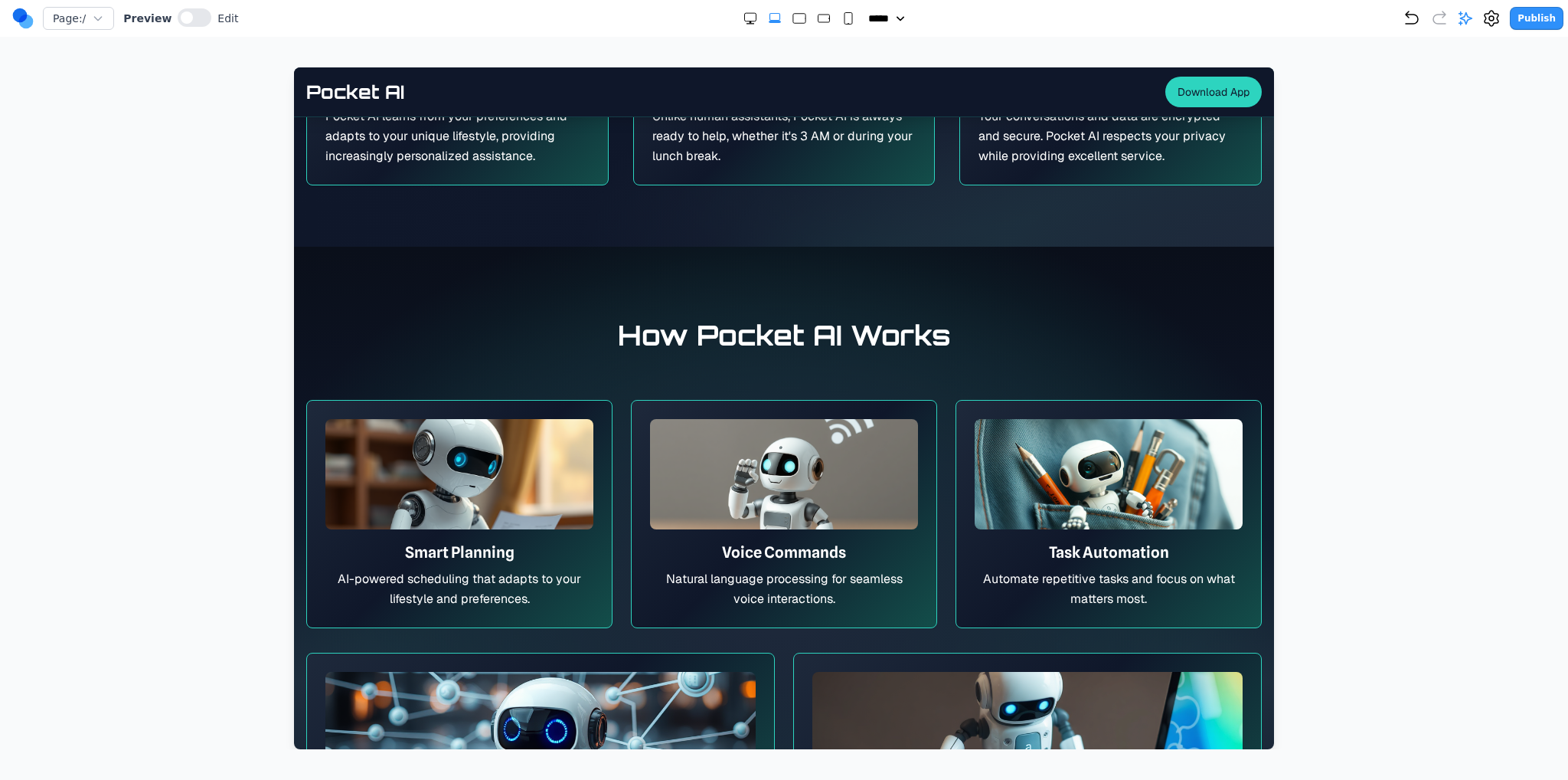
scroll to position [1455, 0]
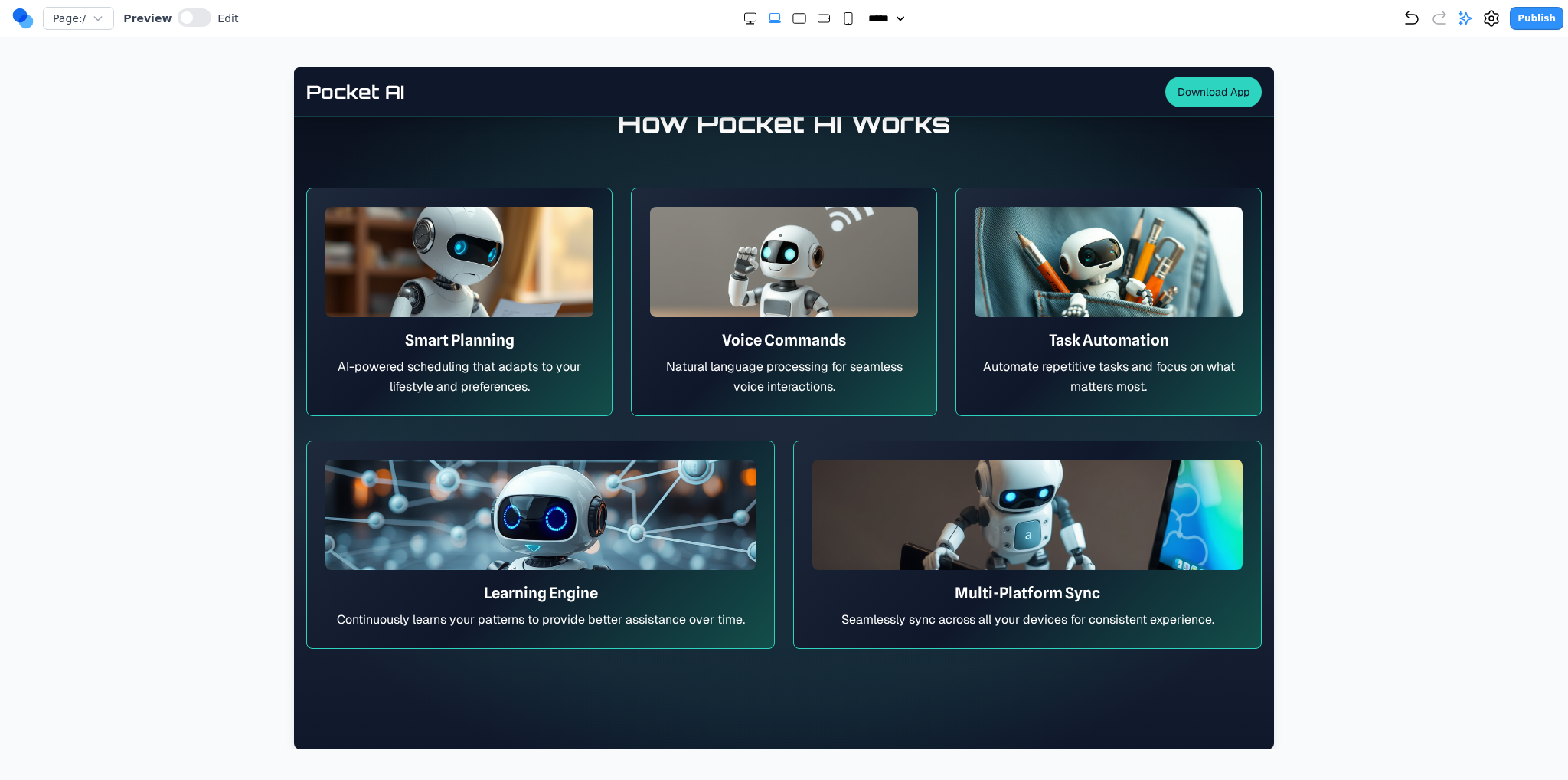
click at [1467, 19] on icon at bounding box center [1465, 19] width 16 height 16
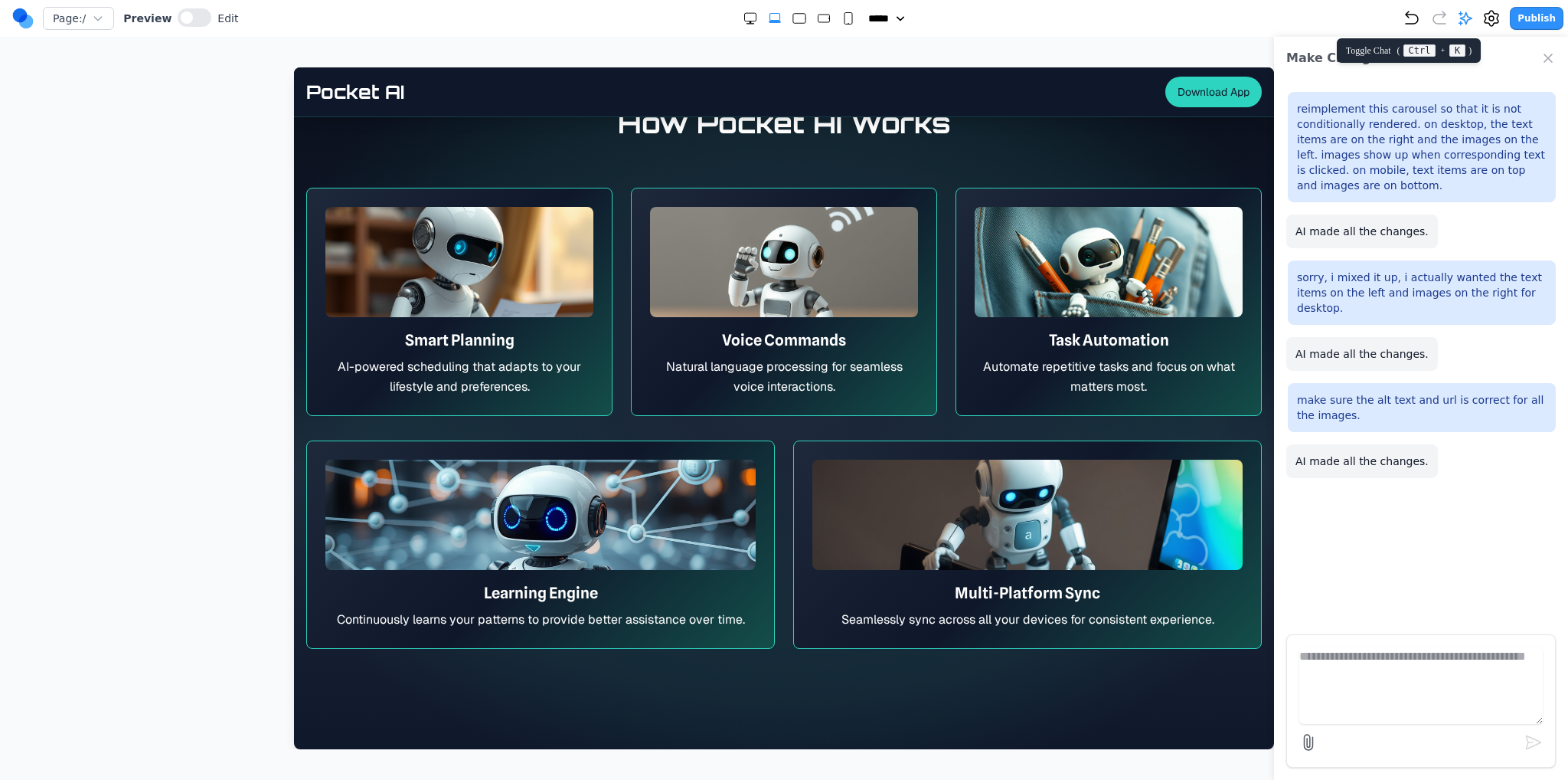
click at [1467, 19] on icon at bounding box center [1465, 19] width 16 height 16
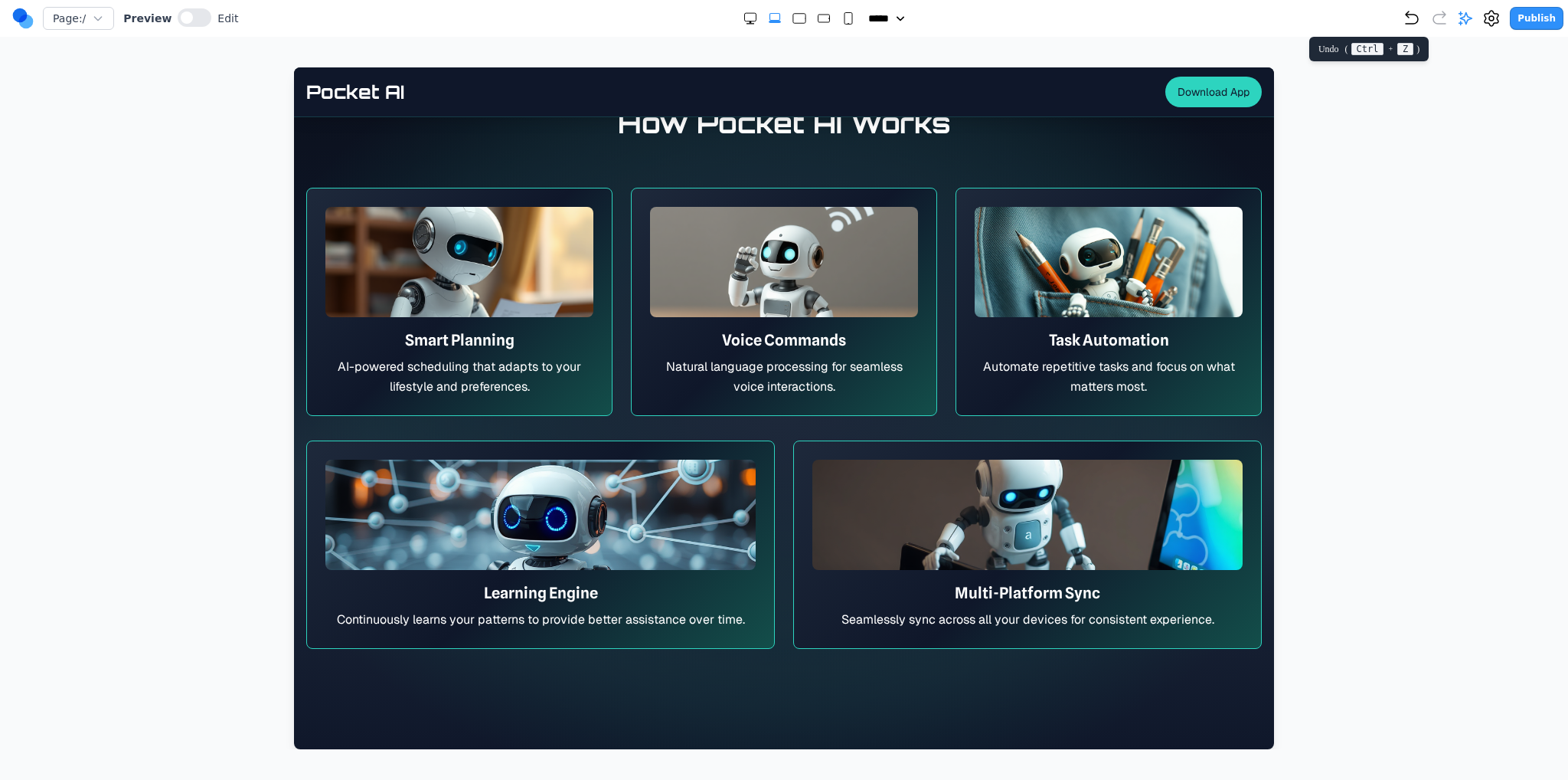
click at [1421, 19] on icon "Undo" at bounding box center [1411, 18] width 18 height 19
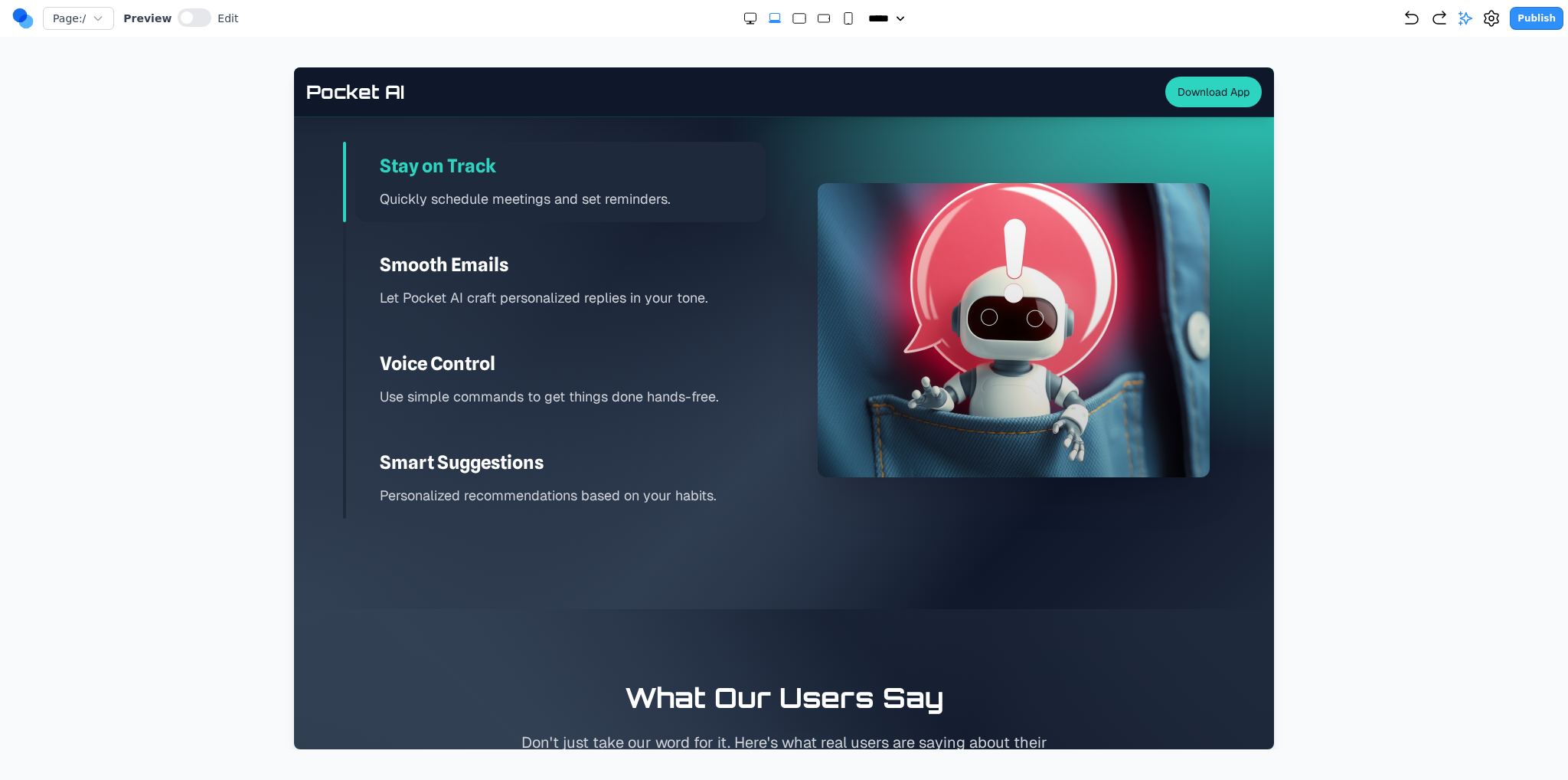
scroll to position [2221, 0]
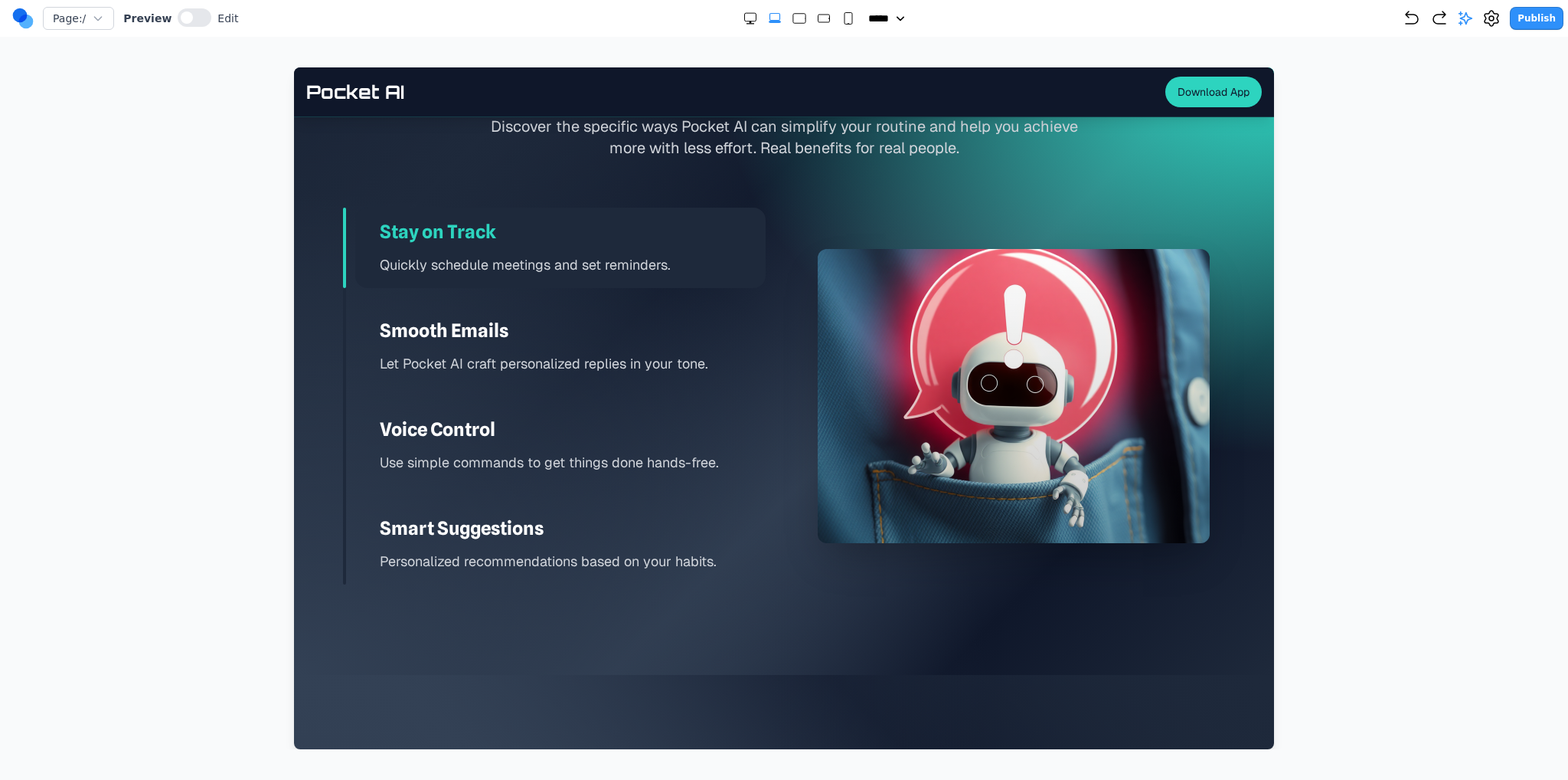
click at [663, 434] on h3 "Voice Control" at bounding box center [572, 429] width 385 height 24
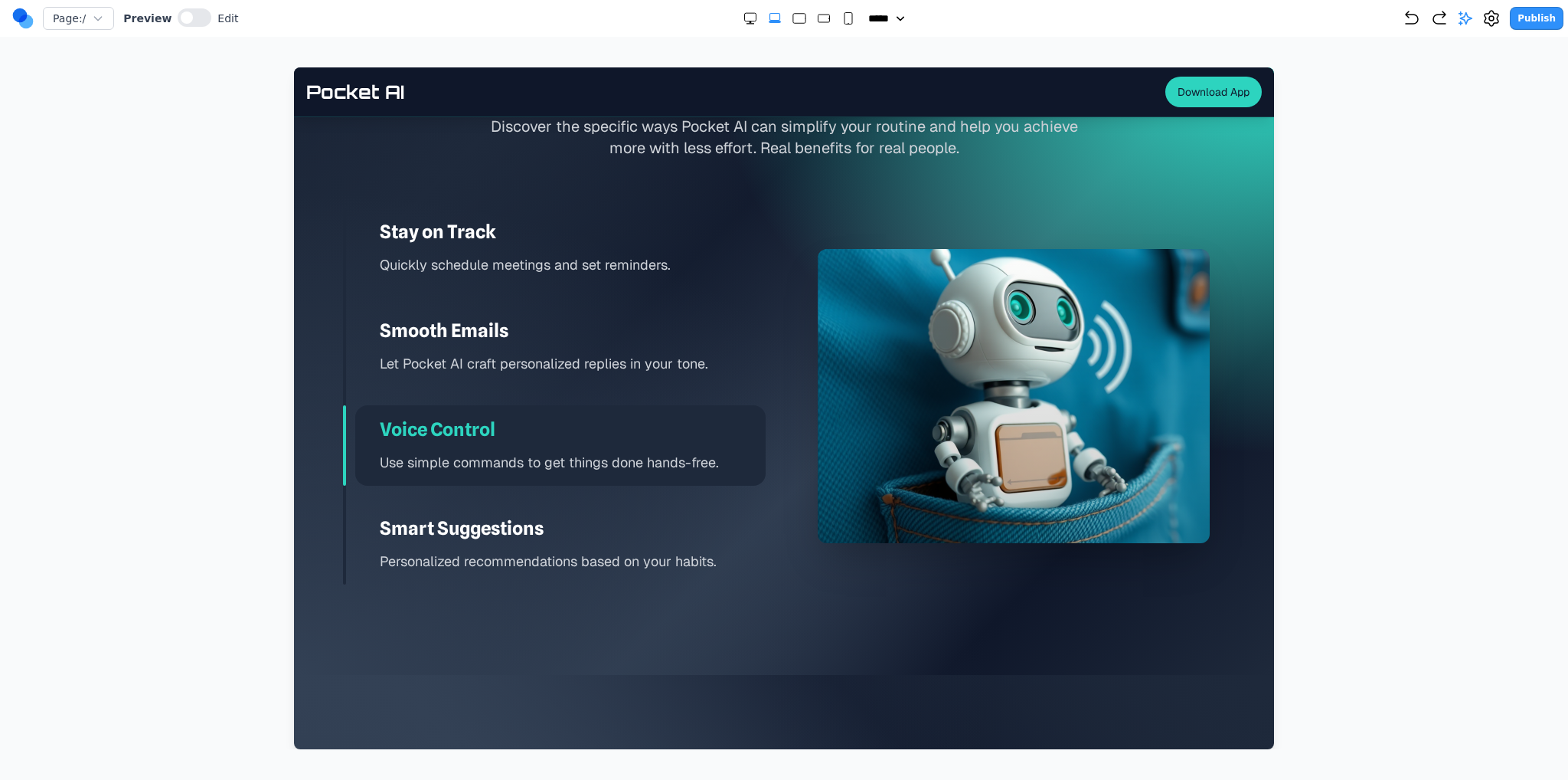
click at [743, 19] on icon "Double Extra Large" at bounding box center [750, 19] width 16 height 16
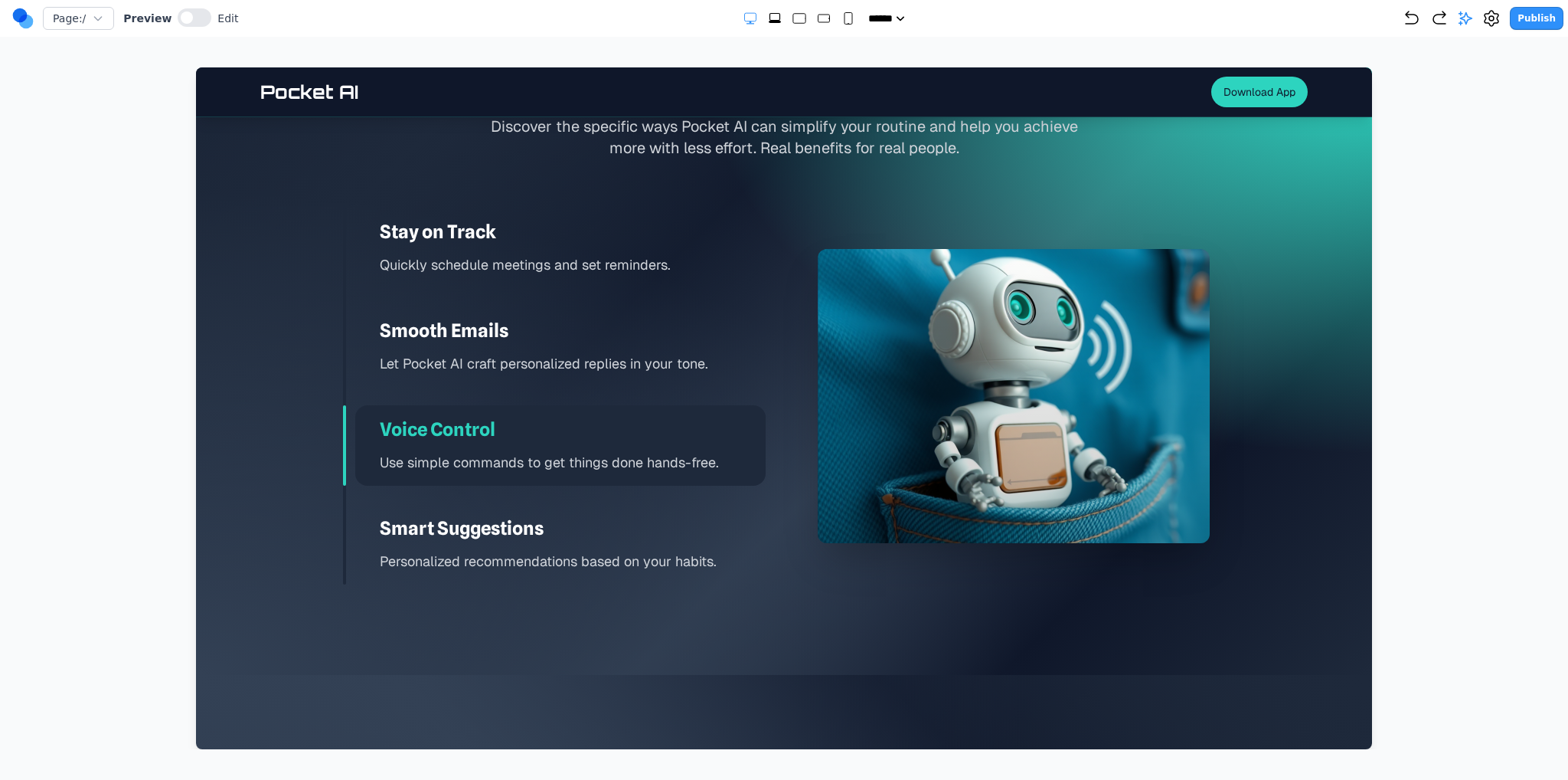
click at [769, 17] on icon "Extra Large" at bounding box center [775, 19] width 16 height 16
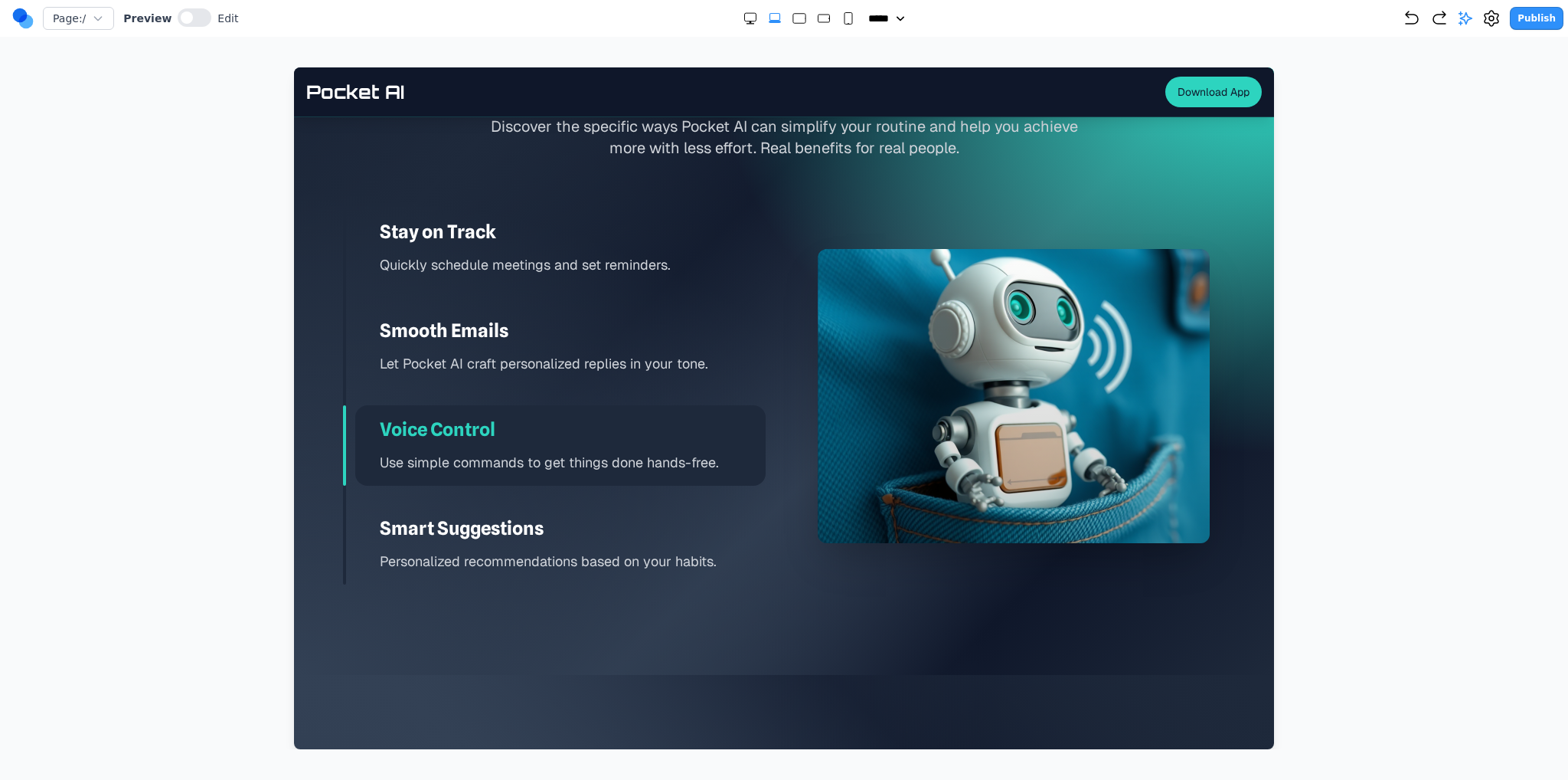
click at [793, 19] on rect "Large" at bounding box center [799, 19] width 13 height 10
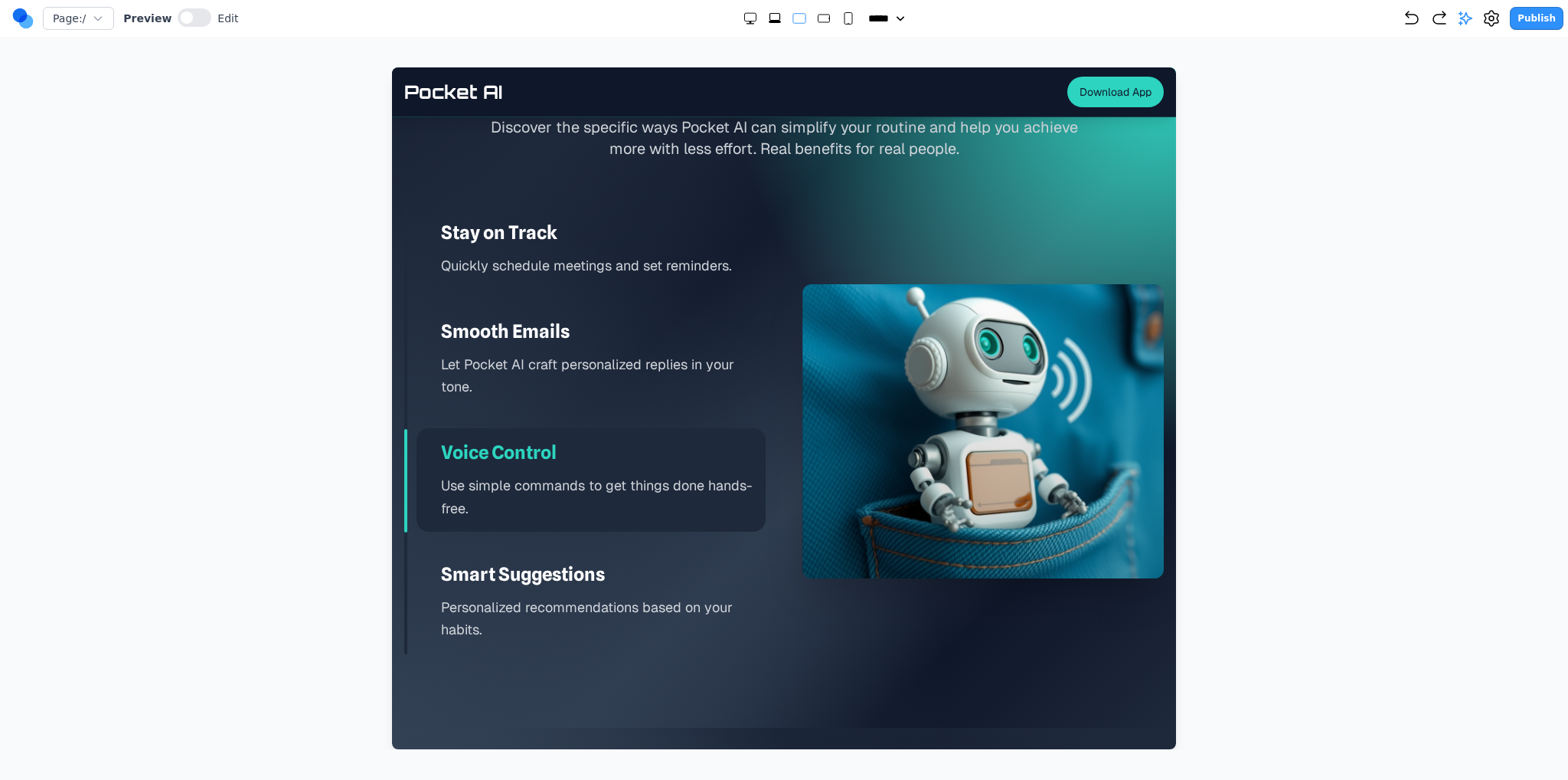
click at [818, 21] on rect "Medium" at bounding box center [823, 19] width 12 height 8
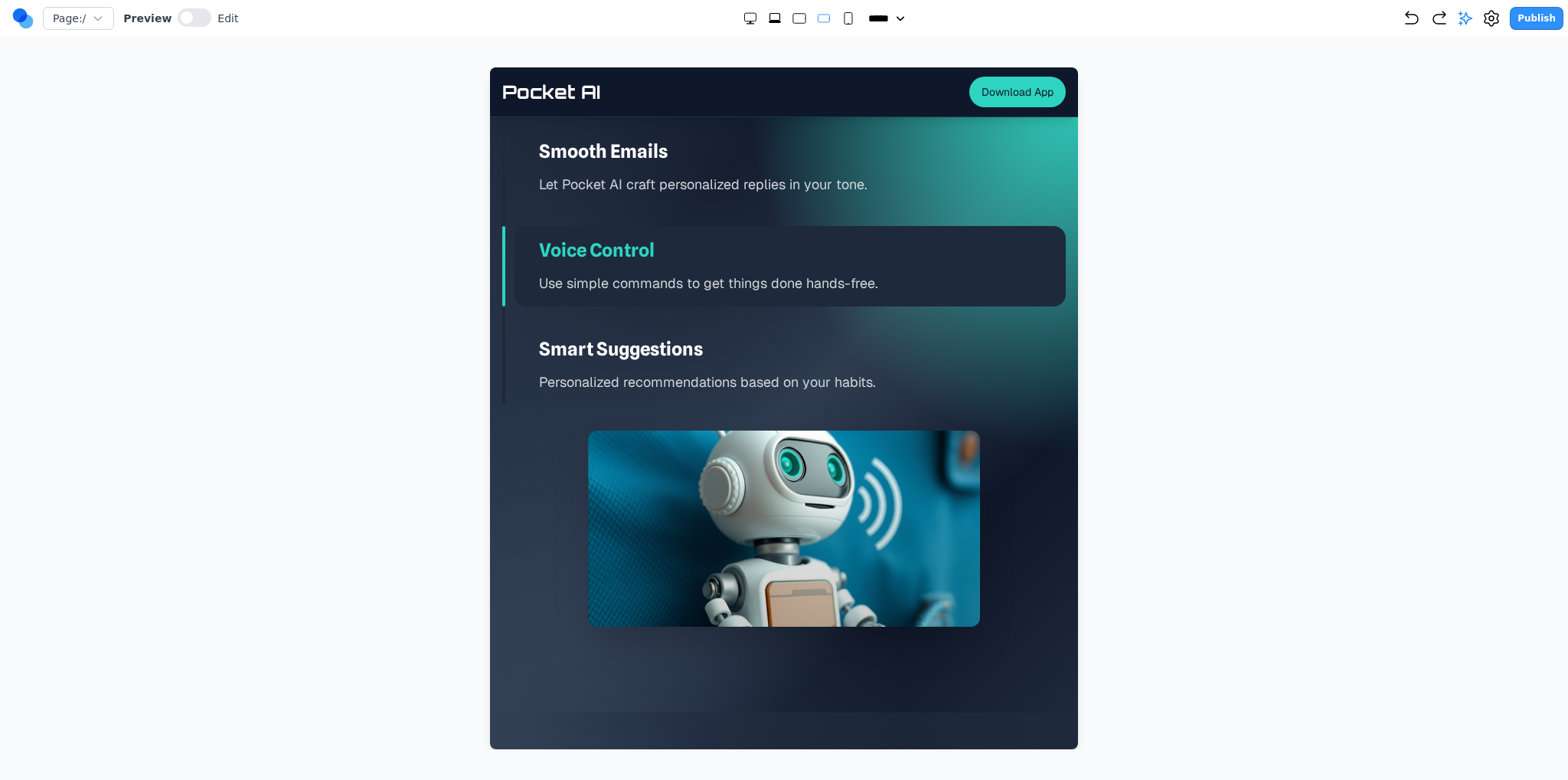
scroll to position [2662, 0]
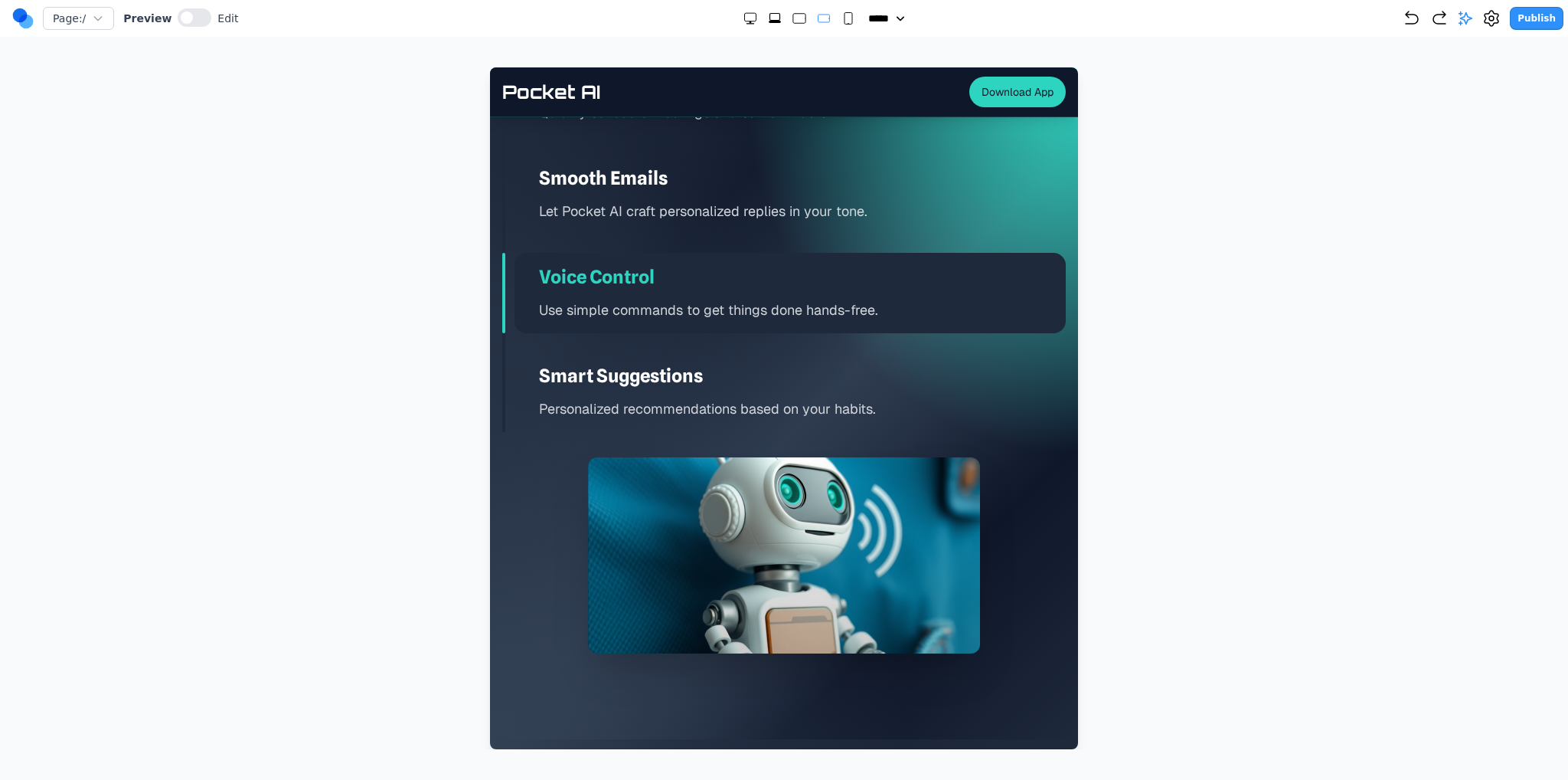
click at [841, 25] on icon "Small" at bounding box center [849, 19] width 16 height 16
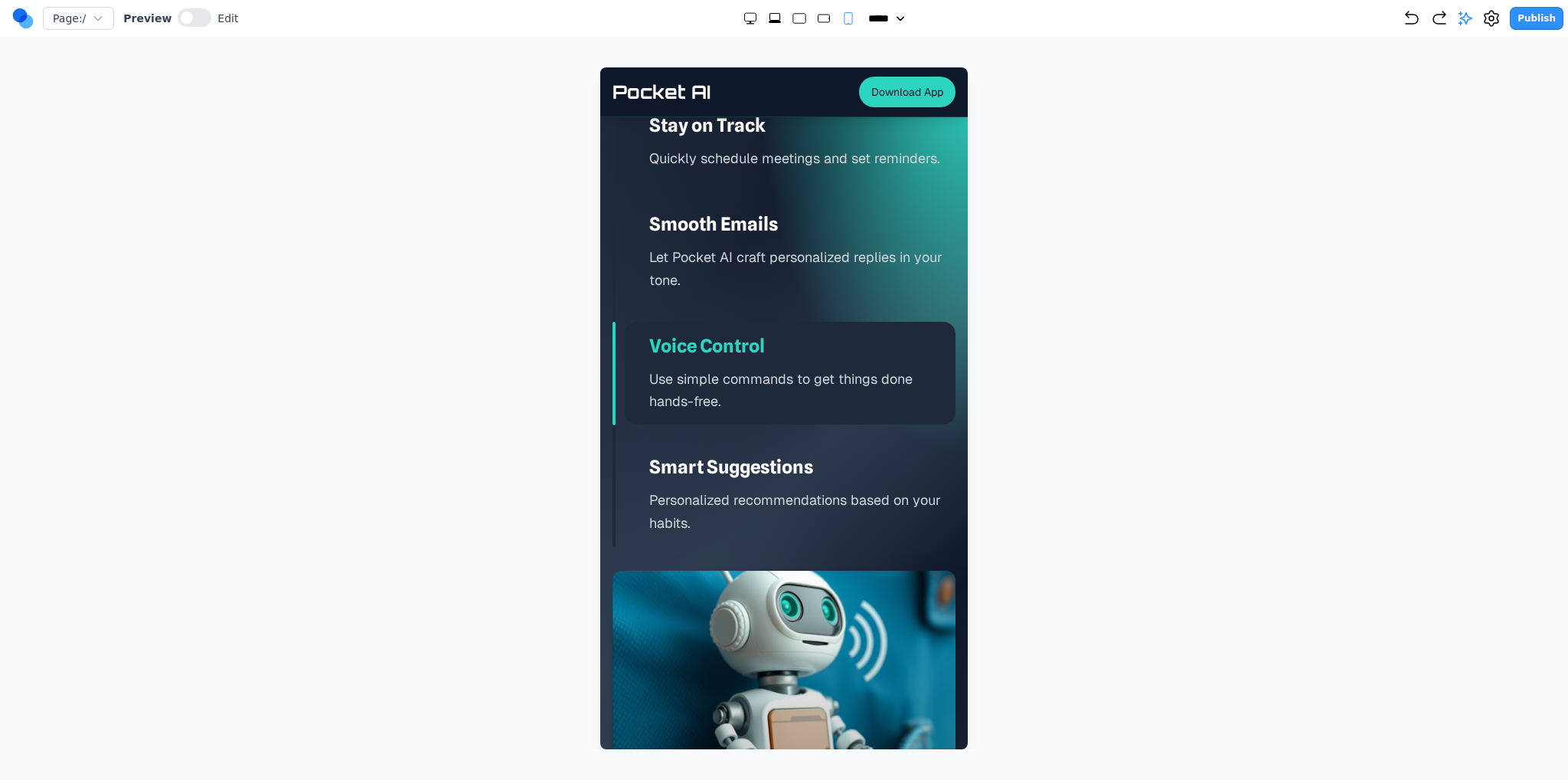
scroll to position [3964, 0]
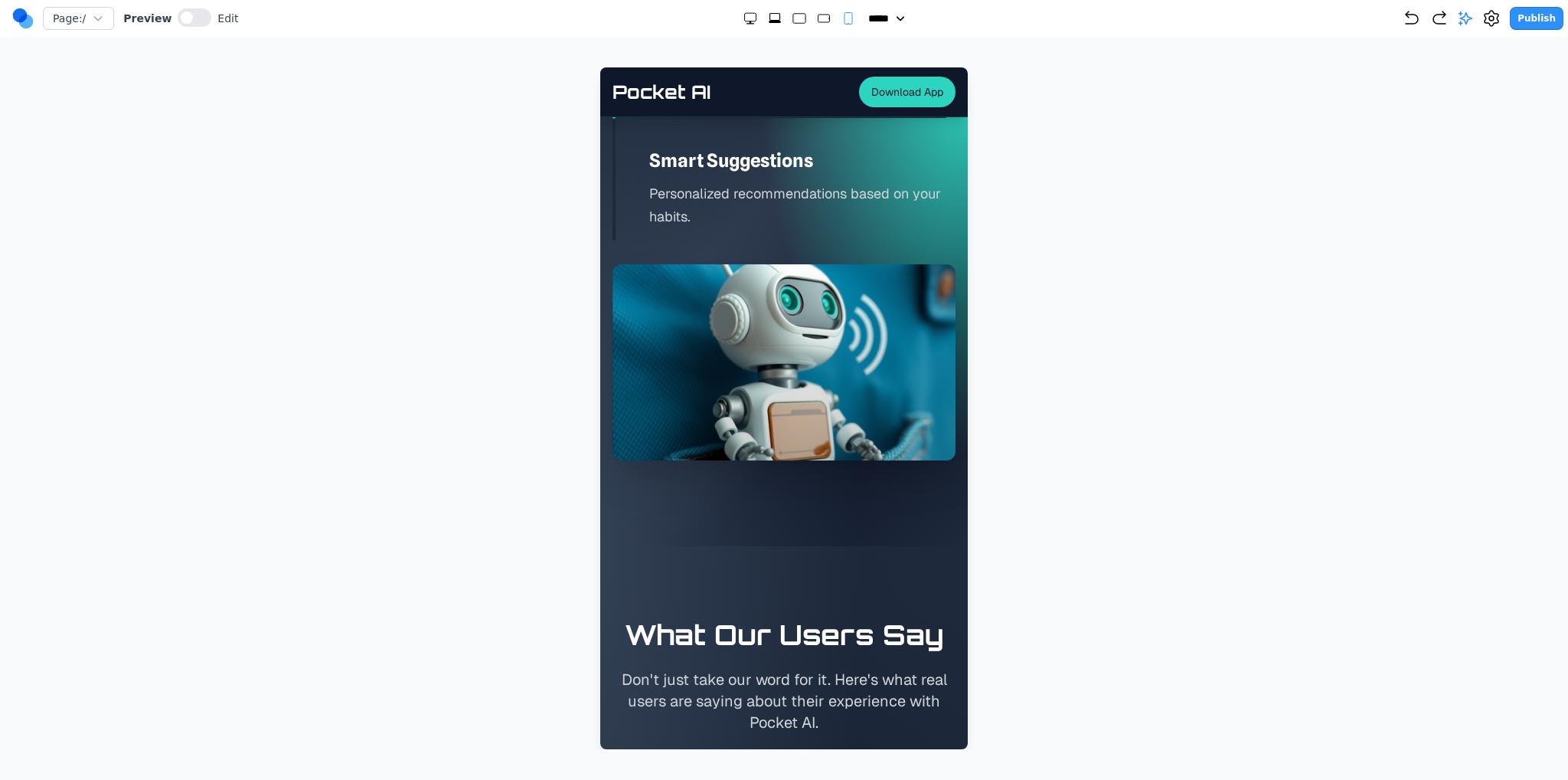
click at [805, 173] on h3 "Smart Suggestions" at bounding box center [802, 161] width 307 height 24
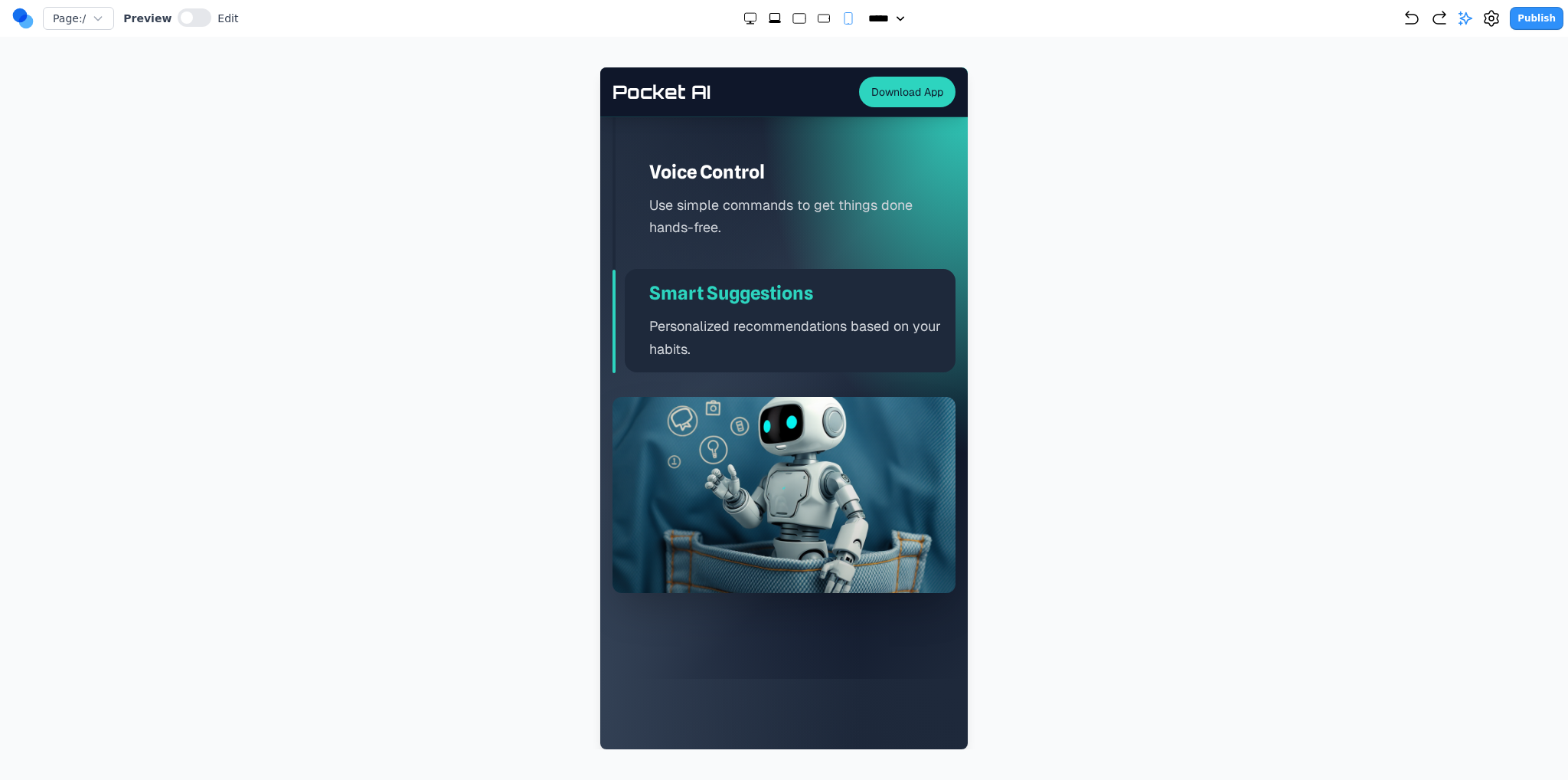
scroll to position [3811, 0]
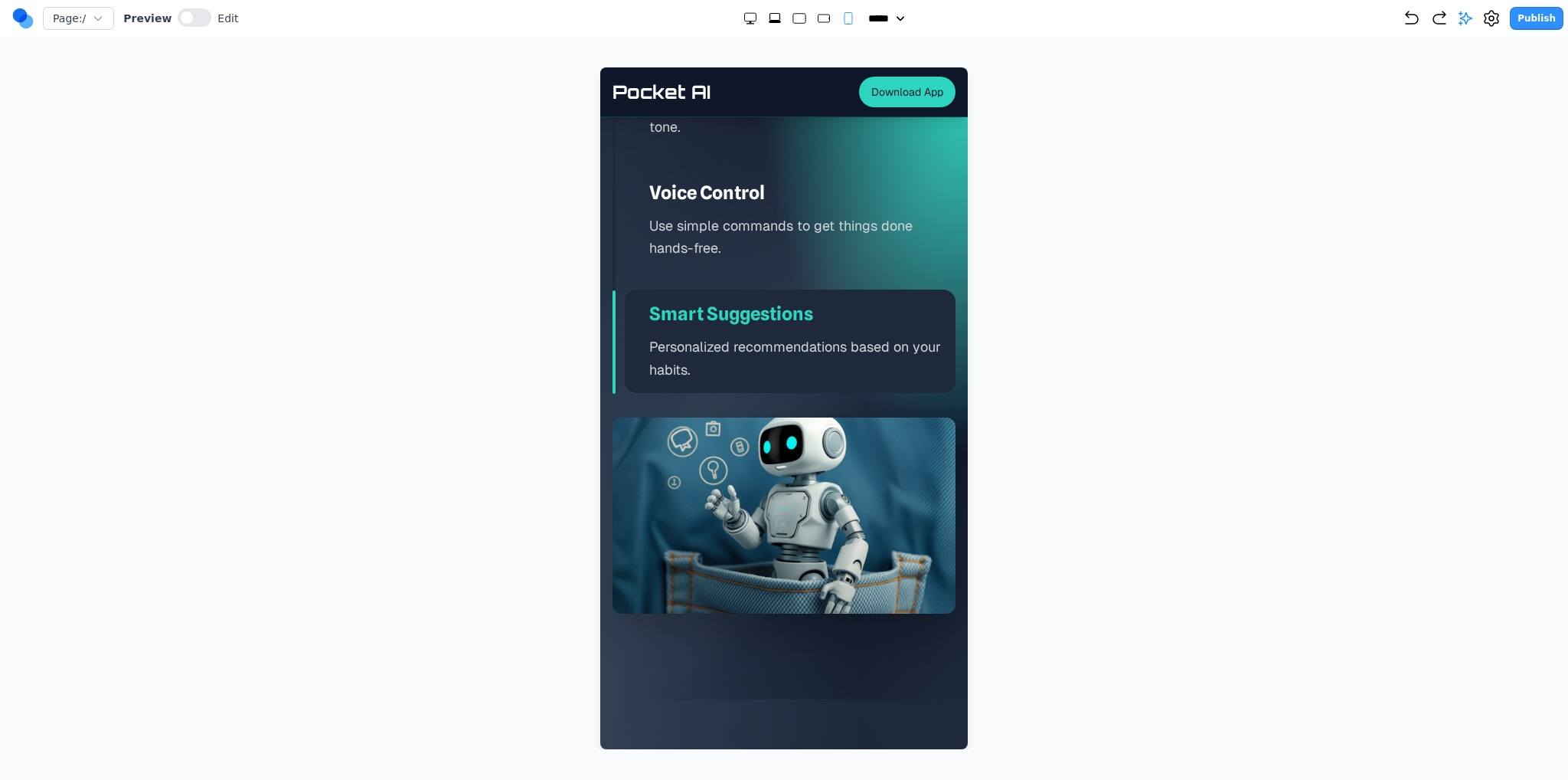
click at [805, 221] on div "Stay on Track Quickly schedule meetings and set reminders. Smooth Emails Let Po…" at bounding box center [784, 170] width 343 height 445
click at [805, 138] on p "Let Pocket AI craft personalized replies in your tone." at bounding box center [802, 115] width 307 height 45
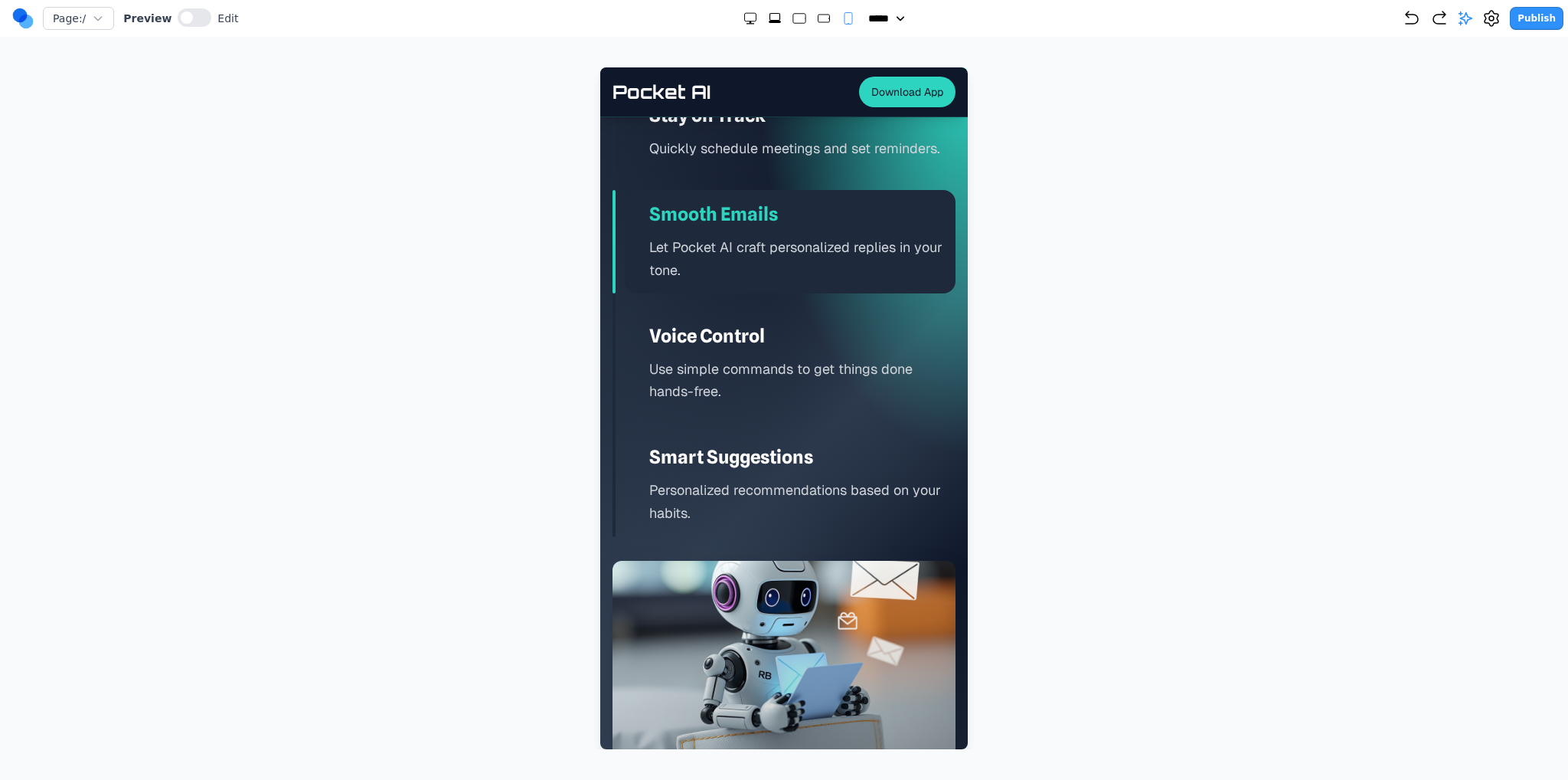
scroll to position [3659, 0]
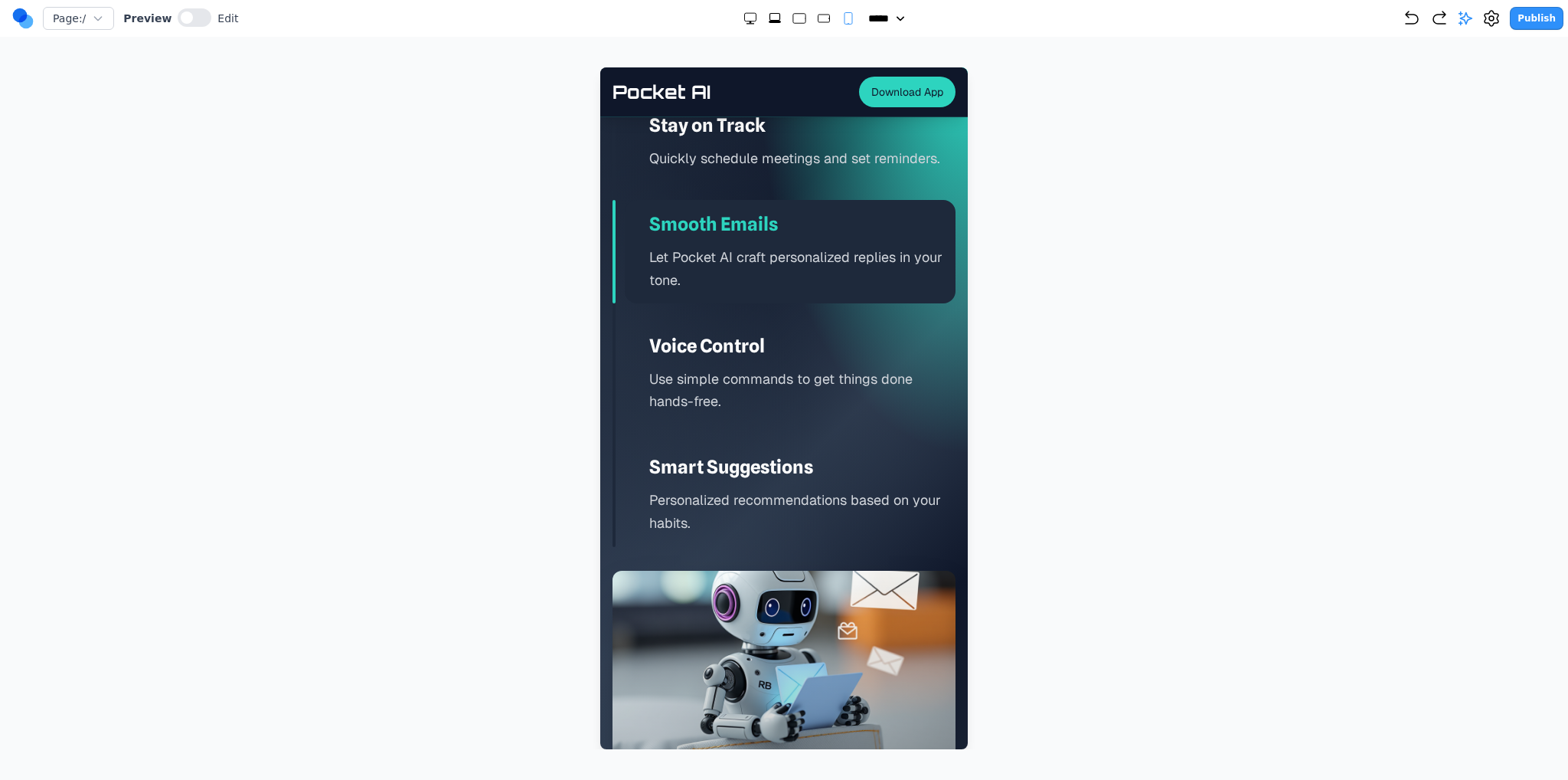
click at [808, 138] on h3 "Stay on Track" at bounding box center [802, 125] width 307 height 24
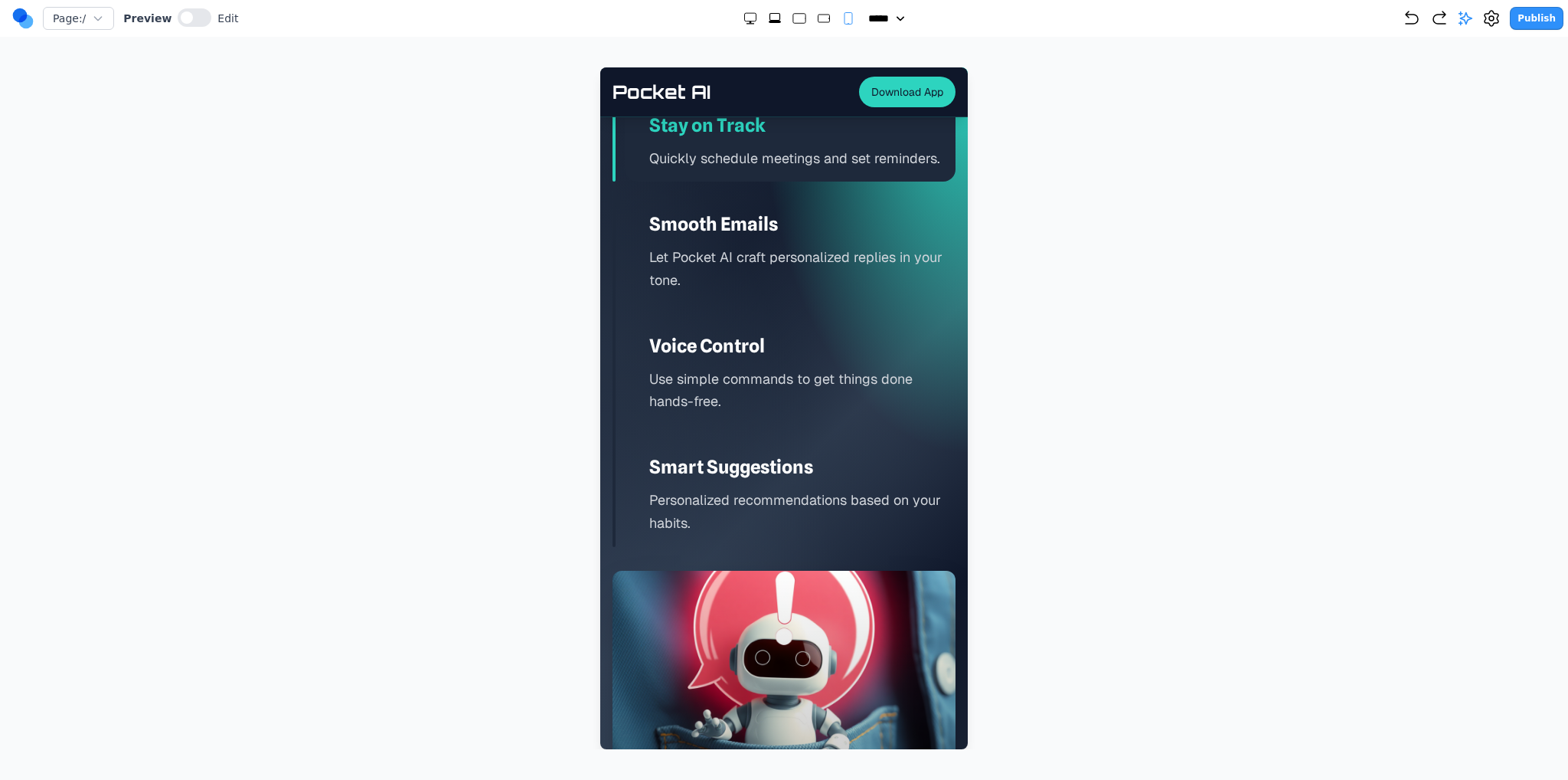
click at [772, 27] on div "Page: / Preview Edit ***** ***** ****** ****** ****** Publish" at bounding box center [787, 18] width 1550 height 24
click at [771, 22] on icon "Extra Large" at bounding box center [775, 21] width 13 height 2
select select "**"
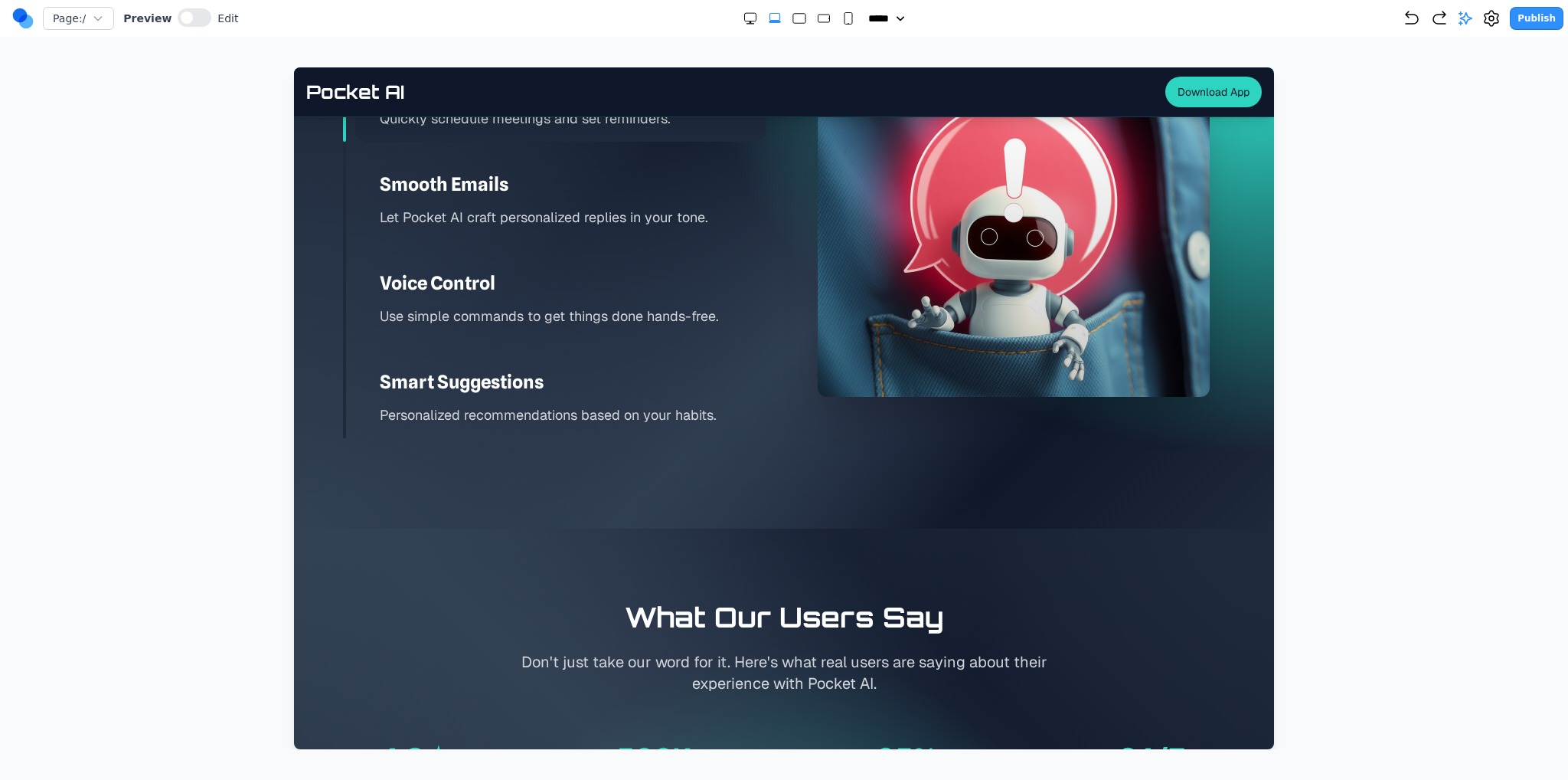
scroll to position [2184, 0]
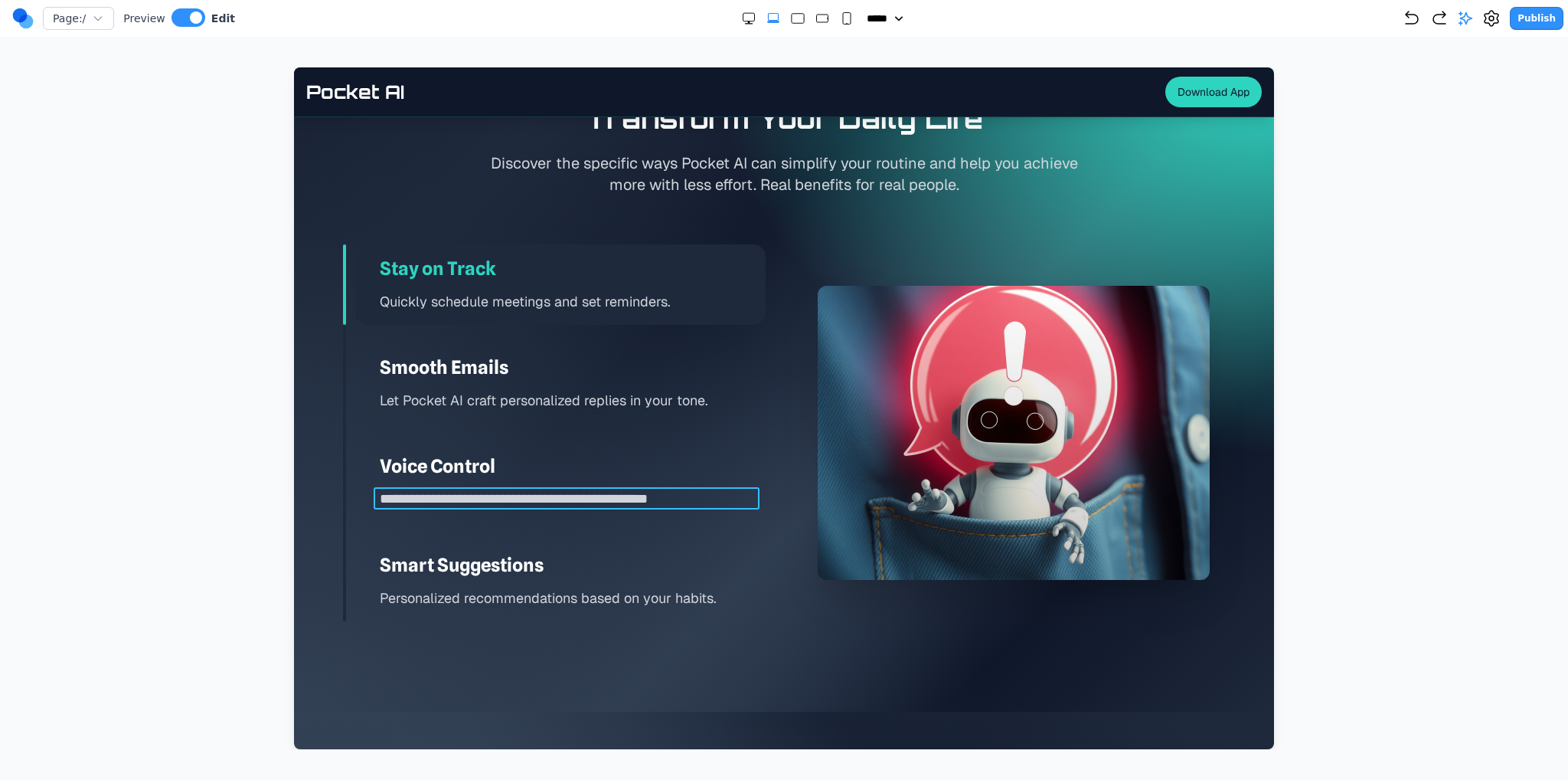
click at [619, 488] on p "**********" at bounding box center [572, 499] width 385 height 22
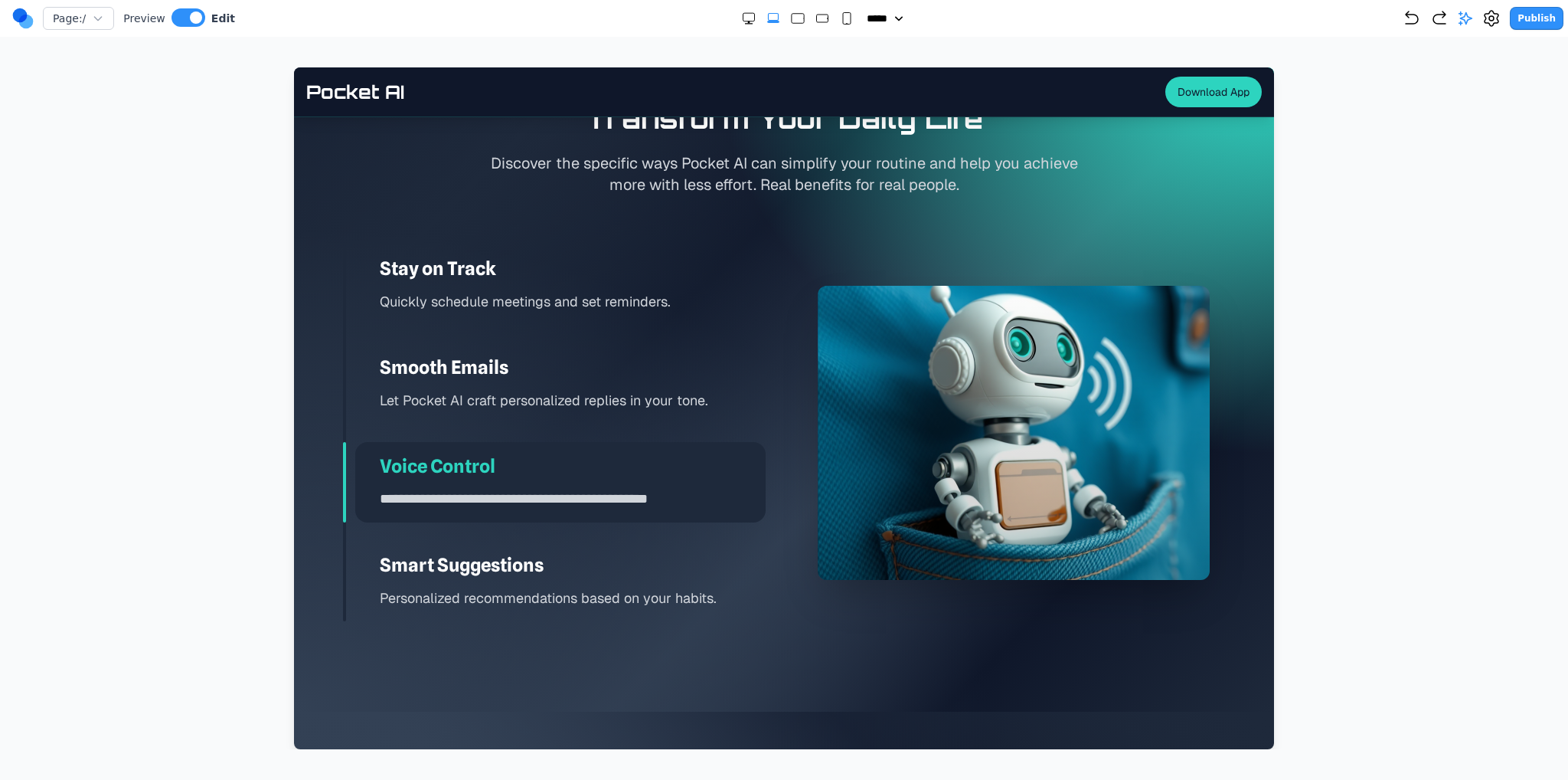
click at [877, 457] on div at bounding box center [1013, 432] width 392 height 294
click at [896, 432] on div at bounding box center [1013, 432] width 392 height 294
click at [900, 424] on div at bounding box center [1013, 432] width 392 height 294
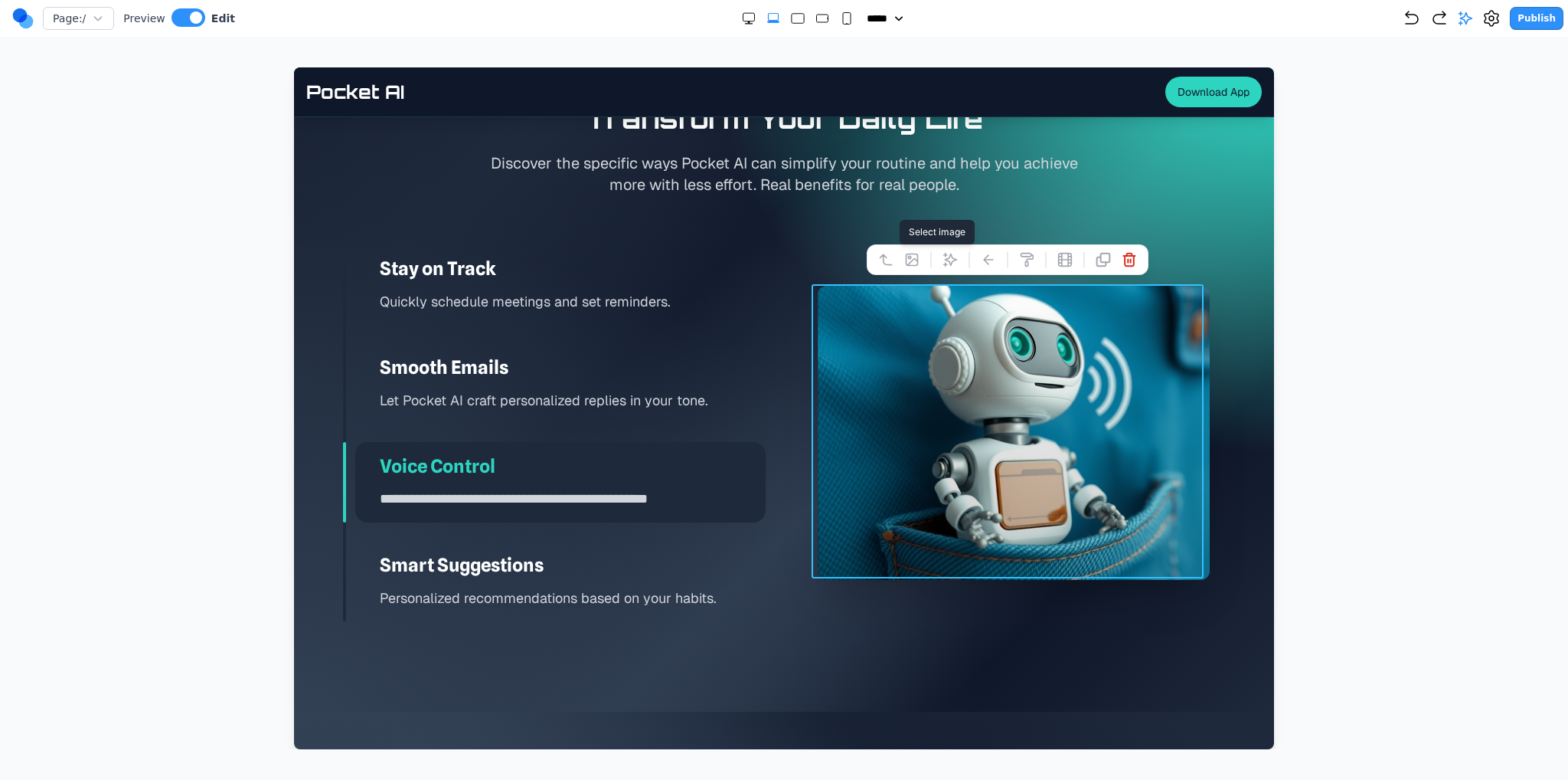
click at [912, 256] on icon at bounding box center [912, 260] width 16 height 16
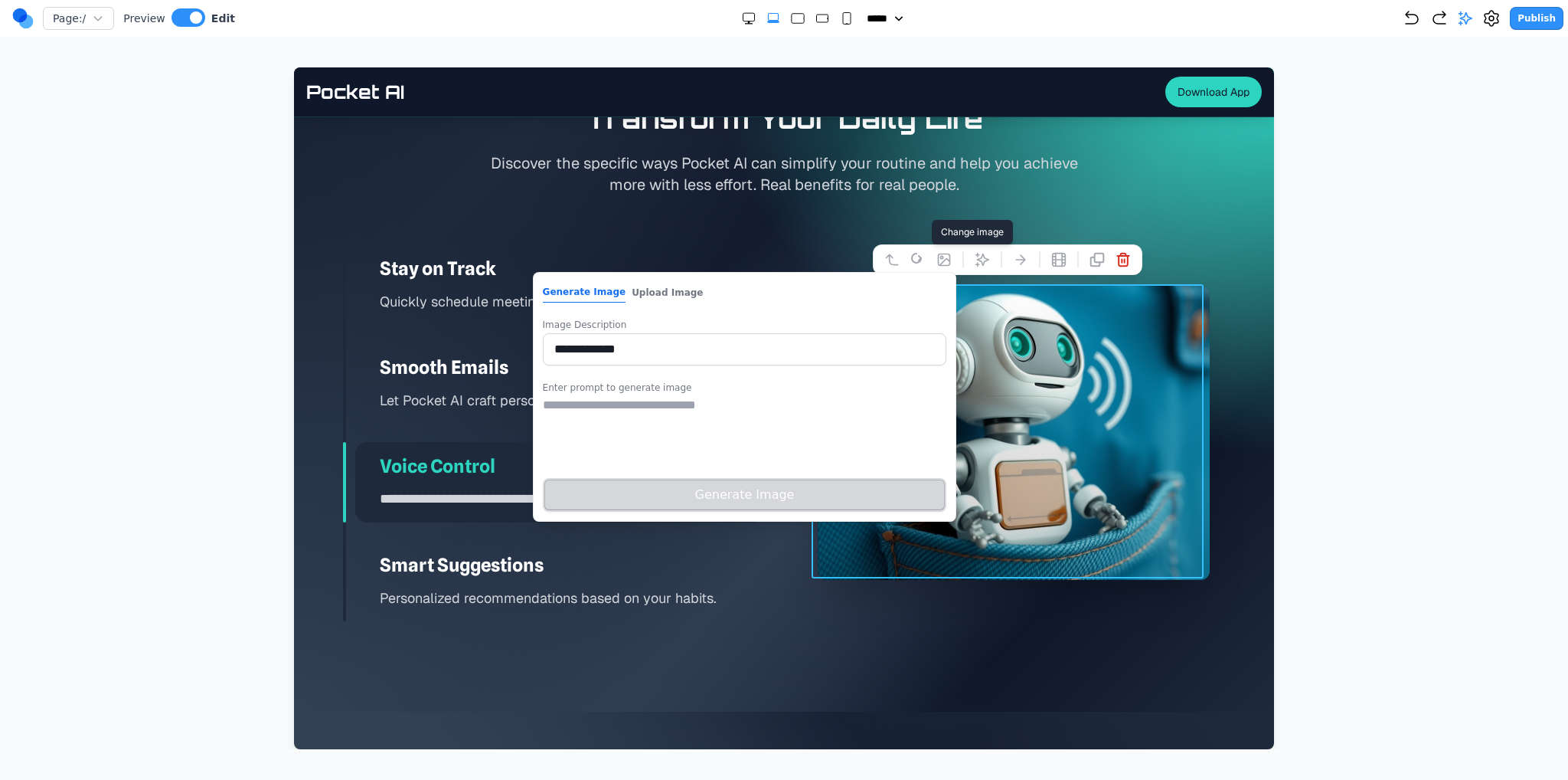
click at [686, 405] on textarea at bounding box center [745, 434] width 404 height 77
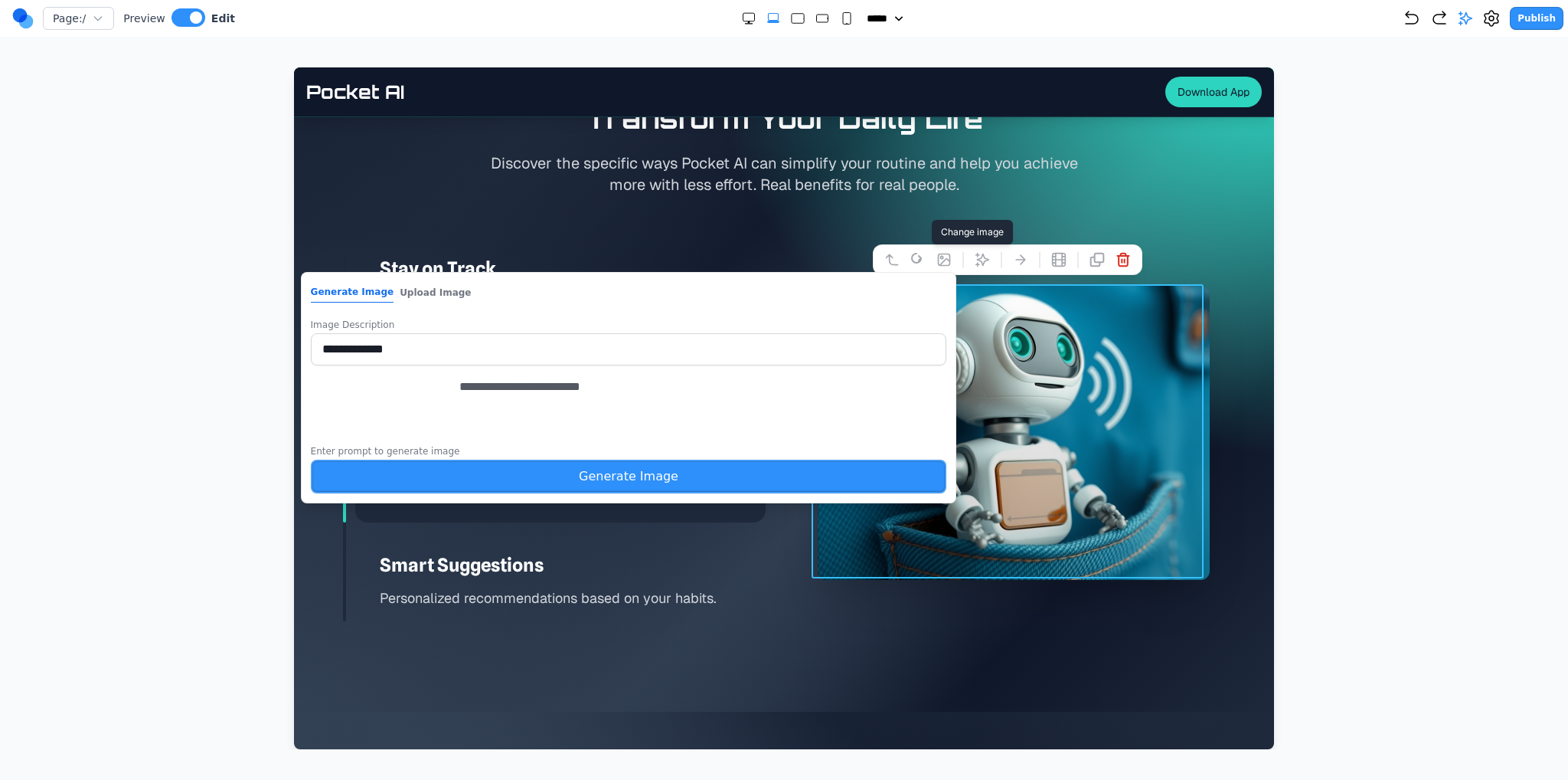
click at [661, 402] on textarea "**********" at bounding box center [642, 416] width 366 height 77
type textarea "**********"
click at [733, 493] on button "Generate Image" at bounding box center [629, 476] width 637 height 34
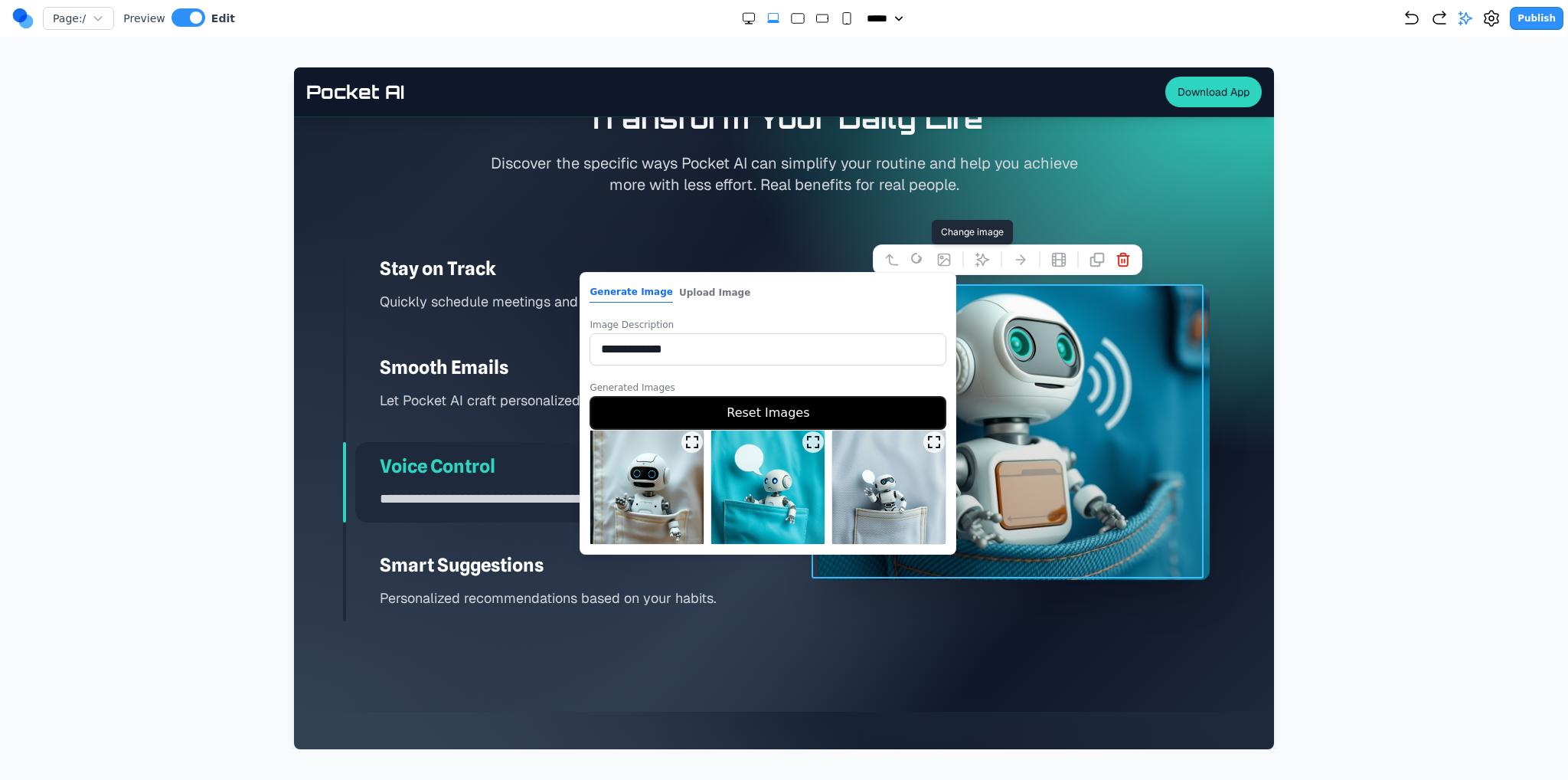
click at [666, 475] on img at bounding box center [646, 487] width 113 height 113
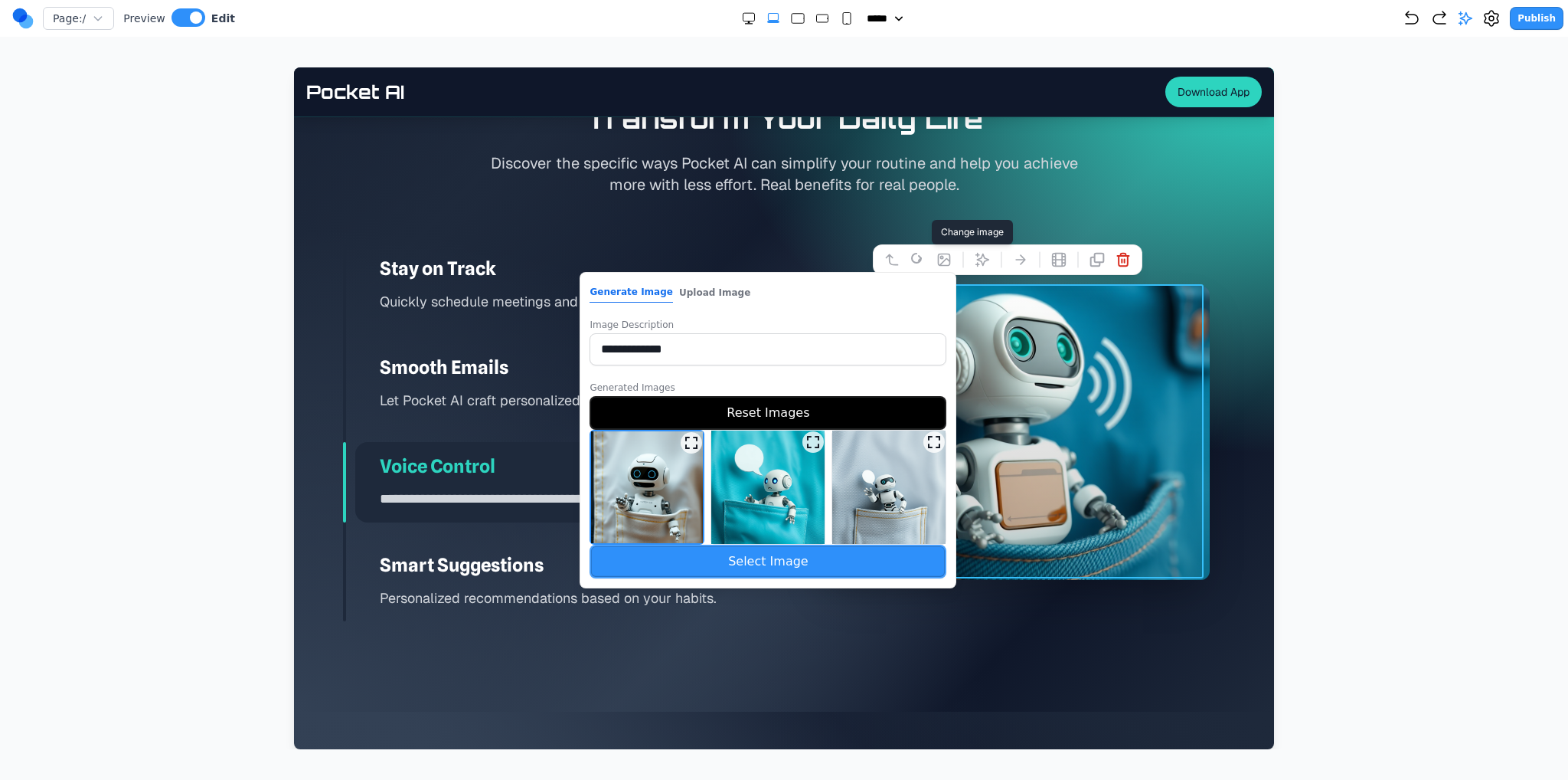
click at [736, 555] on button "Select Image" at bounding box center [768, 561] width 356 height 34
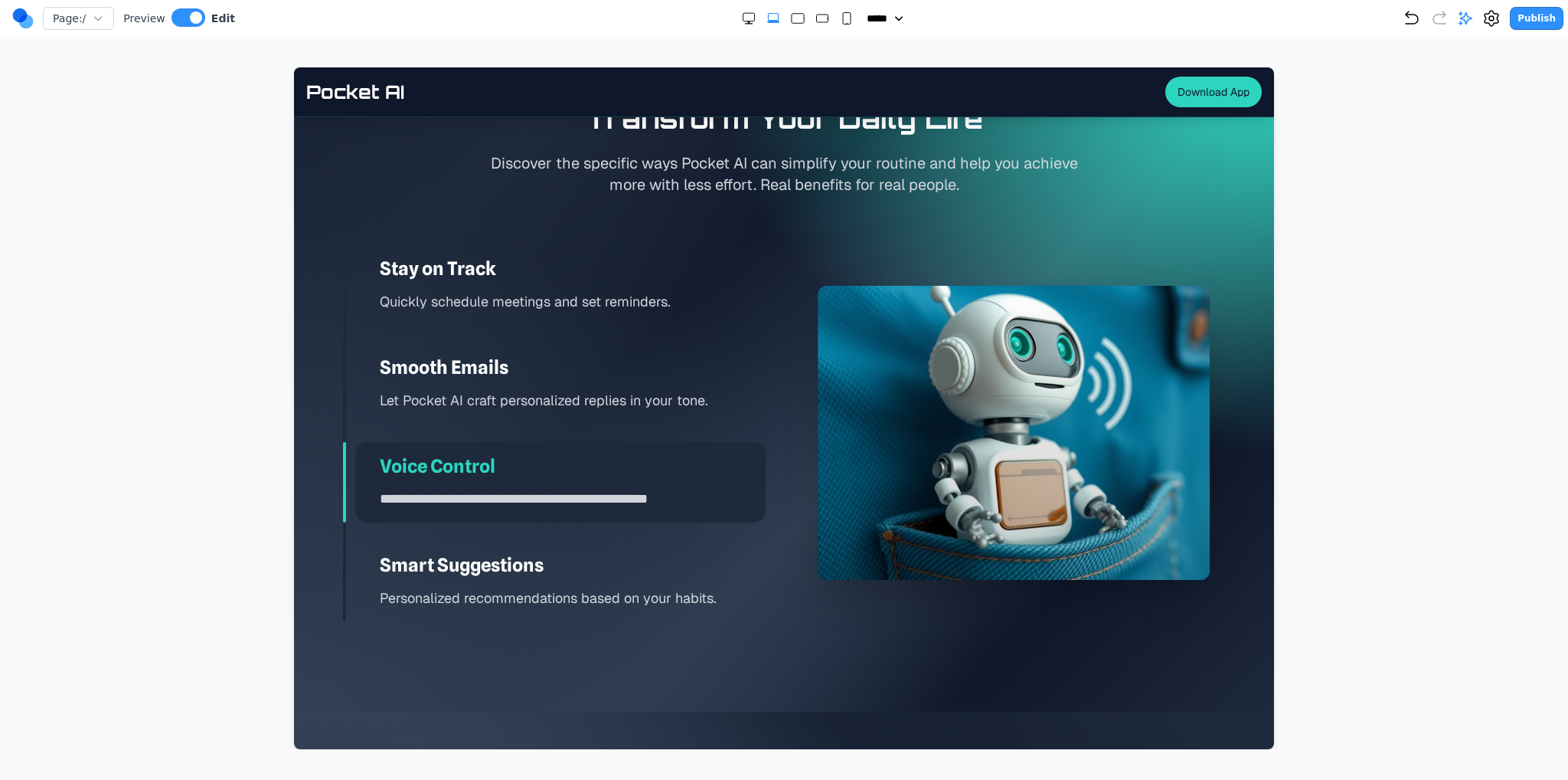
click at [826, 590] on div at bounding box center [1013, 432] width 422 height 377
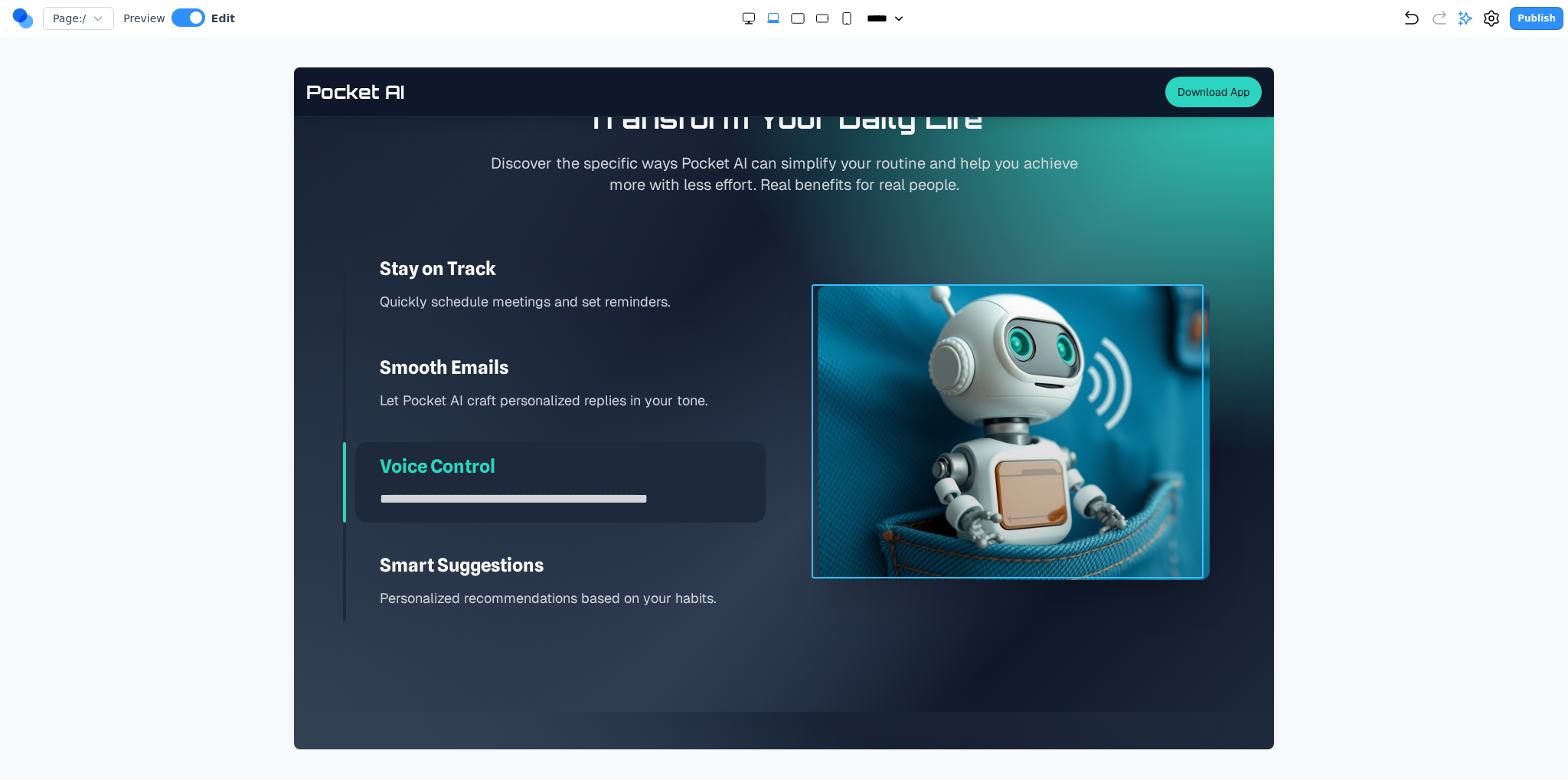
click at [848, 561] on div at bounding box center [1013, 432] width 392 height 294
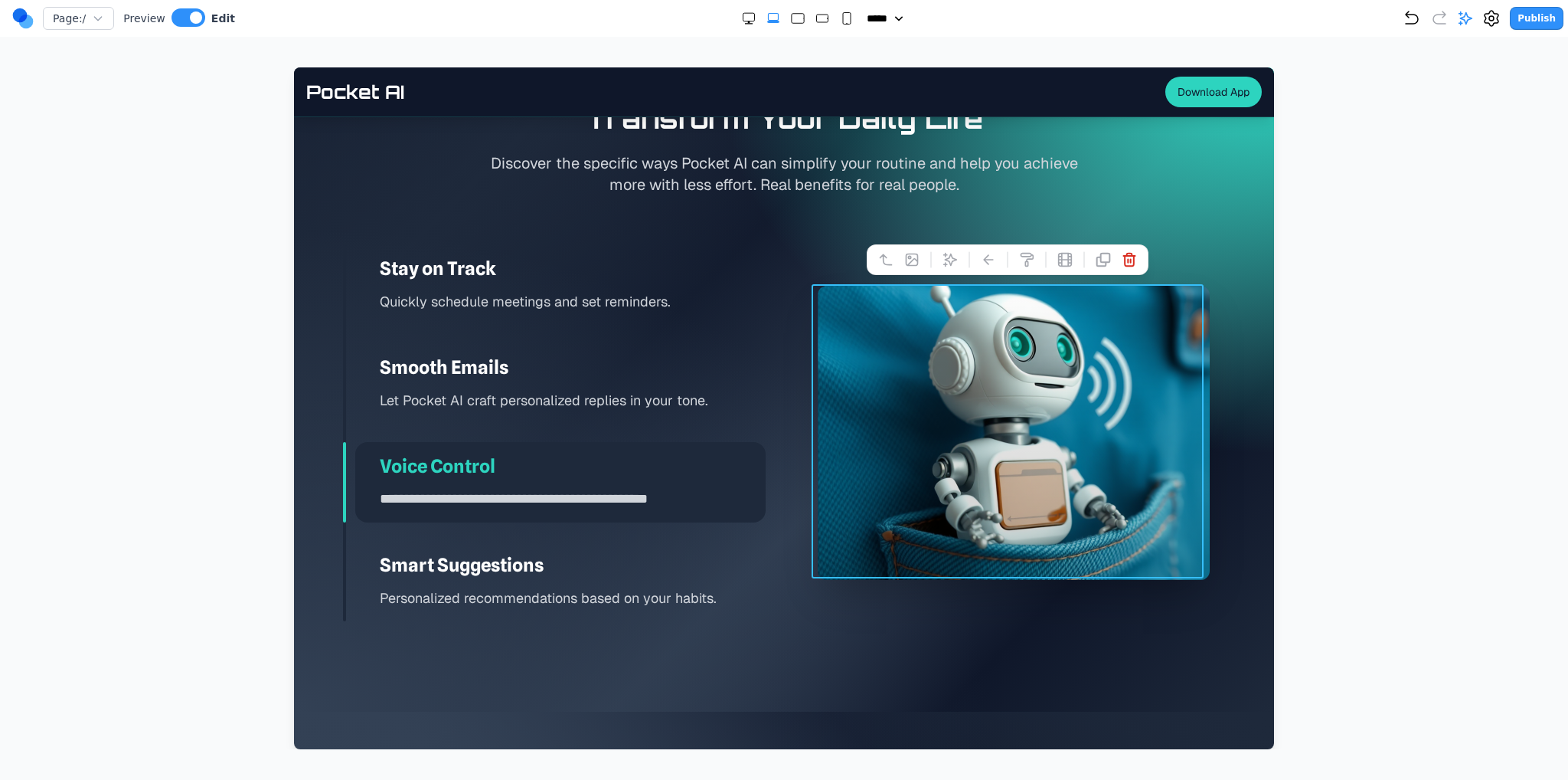
click at [894, 608] on div at bounding box center [1013, 432] width 422 height 377
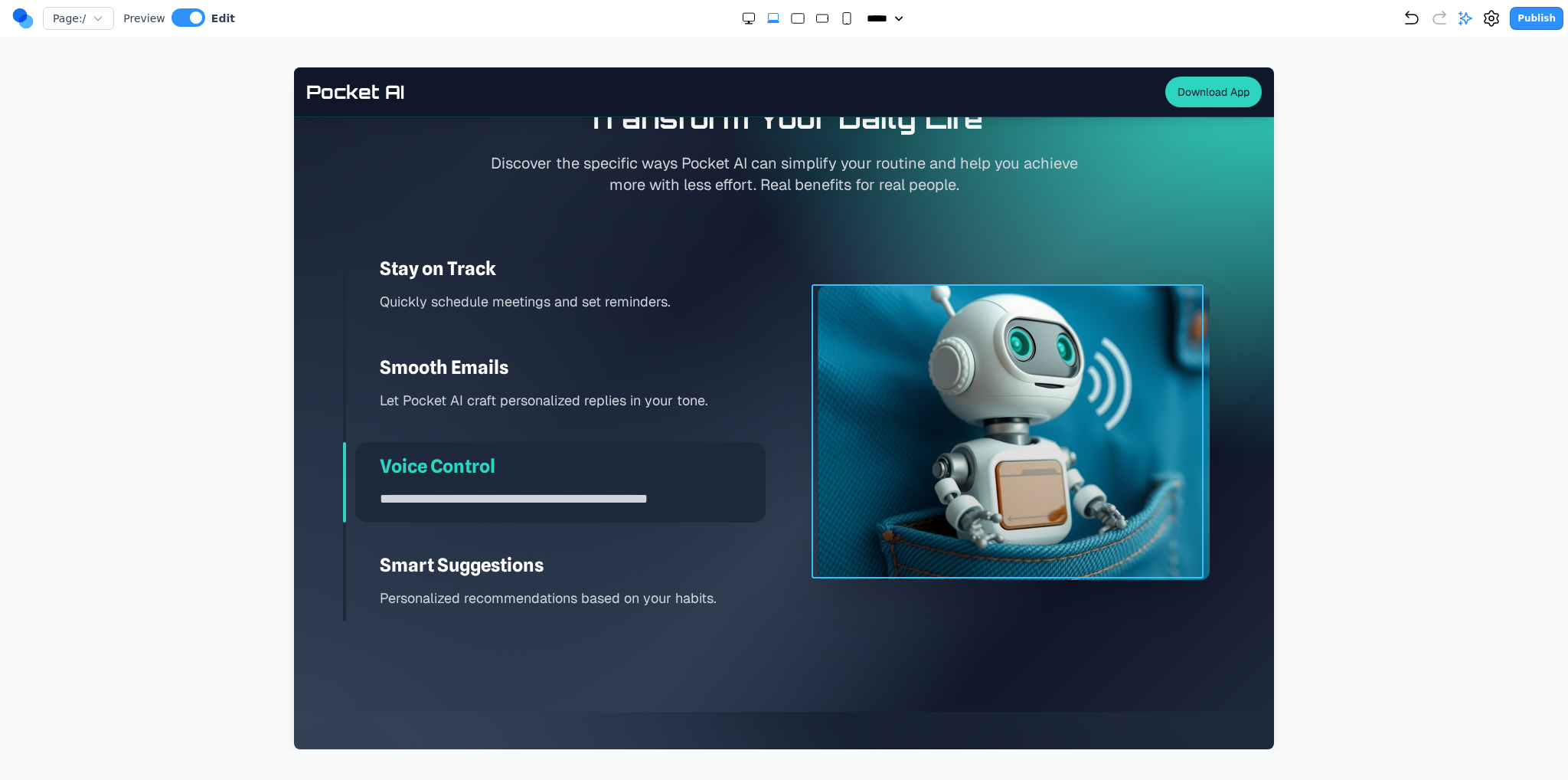
click at [911, 577] on div at bounding box center [1013, 432] width 392 height 294
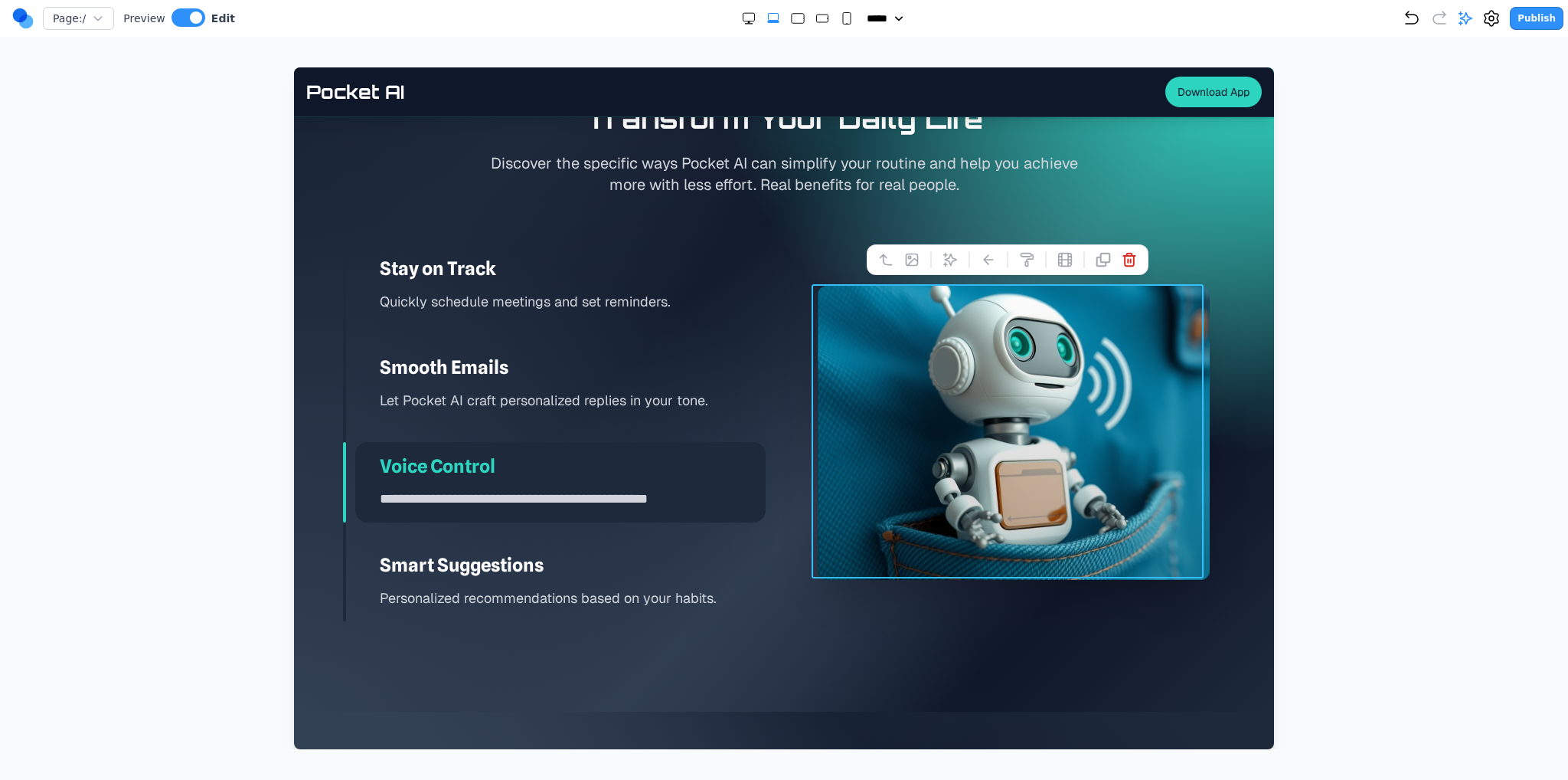
click at [929, 593] on div at bounding box center [1013, 432] width 422 height 377
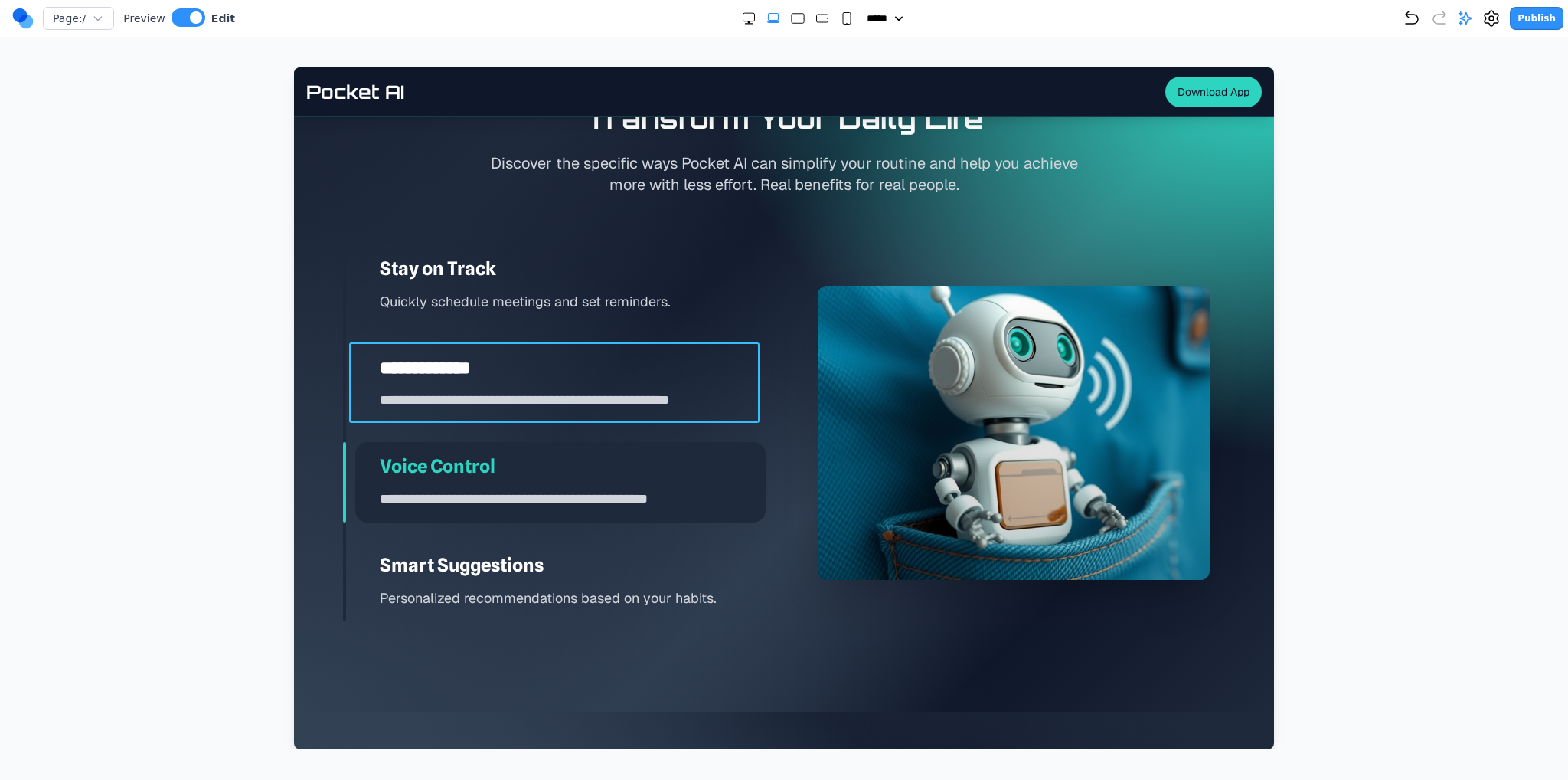
click at [669, 411] on div "**********" at bounding box center [561, 383] width 411 height 81
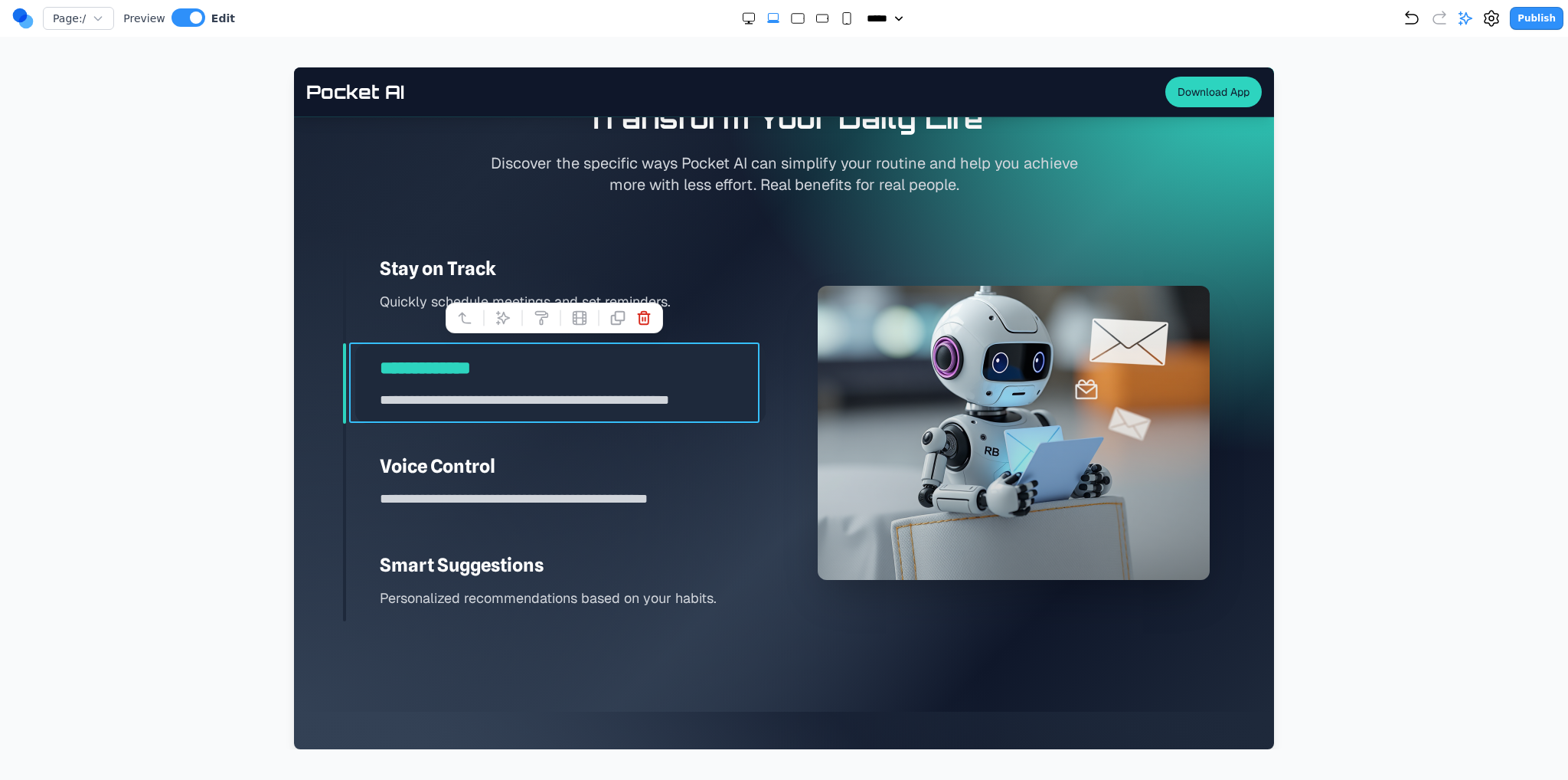
click at [668, 454] on h3 "Voice Control" at bounding box center [572, 465] width 385 height 24
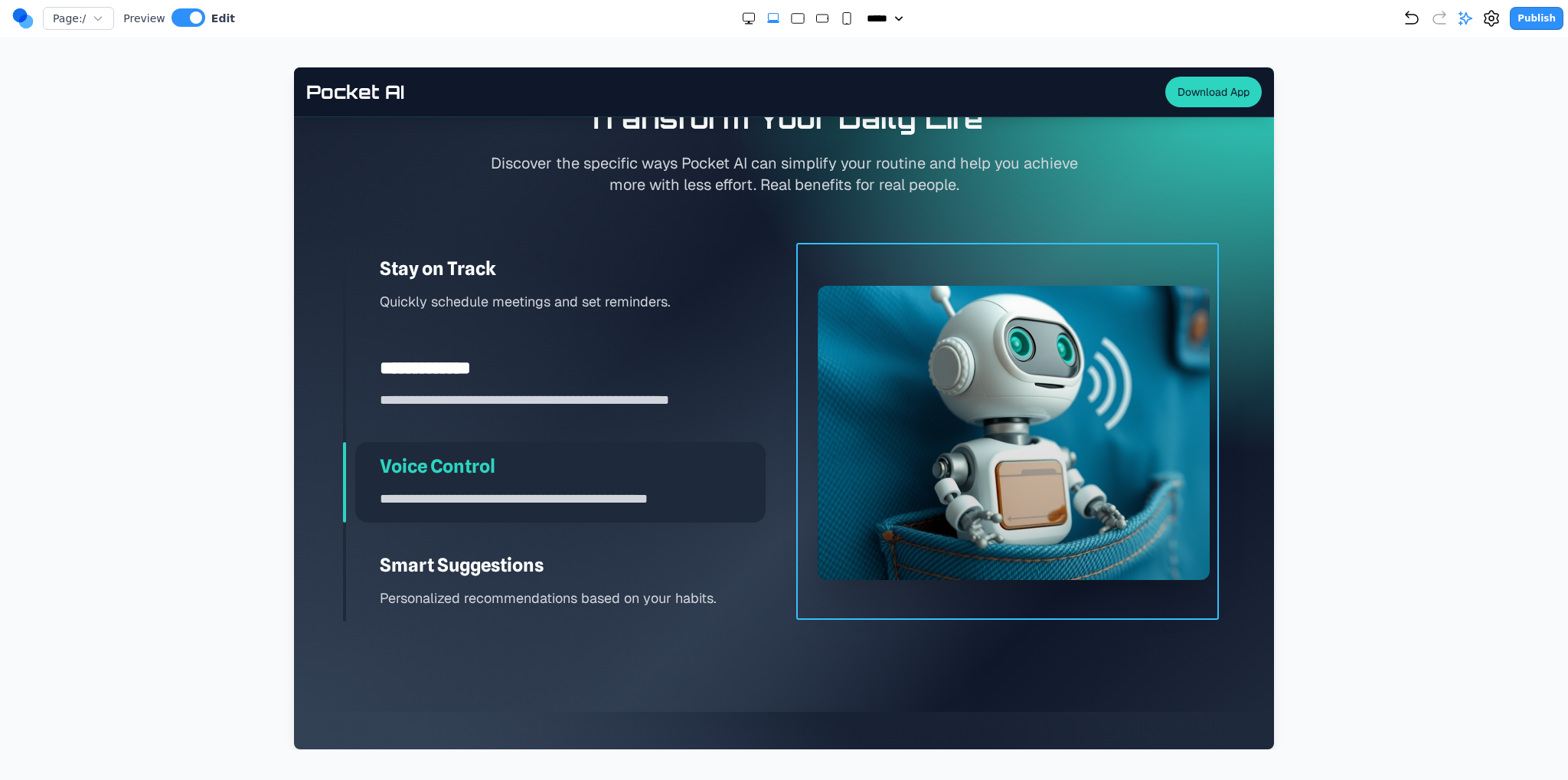
drag, startPoint x: 809, startPoint y: 451, endPoint x: 836, endPoint y: 445, distance: 27.7
click at [815, 450] on div at bounding box center [1013, 432] width 422 height 377
click at [735, 524] on div "**********" at bounding box center [554, 433] width 422 height 378
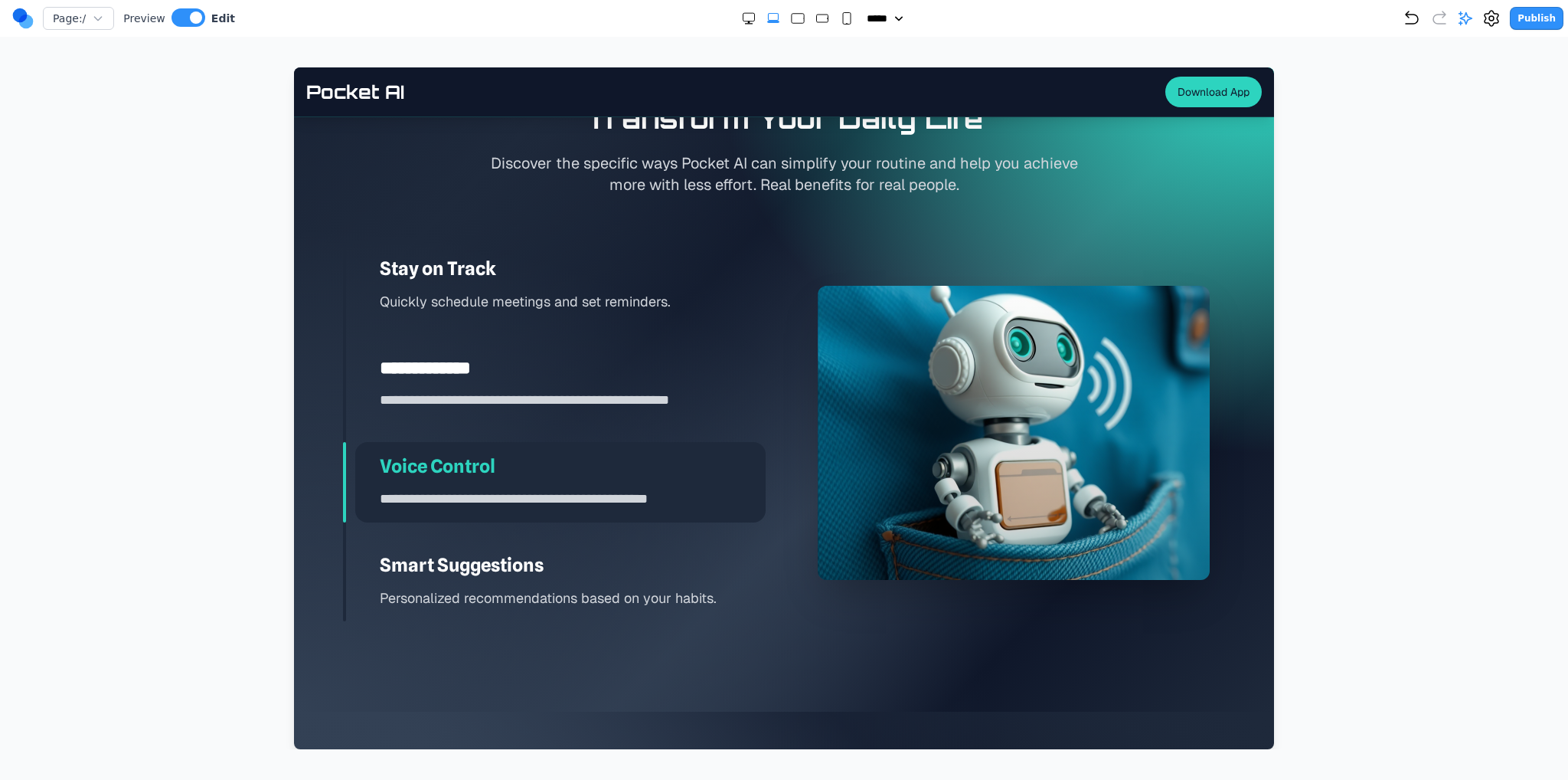
drag, startPoint x: 683, startPoint y: 546, endPoint x: 665, endPoint y: 435, distance: 112.4
click at [683, 543] on div "Smart Suggestions Personalized recommendations based on your habits." at bounding box center [561, 580] width 411 height 81
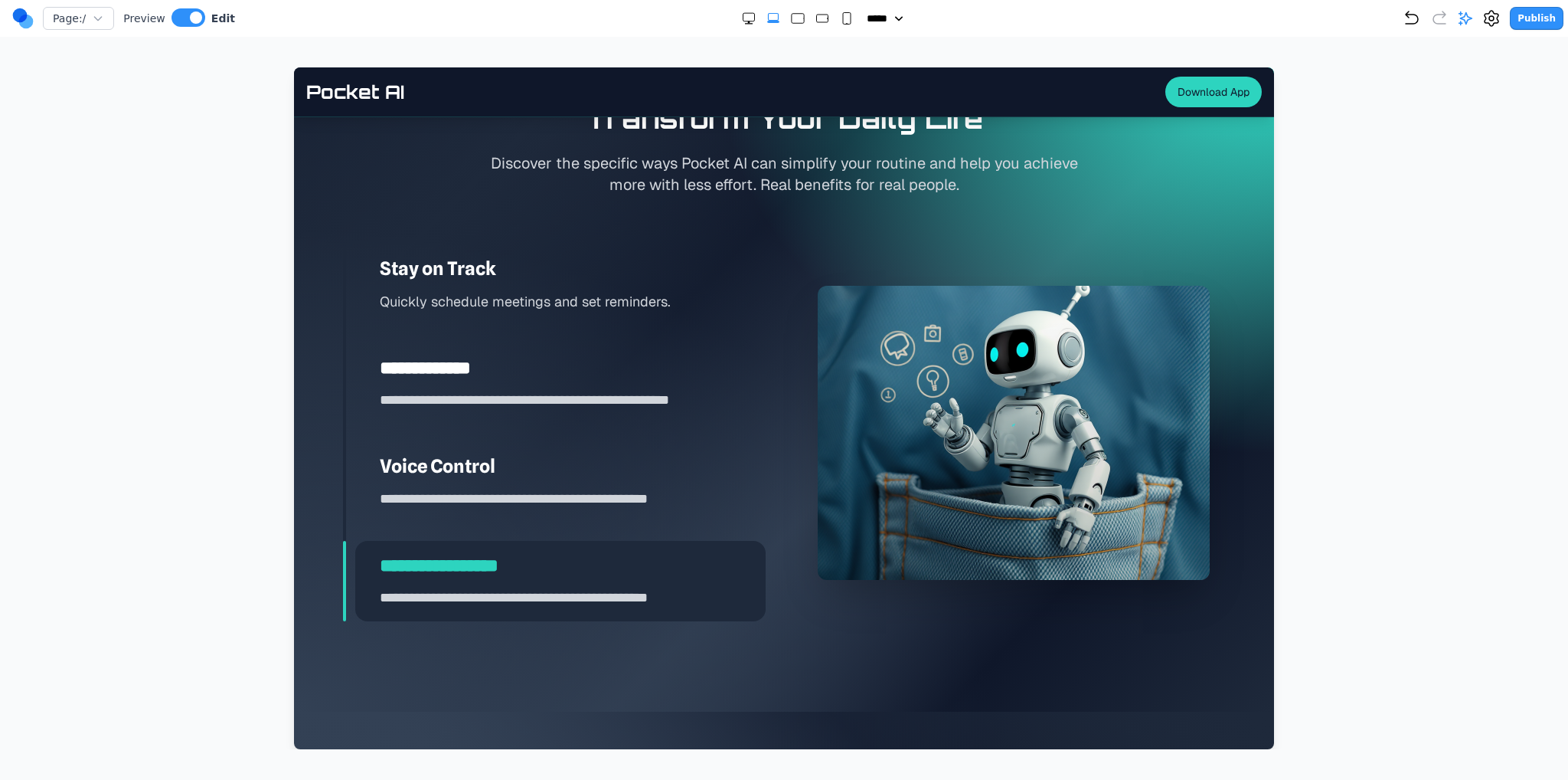
click at [646, 300] on p "Quickly schedule meetings and set reminders." at bounding box center [572, 301] width 385 height 22
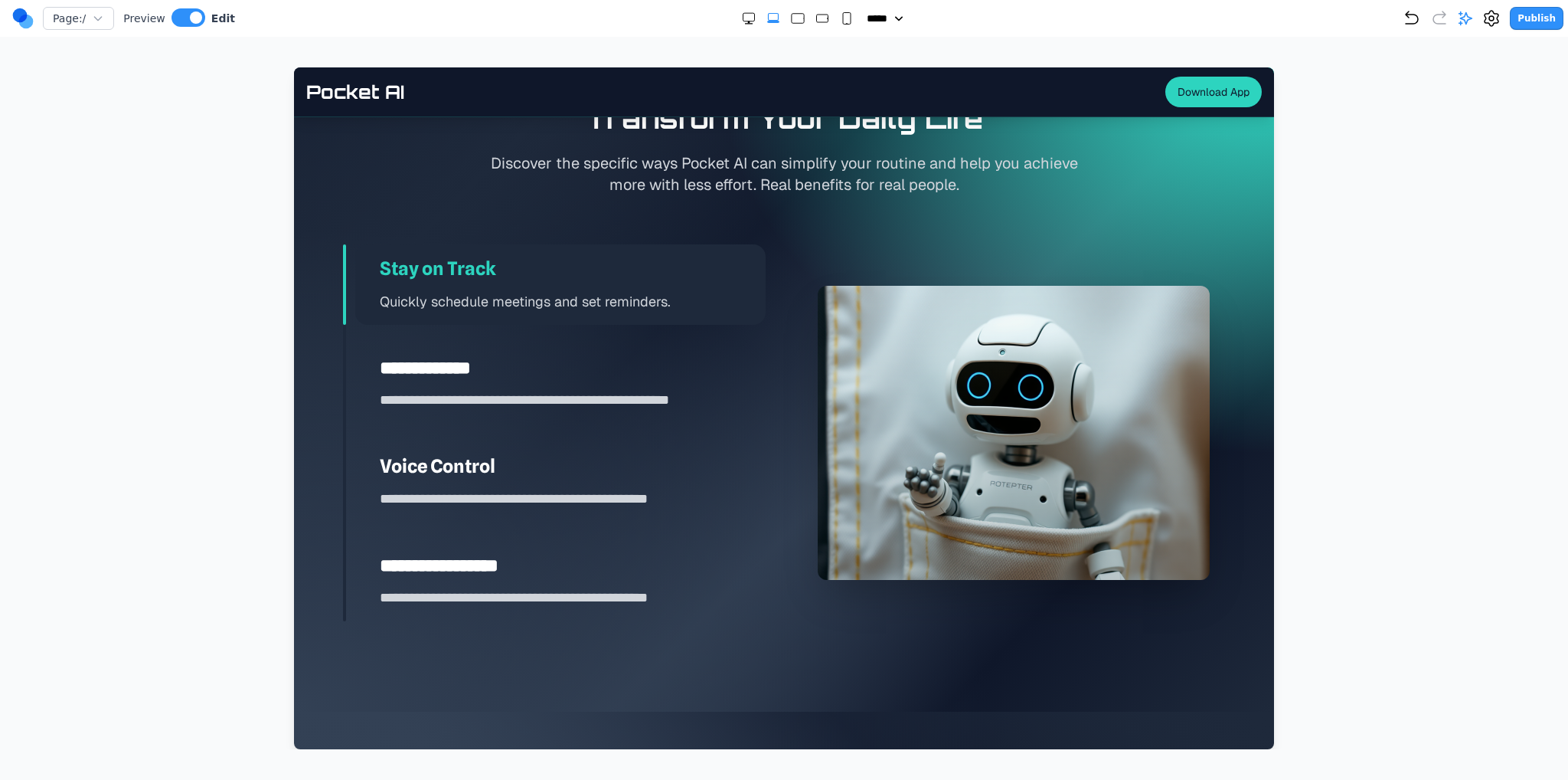
click at [1430, 17] on div "Publish" at bounding box center [1482, 19] width 161 height 23
click at [1421, 16] on icon "Undo" at bounding box center [1411, 18] width 18 height 19
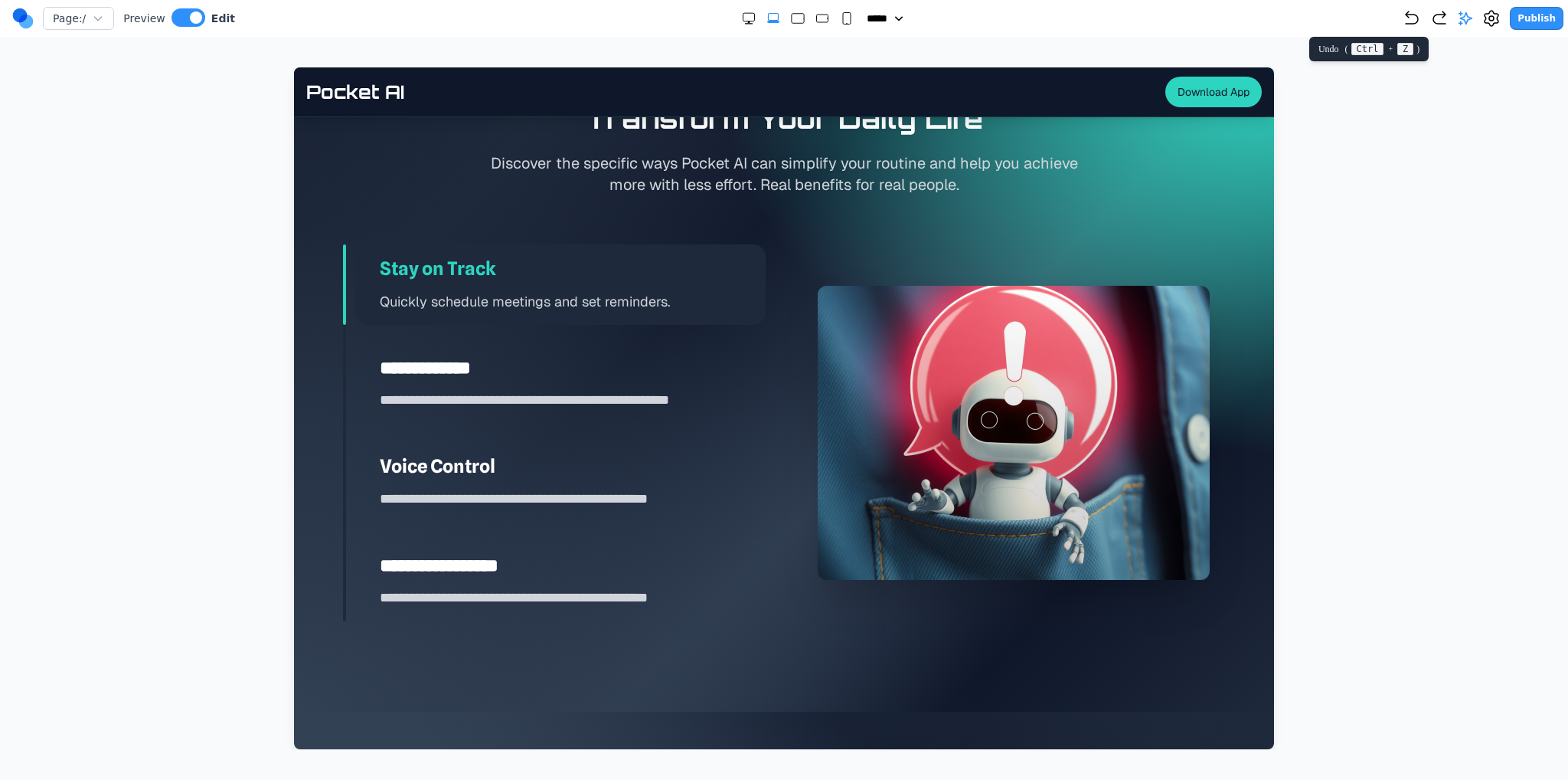
click at [1417, 22] on icon "Undo" at bounding box center [1411, 18] width 18 height 19
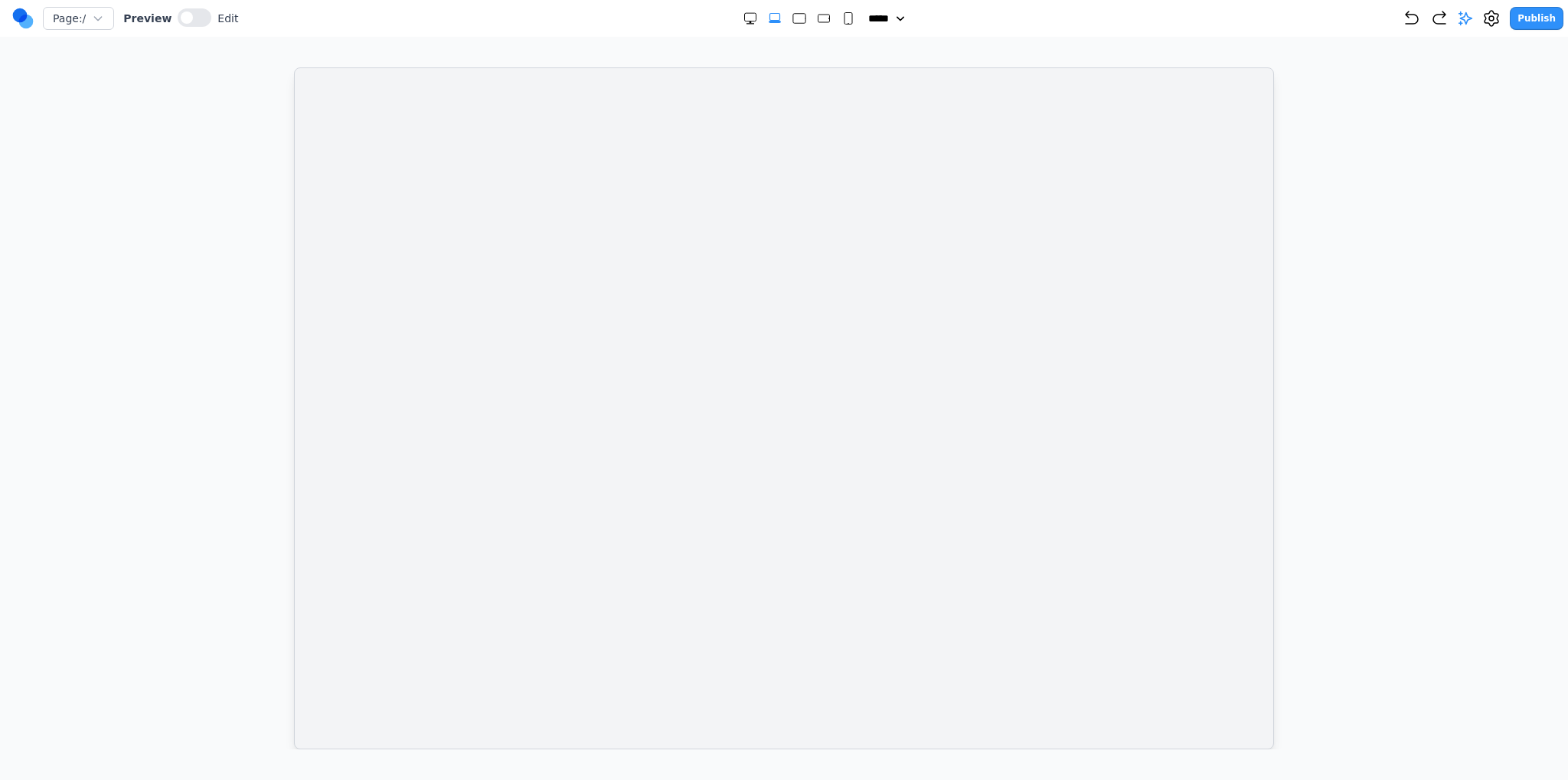
scroll to position [0, 0]
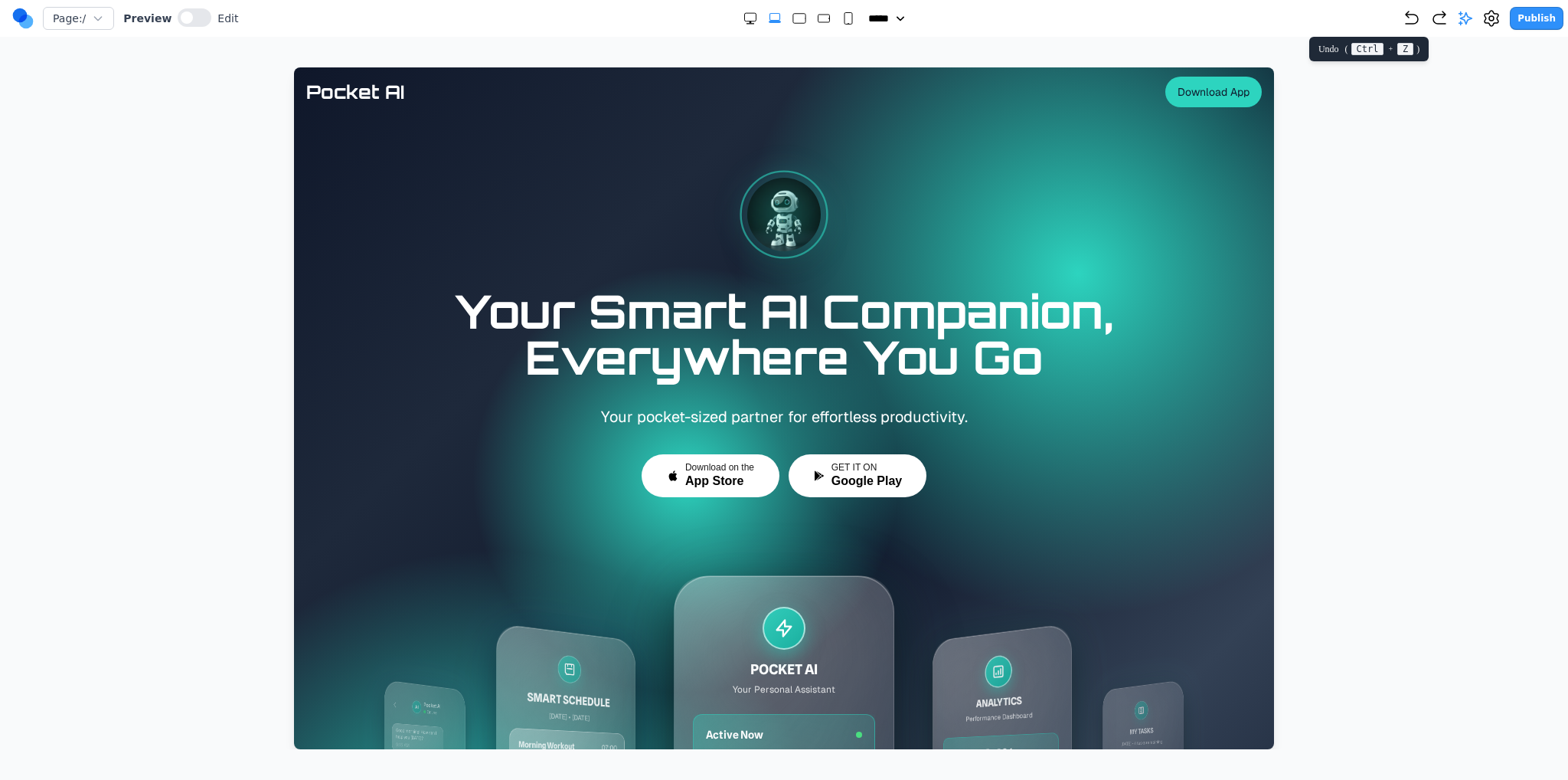
click at [1414, 25] on icon "Undo" at bounding box center [1411, 18] width 18 height 19
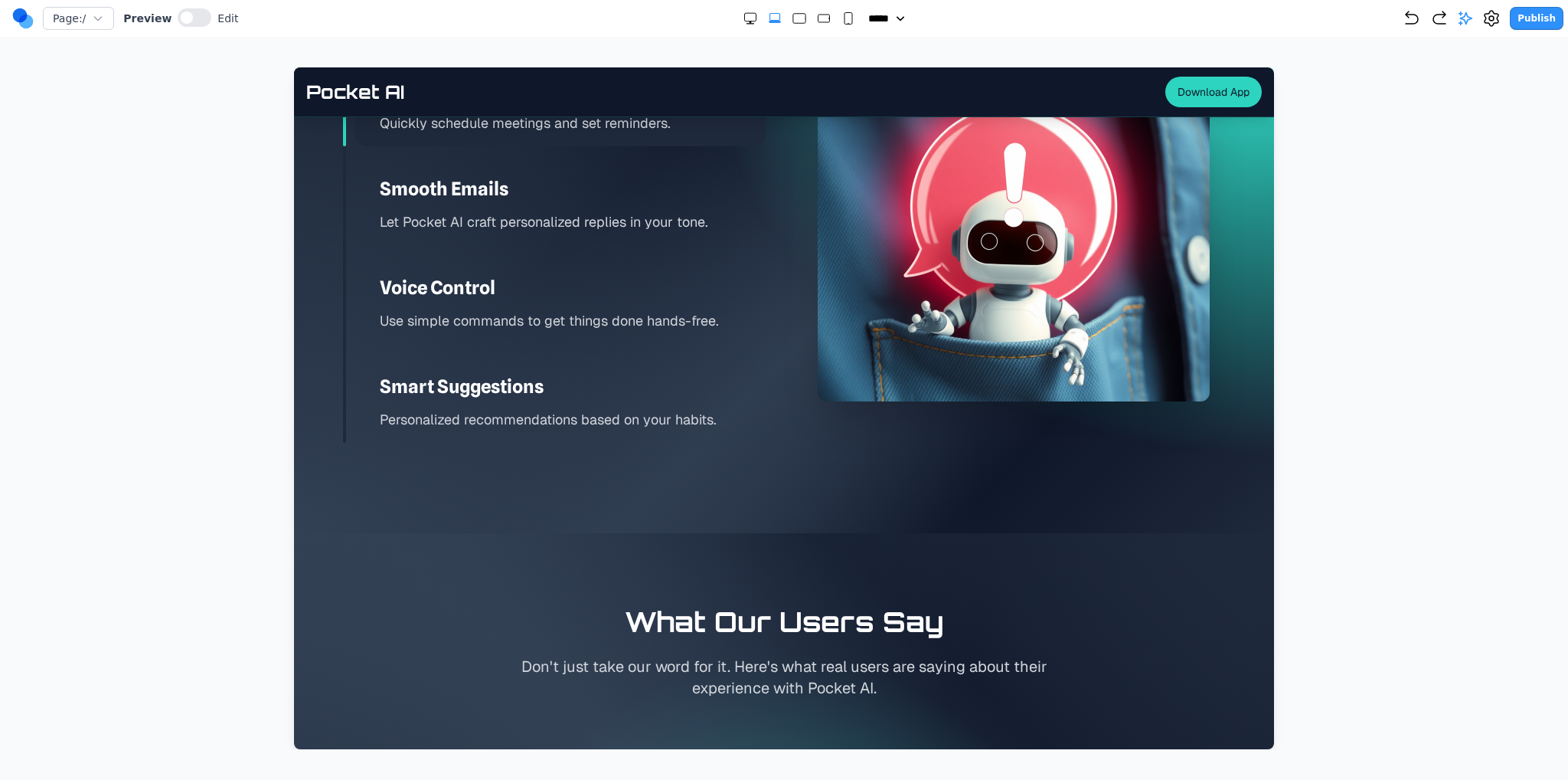
scroll to position [2297, 0]
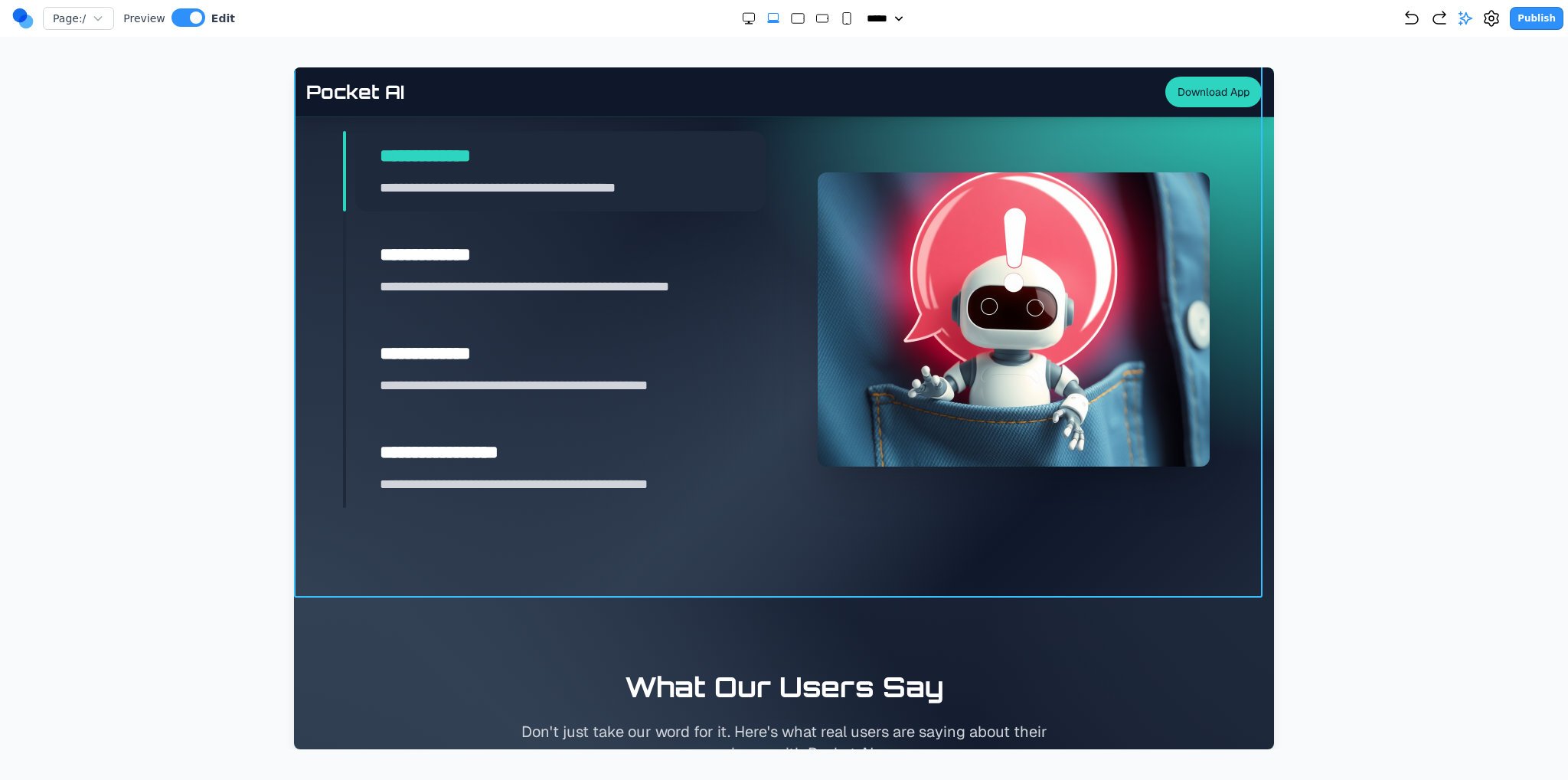
click at [750, 507] on section "**********" at bounding box center [784, 257] width 980 height 682
click at [328, 497] on div "**********" at bounding box center [784, 249] width 980 height 518
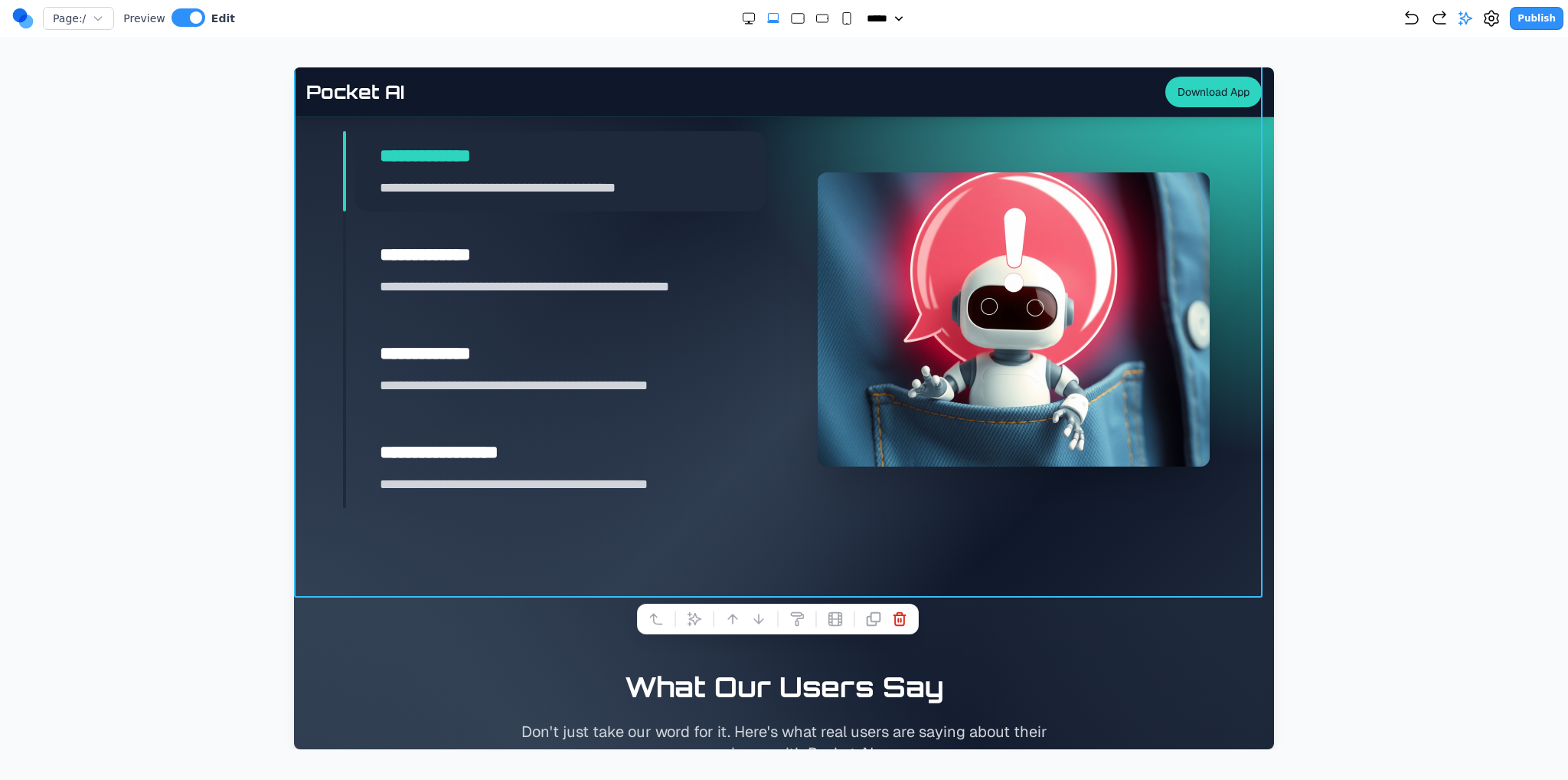
drag, startPoint x: 196, startPoint y: 497, endPoint x: 297, endPoint y: 496, distance: 101.0
click at [196, 496] on div at bounding box center [784, 408] width 1507 height 682
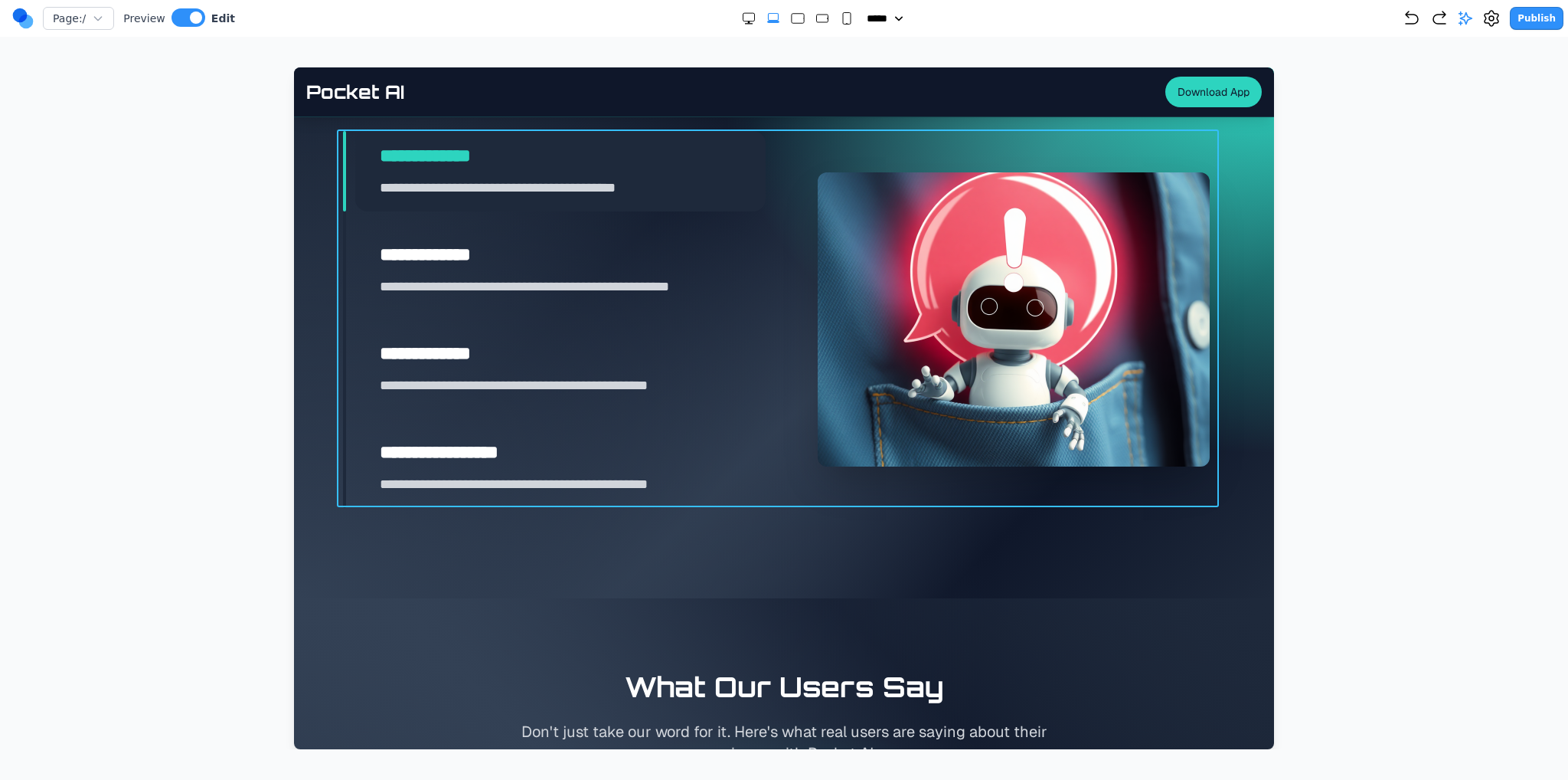
click at [784, 484] on div "**********" at bounding box center [784, 319] width 882 height 378
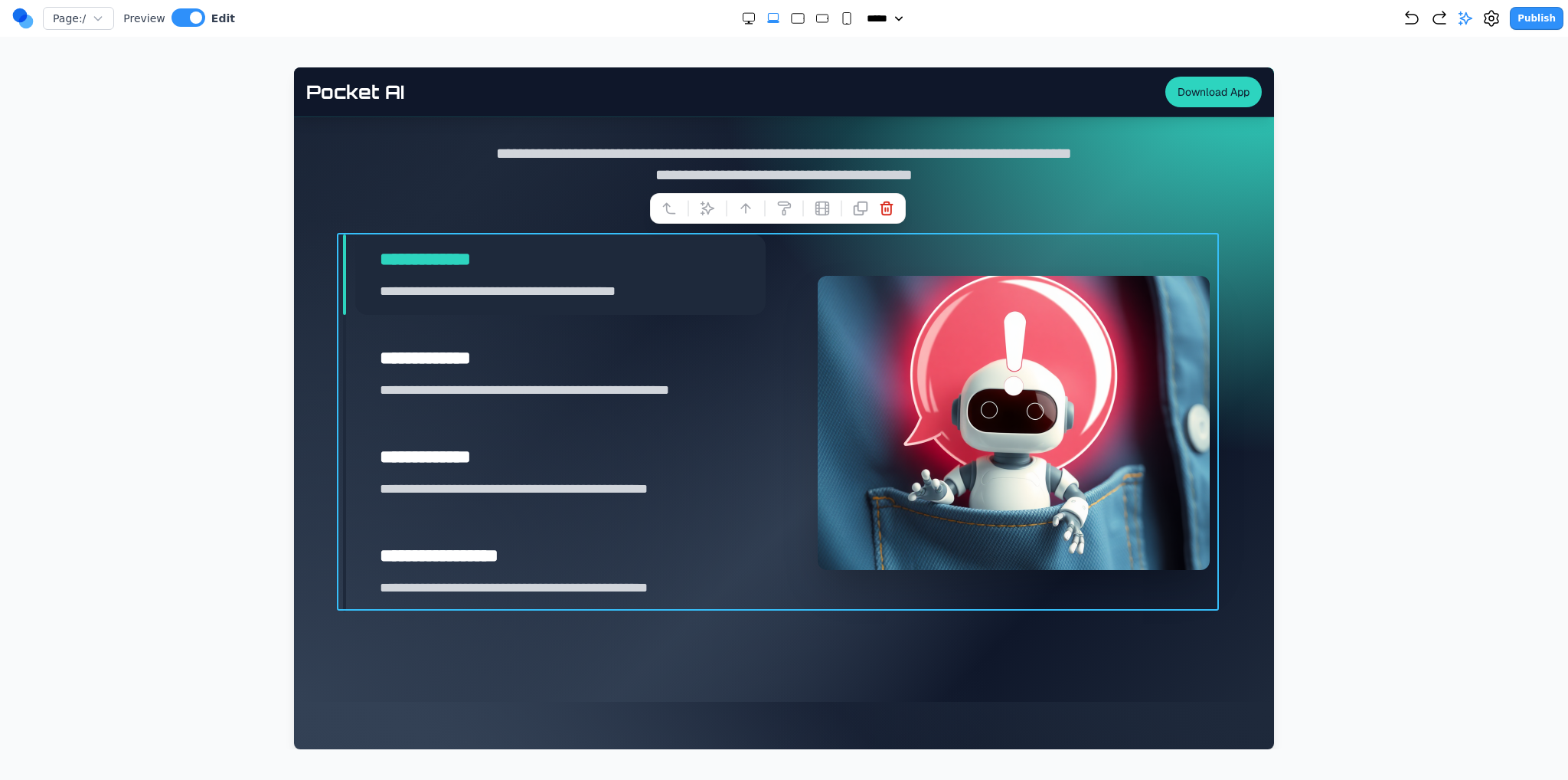
scroll to position [2067, 0]
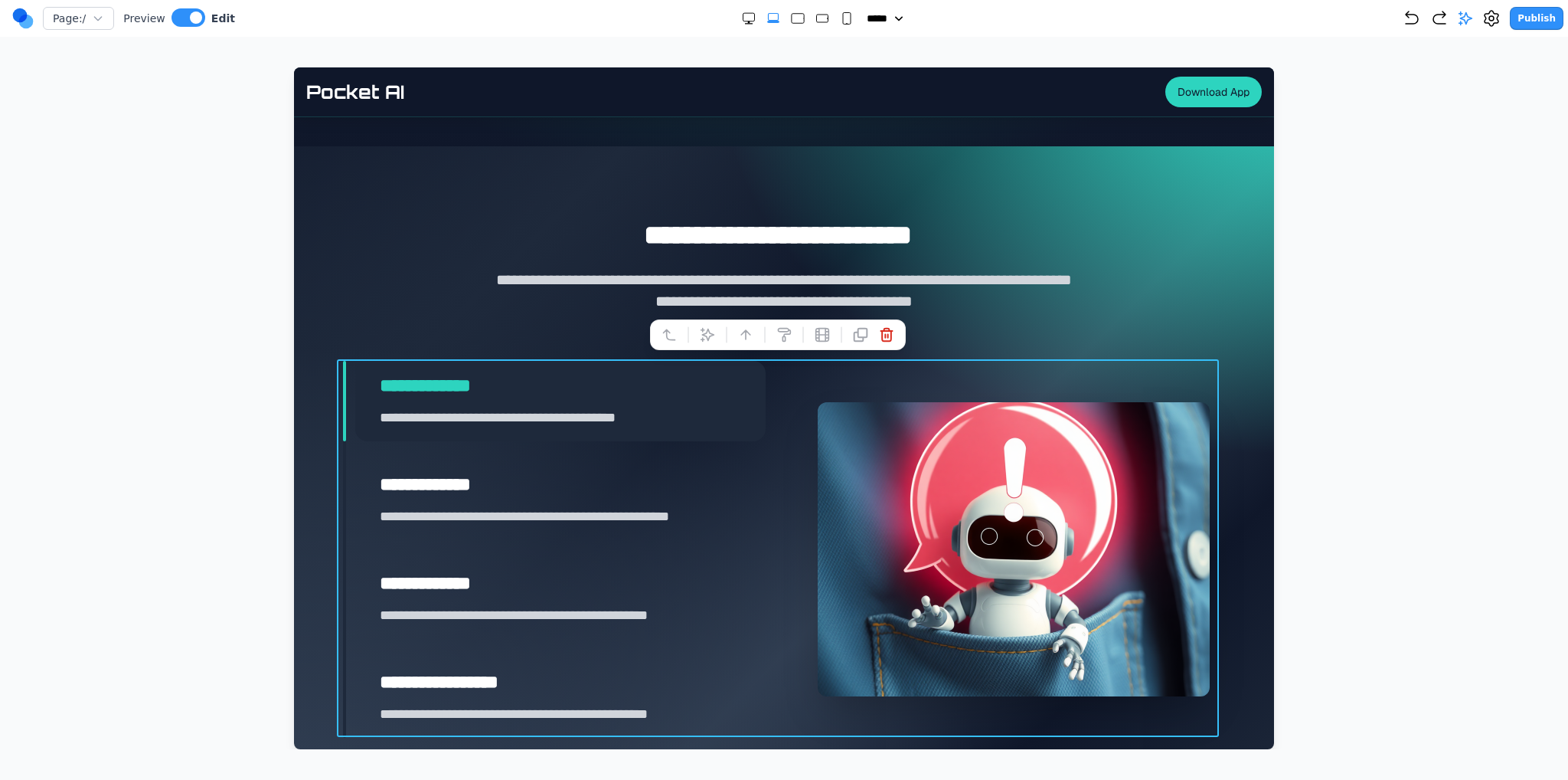
click at [702, 344] on button at bounding box center [707, 334] width 24 height 24
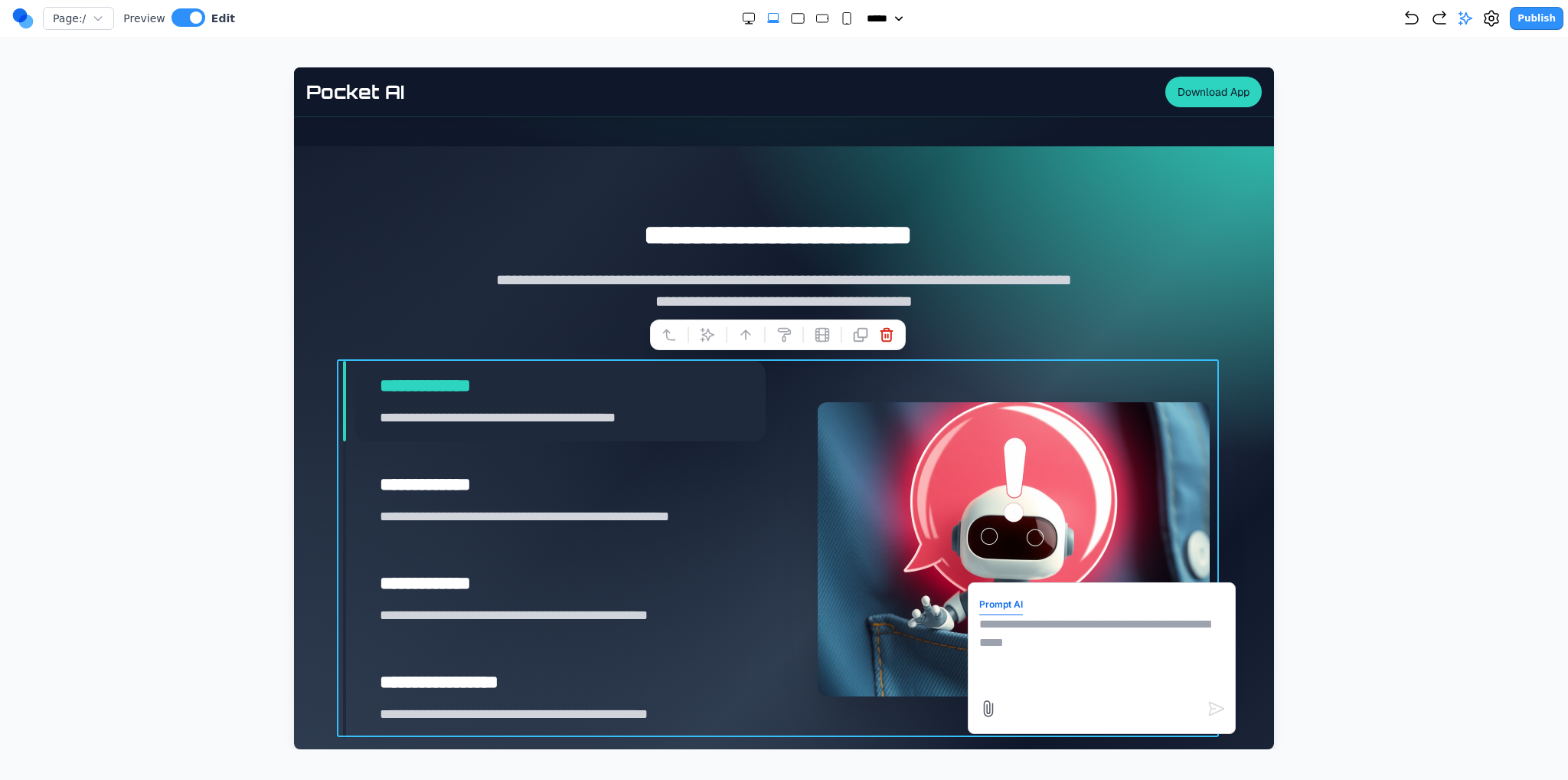
click at [996, 640] on textarea at bounding box center [1102, 653] width 245 height 77
type textarea "*"
type textarea "**********"
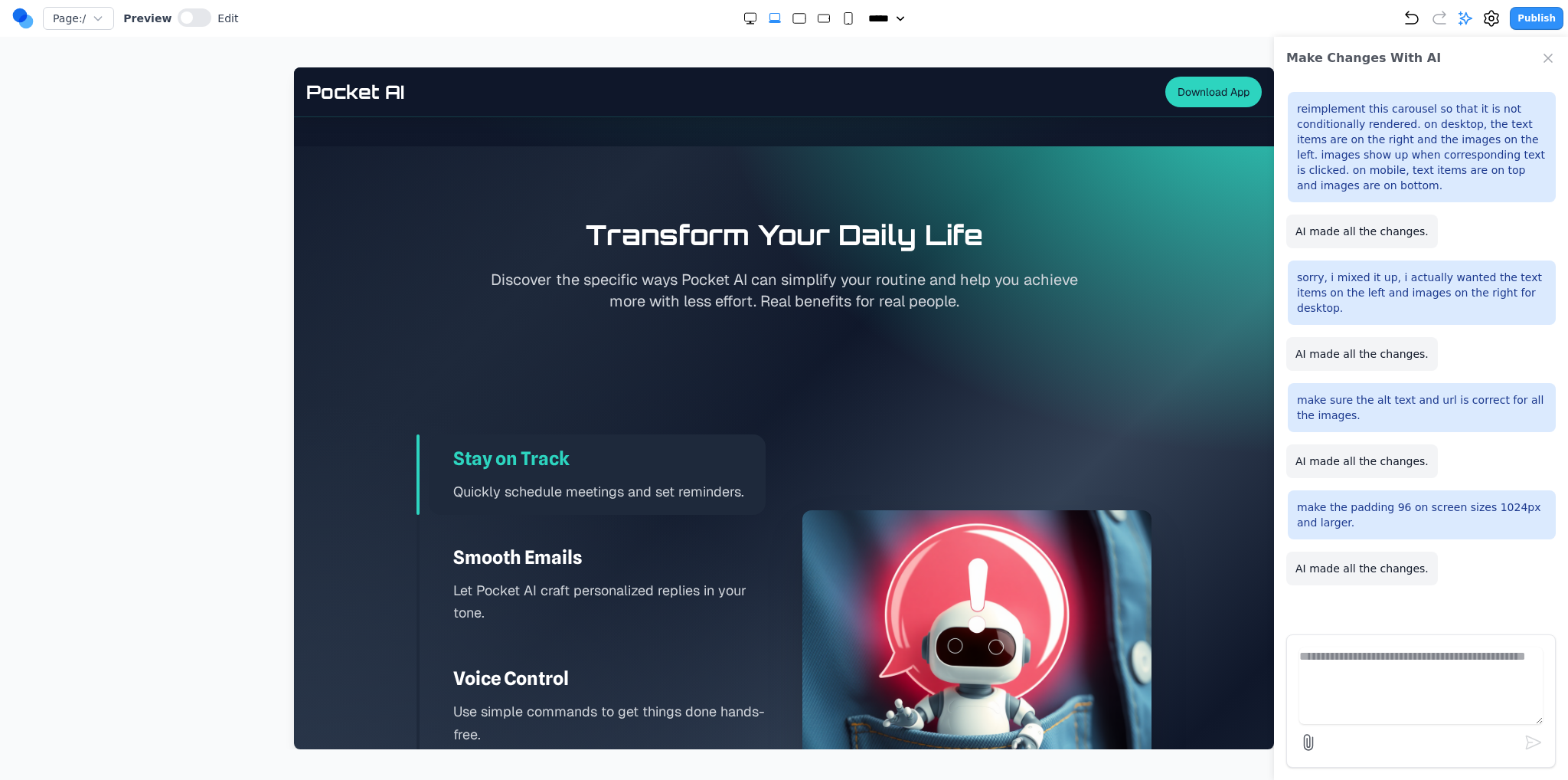
click at [745, 13] on icon "Double Extra Large" at bounding box center [750, 19] width 16 height 16
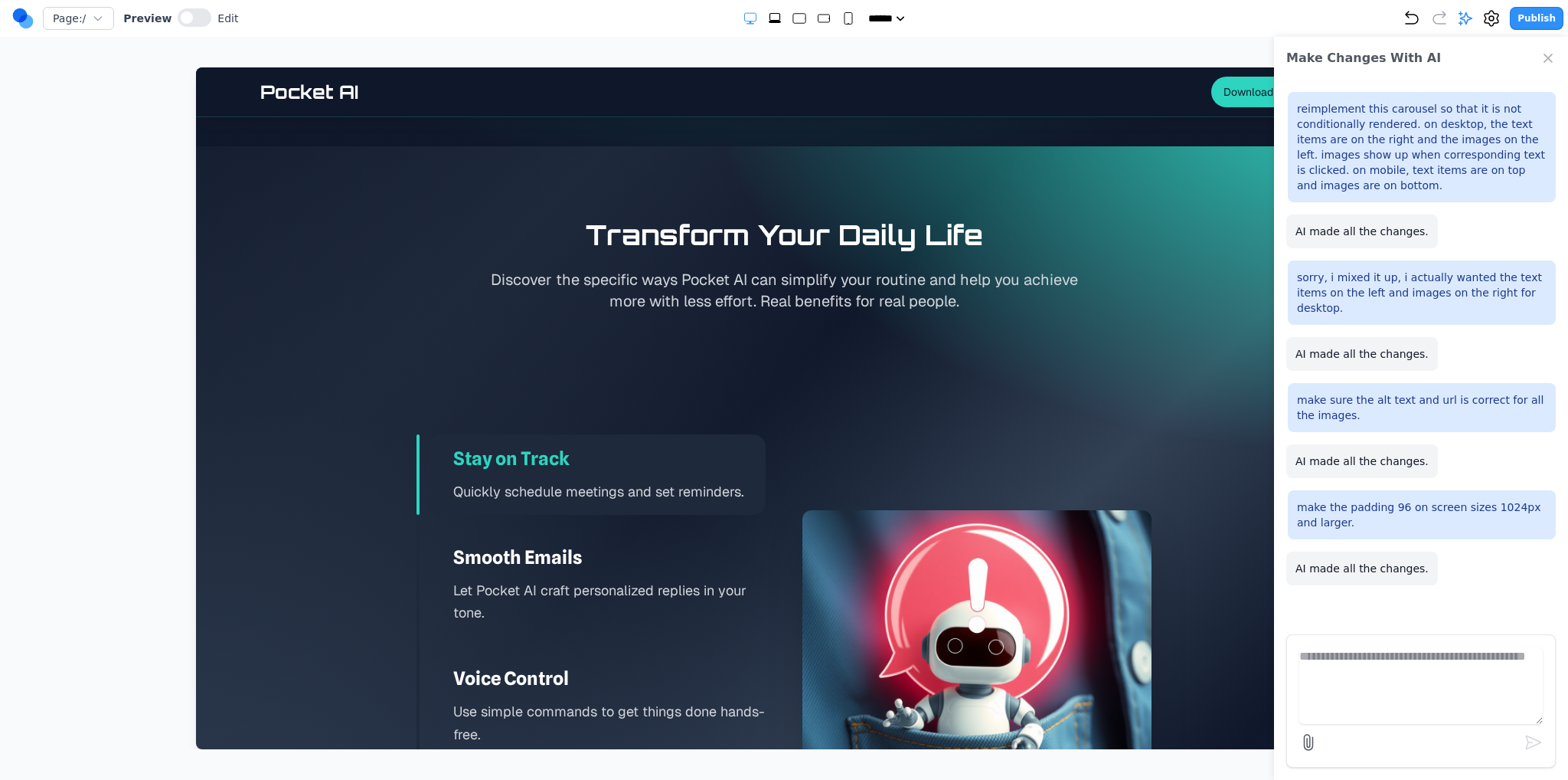
click at [767, 17] on icon "Extra Large" at bounding box center [775, 19] width 16 height 16
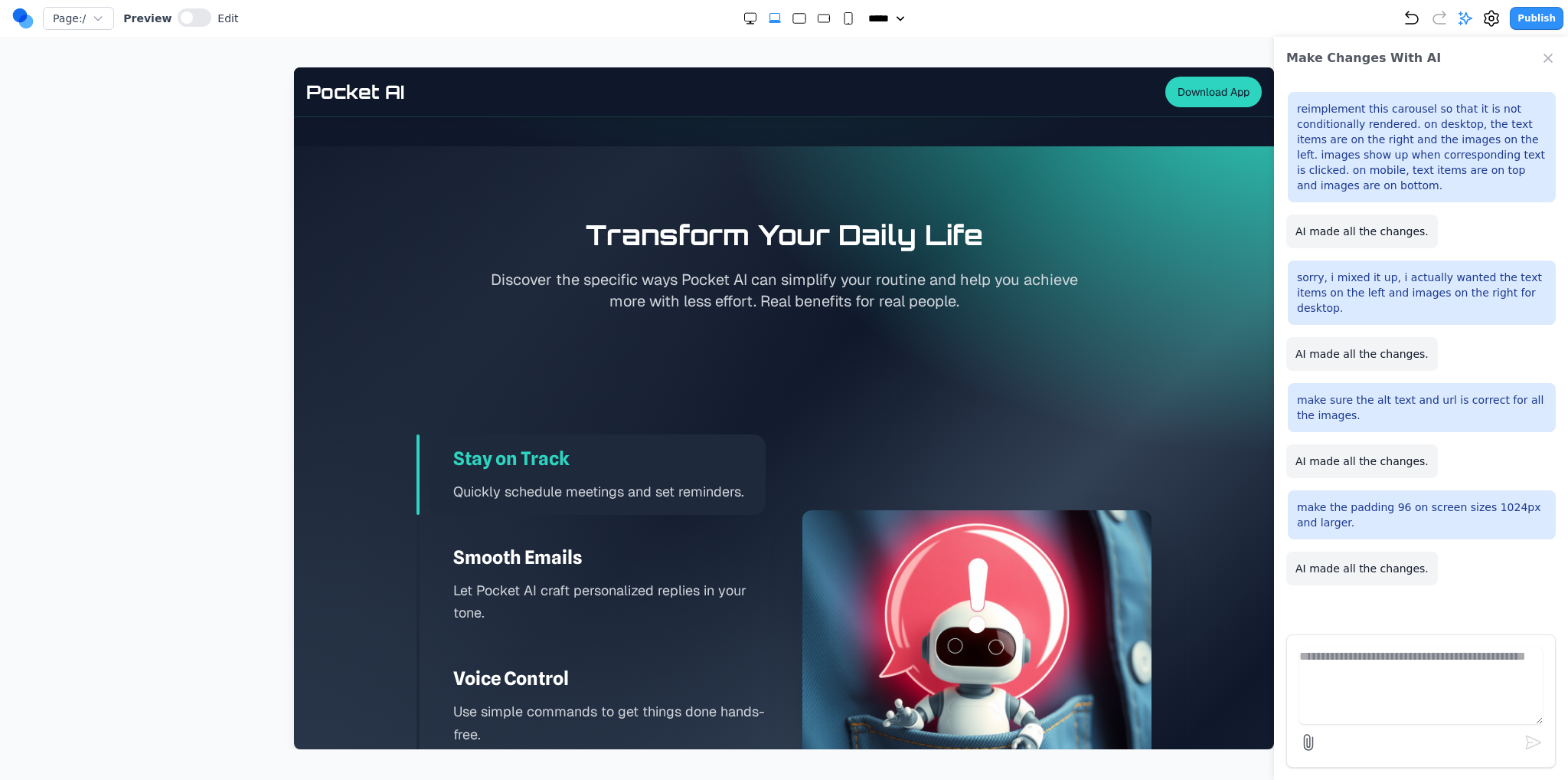
click at [793, 19] on rect "Large" at bounding box center [799, 19] width 13 height 10
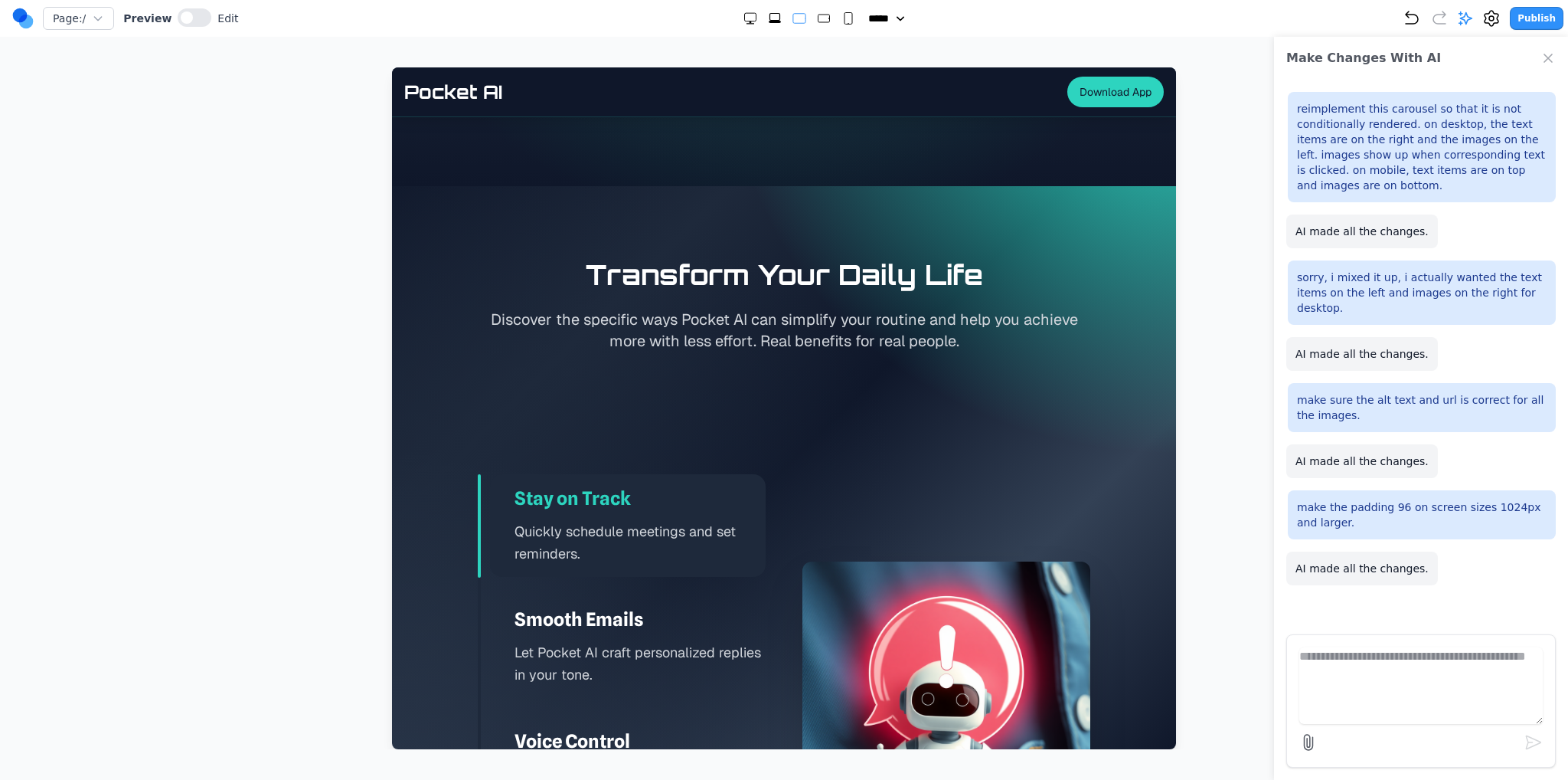
scroll to position [2107, 0]
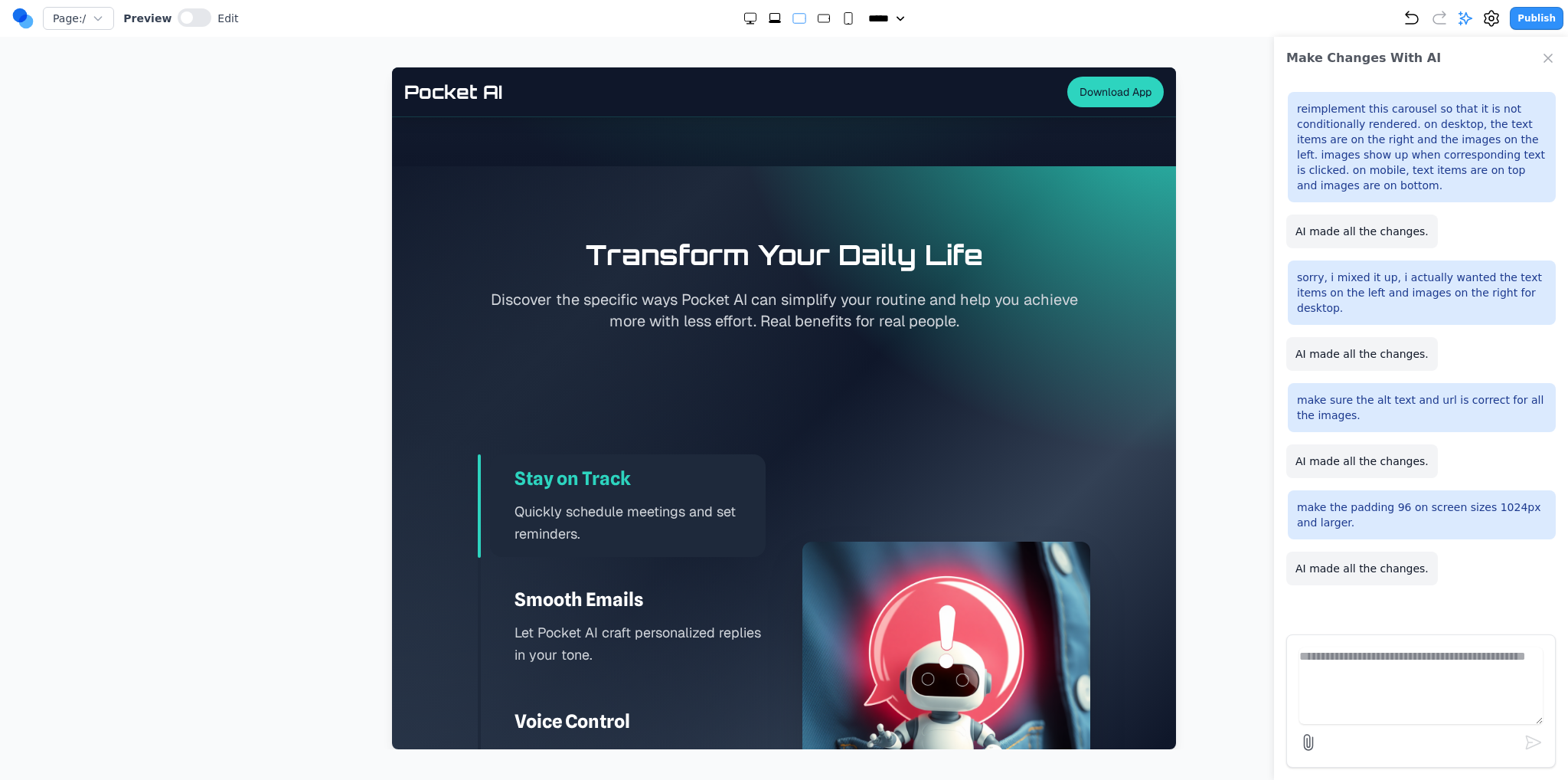
click at [767, 17] on icon "Extra Large" at bounding box center [775, 19] width 16 height 16
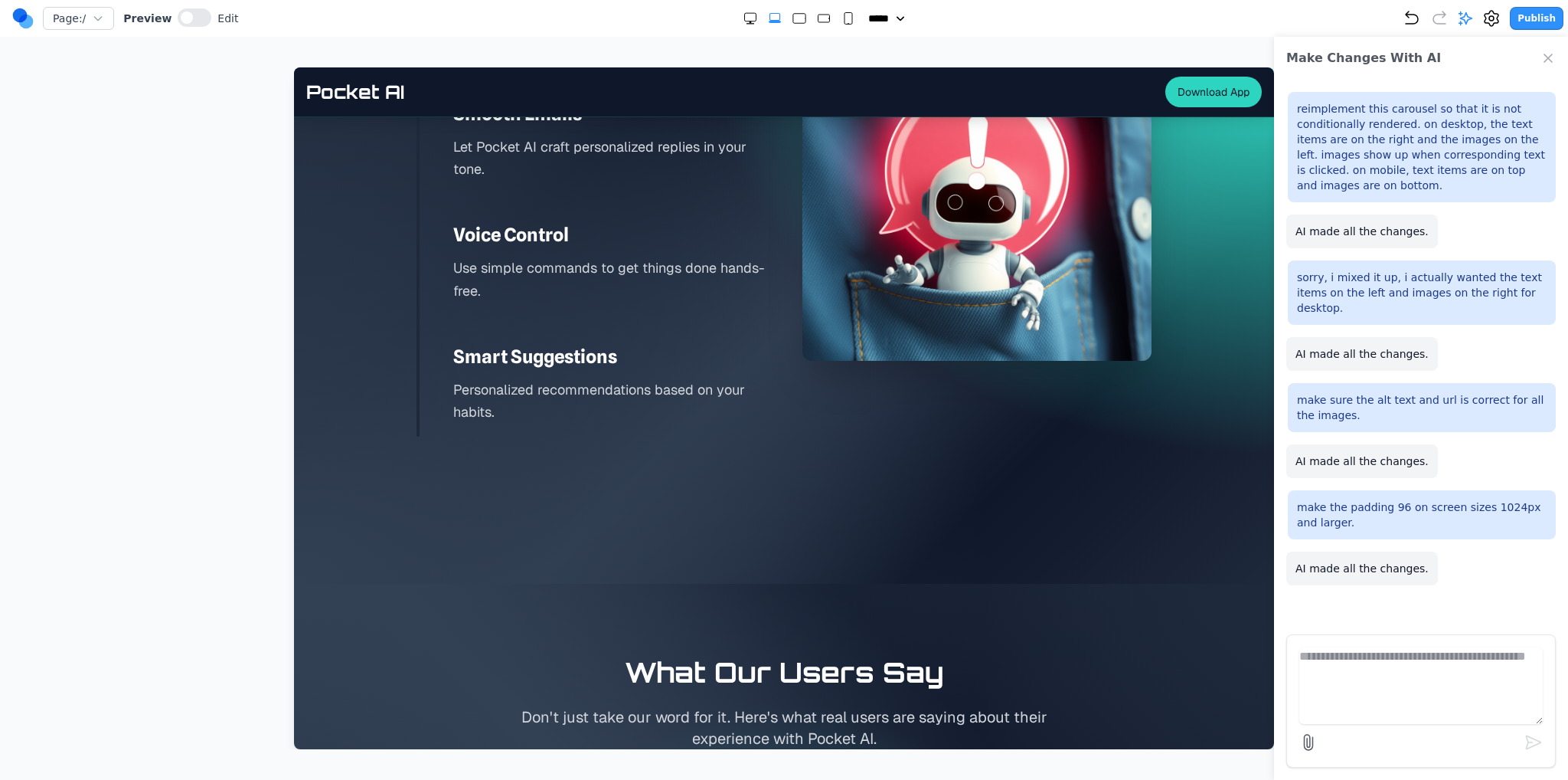
scroll to position [2527, 0]
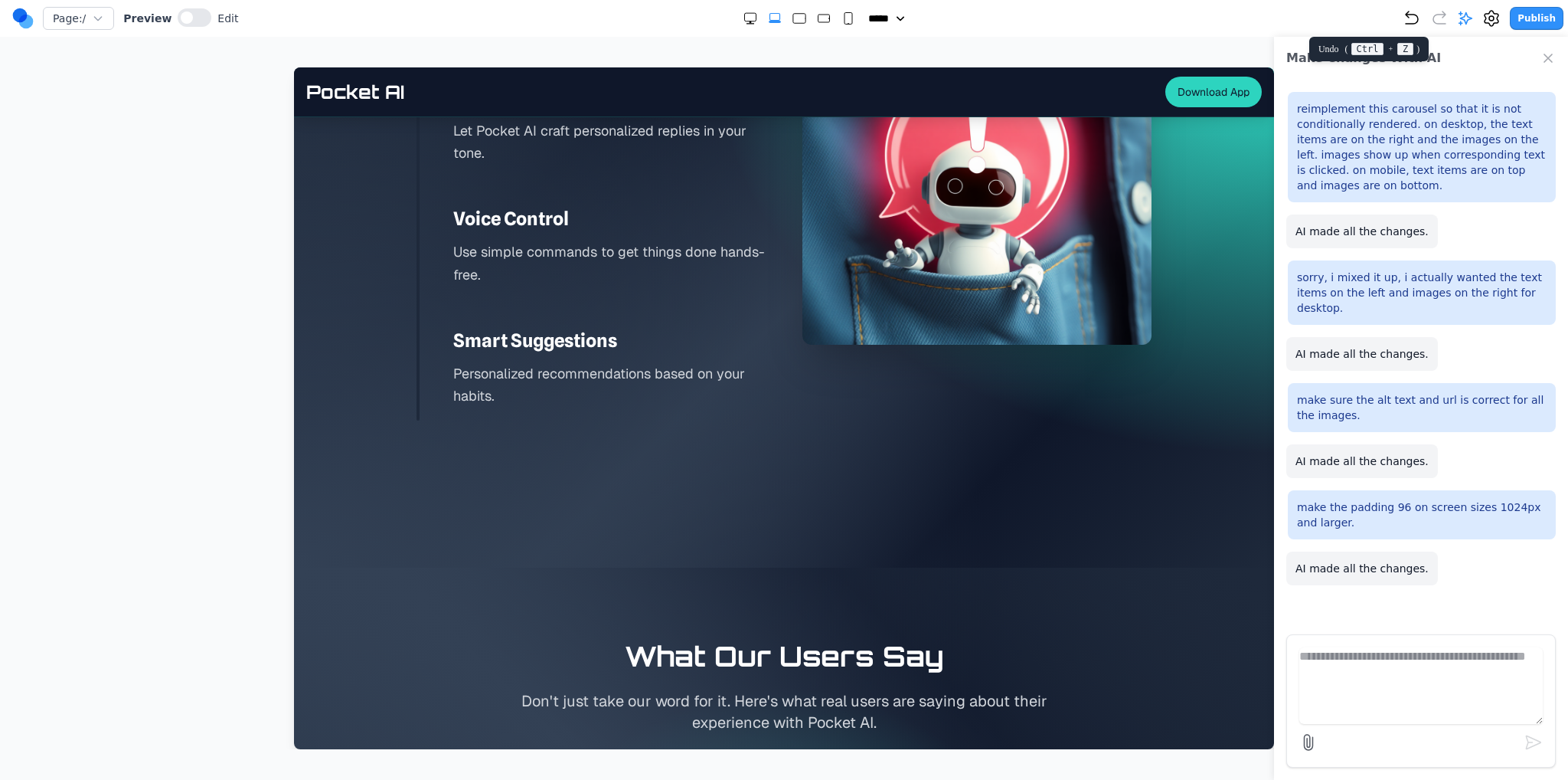
click at [1414, 19] on icon "Undo" at bounding box center [1411, 18] width 18 height 19
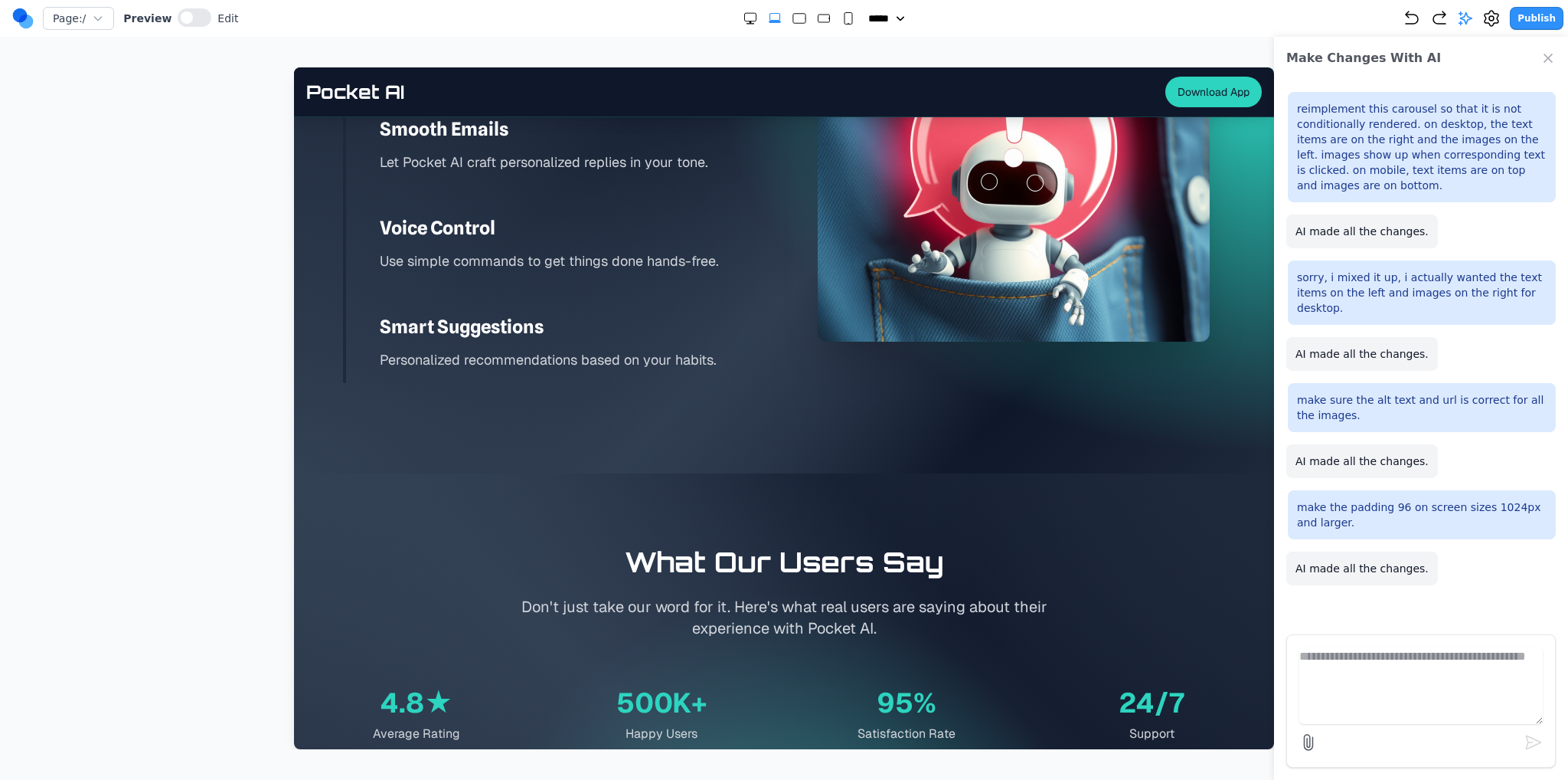
scroll to position [2297, 0]
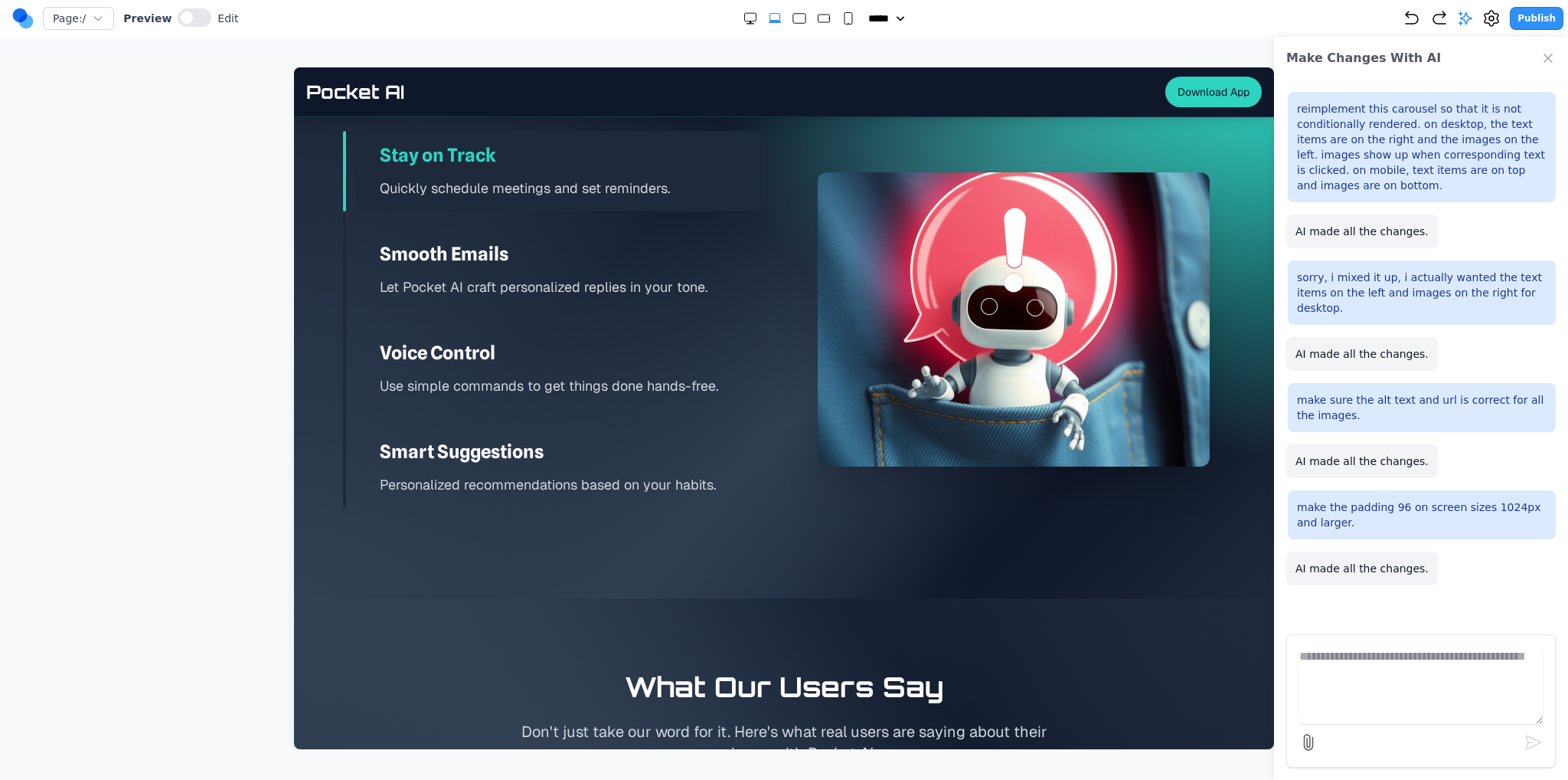
click at [744, 15] on icon "Double Extra Large" at bounding box center [750, 19] width 16 height 16
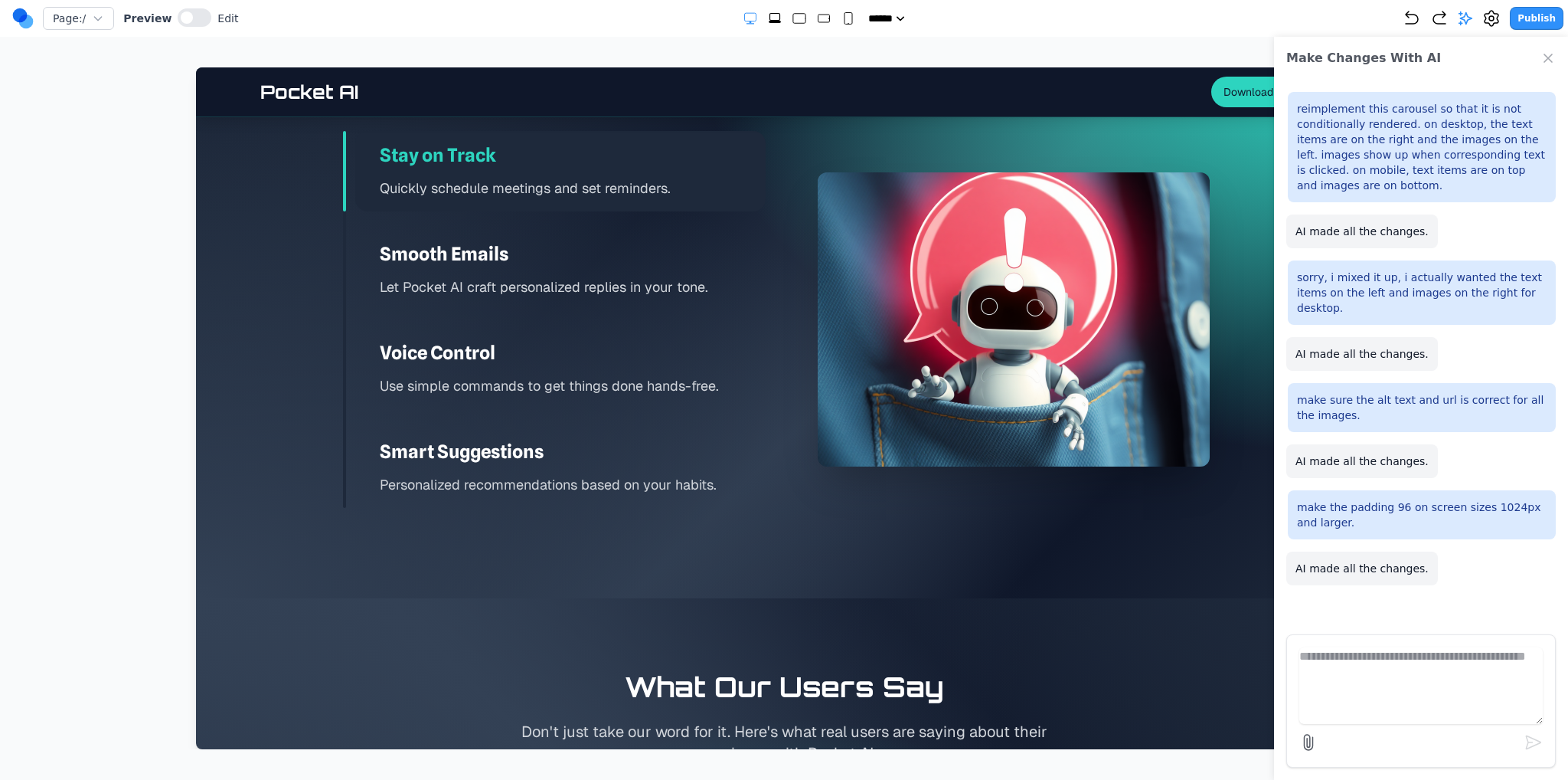
click at [767, 19] on icon "Extra Large" at bounding box center [775, 19] width 16 height 16
select select "**"
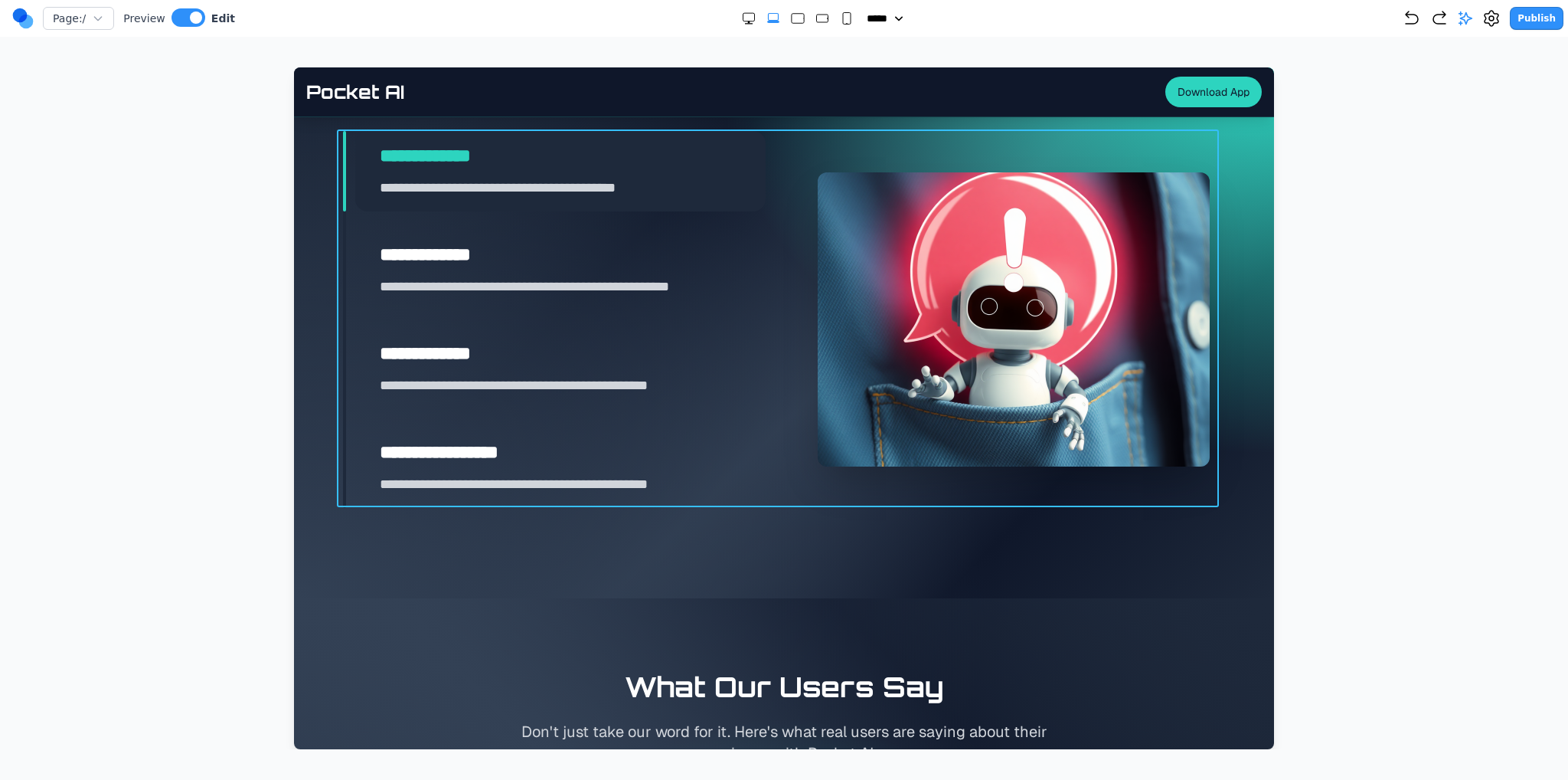
click at [789, 506] on div "**********" at bounding box center [784, 319] width 882 height 378
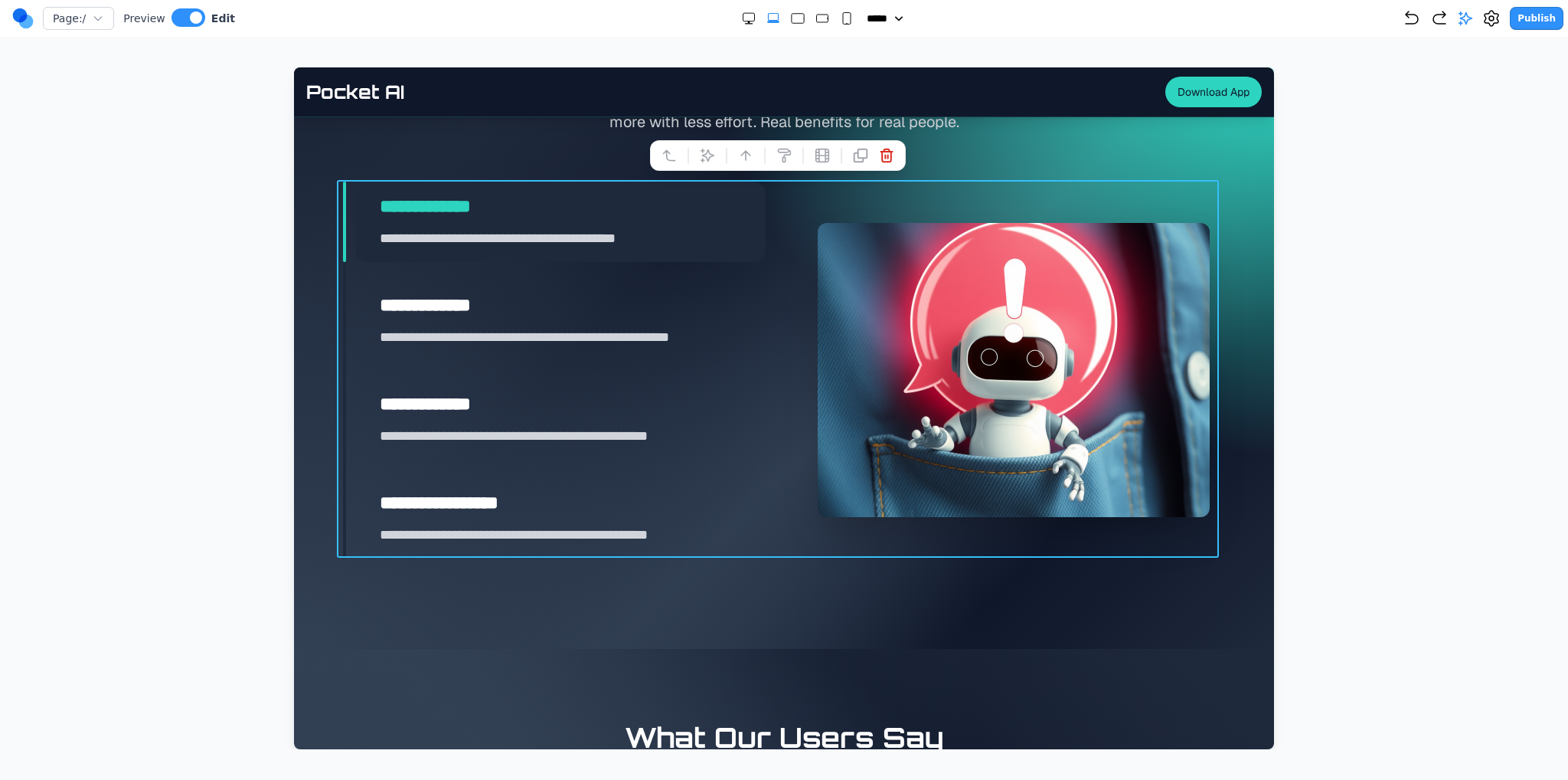
scroll to position [2221, 0]
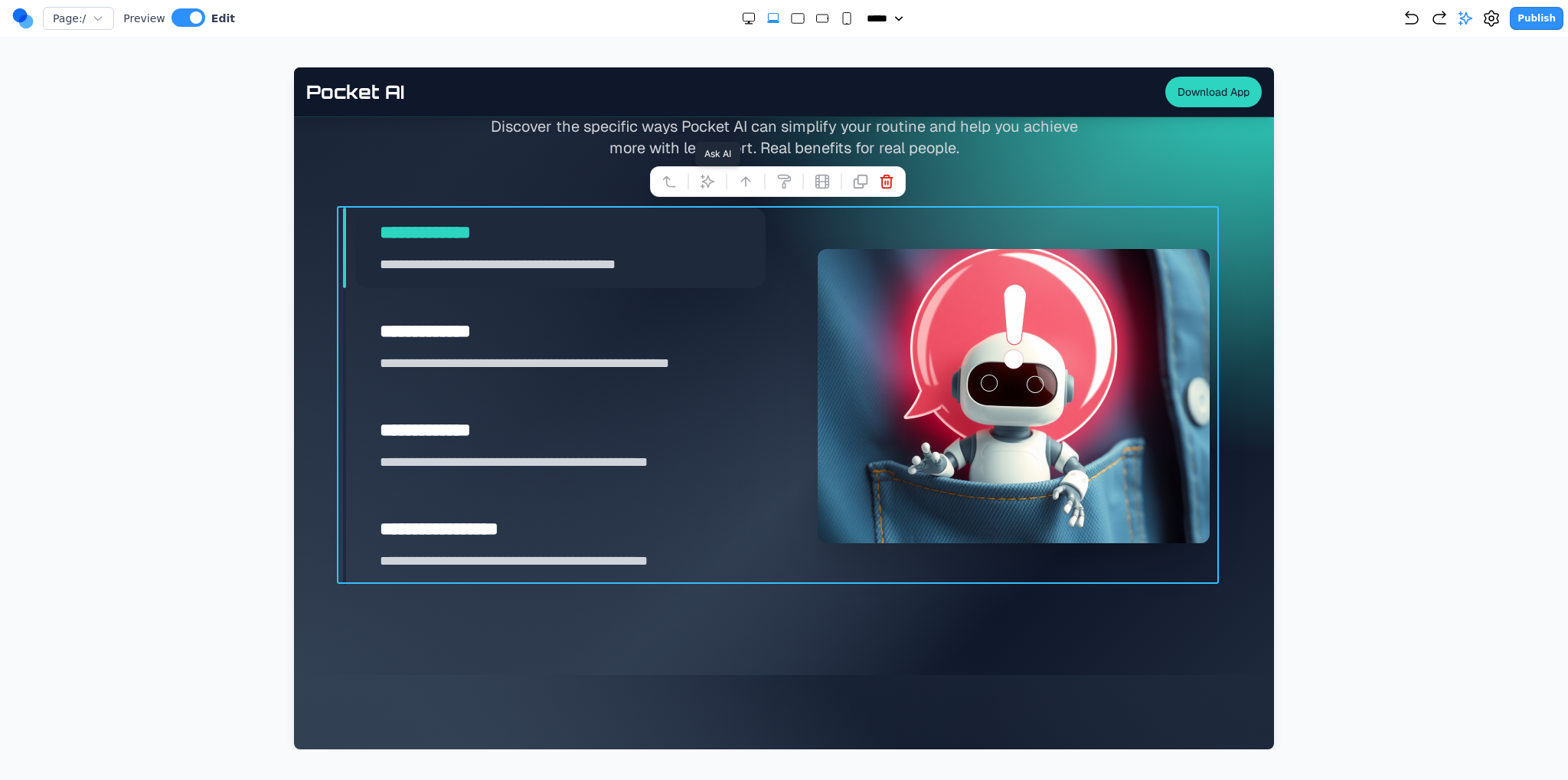
click at [708, 191] on button at bounding box center [707, 181] width 24 height 24
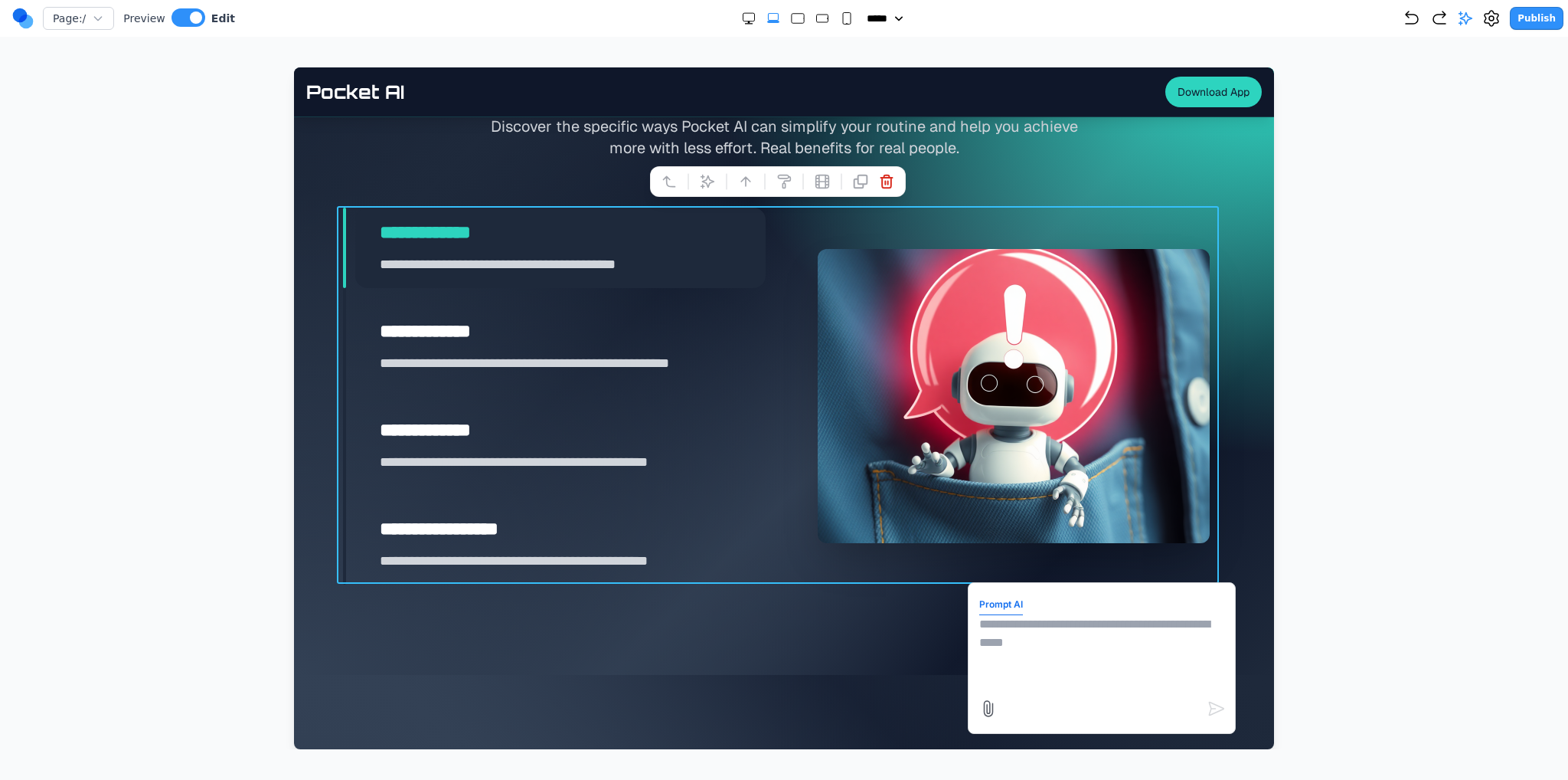
click at [1038, 647] on textarea at bounding box center [1102, 653] width 245 height 77
type textarea "*"
type textarea "**********"
click at [782, 620] on section "**********" at bounding box center [784, 334] width 980 height 682
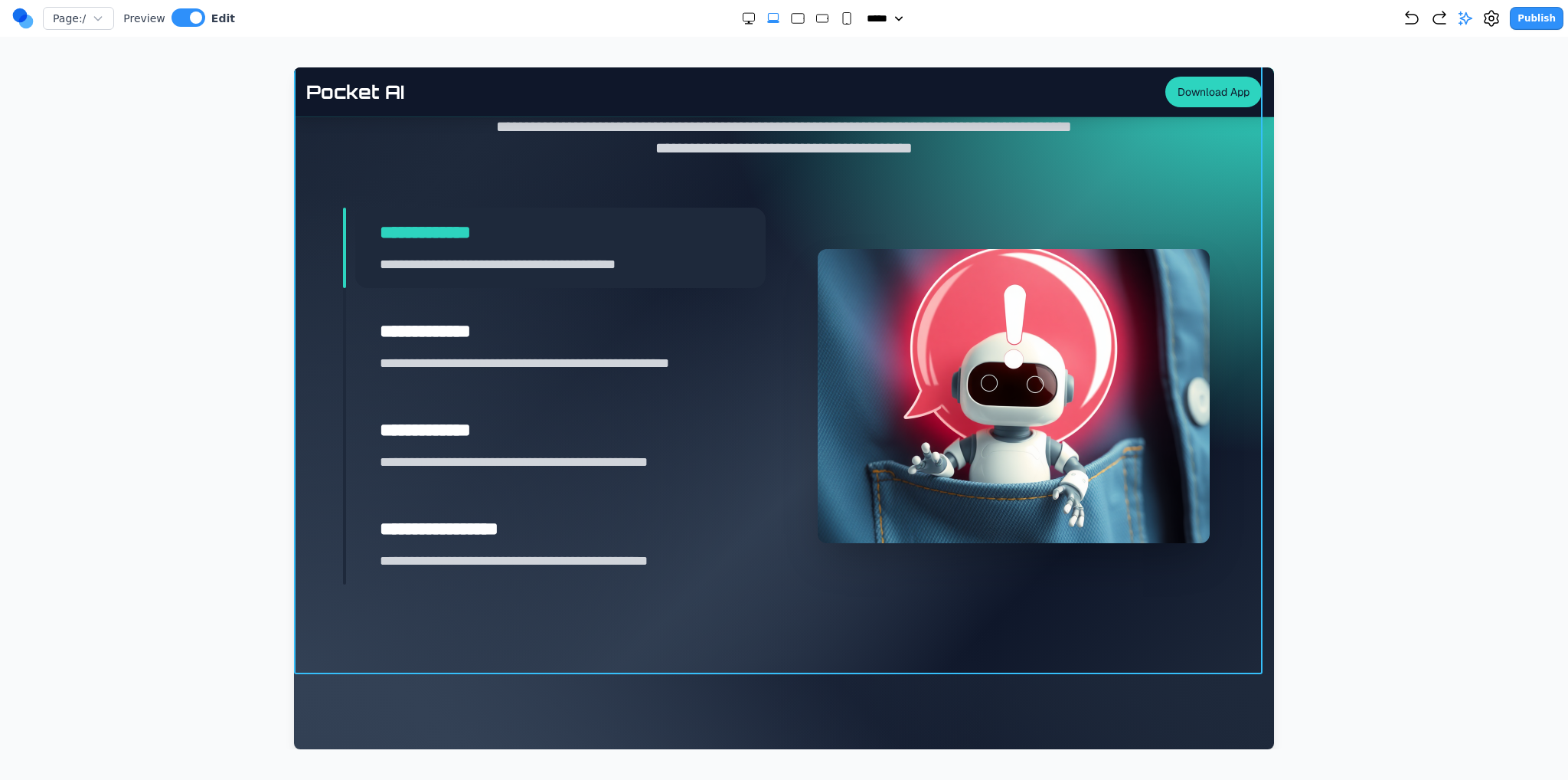
click at [776, 626] on section "**********" at bounding box center [784, 334] width 980 height 682
click at [693, 702] on button at bounding box center [694, 695] width 24 height 24
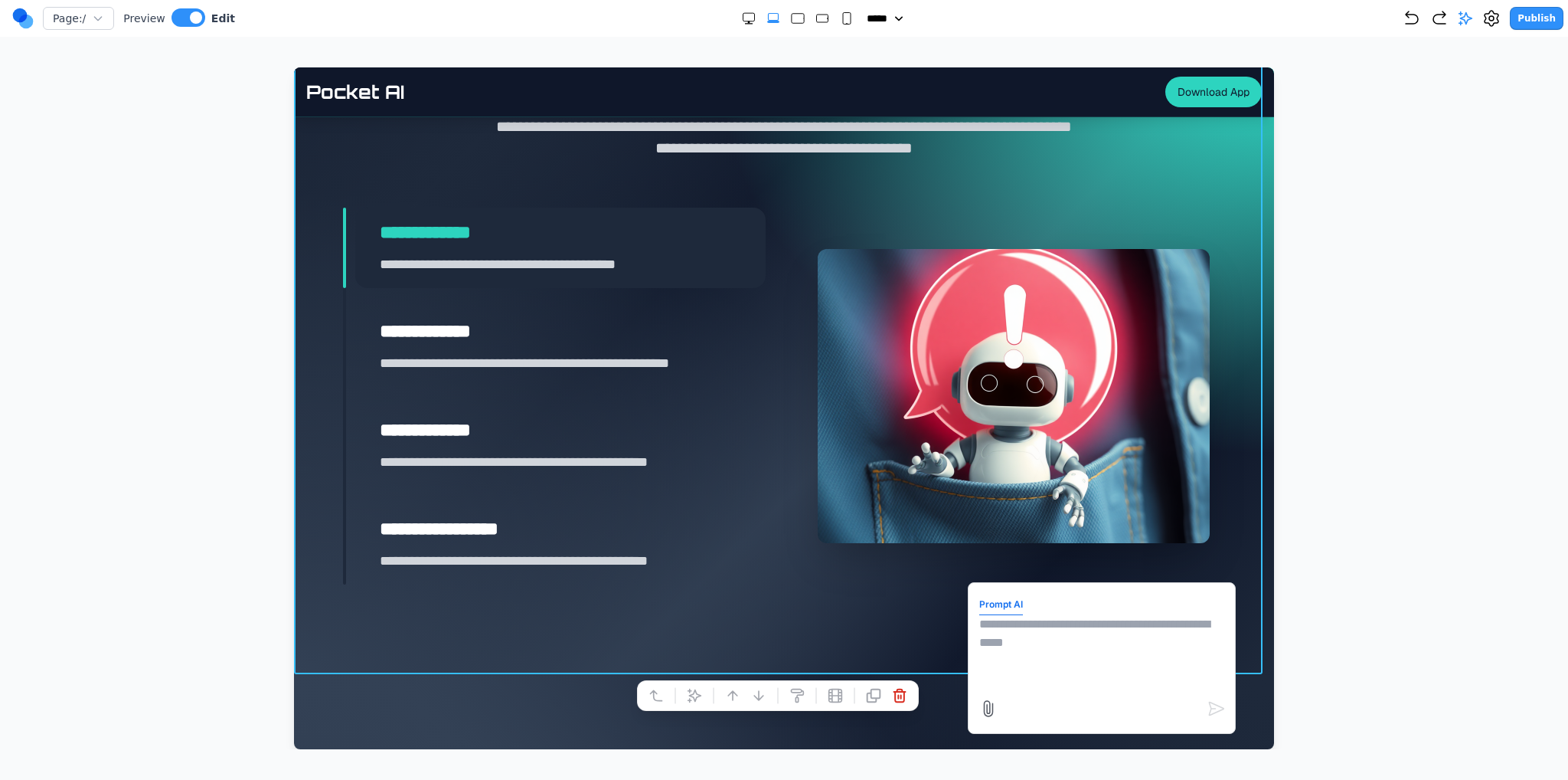
click at [1013, 661] on textarea at bounding box center [1102, 653] width 245 height 77
type textarea "*"
click at [1529, 22] on button "Publish" at bounding box center [1536, 19] width 54 height 23
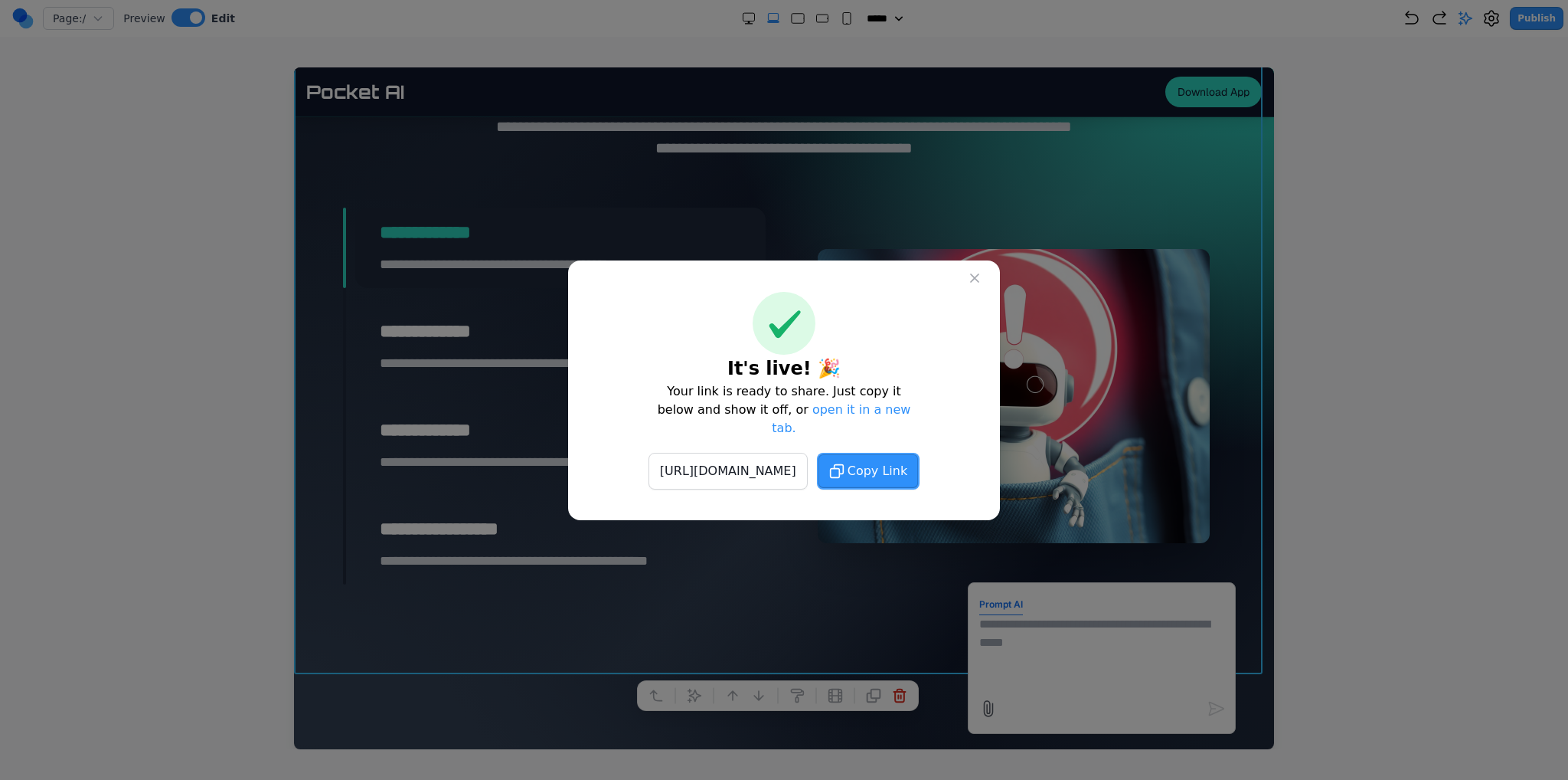
click at [907, 462] on span "Copy Link" at bounding box center [877, 470] width 59 height 19
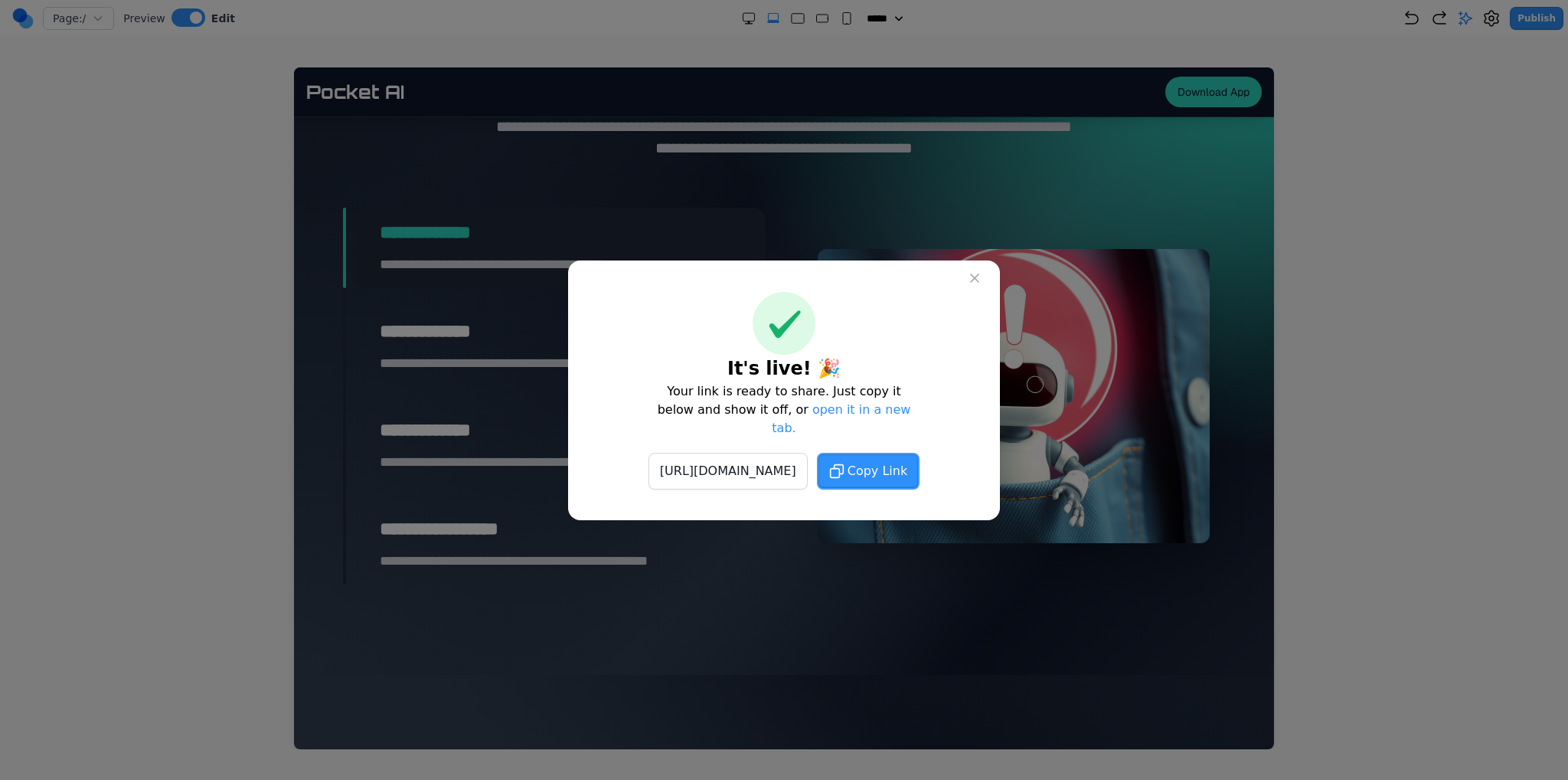
click at [988, 288] on button at bounding box center [974, 278] width 27 height 27
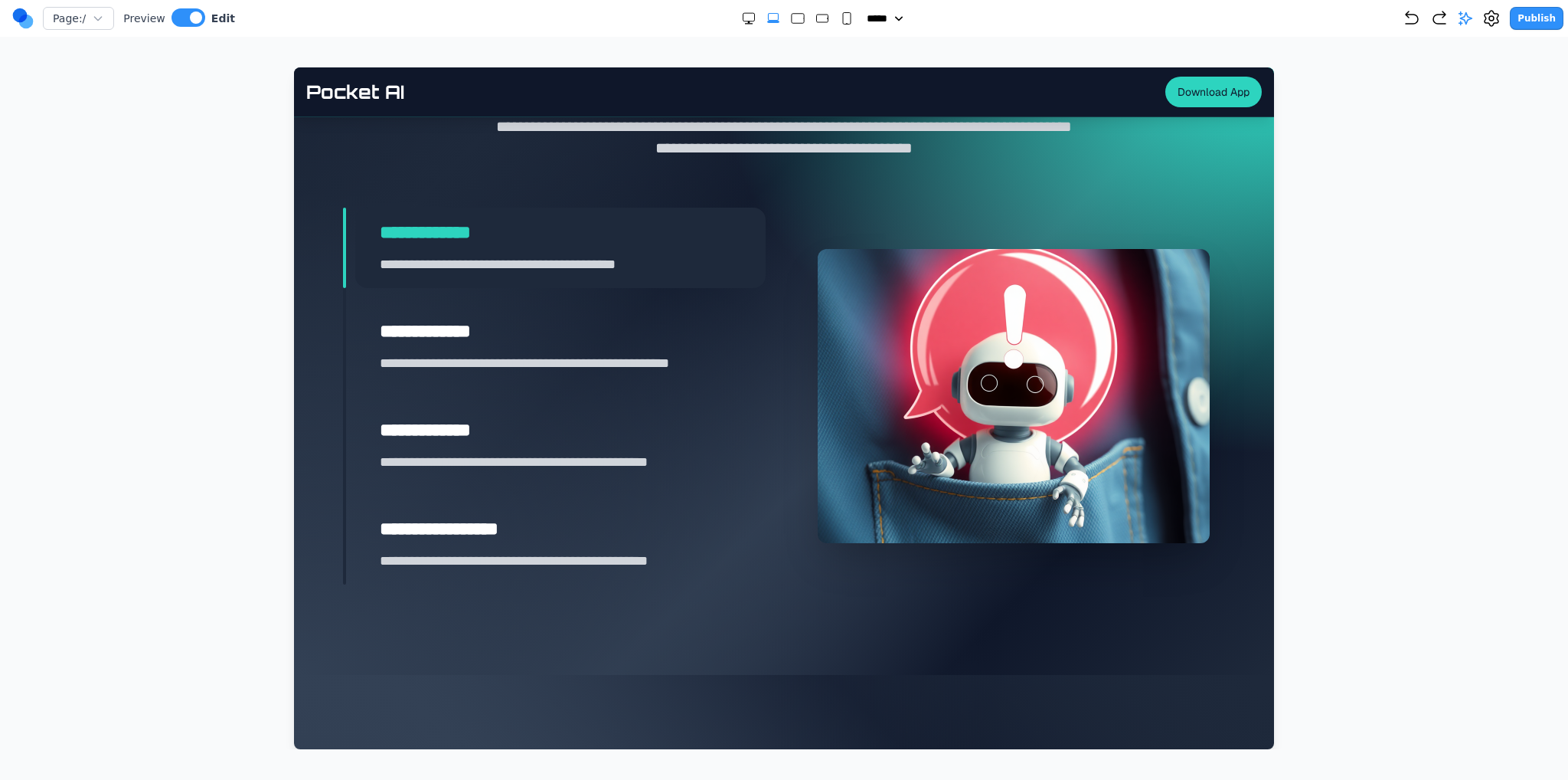
click at [828, 15] on div at bounding box center [797, 19] width 113 height 16
click at [839, 17] on icon "Small" at bounding box center [847, 19] width 16 height 16
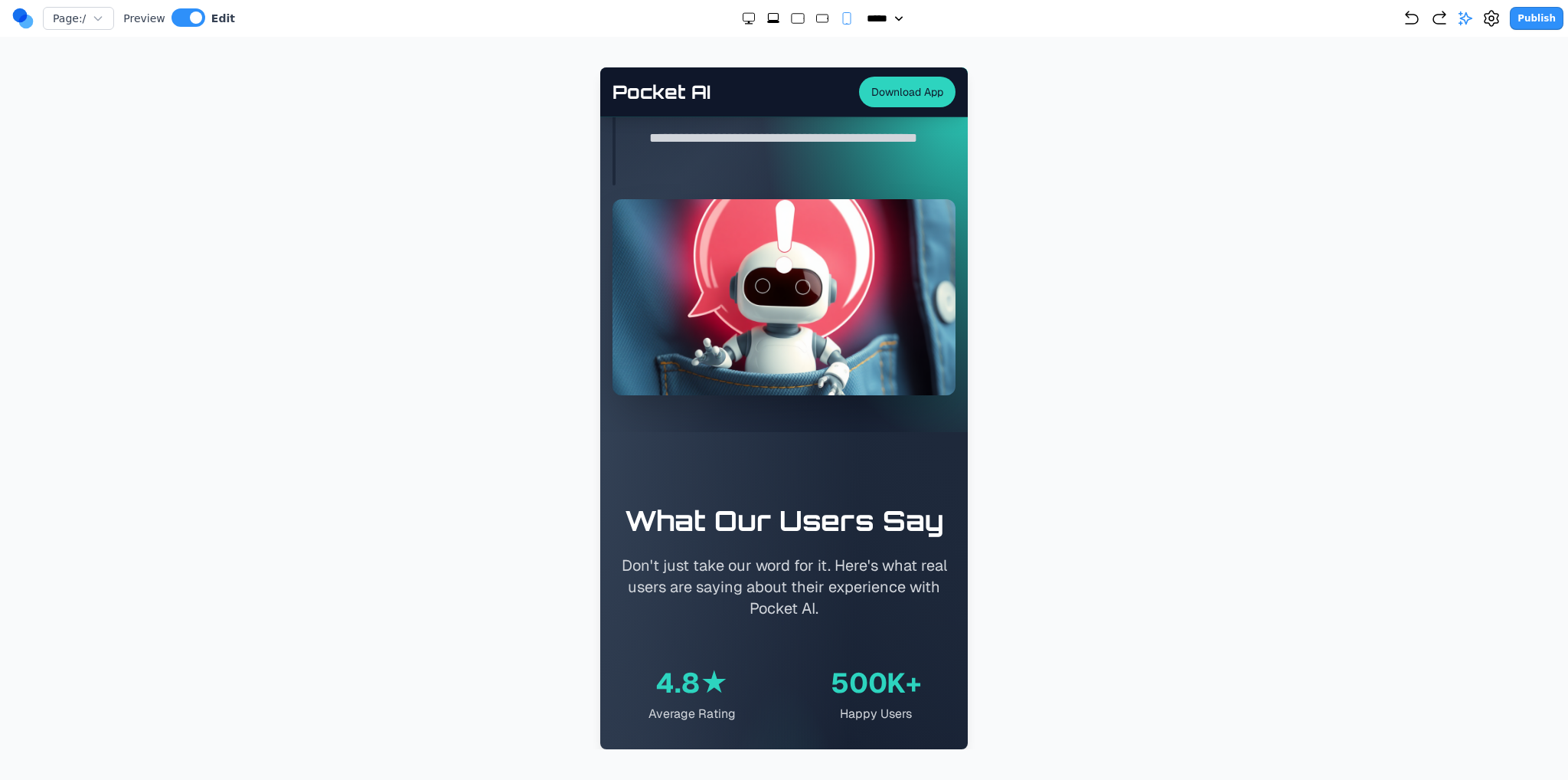
scroll to position [3964, 0]
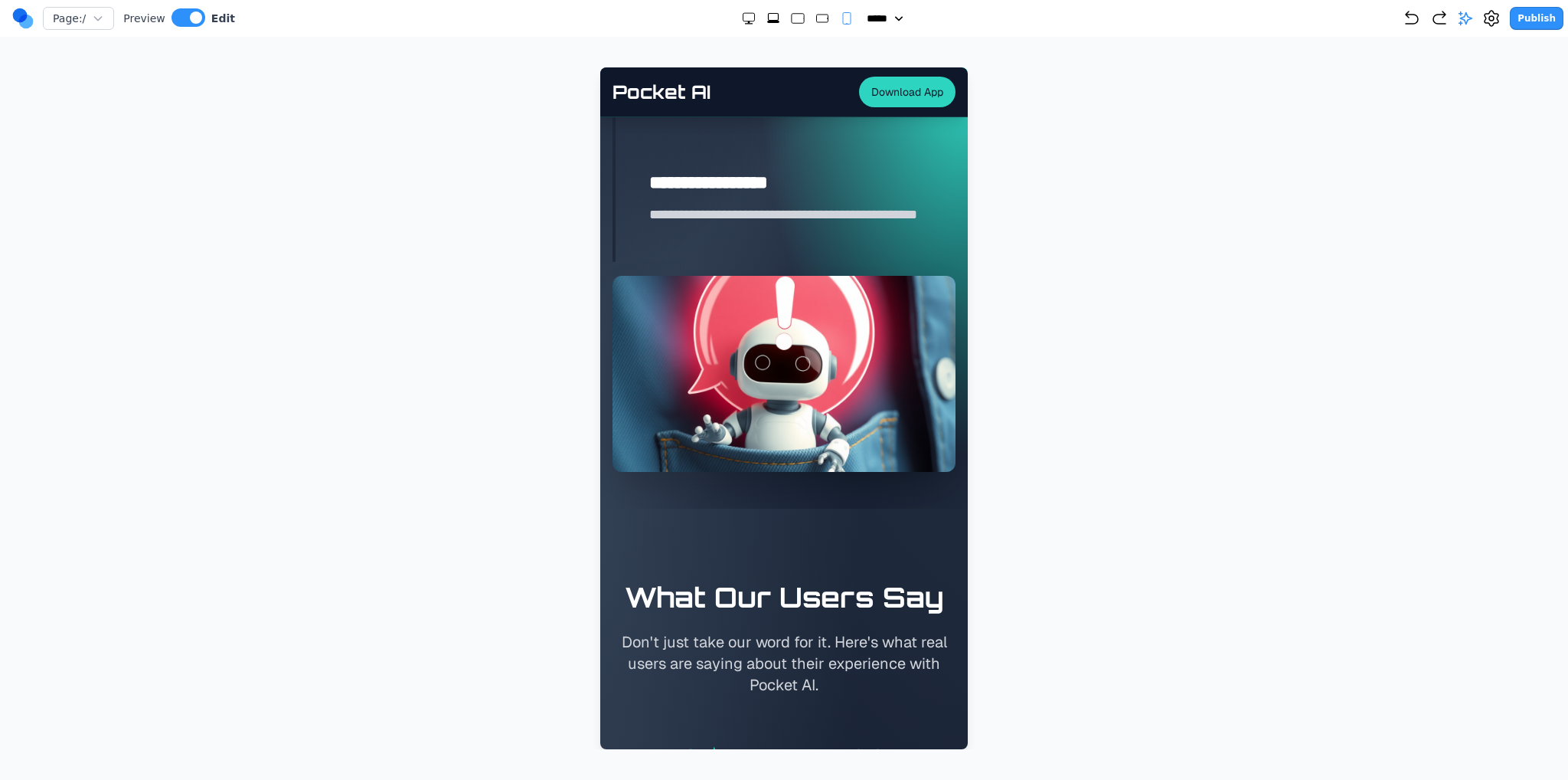
click at [818, 23] on icon "Medium" at bounding box center [822, 19] width 16 height 16
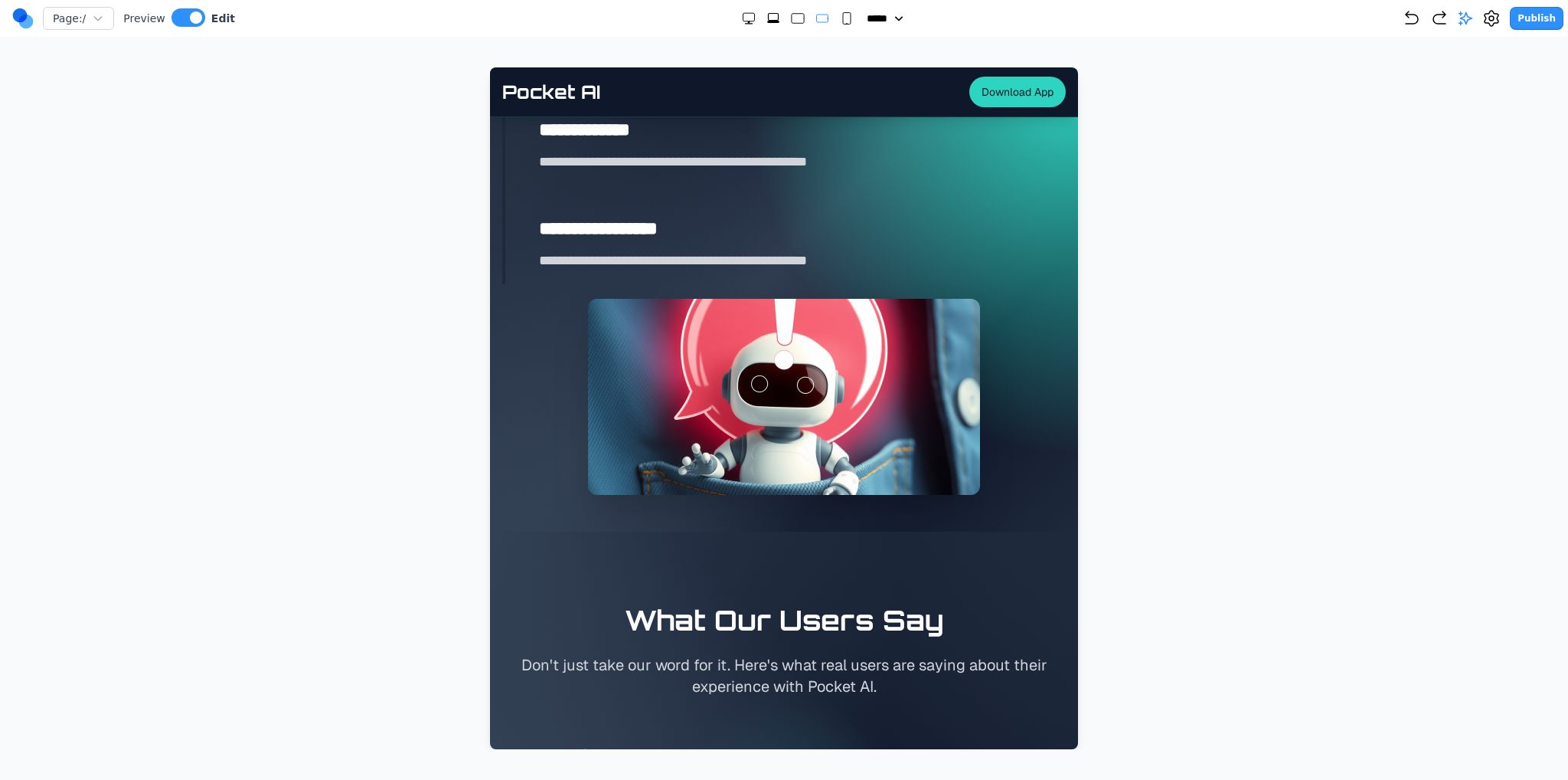
scroll to position [2739, 0]
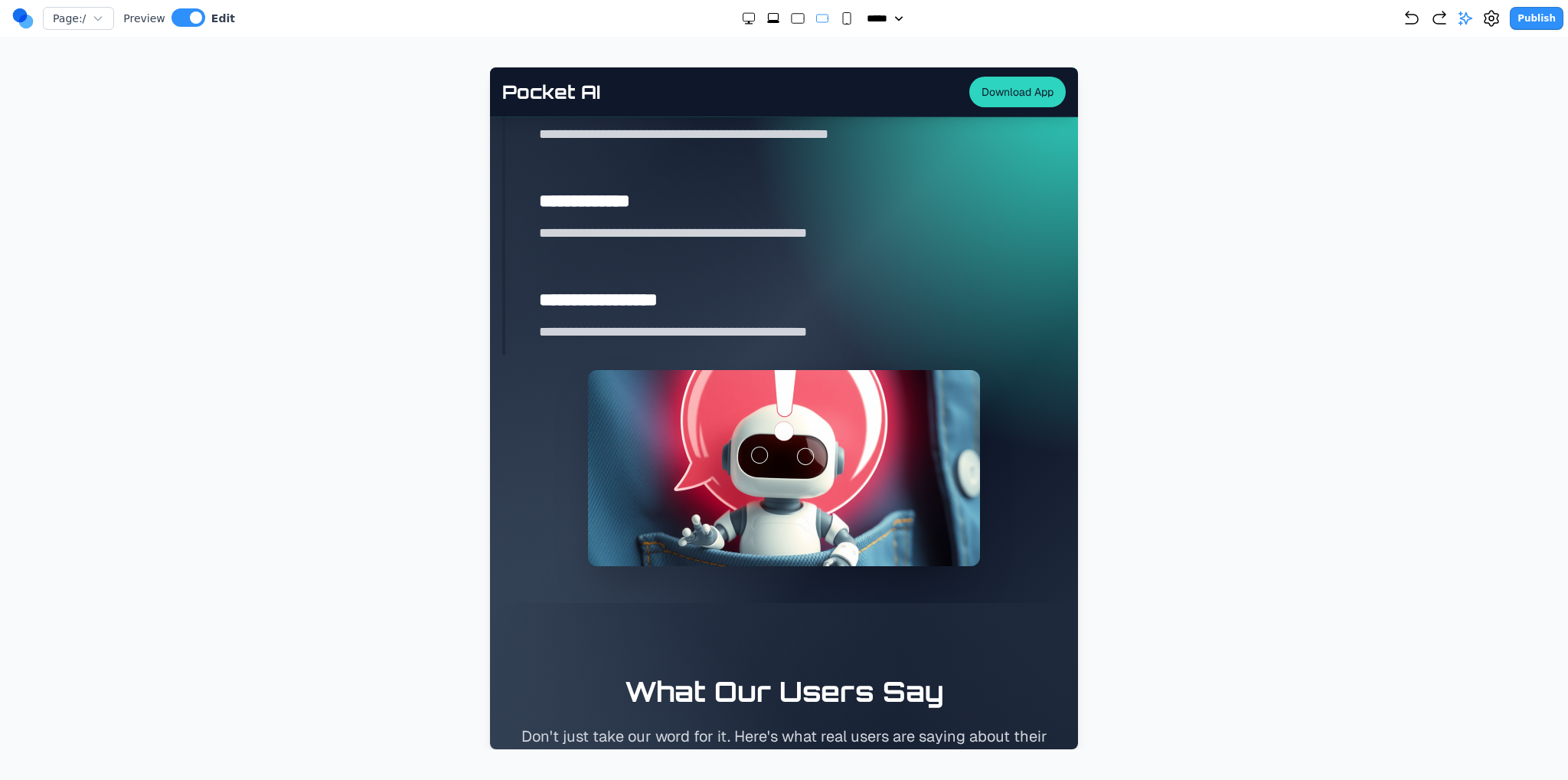
click at [792, 8] on div "Page: / Preview Edit ***** ***** ****** ****** ****** Publish" at bounding box center [787, 18] width 1550 height 24
click at [792, 14] on rect "Large" at bounding box center [796, 19] width 13 height 10
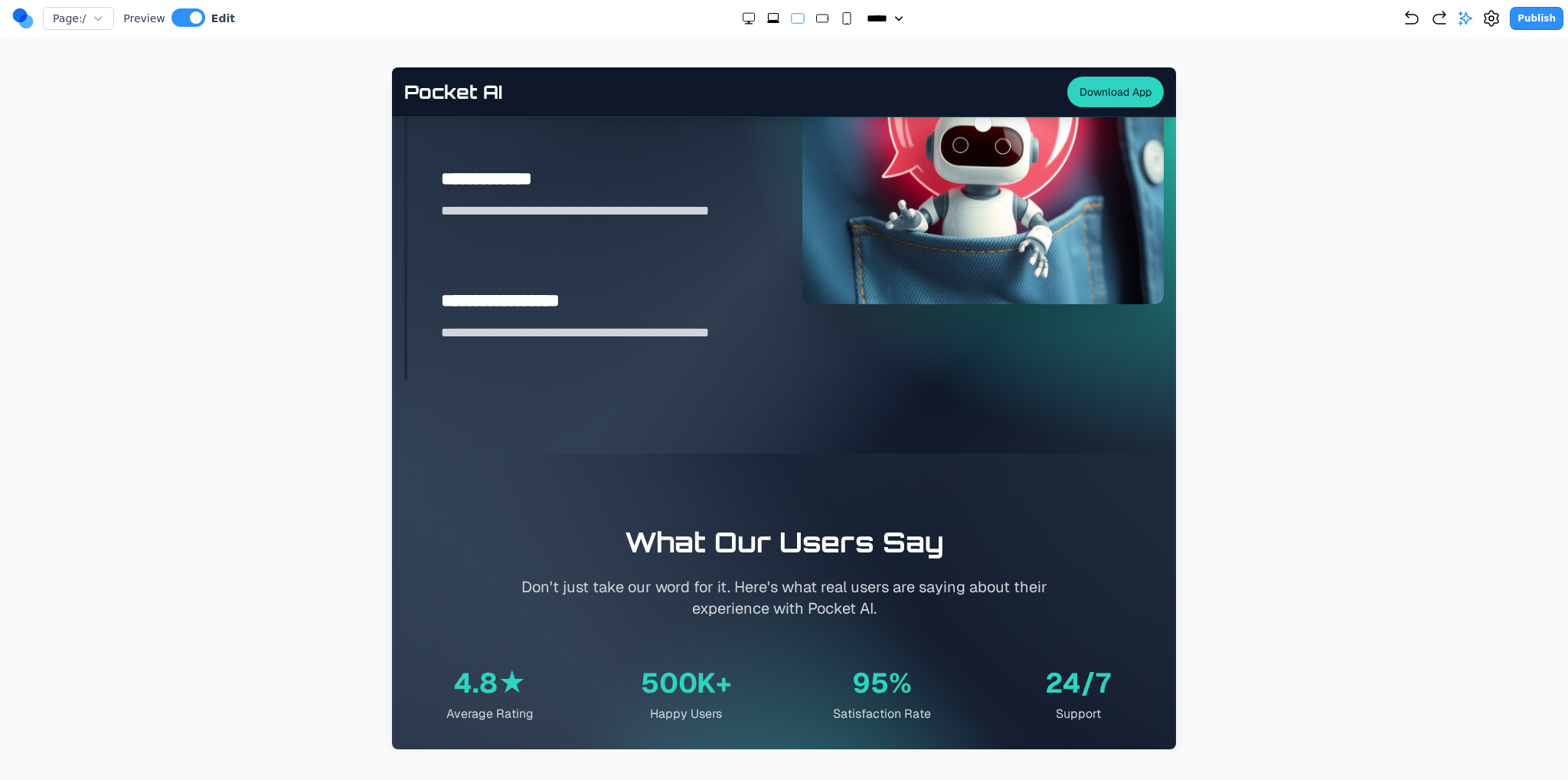
scroll to position [2277, 0]
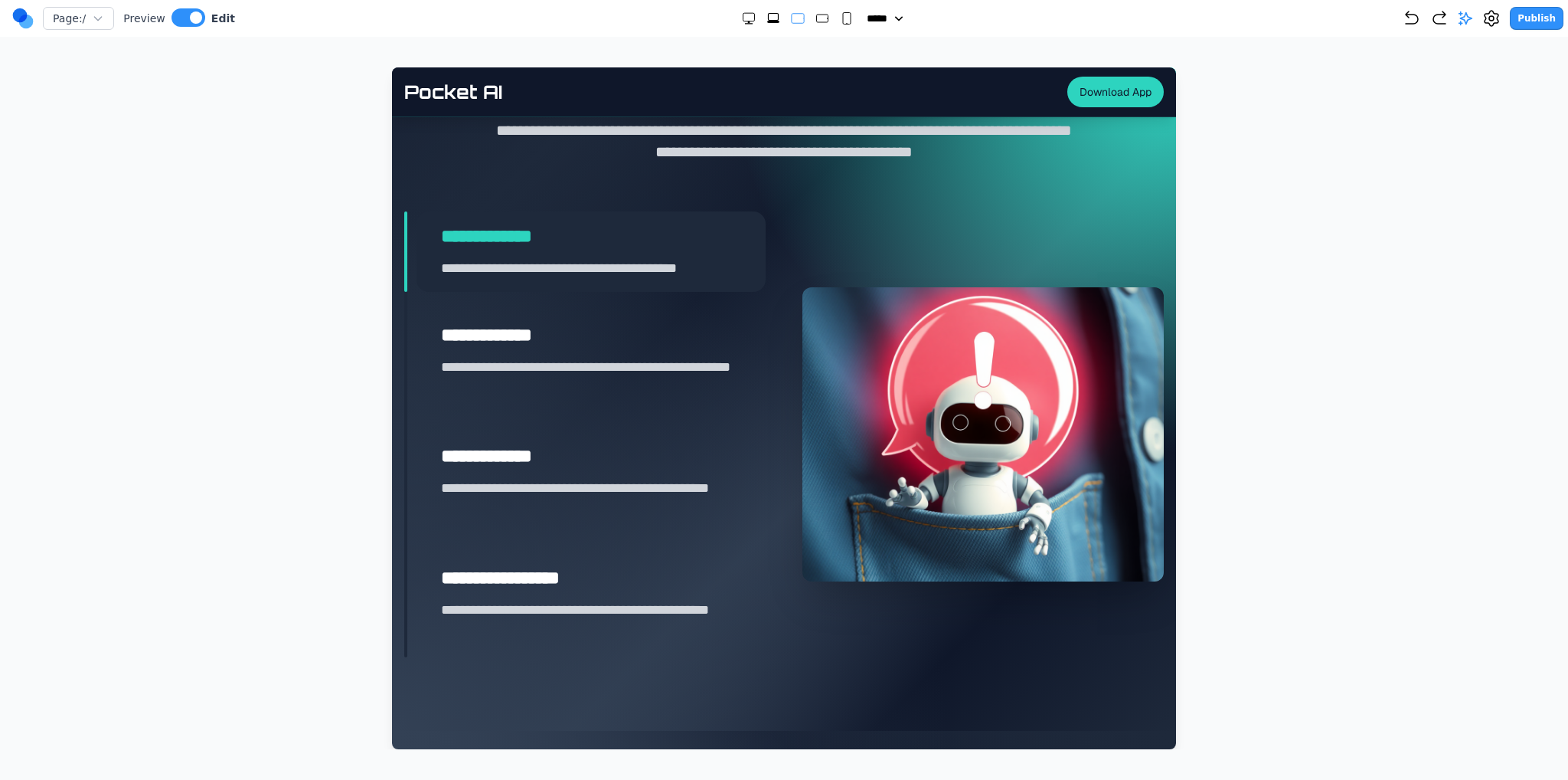
click at [769, 25] on icon "Extra Large" at bounding box center [773, 19] width 16 height 16
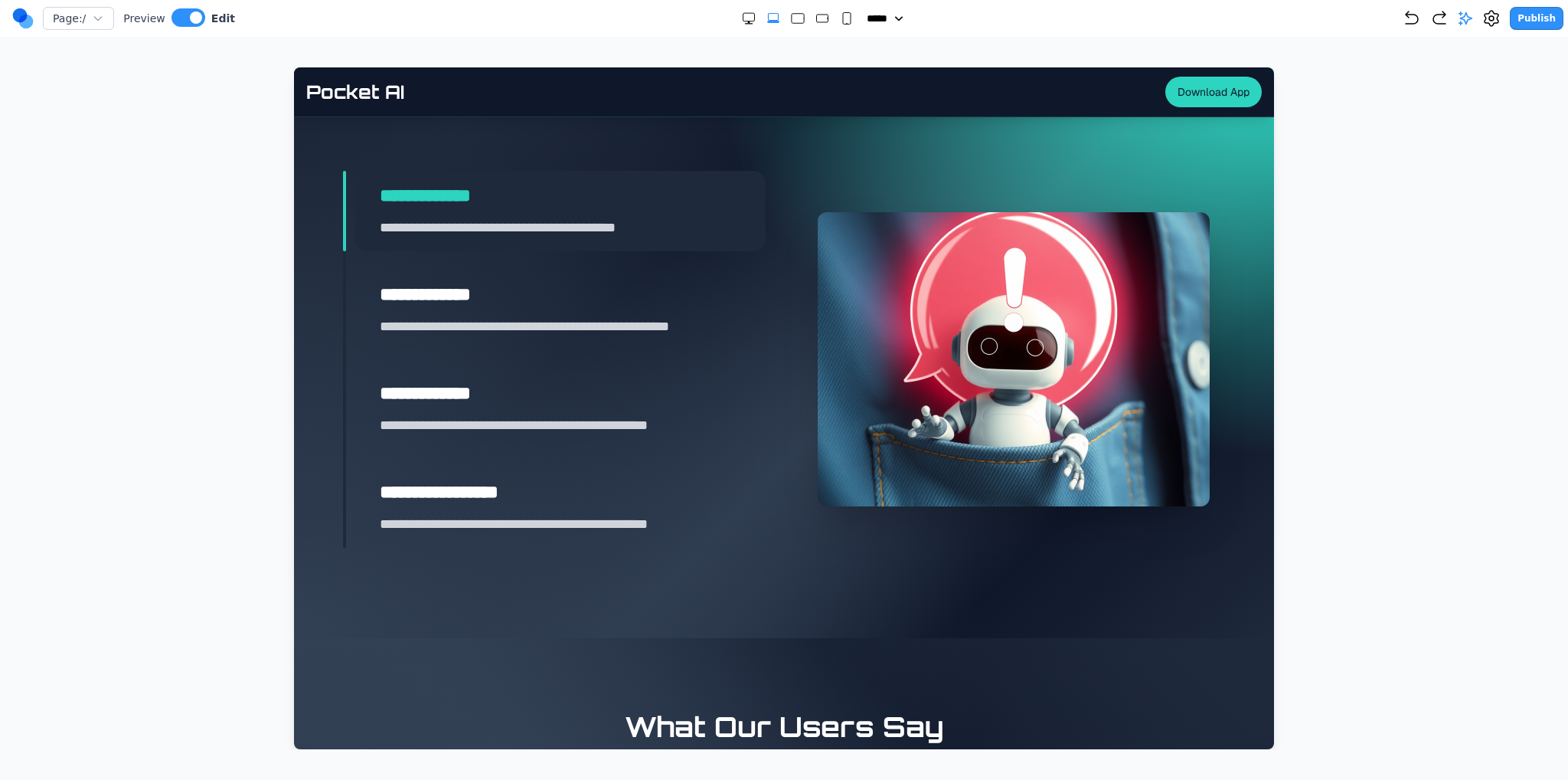
scroll to position [2218, 0]
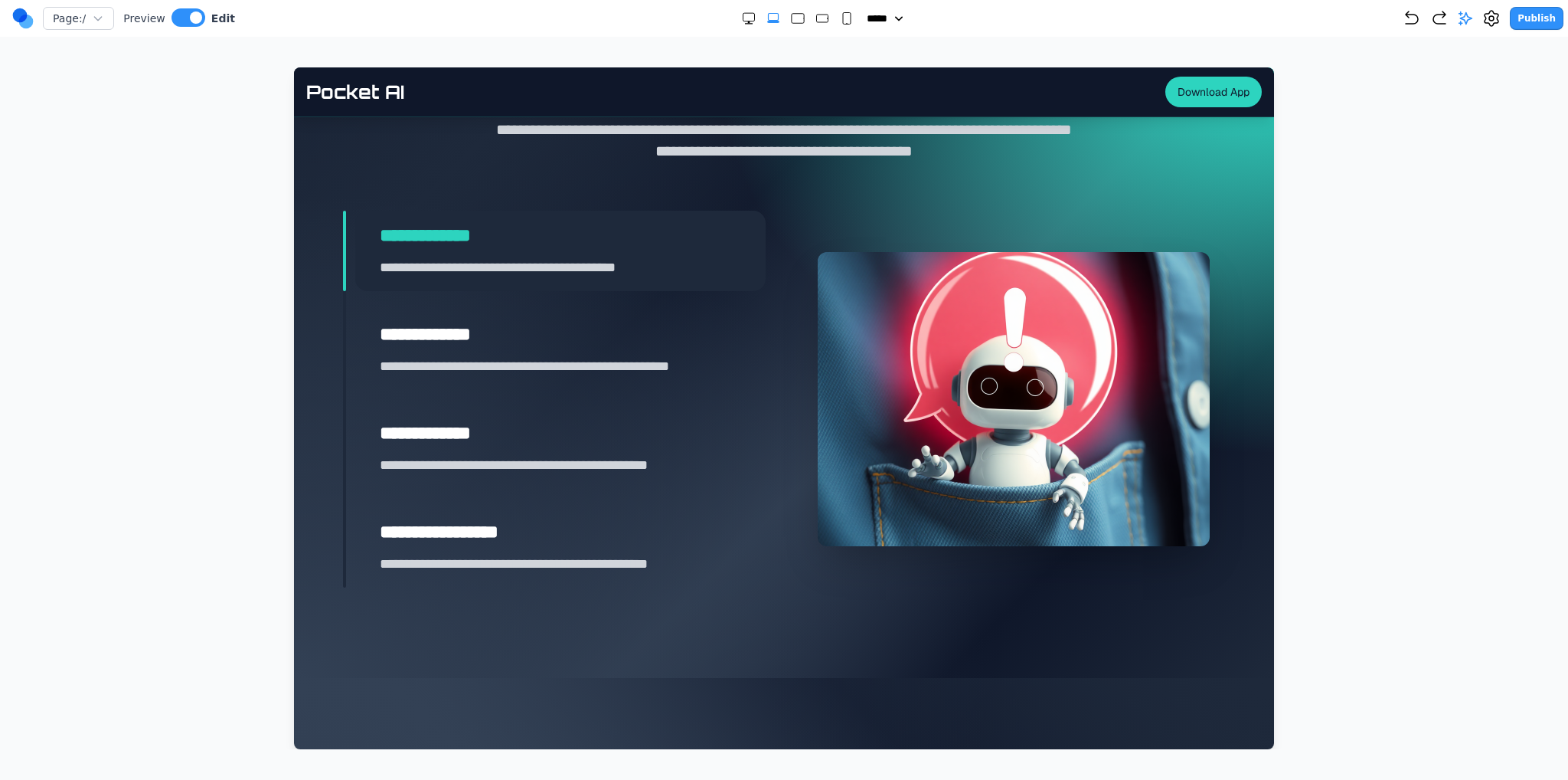
click at [745, 23] on rect "Double Extra Large" at bounding box center [748, 23] width 8 height 1
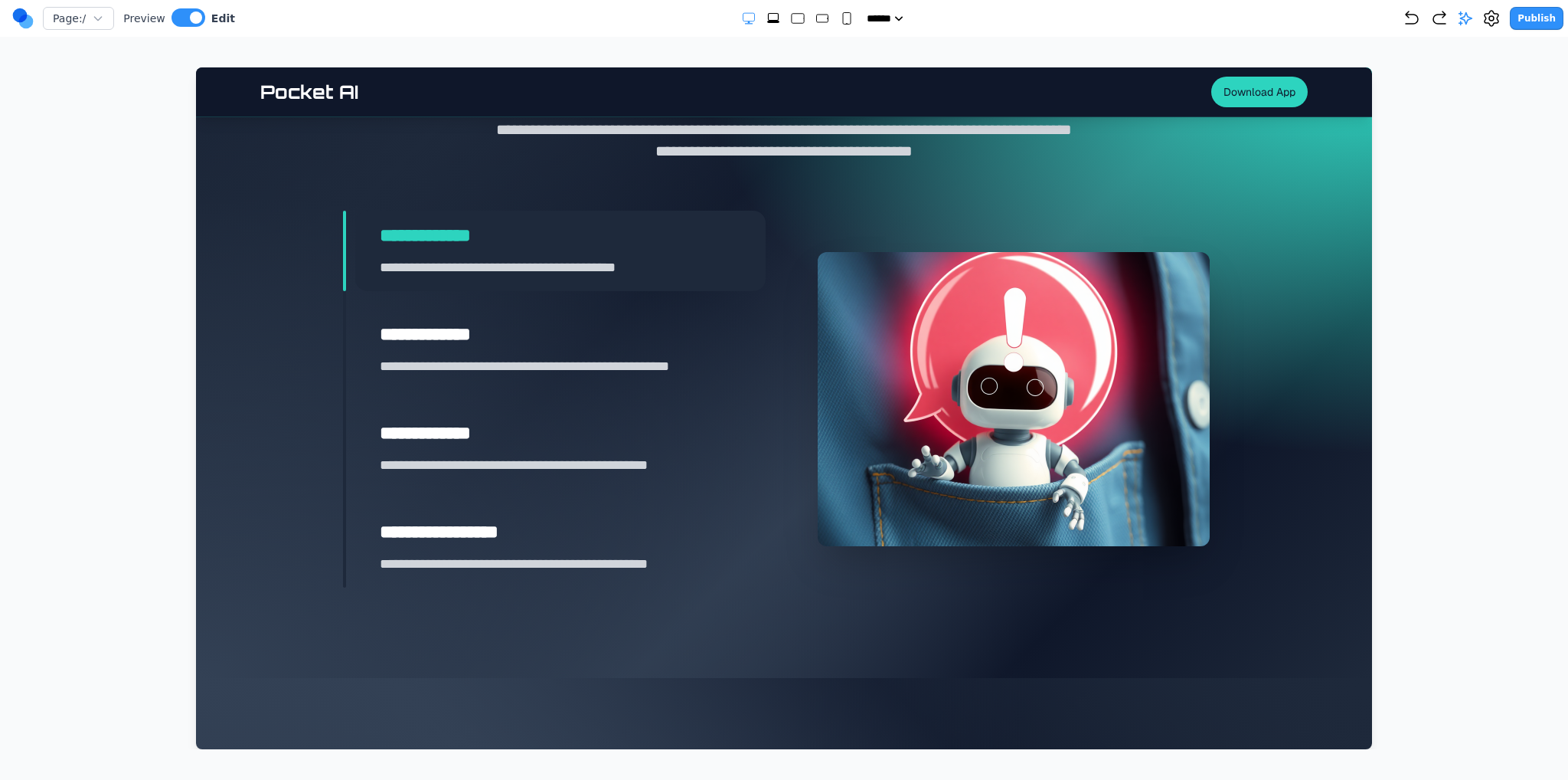
click at [769, 23] on icon "Extra Large" at bounding box center [773, 19] width 16 height 16
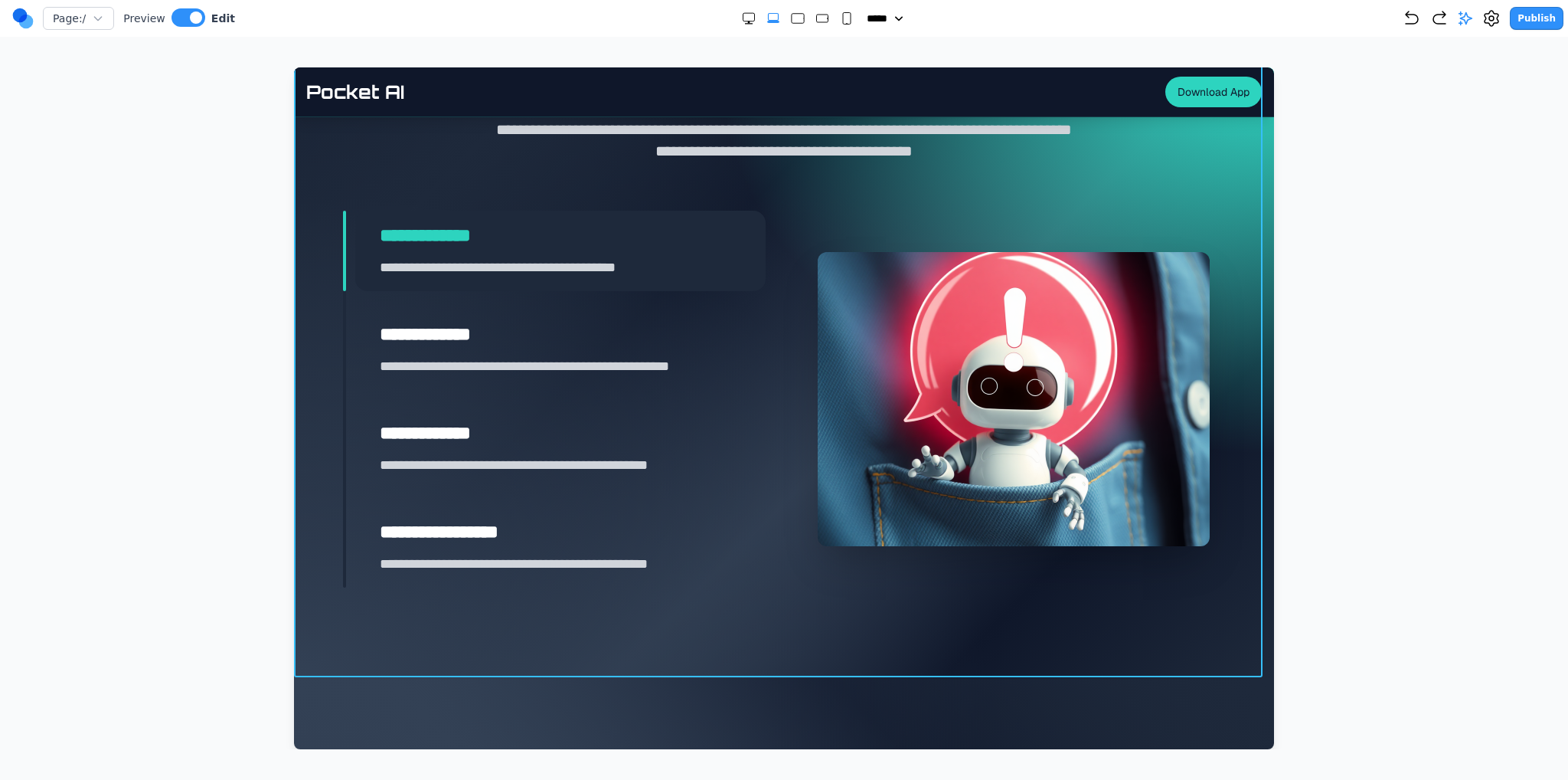
click at [679, 635] on section "**********" at bounding box center [784, 337] width 980 height 682
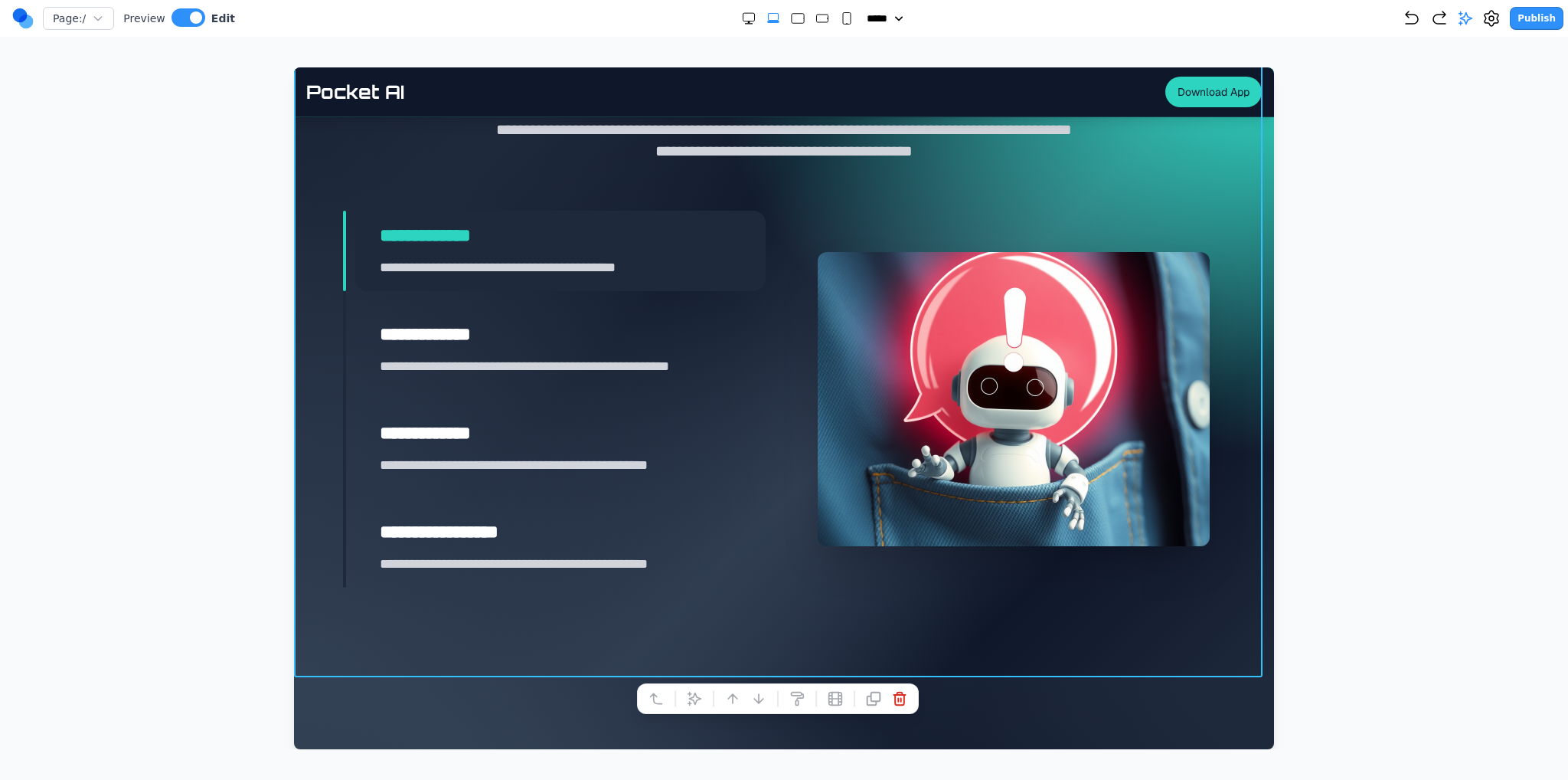
click at [788, 566] on div "**********" at bounding box center [784, 399] width 882 height 378
click at [221, 579] on div at bounding box center [784, 408] width 1507 height 682
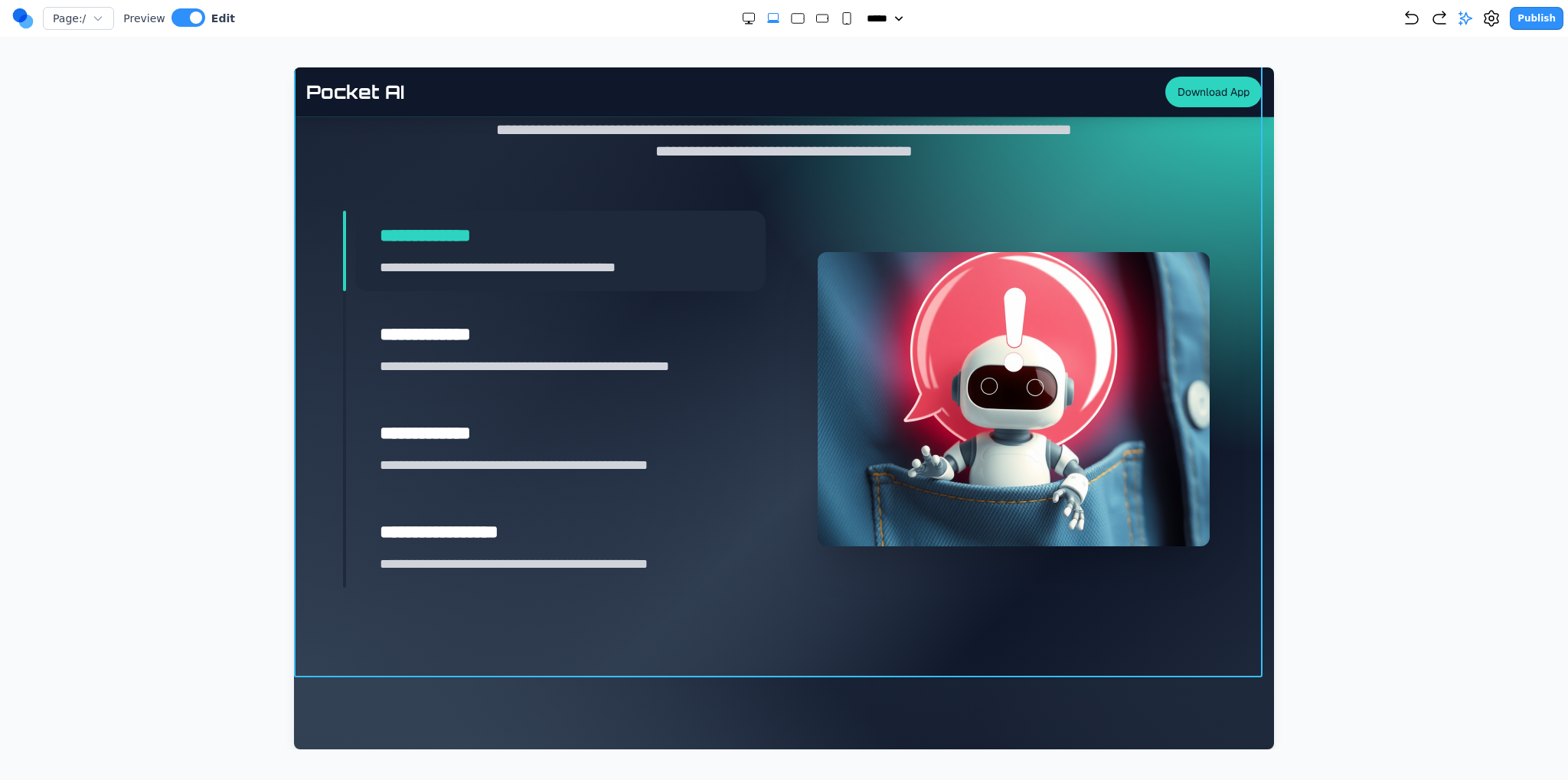
click at [809, 596] on section "**********" at bounding box center [784, 337] width 980 height 682
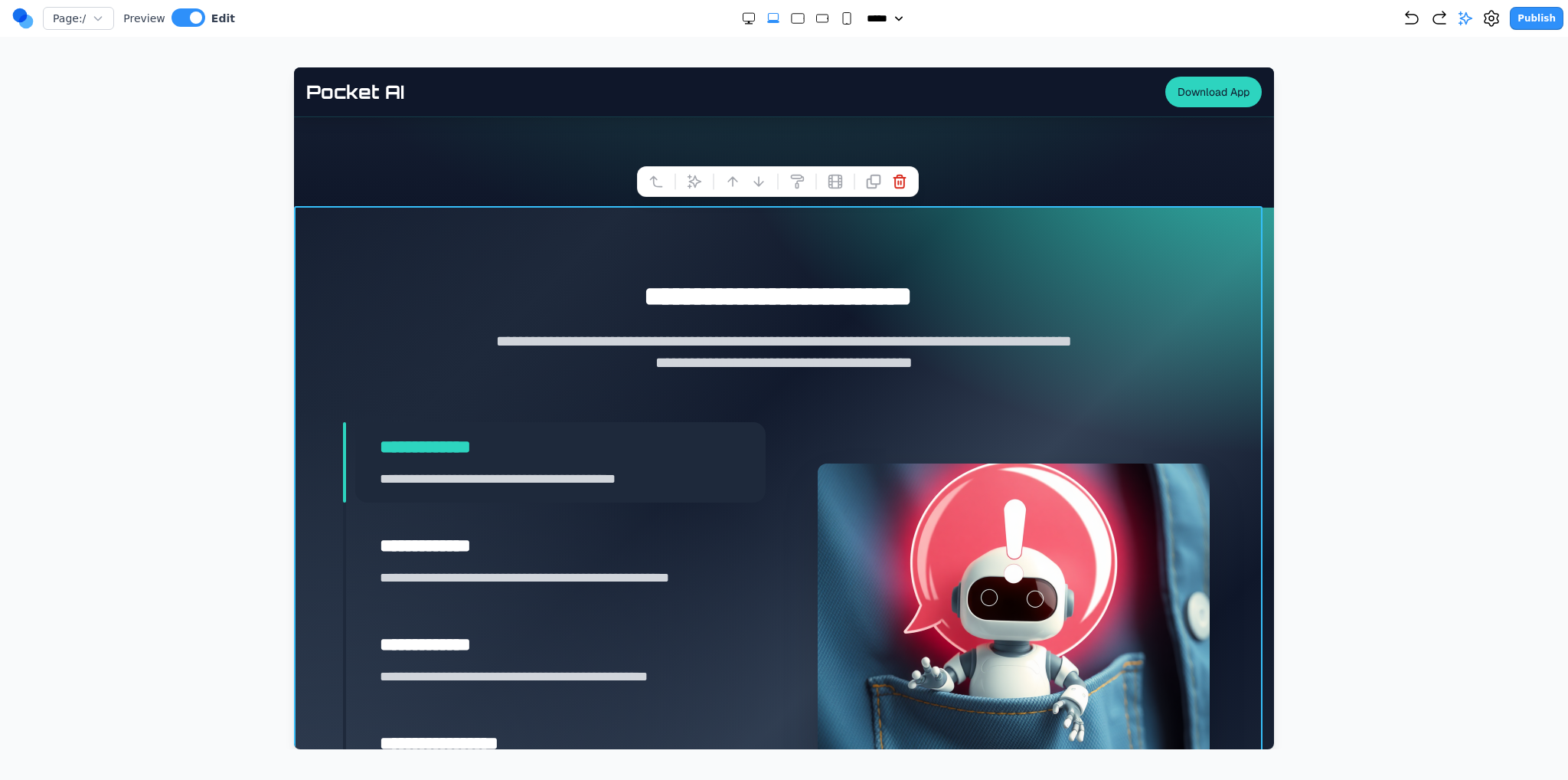
scroll to position [1988, 0]
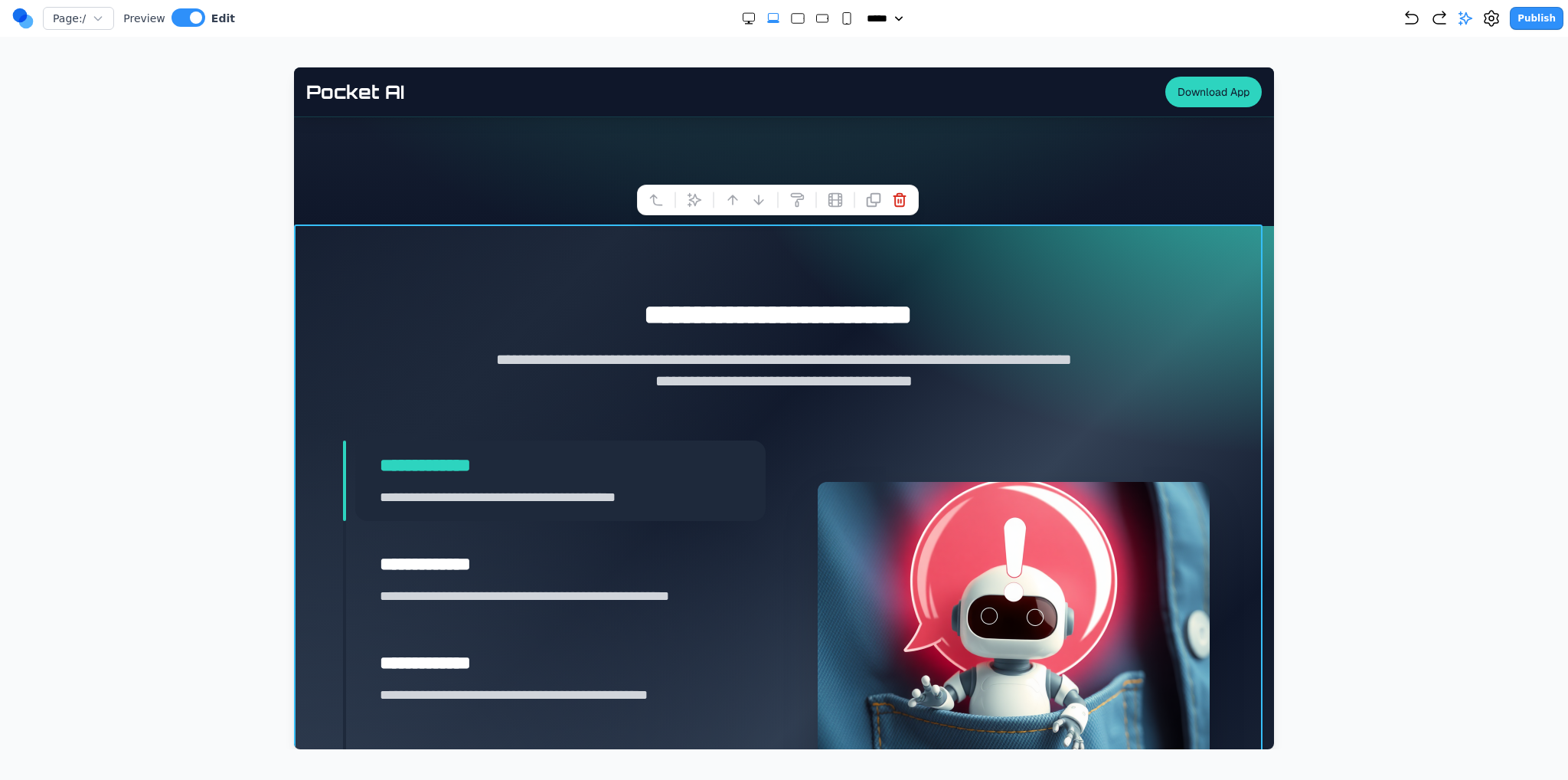
click at [741, 19] on icon "Double Extra Large" at bounding box center [748, 19] width 16 height 16
select select "***"
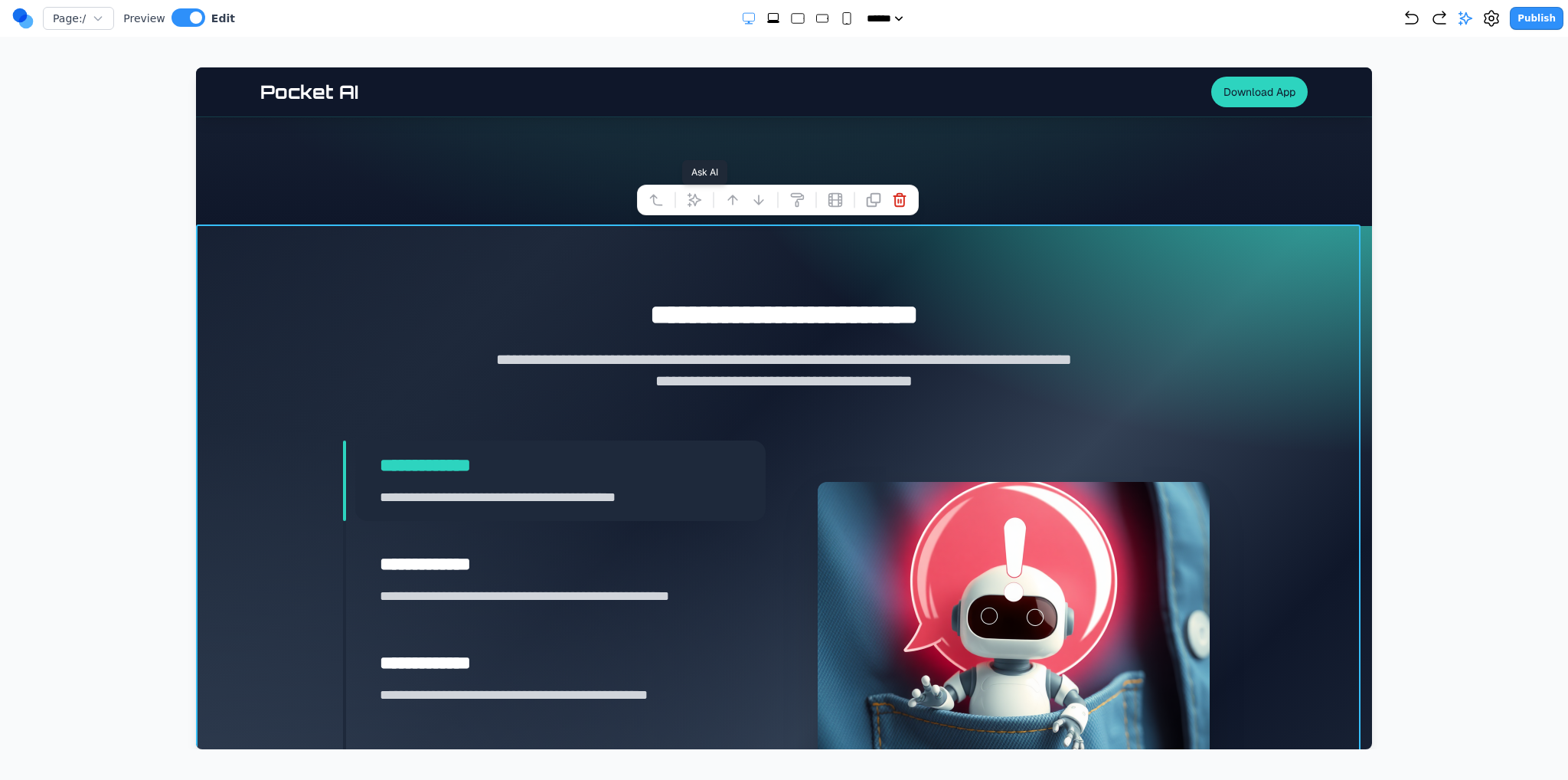
click at [689, 198] on icon at bounding box center [694, 200] width 16 height 16
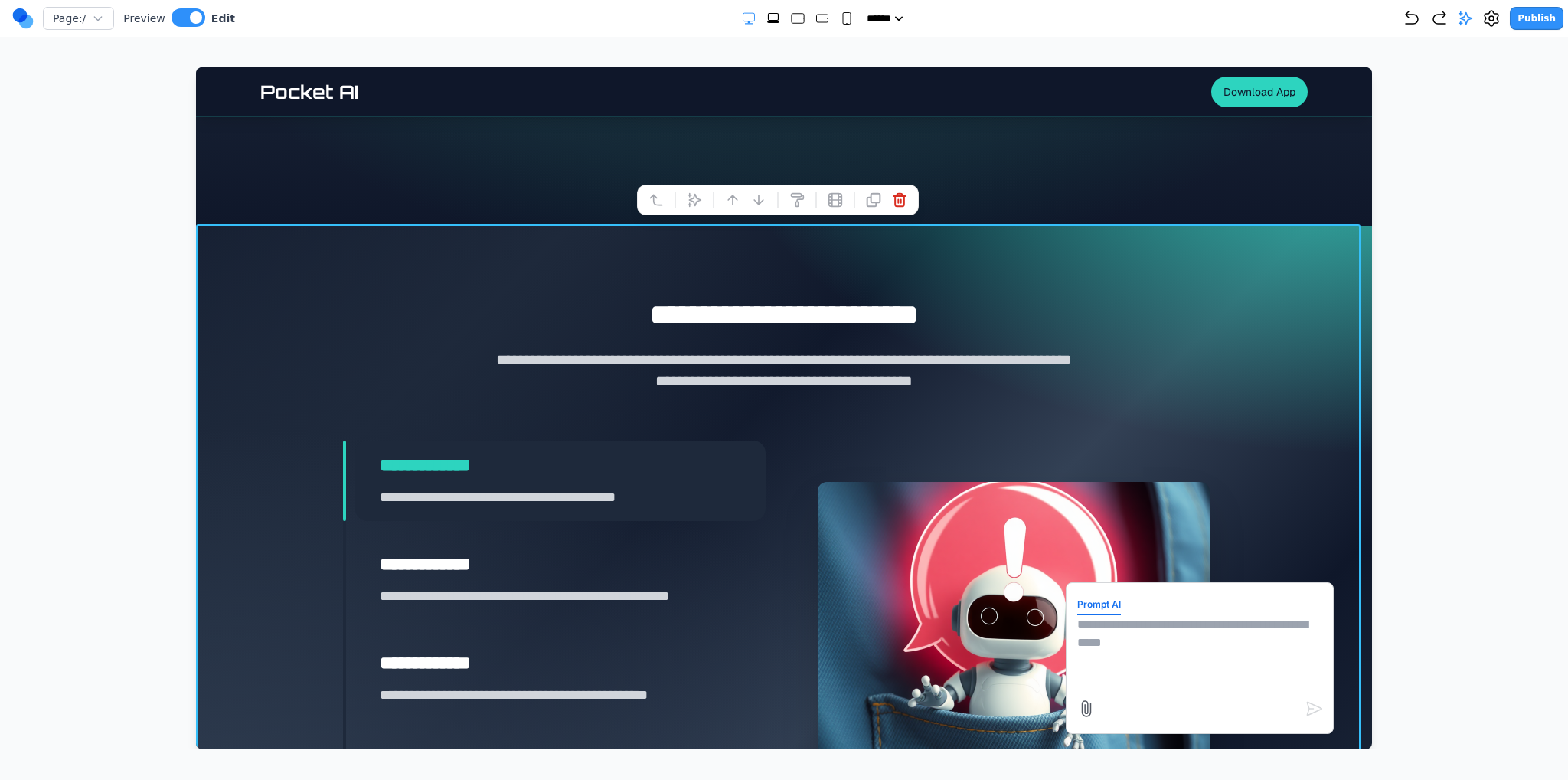
click at [1138, 648] on textarea at bounding box center [1200, 653] width 245 height 77
type textarea "**********"
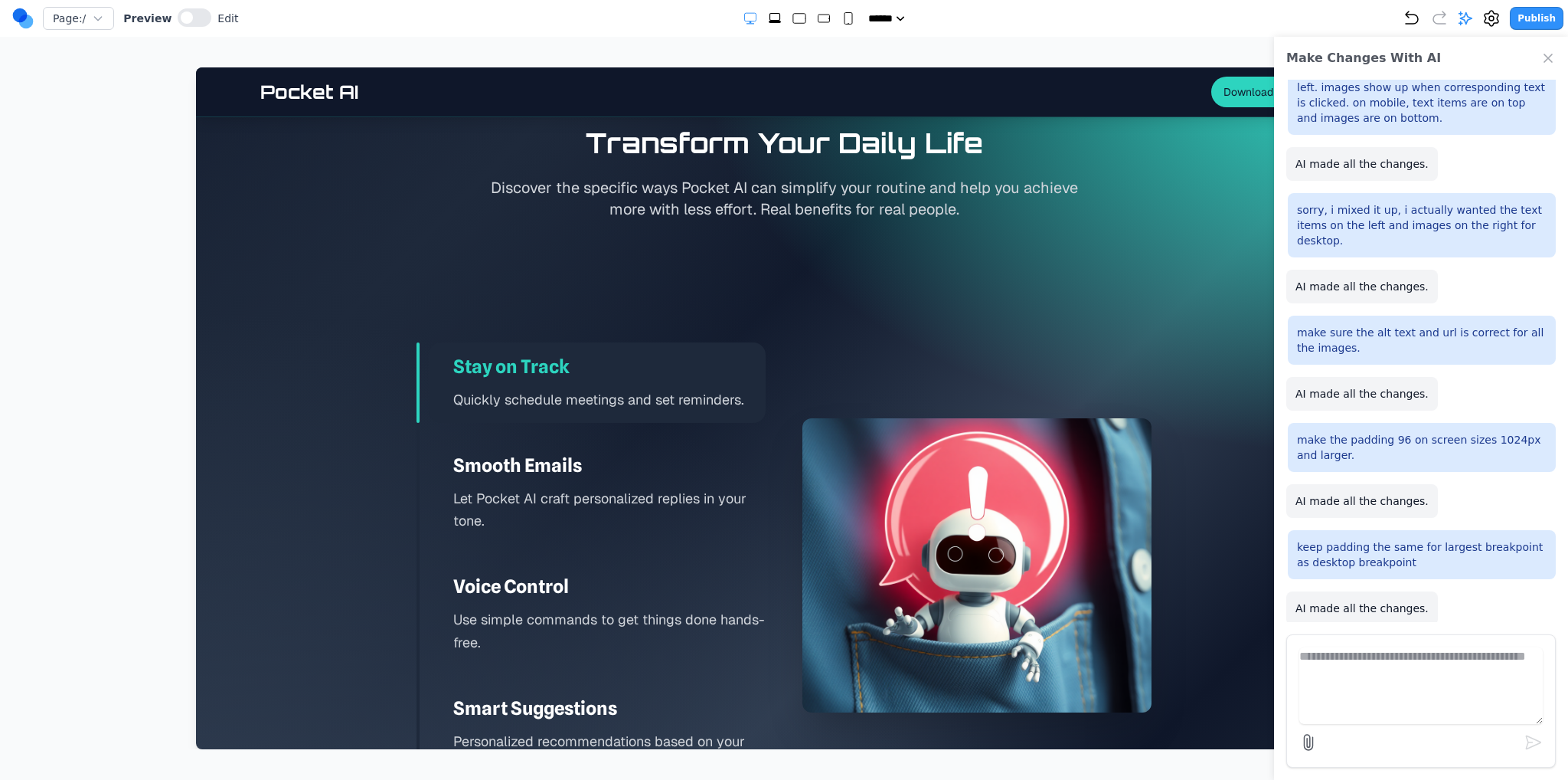
scroll to position [2297, 0]
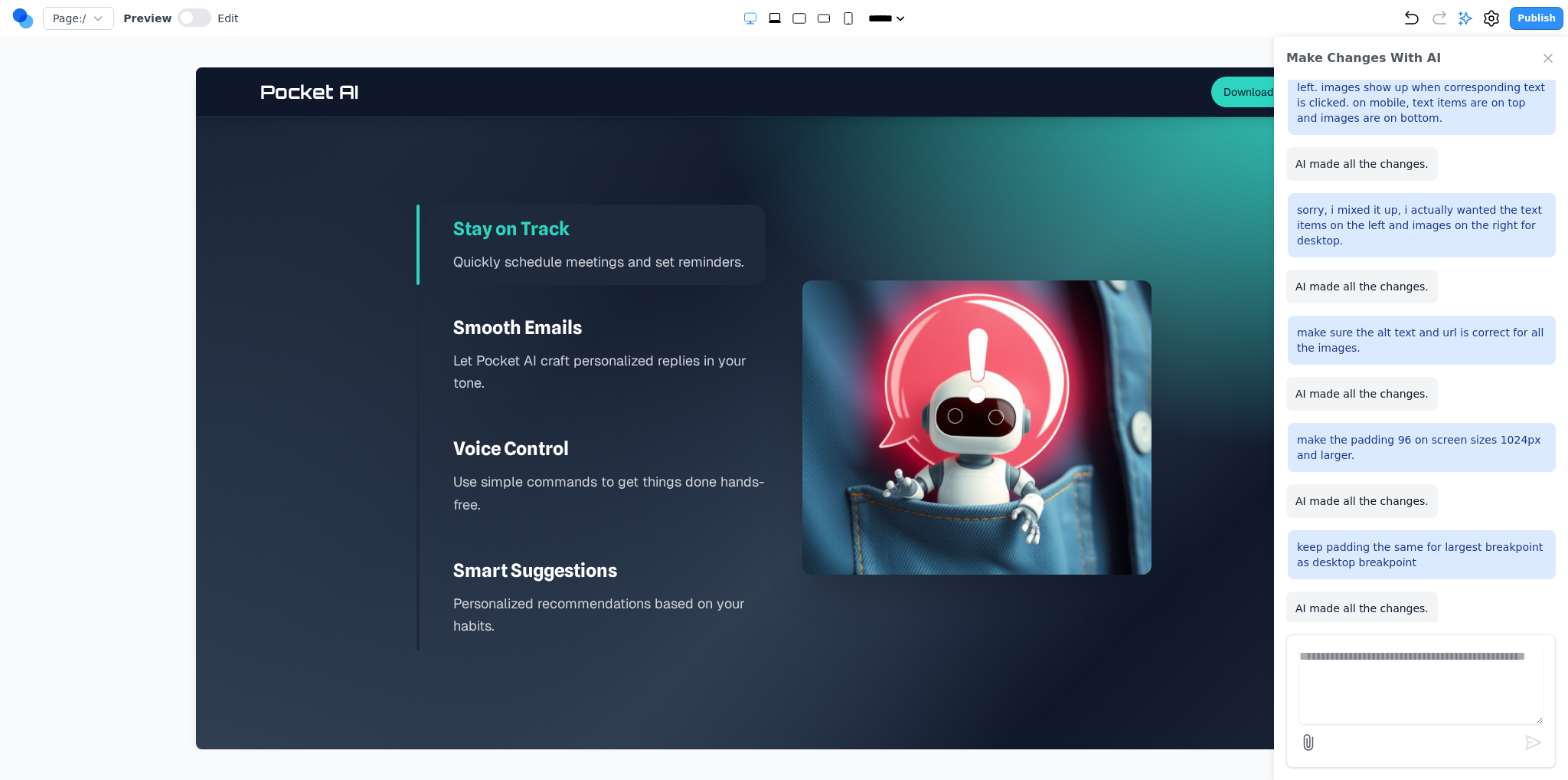
click at [767, 18] on icon "Extra Large" at bounding box center [775, 19] width 16 height 16
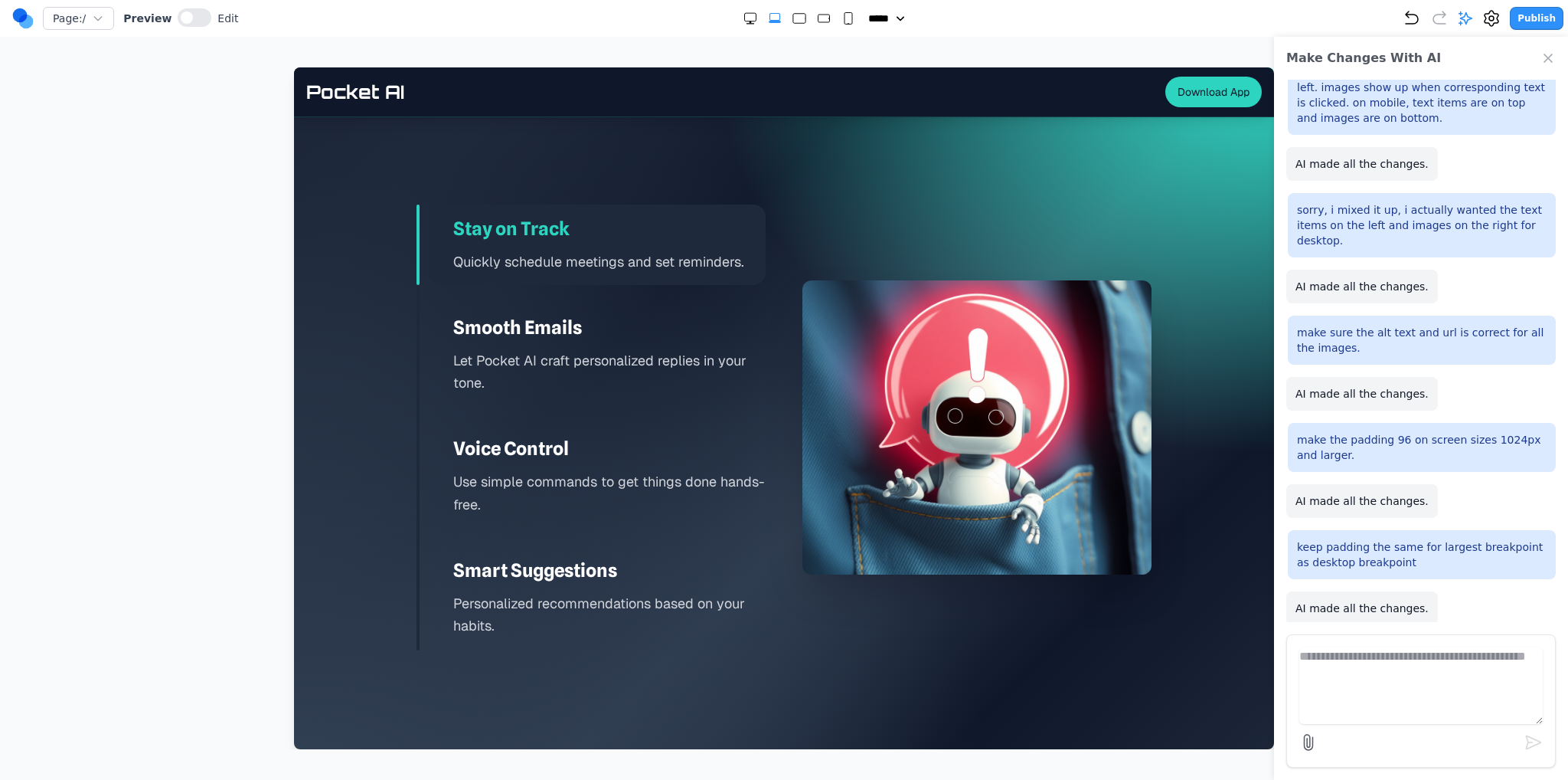
click at [796, 23] on icon "Large" at bounding box center [799, 19] width 16 height 16
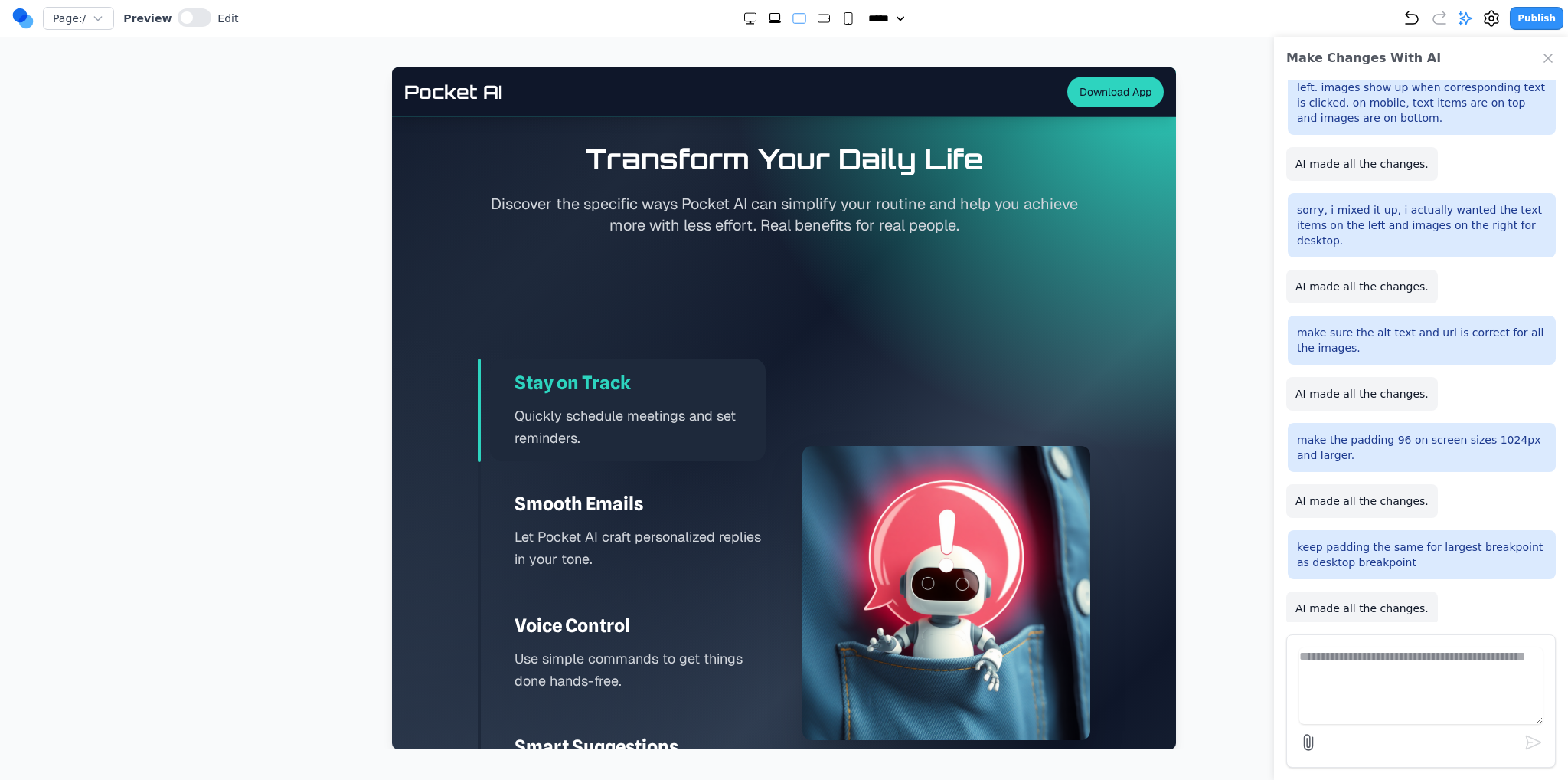
drag, startPoint x: 743, startPoint y: 15, endPoint x: 755, endPoint y: 16, distance: 12.0
click at [743, 14] on icon "Double Extra Large" at bounding box center [750, 19] width 16 height 16
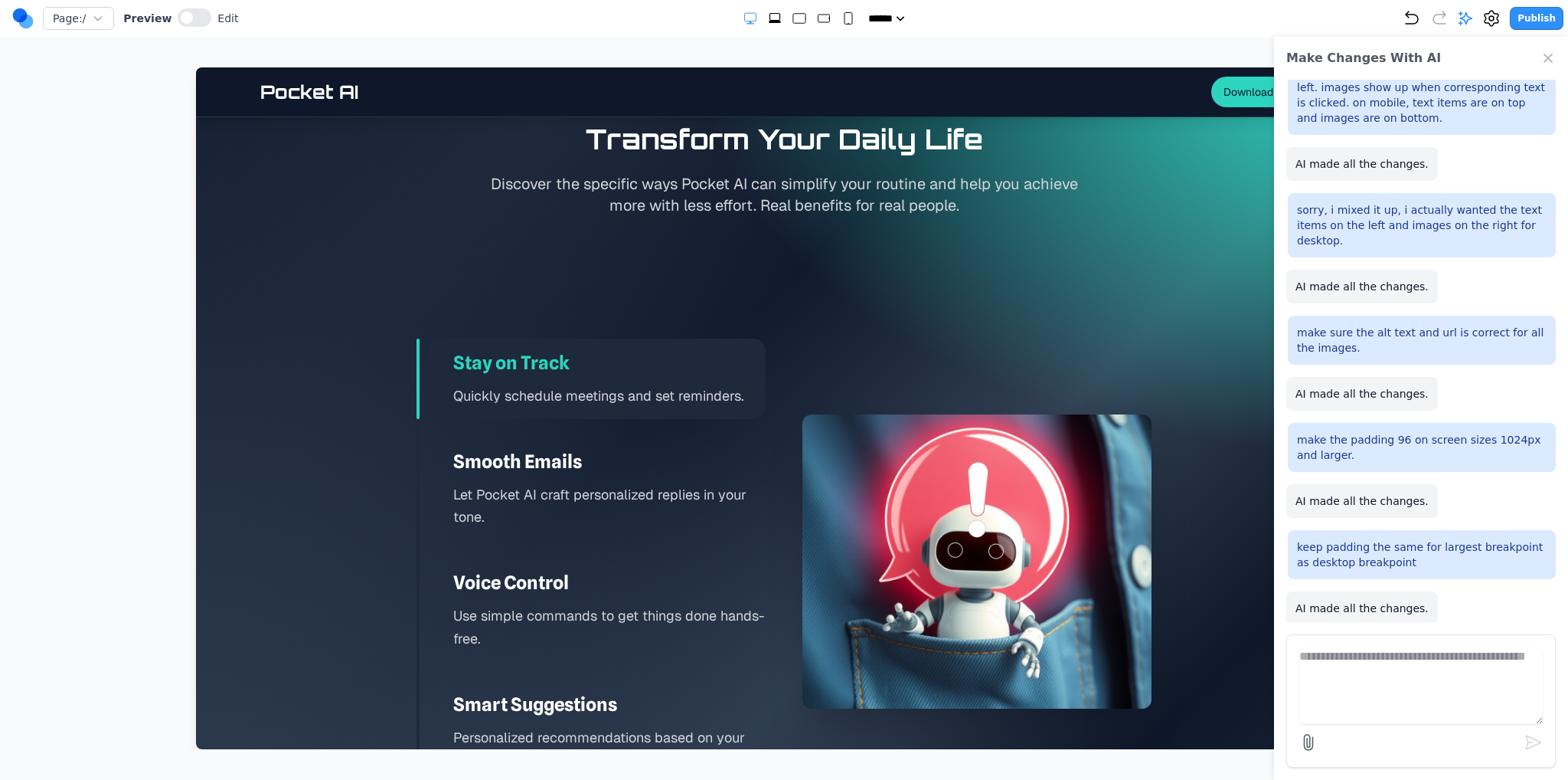
click at [804, 20] on div at bounding box center [799, 19] width 113 height 16
click at [818, 21] on rect "Medium" at bounding box center [823, 19] width 12 height 8
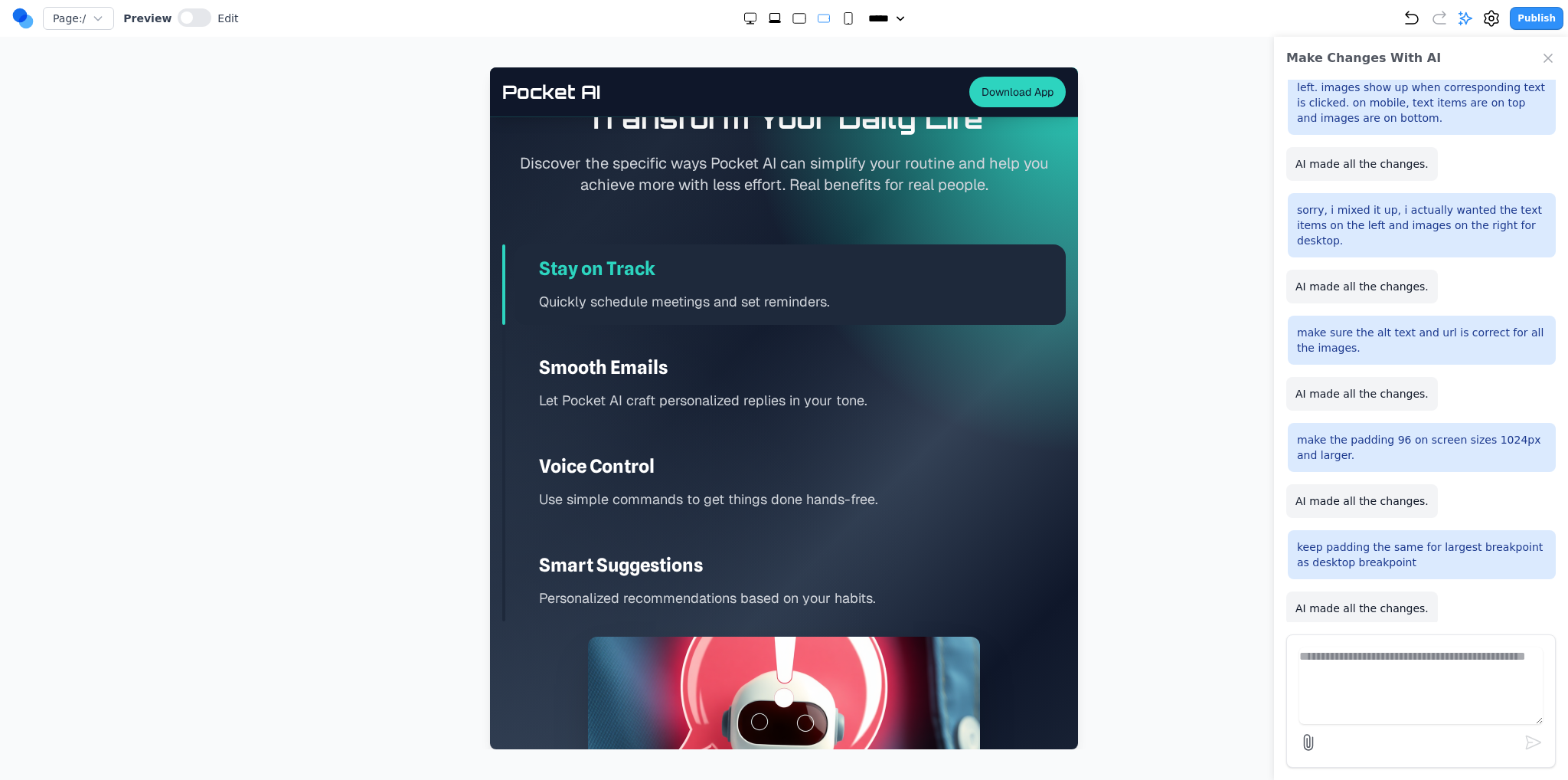
scroll to position [2623, 0]
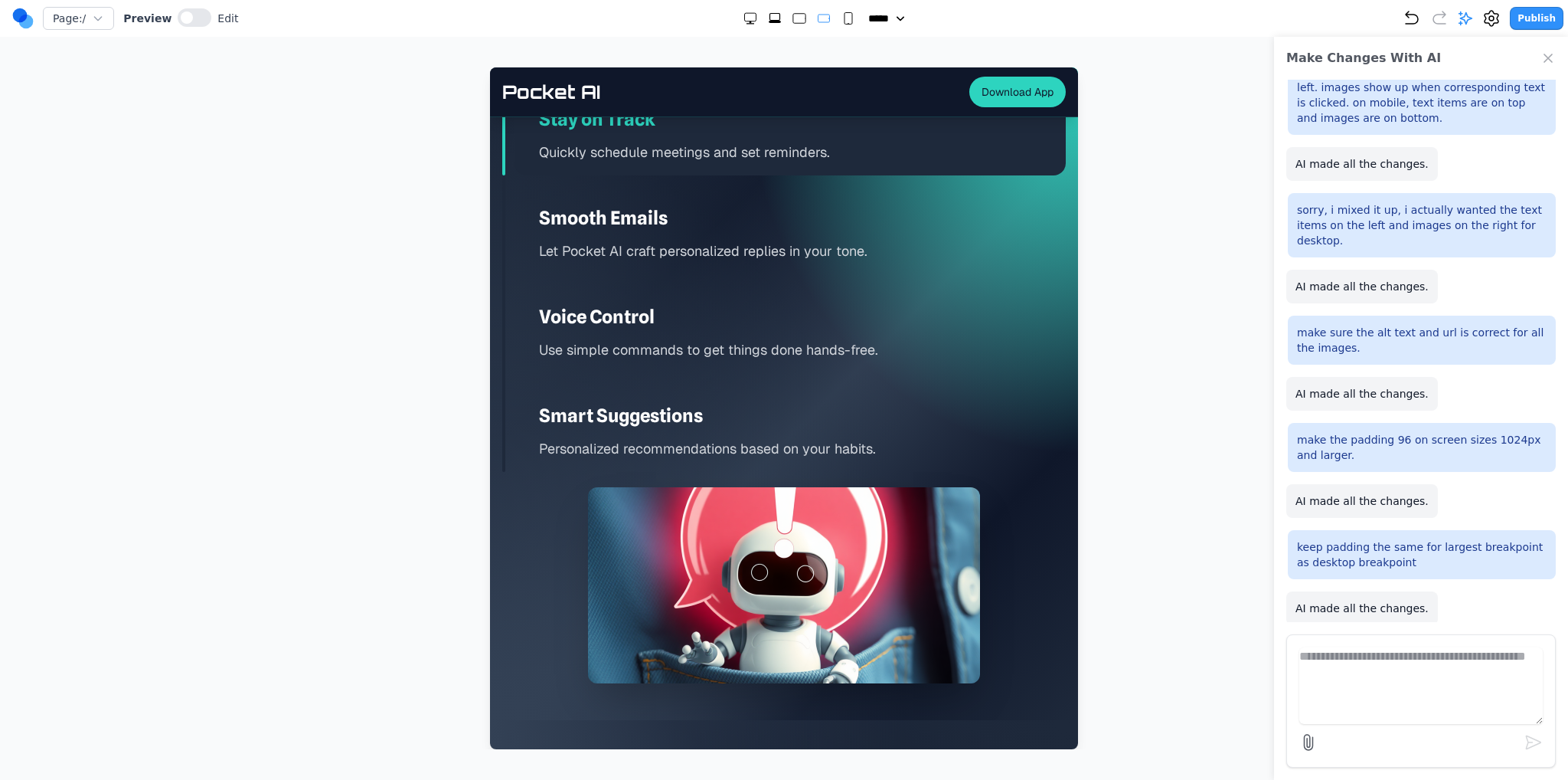
click at [780, 22] on div at bounding box center [799, 19] width 113 height 16
click at [770, 19] on rect "Extra Large" at bounding box center [774, 17] width 10 height 7
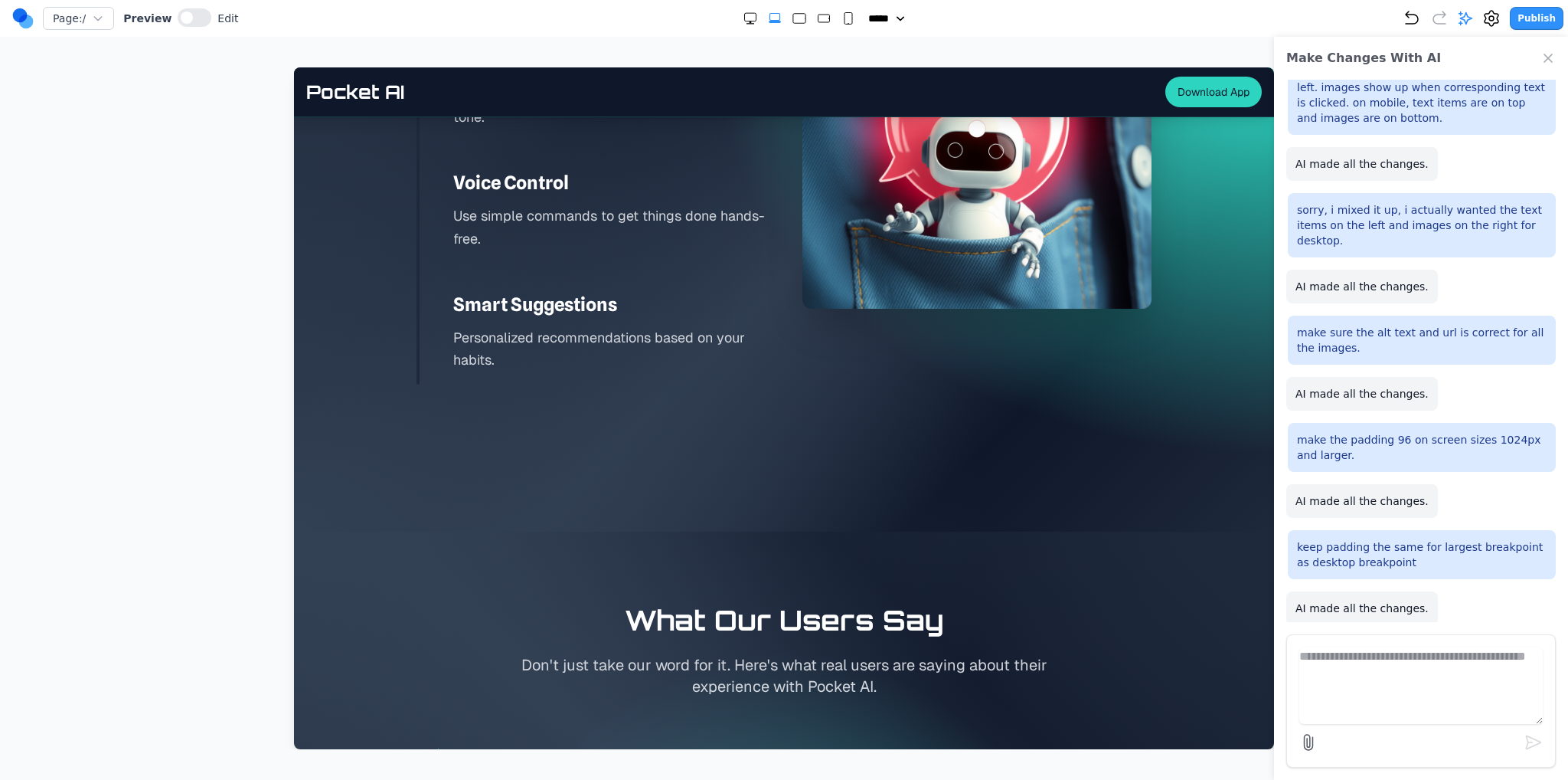
scroll to position [2504, 0]
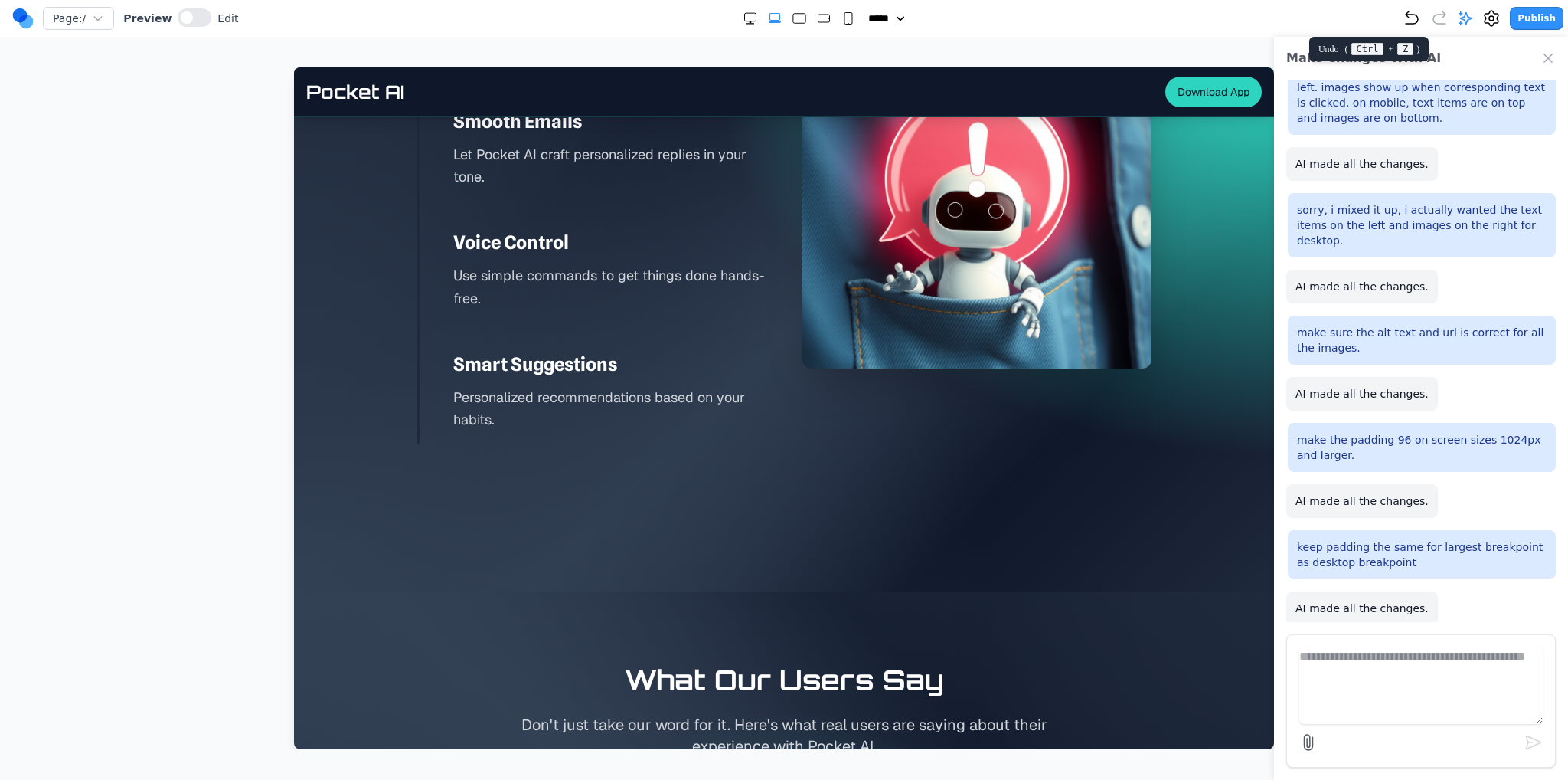
click at [1420, 19] on icon "Undo" at bounding box center [1411, 18] width 18 height 19
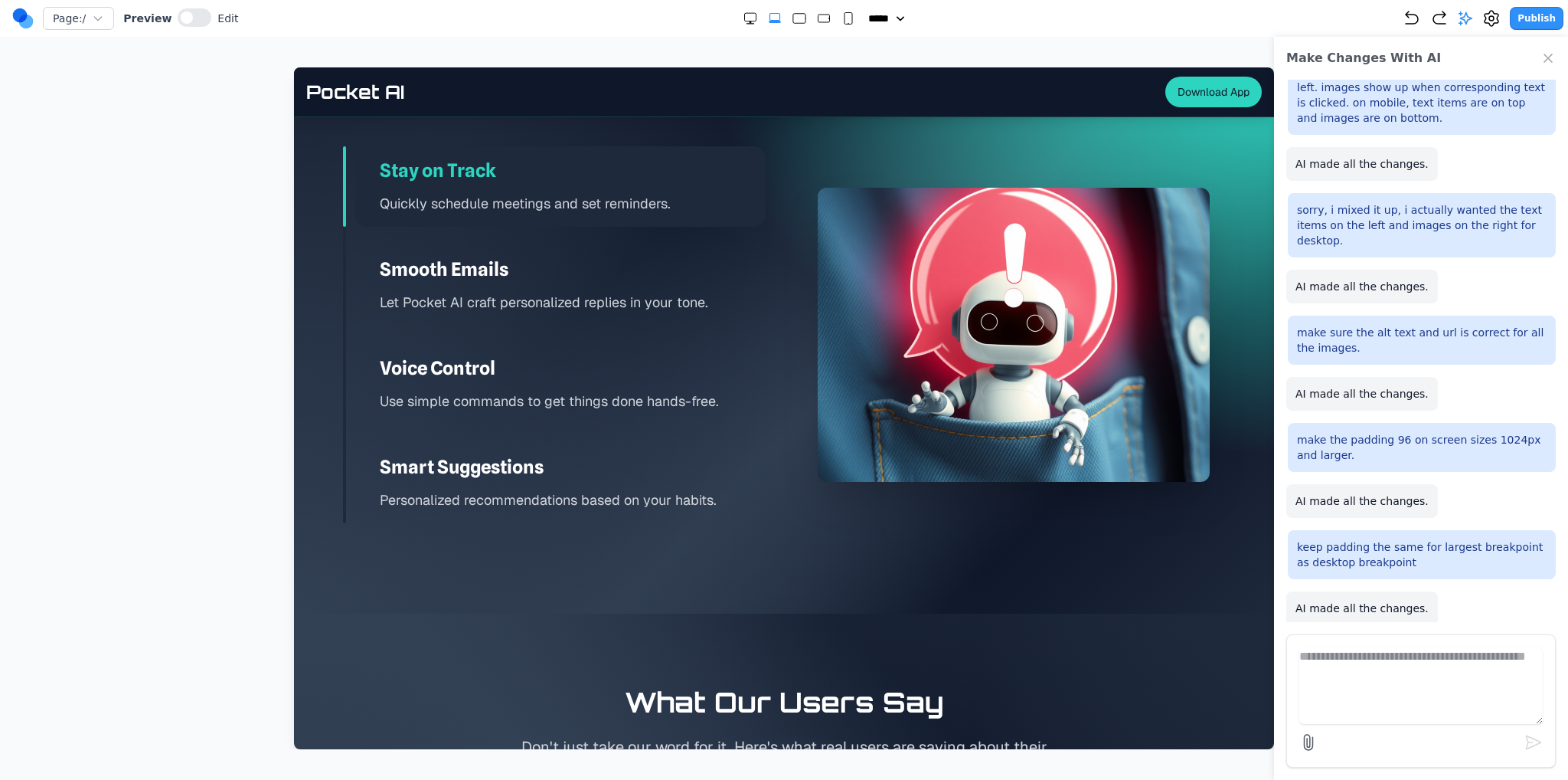
scroll to position [2374, 0]
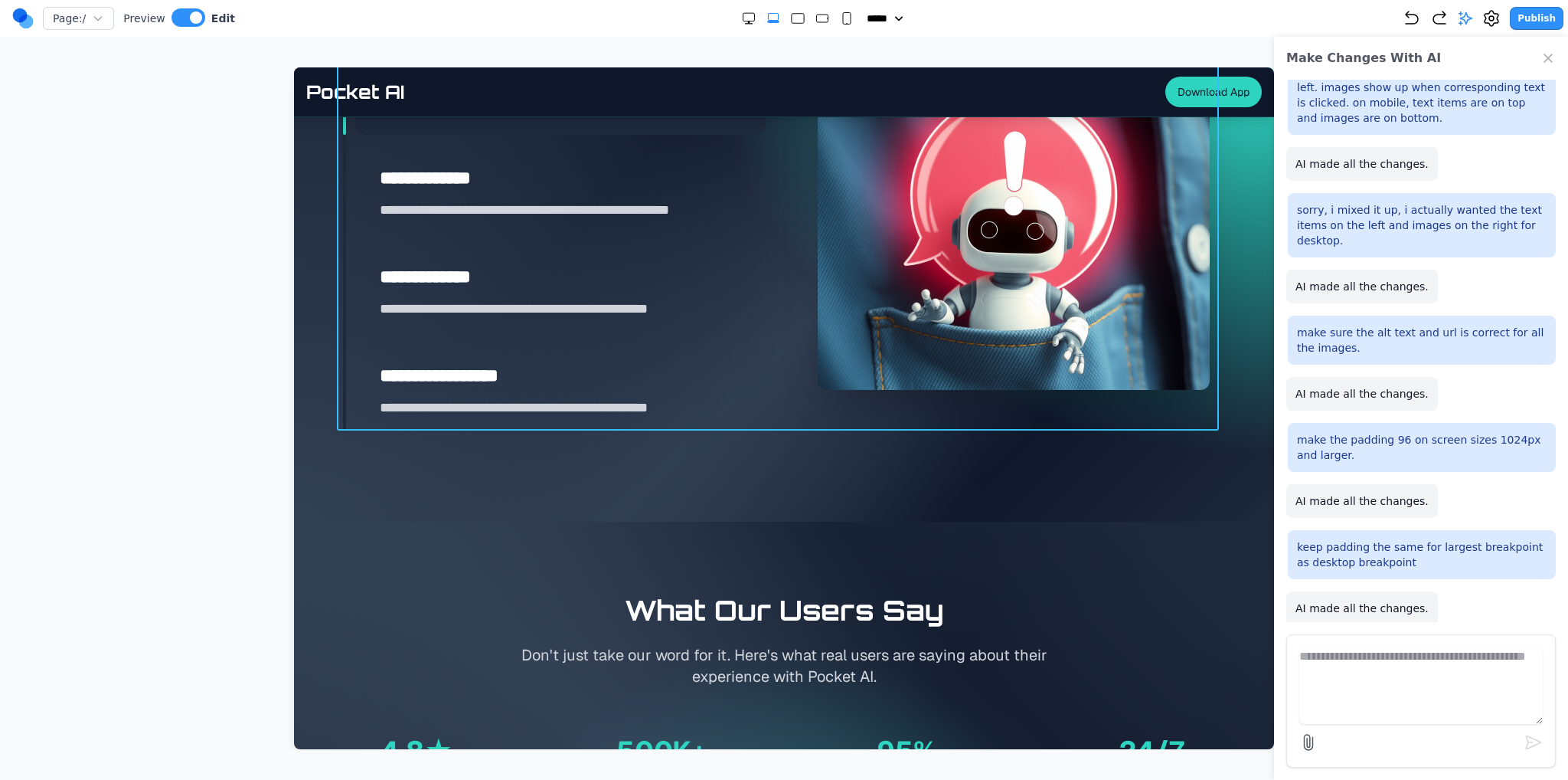
click at [784, 414] on div "**********" at bounding box center [784, 243] width 882 height 378
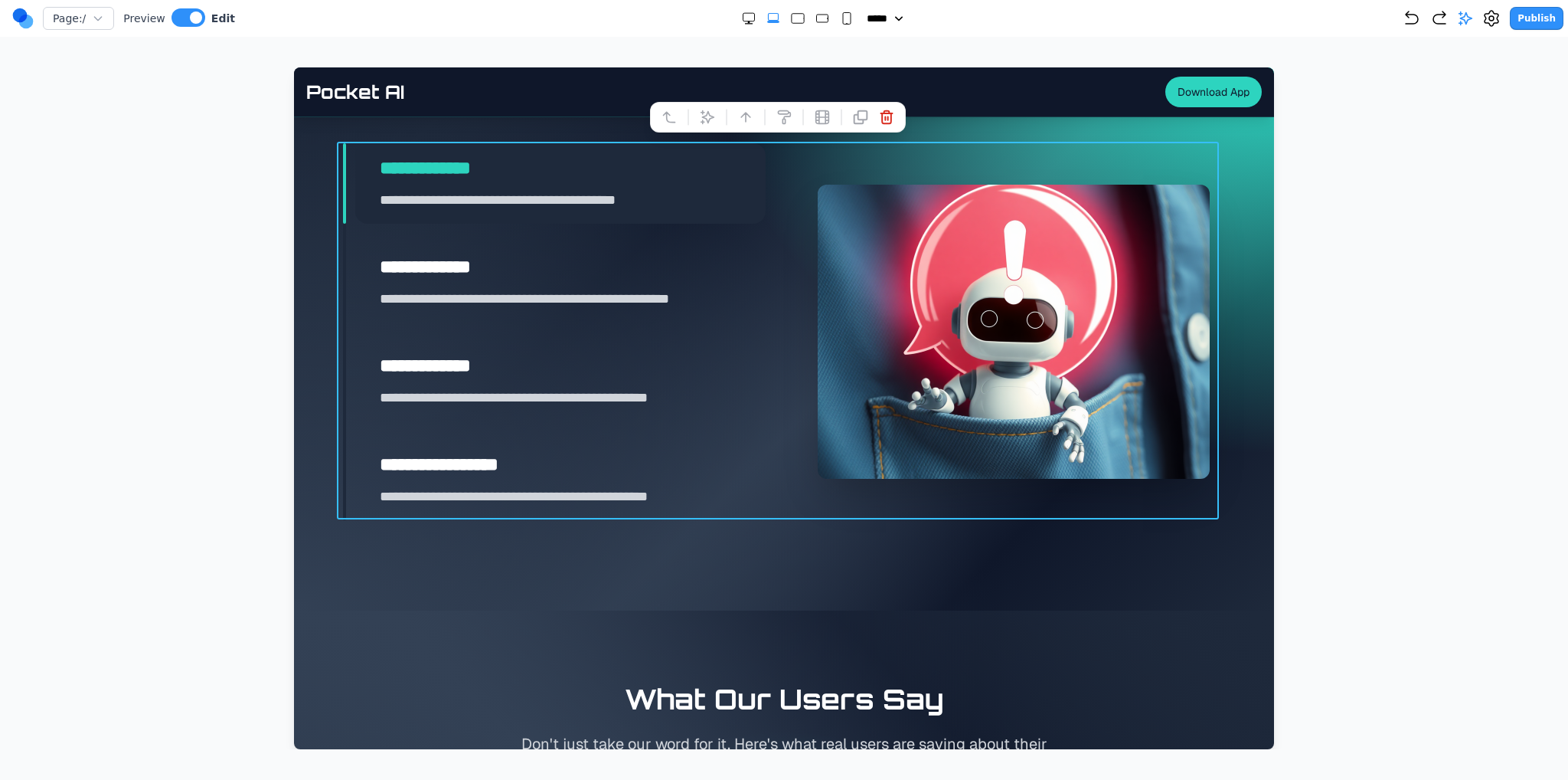
scroll to position [2144, 0]
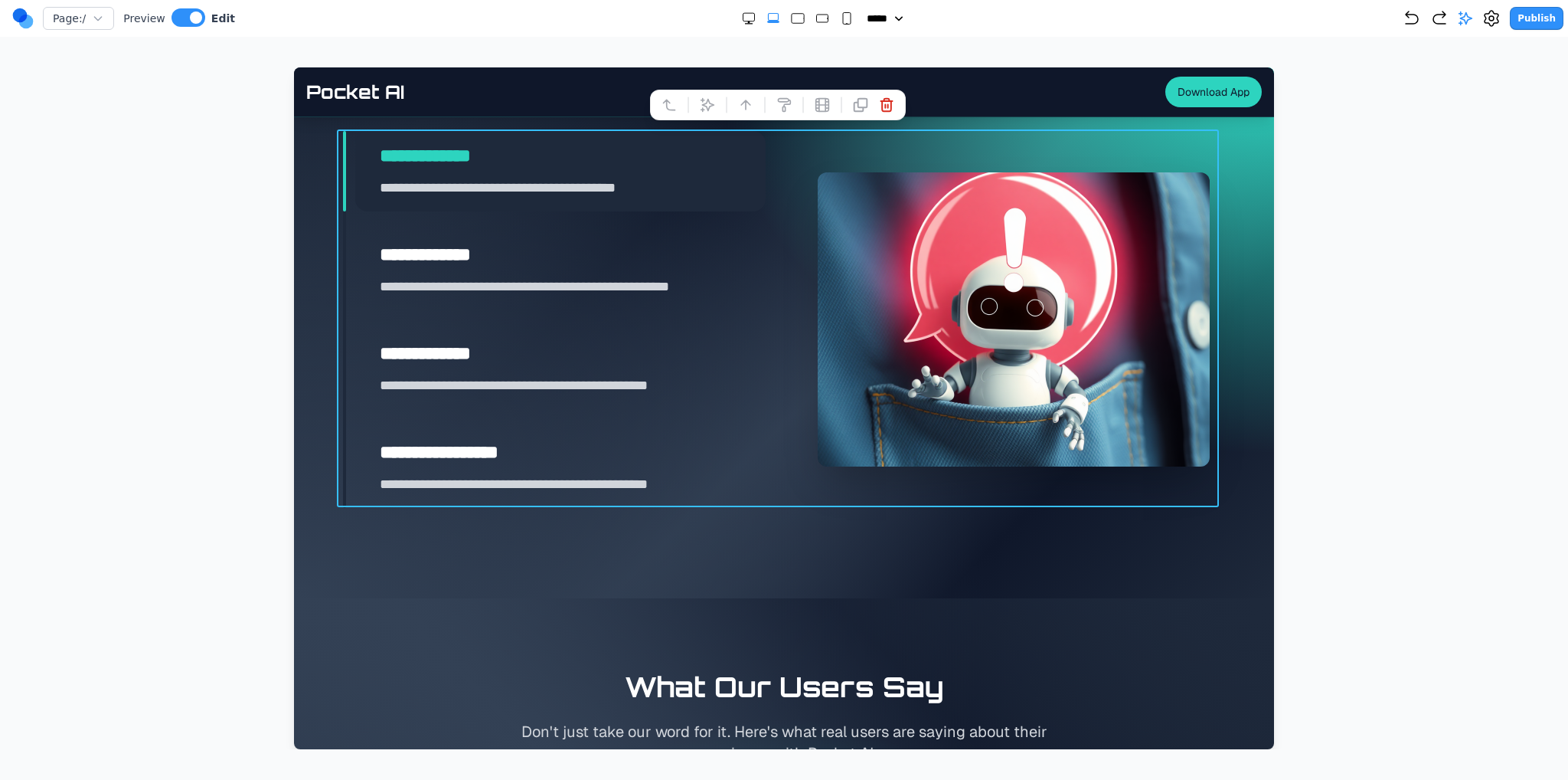
click at [744, 19] on icon "Double Extra Large" at bounding box center [748, 19] width 16 height 16
select select "***"
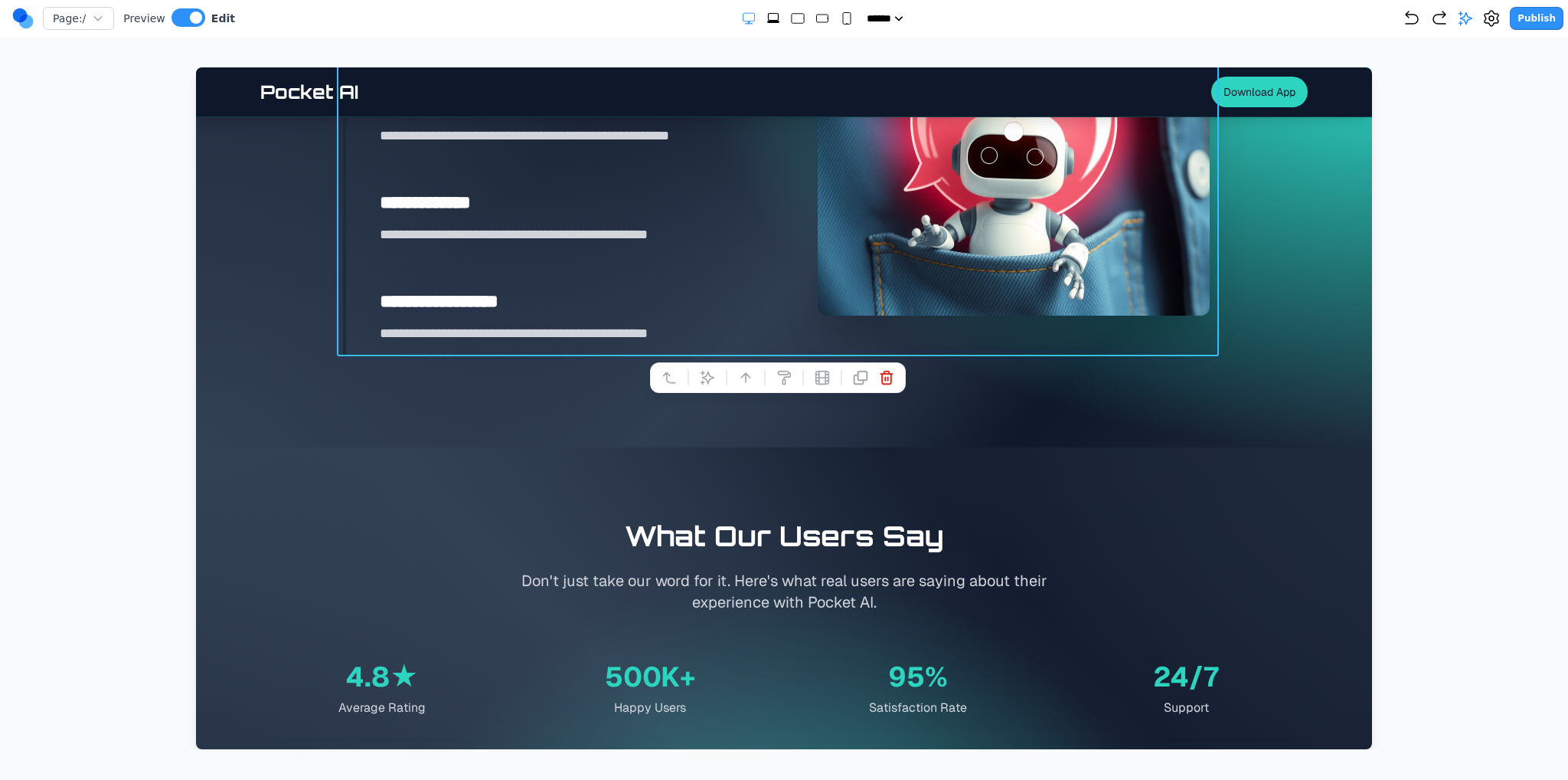
scroll to position [2451, 0]
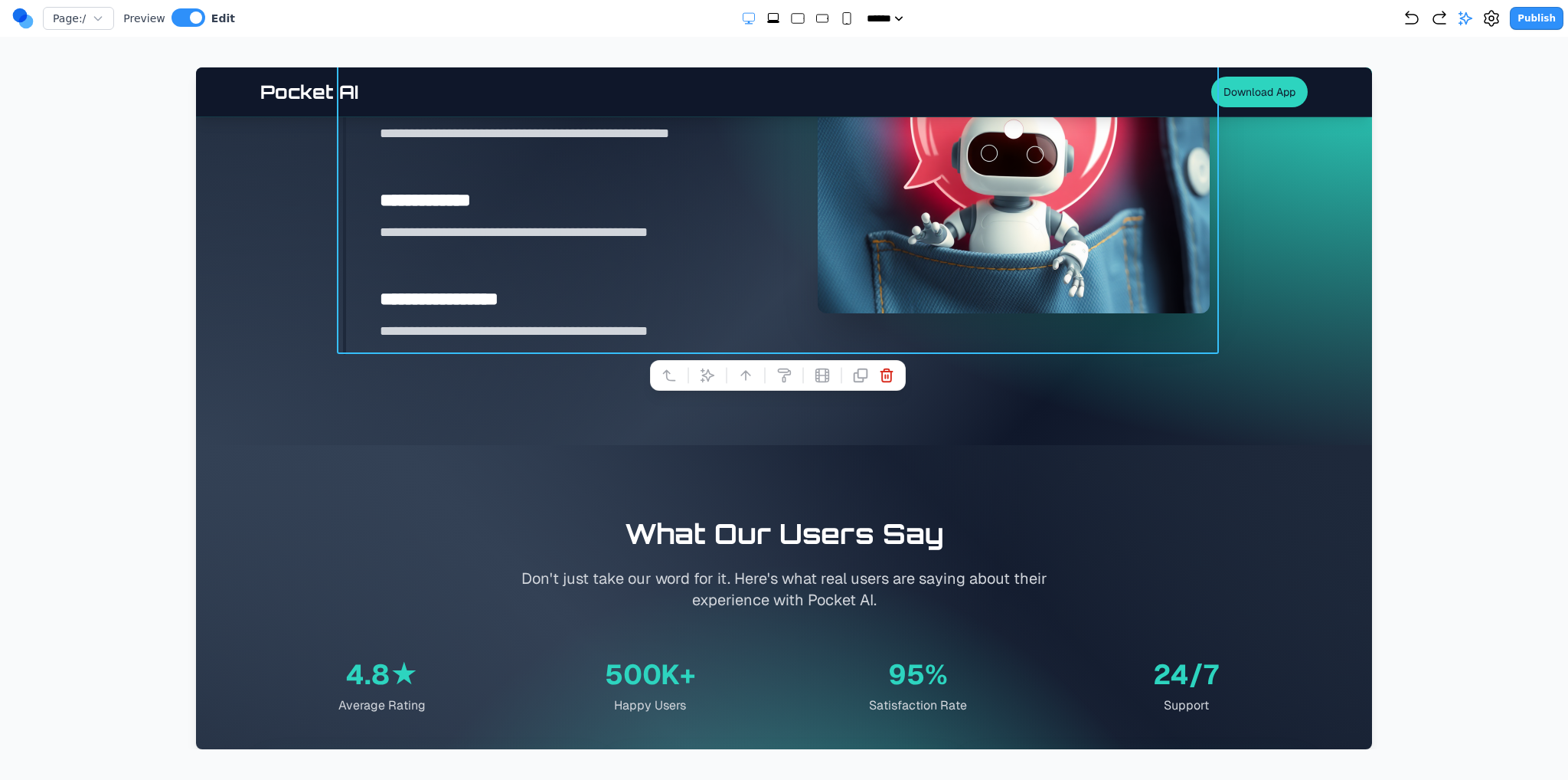
click at [748, 414] on section "**********" at bounding box center [784, 104] width 1176 height 682
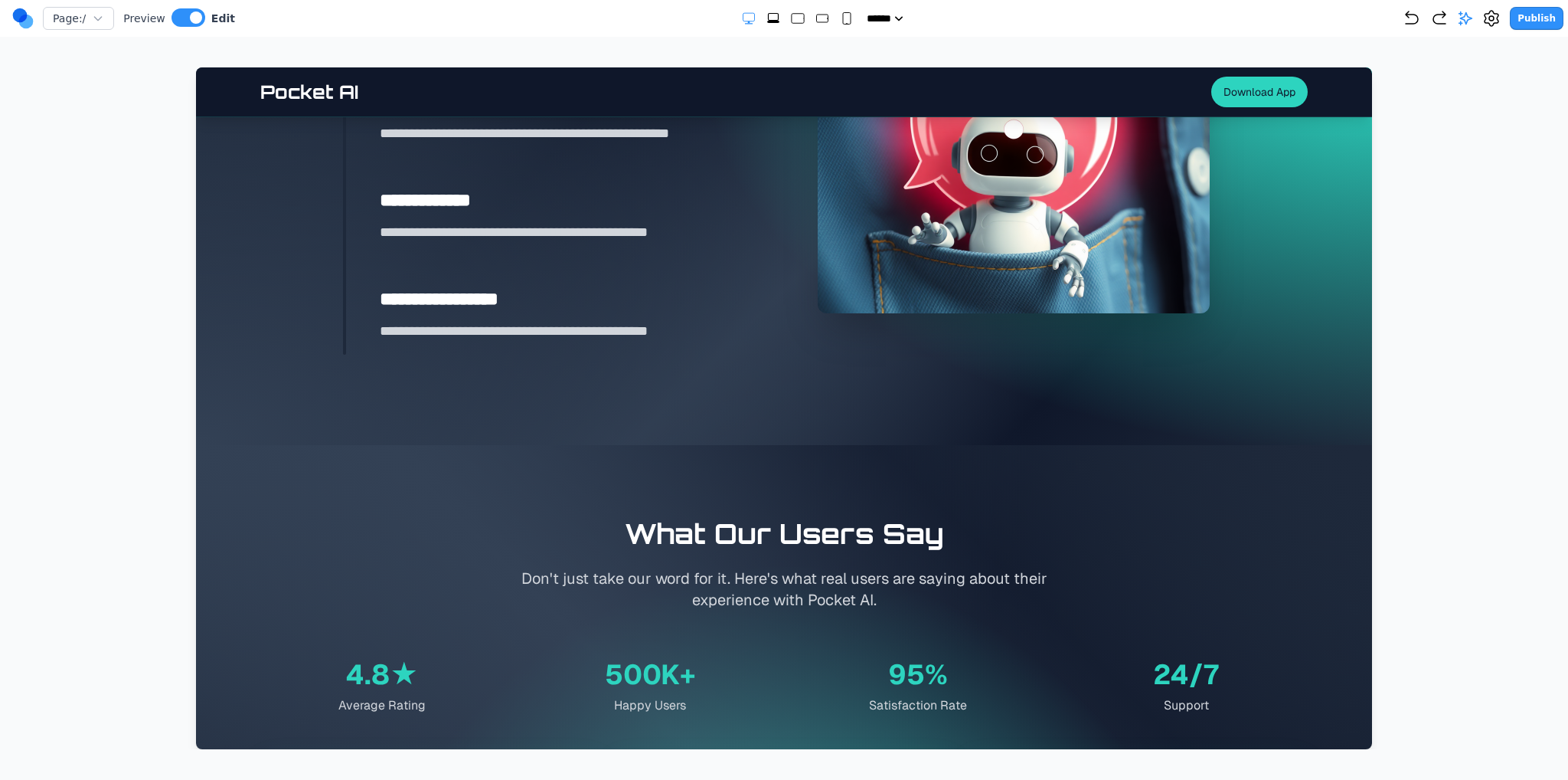
click at [729, 411] on section "**********" at bounding box center [784, 104] width 1176 height 682
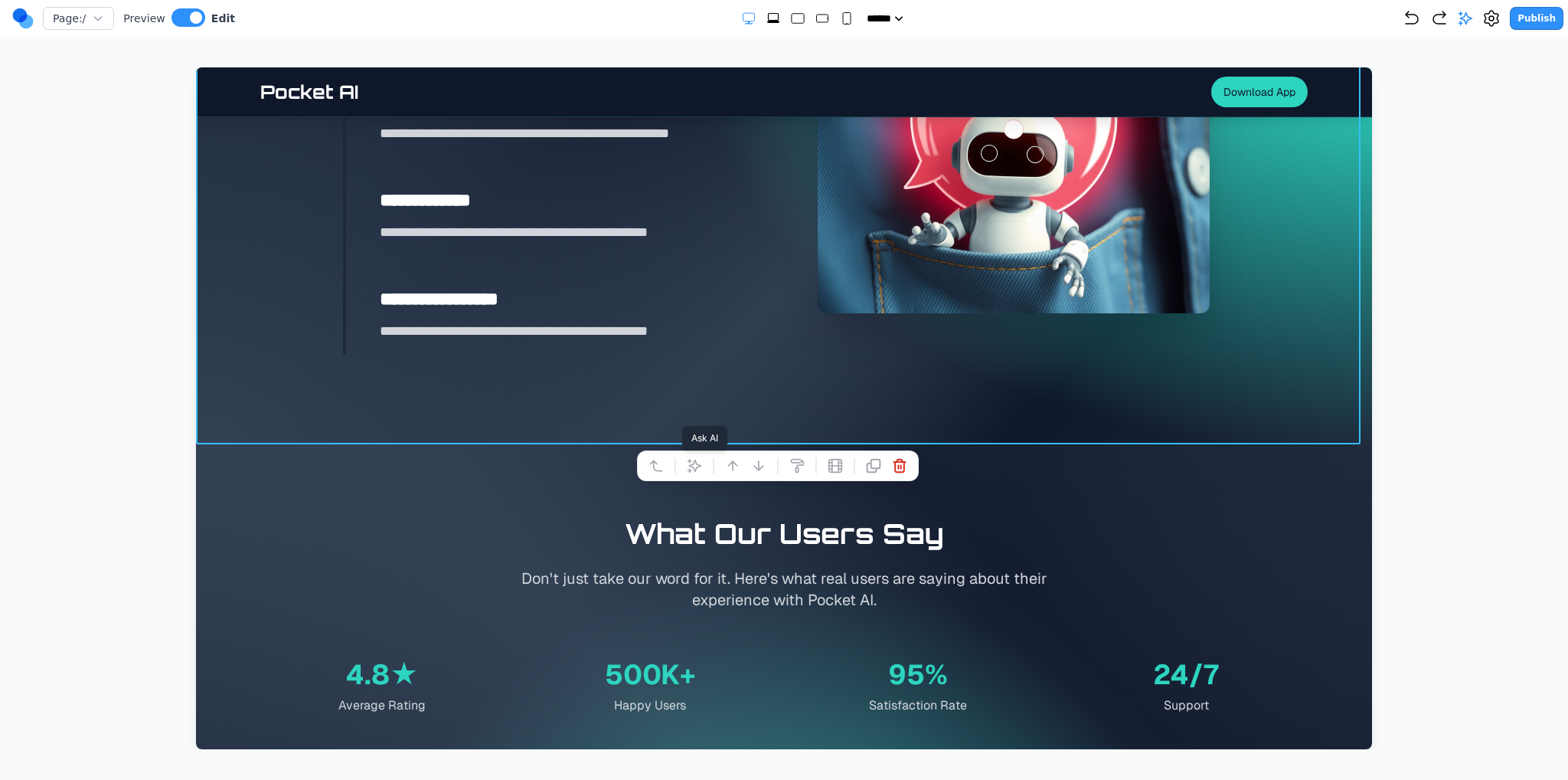
click at [702, 469] on button at bounding box center [694, 465] width 24 height 24
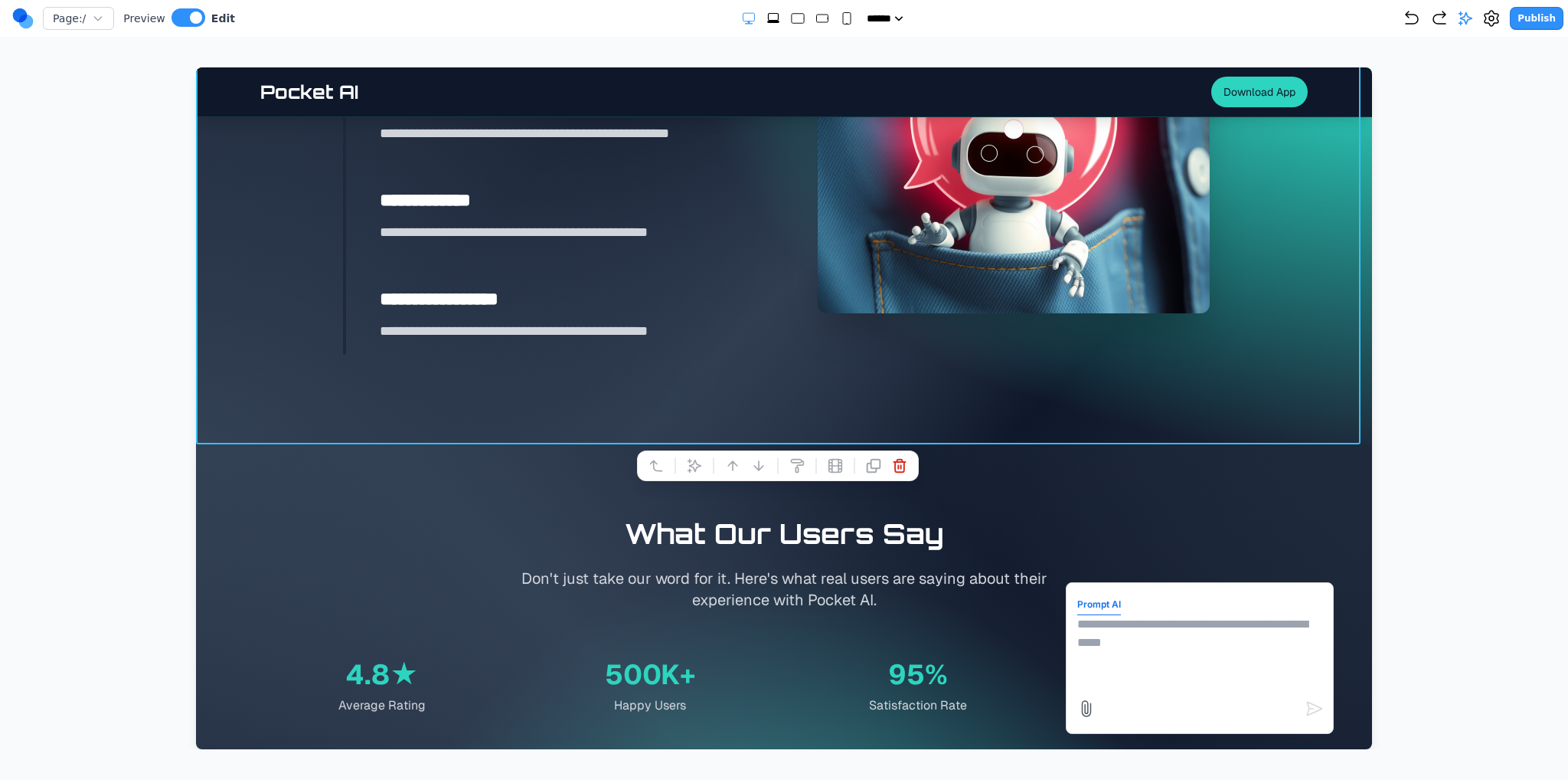
click at [1124, 640] on textarea at bounding box center [1200, 653] width 245 height 77
click at [729, 357] on section "**********" at bounding box center [784, 104] width 1176 height 682
click at [765, 334] on div "**********" at bounding box center [784, 167] width 882 height 378
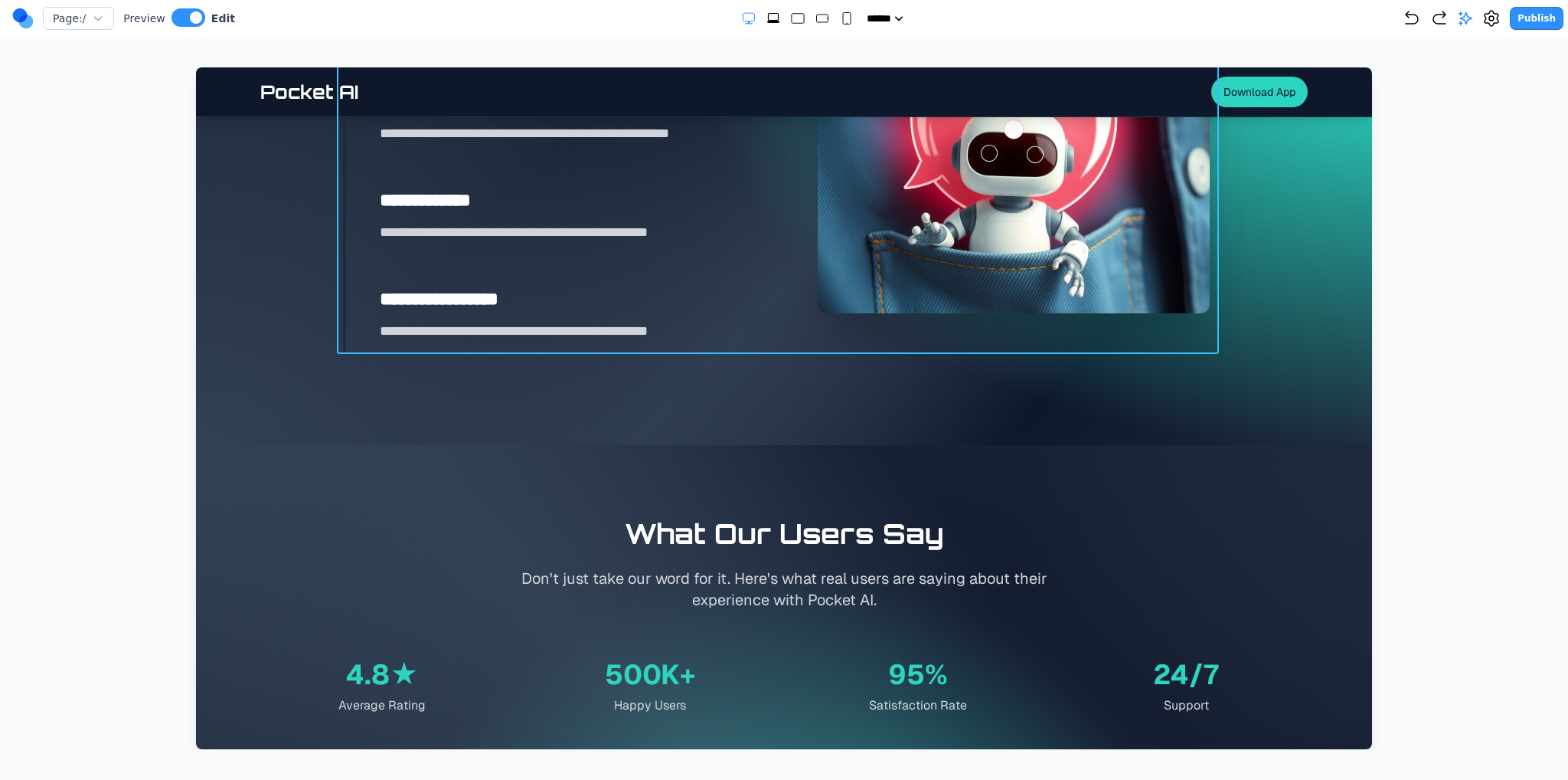
click at [790, 328] on div "**********" at bounding box center [784, 167] width 882 height 378
drag, startPoint x: 706, startPoint y: 373, endPoint x: 786, endPoint y: 460, distance: 118.2
click at [705, 373] on icon at bounding box center [708, 375] width 16 height 16
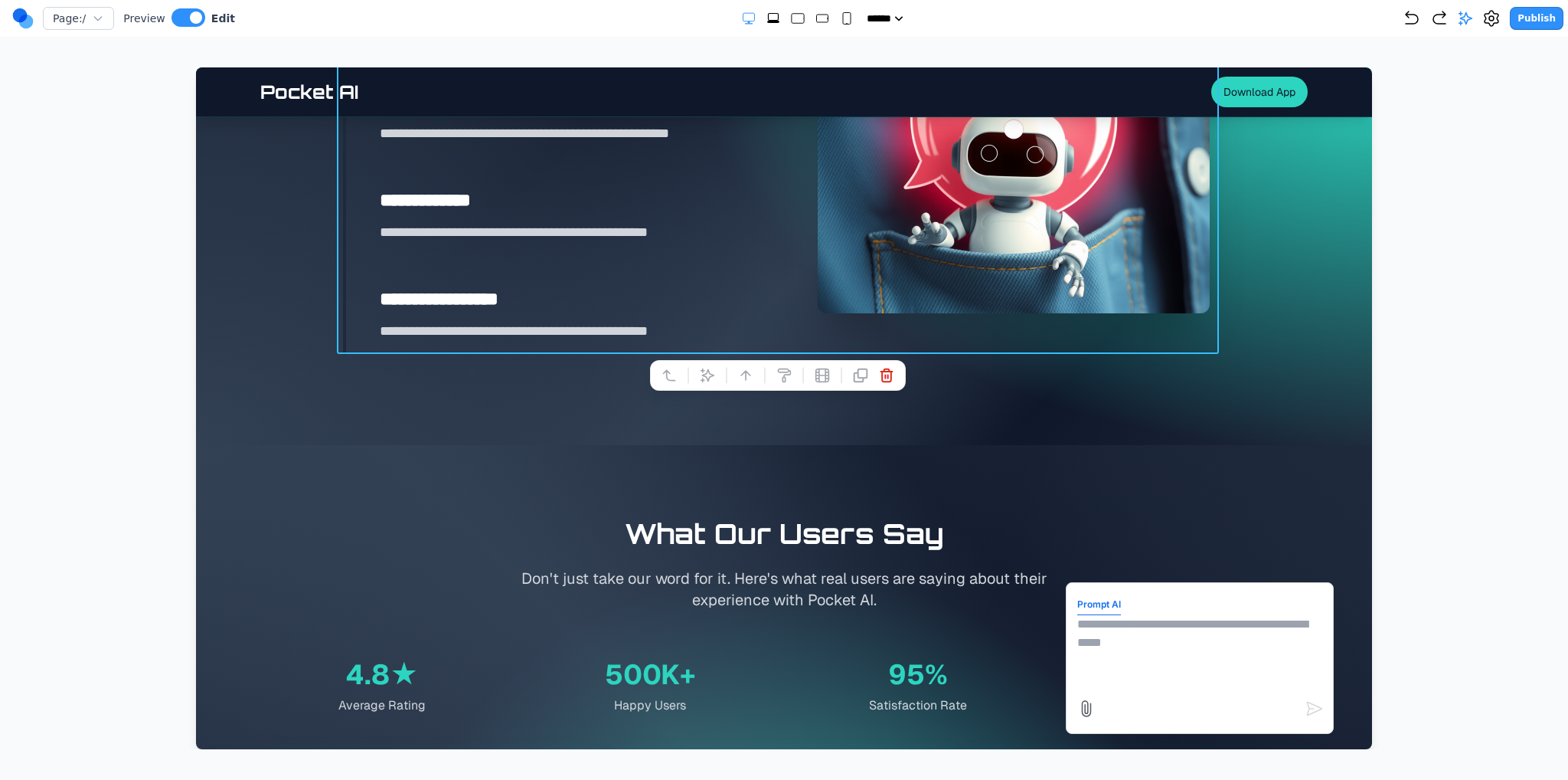
click at [1159, 667] on textarea at bounding box center [1200, 653] width 245 height 77
type textarea "**********"
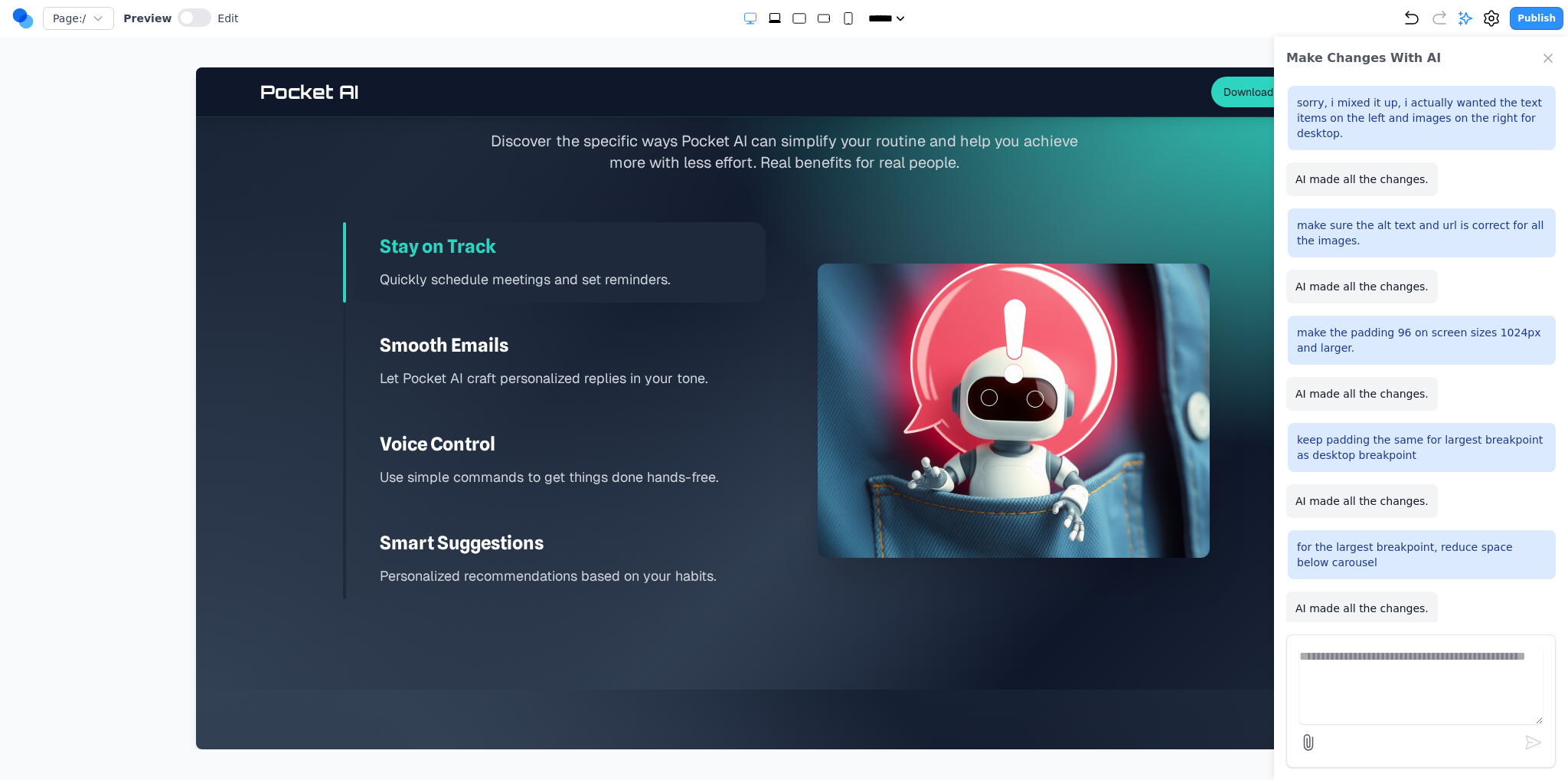
scroll to position [2297, 0]
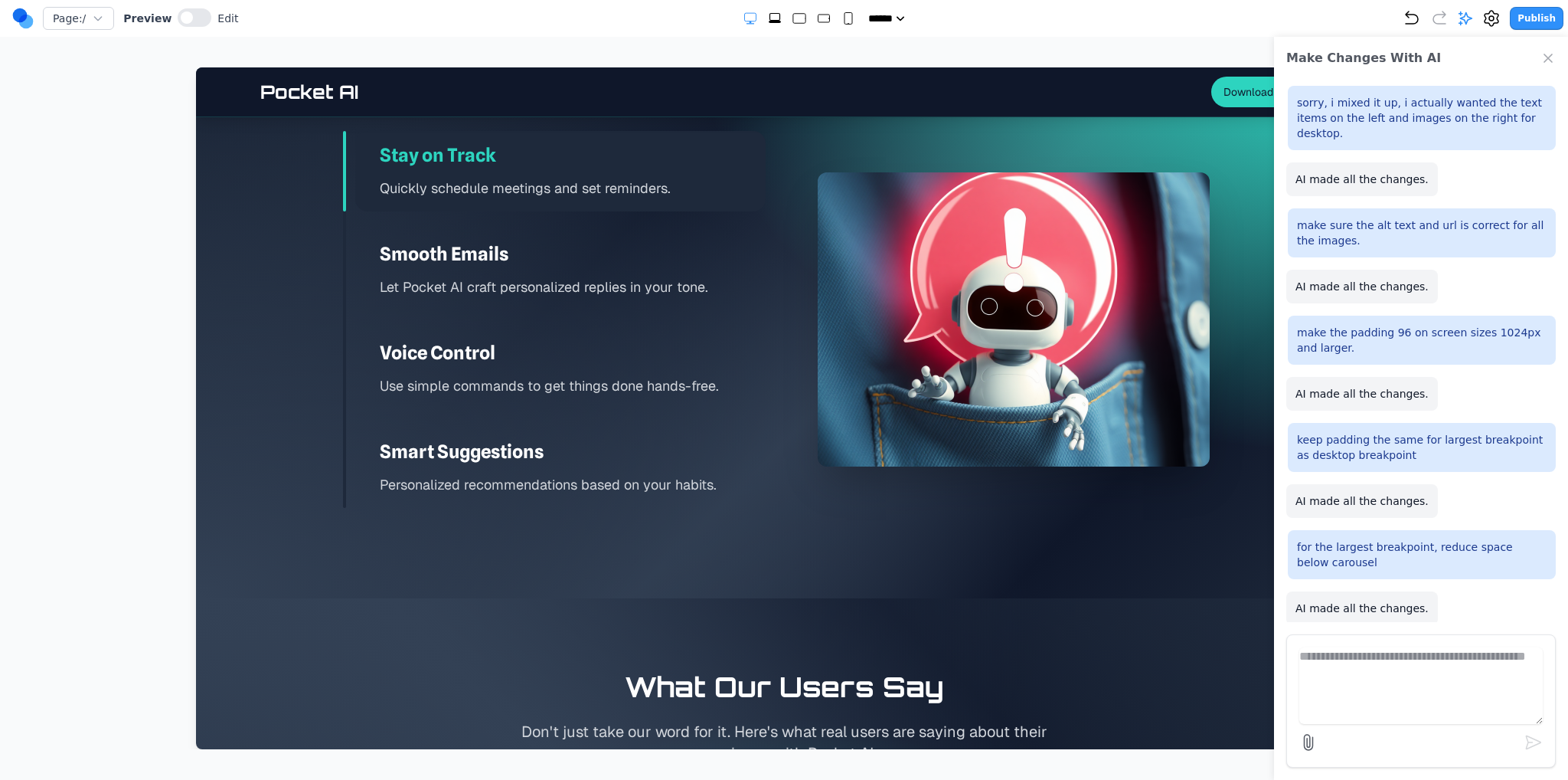
click at [769, 22] on icon "Extra Large" at bounding box center [775, 21] width 13 height 2
select select "**"
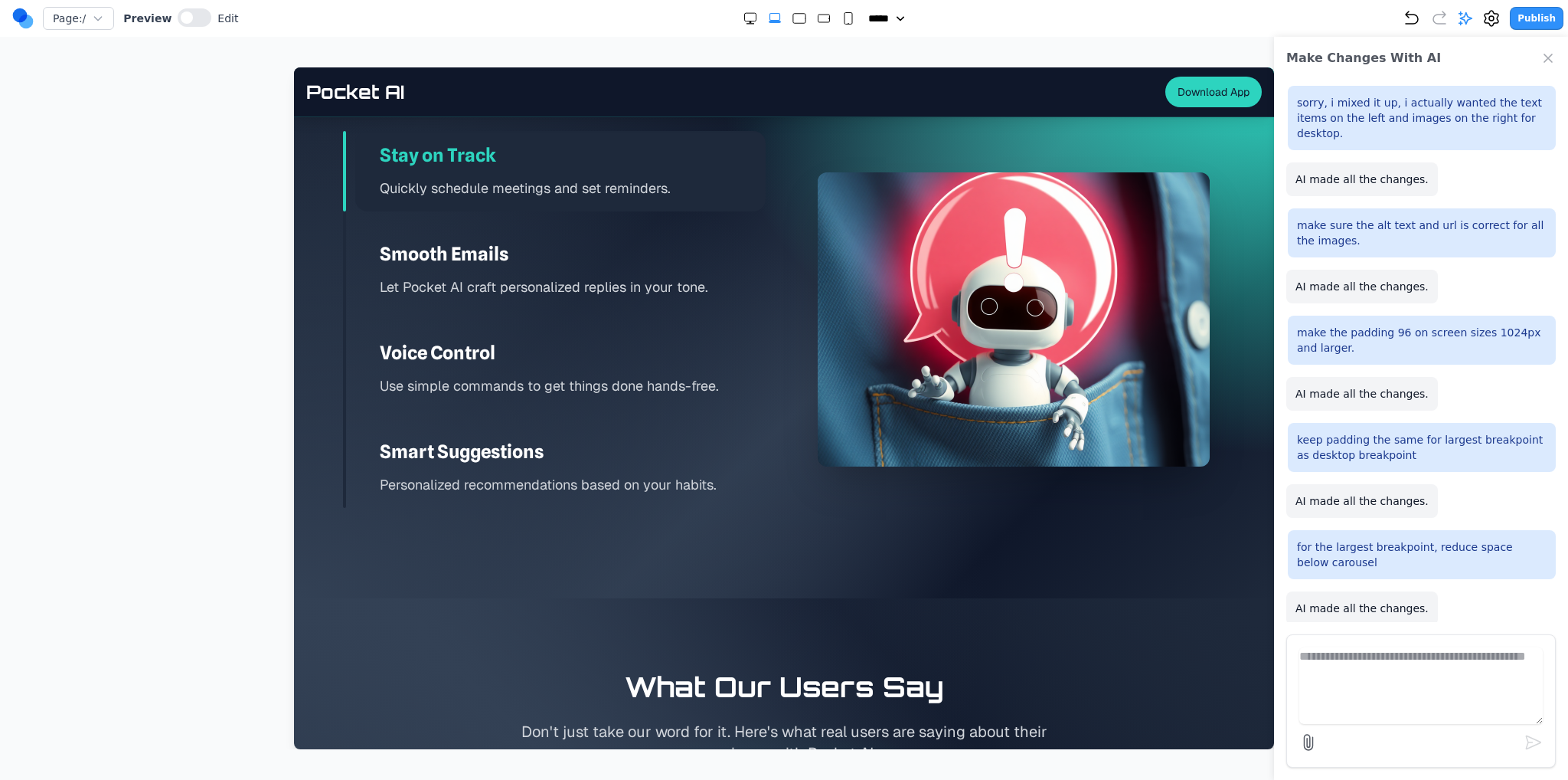
click at [1527, 17] on button "Publish" at bounding box center [1536, 19] width 54 height 23
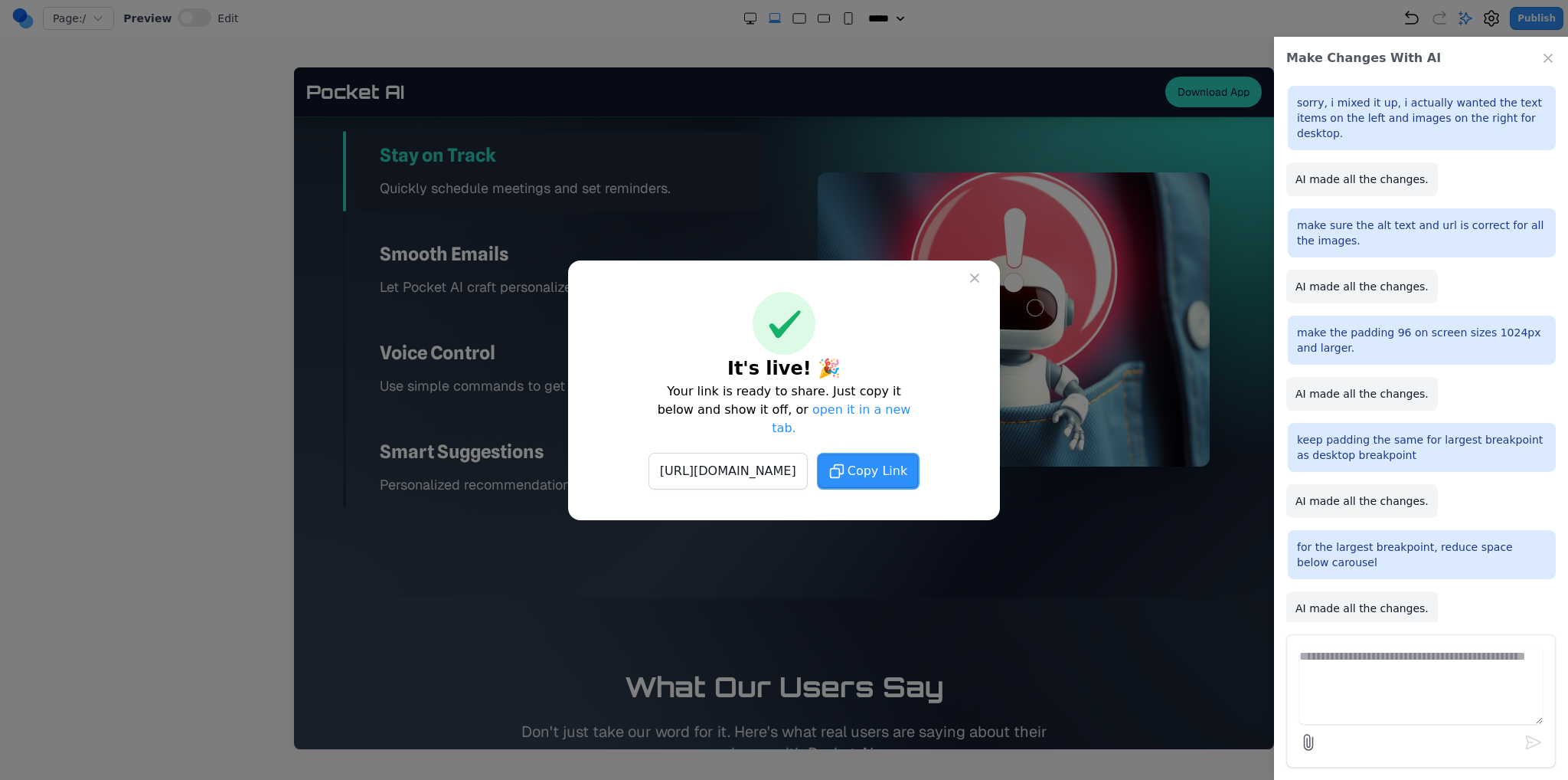
click at [907, 462] on span "Copy Link" at bounding box center [877, 470] width 59 height 19
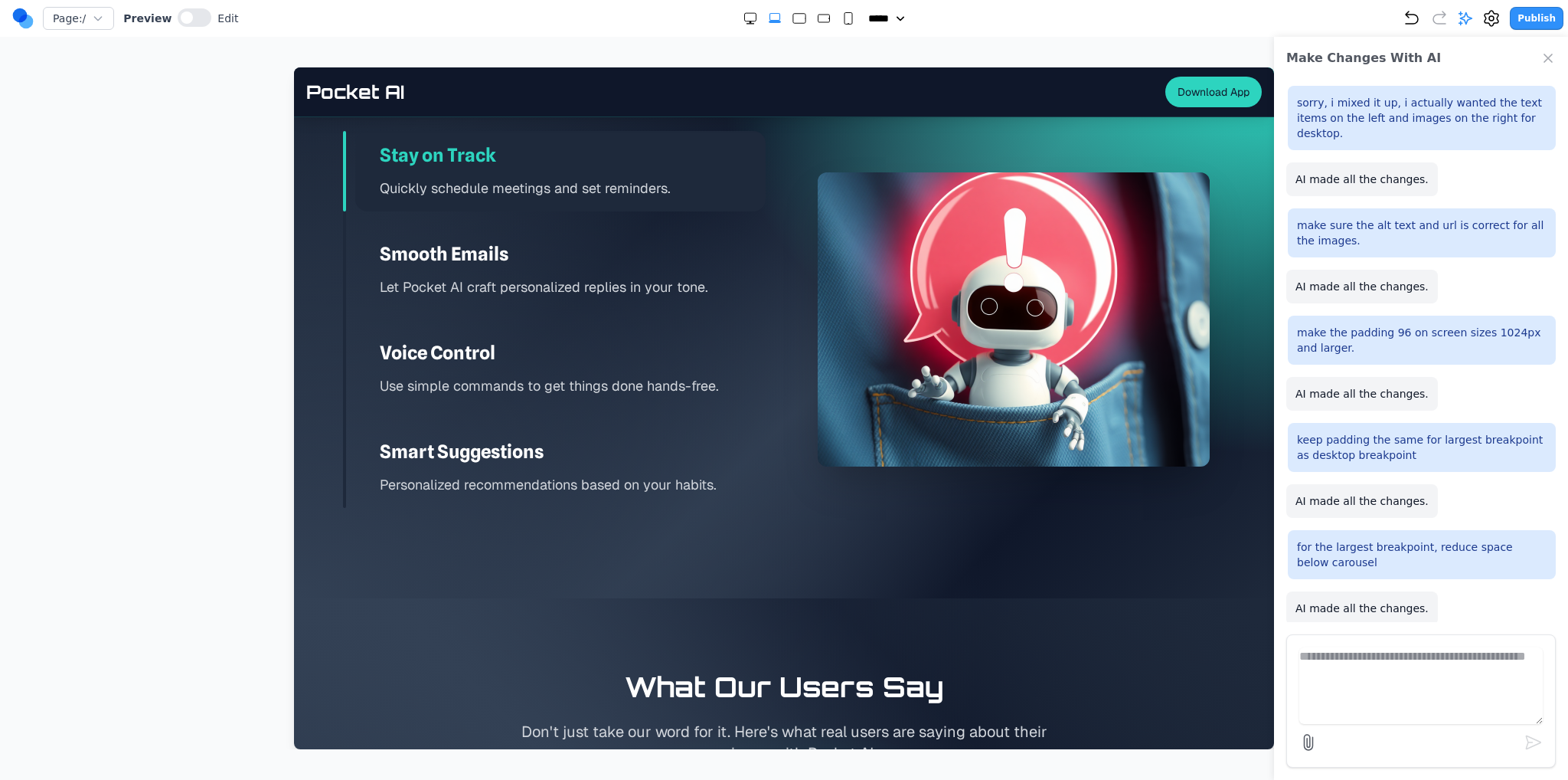
click at [1540, 60] on div "Make Changes With AI" at bounding box center [1421, 58] width 294 height 43
click at [1550, 56] on icon "Close Chat" at bounding box center [1548, 58] width 8 height 8
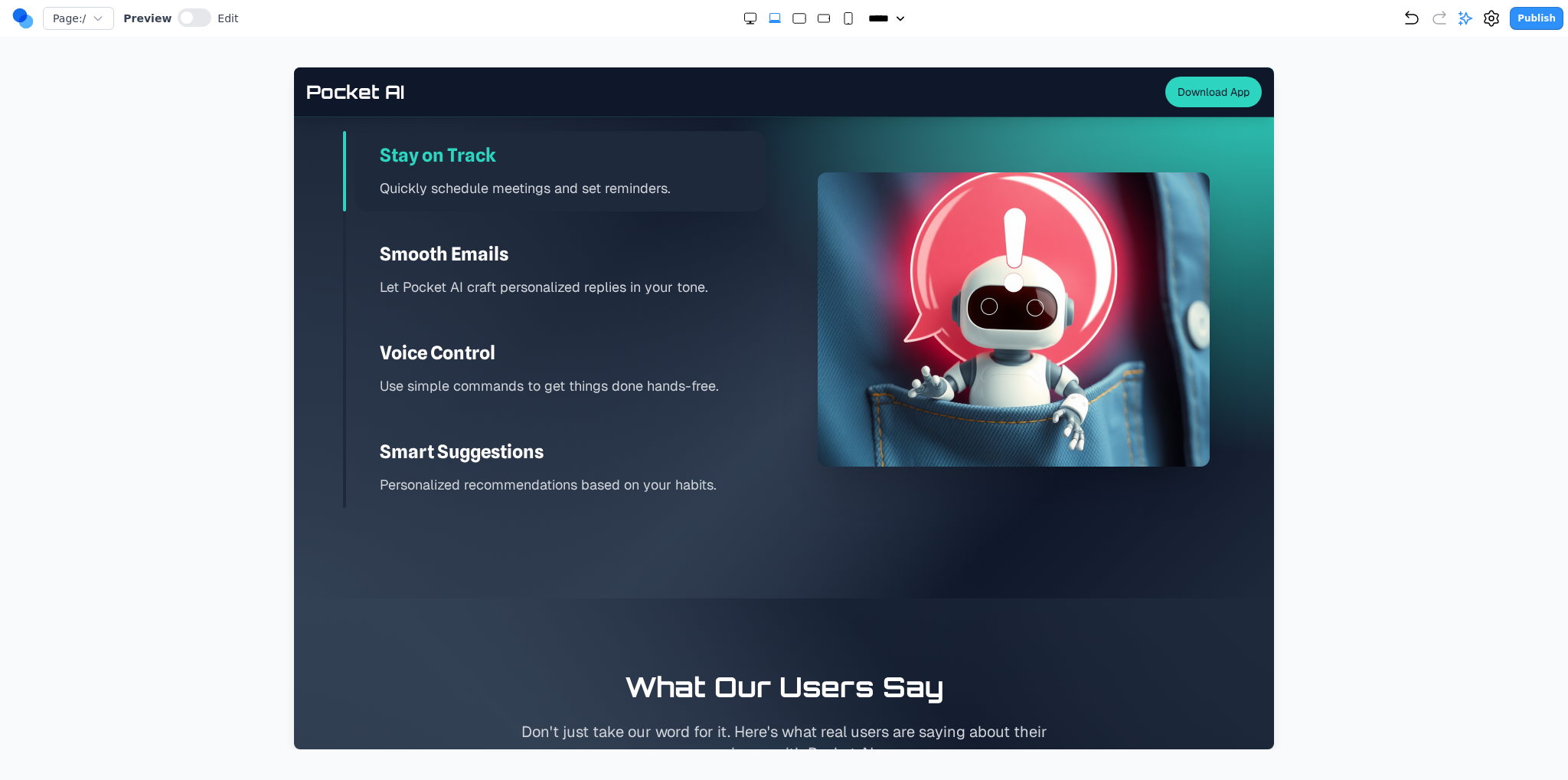
click at [1421, 17] on icon "Undo" at bounding box center [1411, 18] width 18 height 19
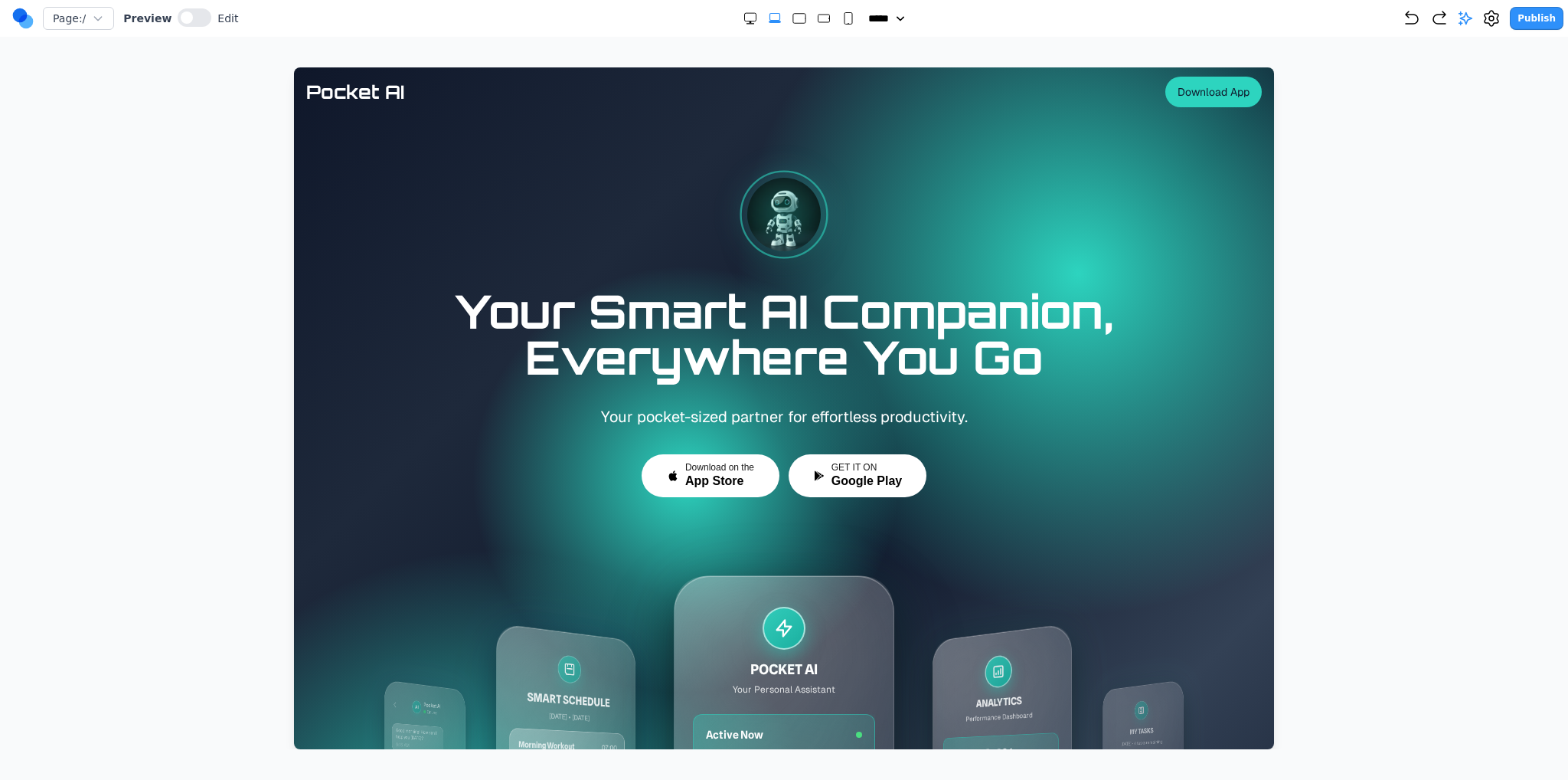
scroll to position [0, 0]
